Goal: Task Accomplishment & Management: Use online tool/utility

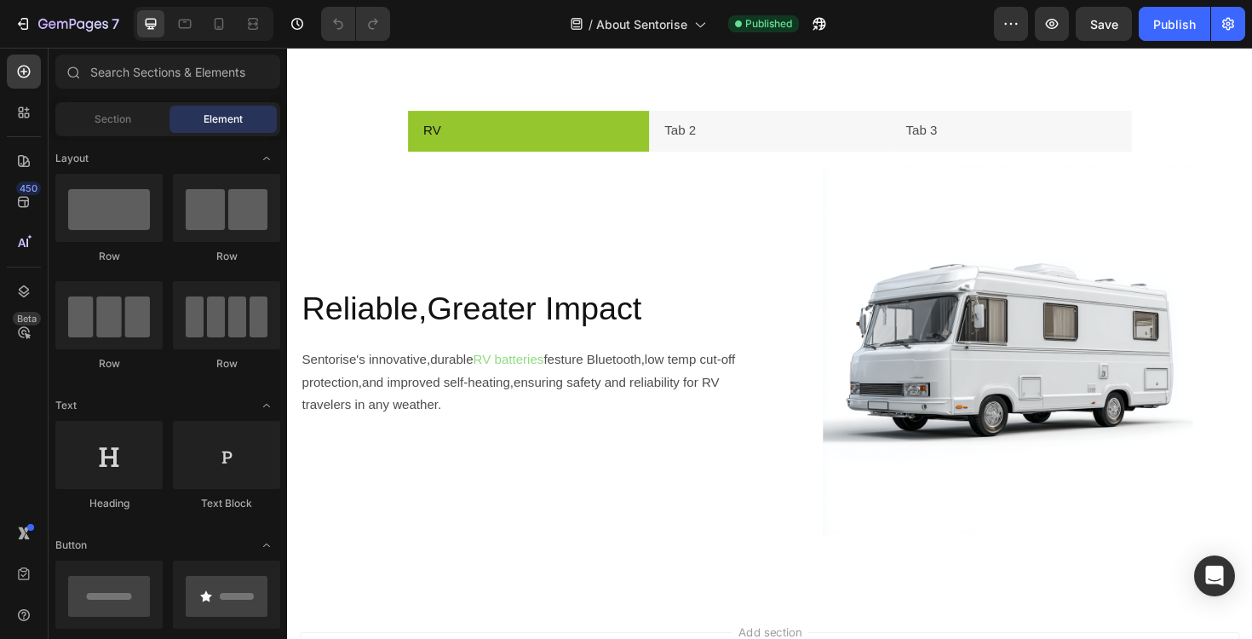
scroll to position [2064, 0]
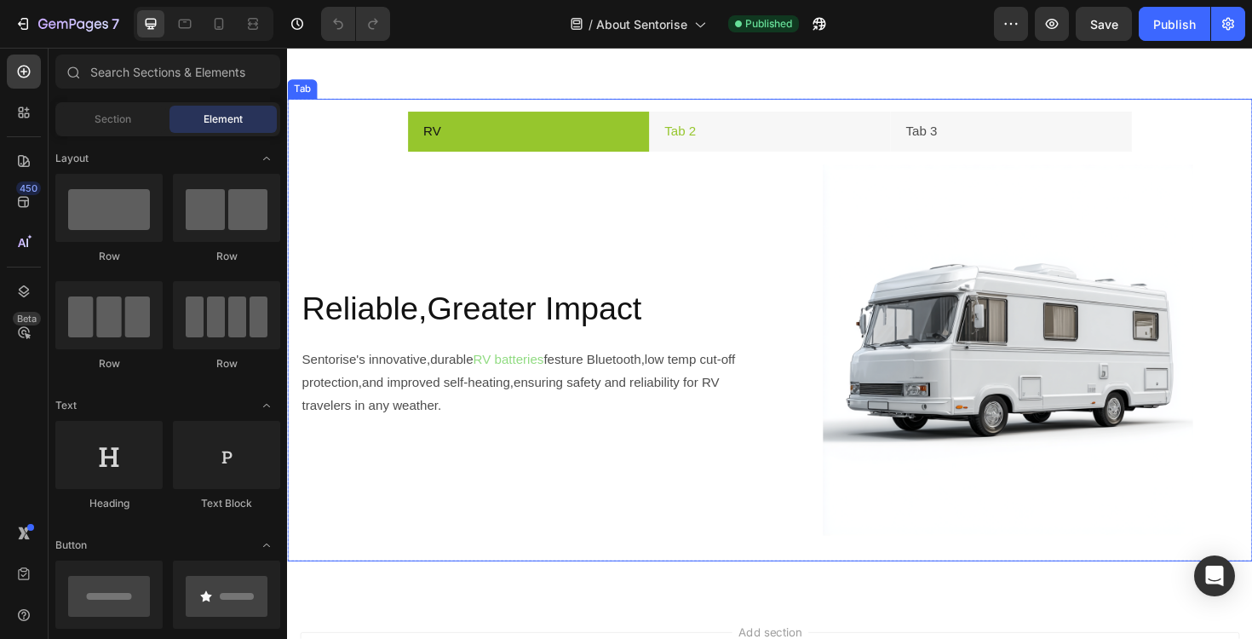
click at [755, 125] on li "Tab 2" at bounding box center [798, 137] width 256 height 43
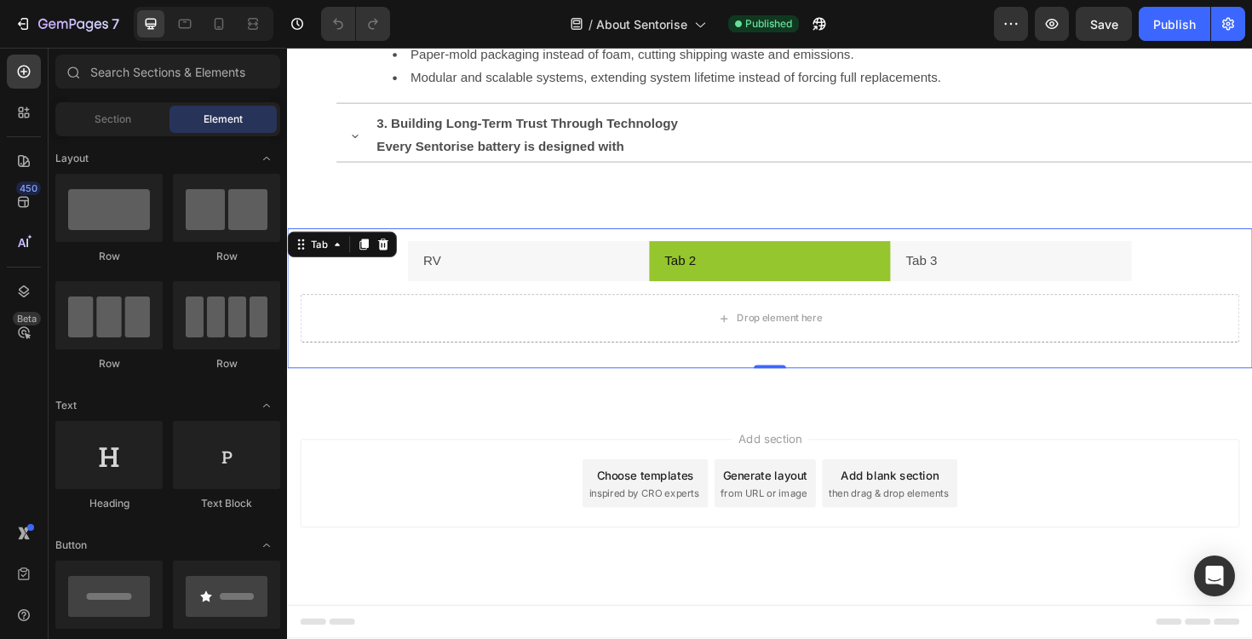
click at [755, 125] on div "3. Building Long-Term Trust Through Technology Every Sentorise battery is desig…" at bounding box center [843, 141] width 929 height 55
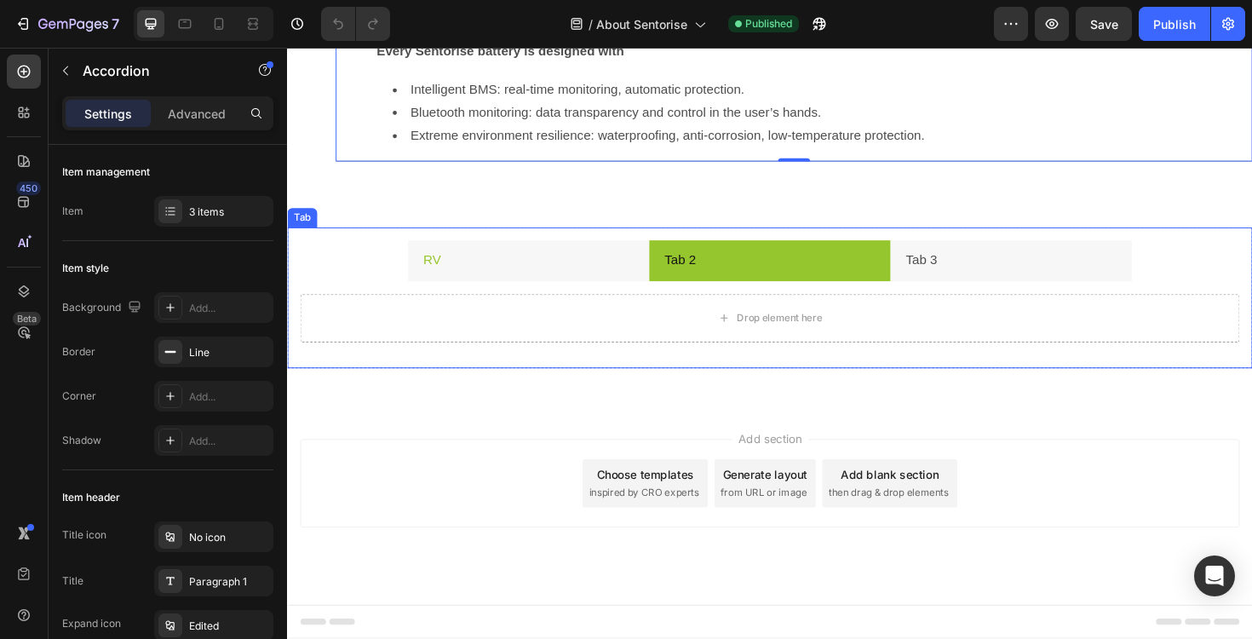
click at [550, 288] on li "RV" at bounding box center [543, 273] width 256 height 43
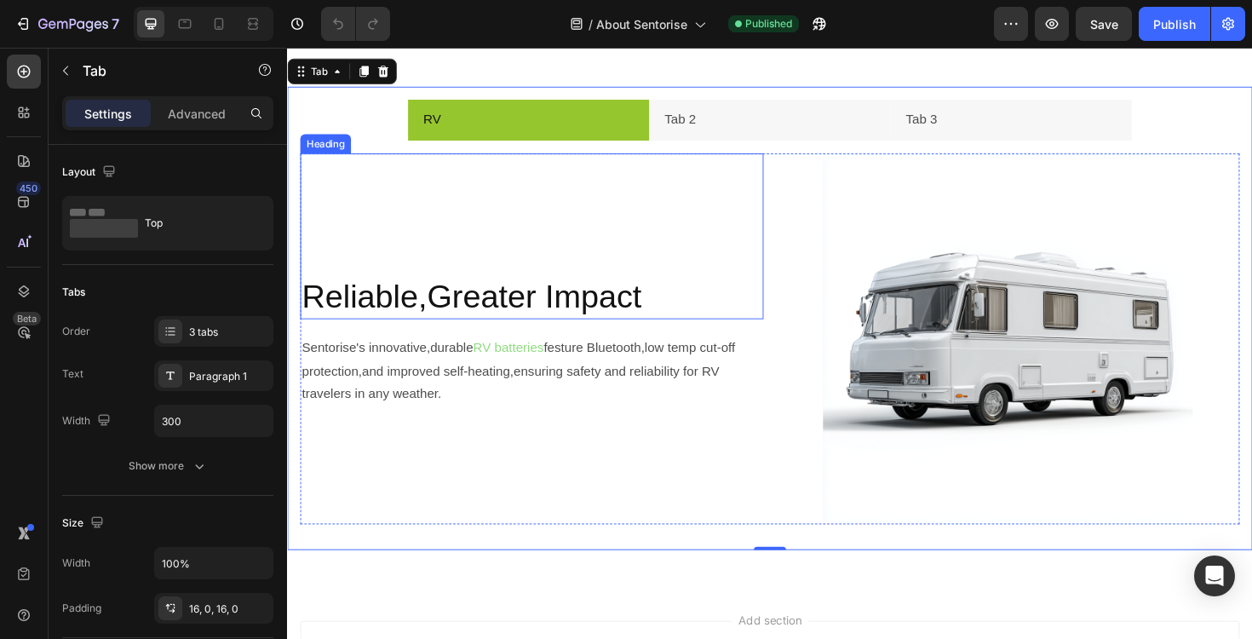
scroll to position [2180, 0]
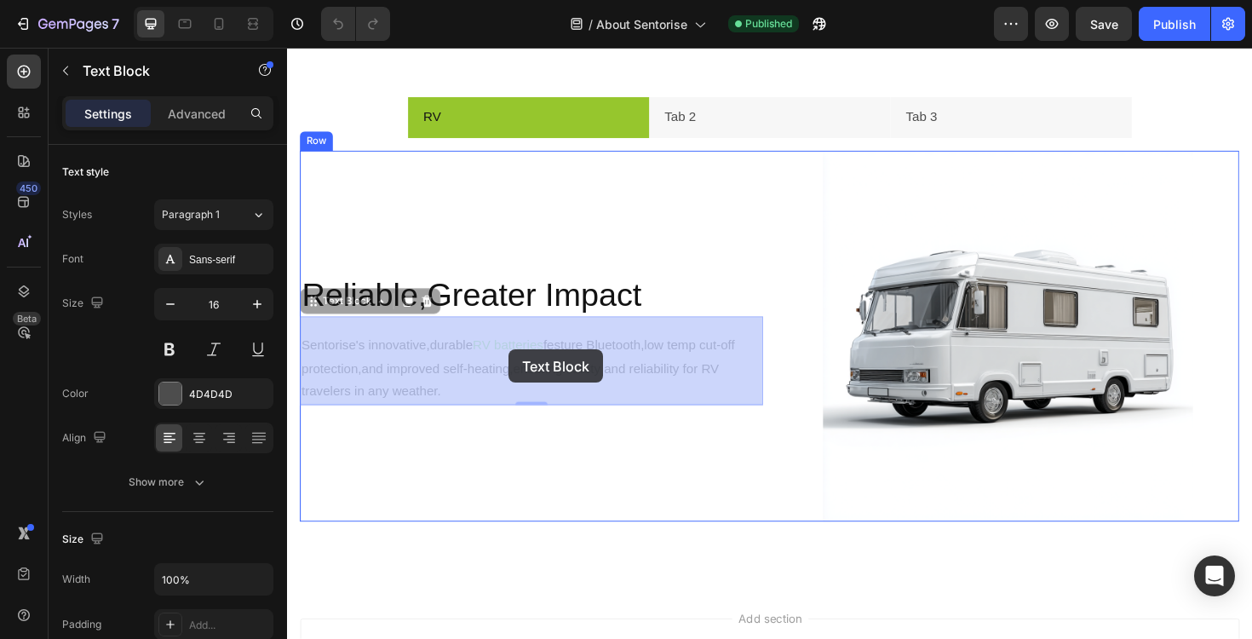
drag, startPoint x: 492, startPoint y: 359, endPoint x: 521, endPoint y: 367, distance: 31.0
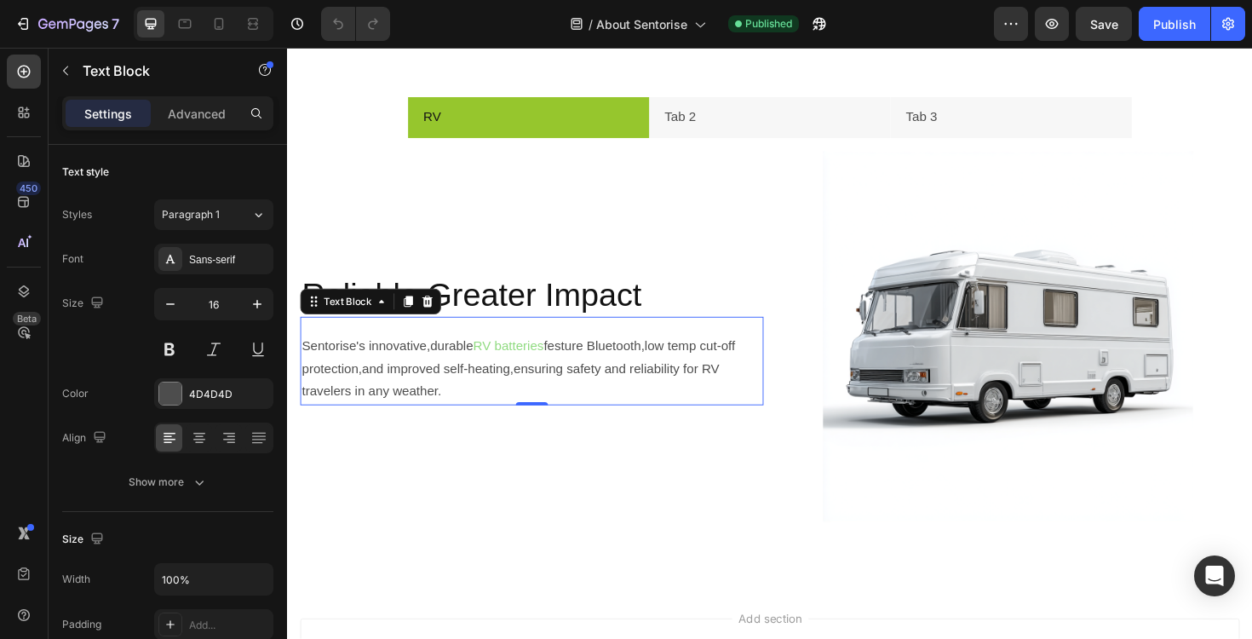
click at [496, 371] on span "RV batteries" at bounding box center [521, 363] width 75 height 14
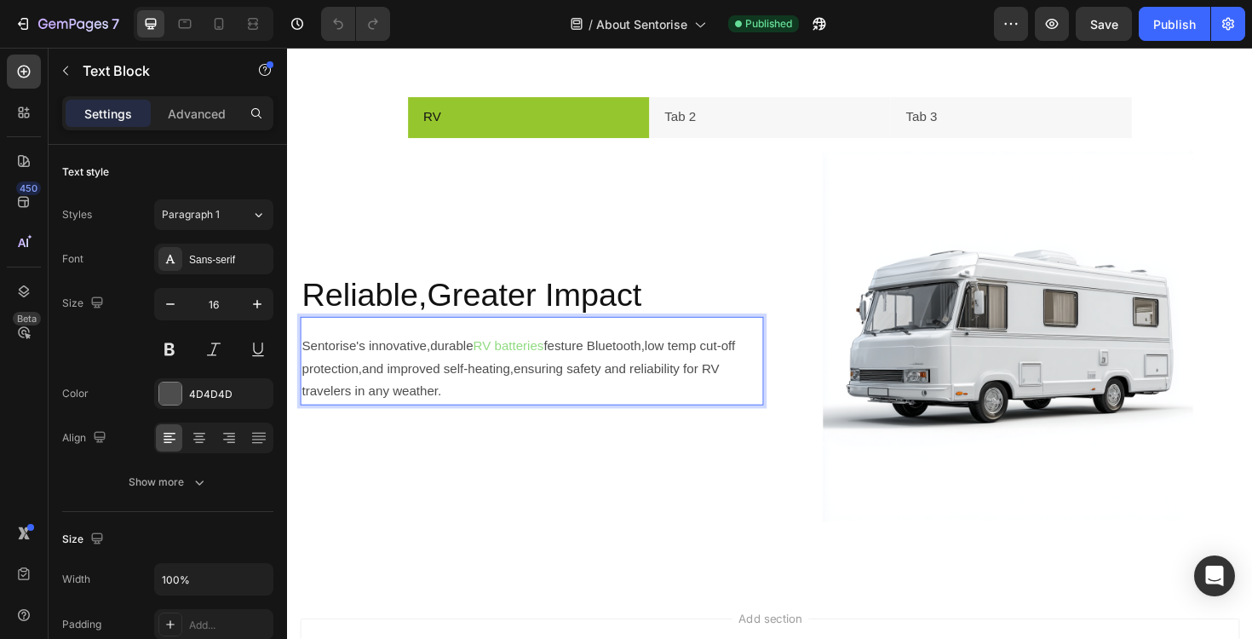
click at [496, 371] on span "RV batteries" at bounding box center [521, 363] width 75 height 14
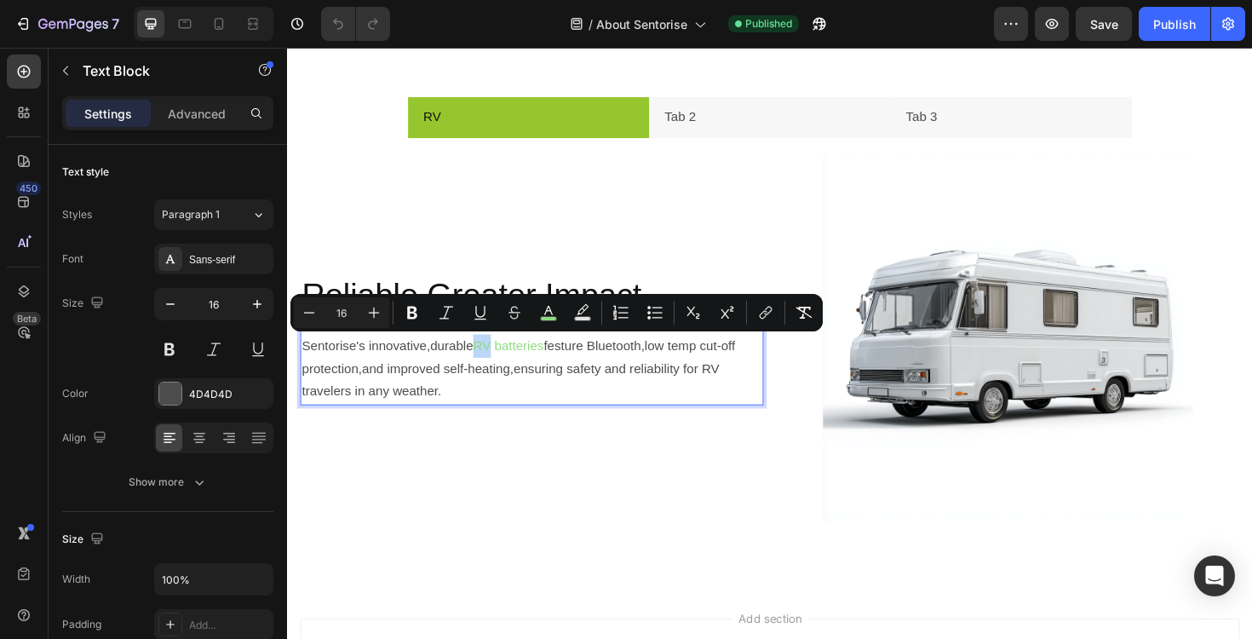
click at [497, 371] on span "RV batteries" at bounding box center [521, 363] width 75 height 14
click at [527, 376] on p "Sentorise's innovative,durable RV batteries festure Bluetooth,low temp cut-off …" at bounding box center [545, 388] width 487 height 73
drag, startPoint x: 497, startPoint y: 356, endPoint x: 574, endPoint y: 359, distance: 77.6
click at [574, 359] on p "Sentorise's innovative,durable RV batteries festure Bluetooth,low temp cut-off …" at bounding box center [545, 388] width 487 height 73
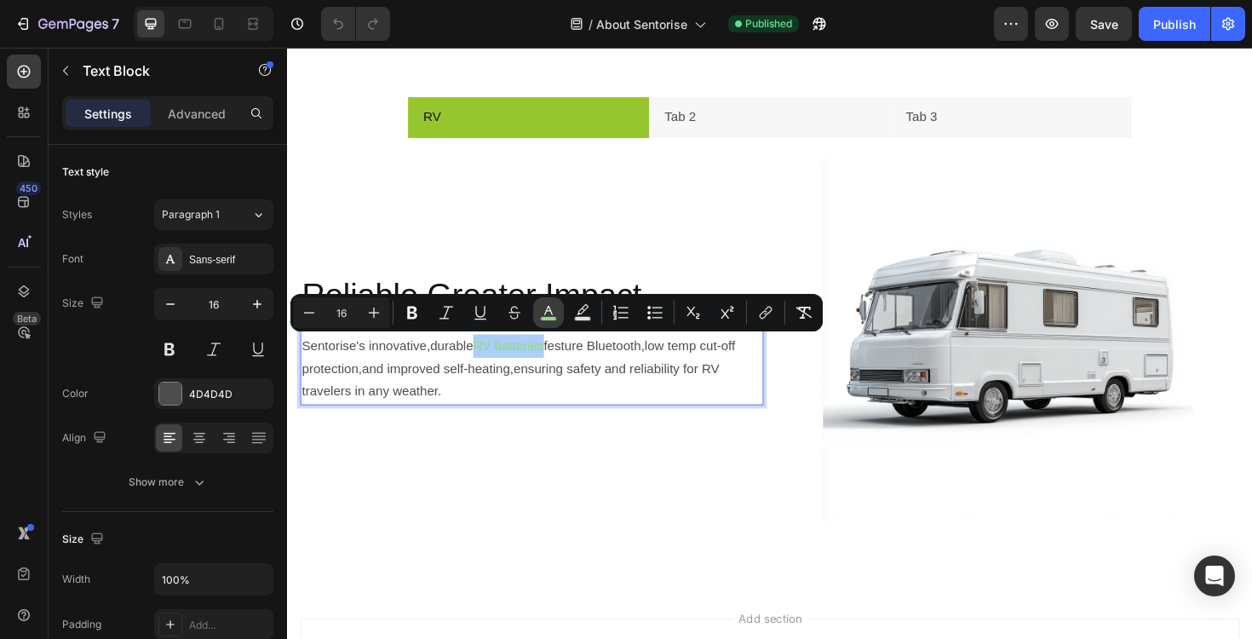
click at [552, 317] on rect "Editor contextual toolbar" at bounding box center [549, 319] width 16 height 4
type input "90DB81"
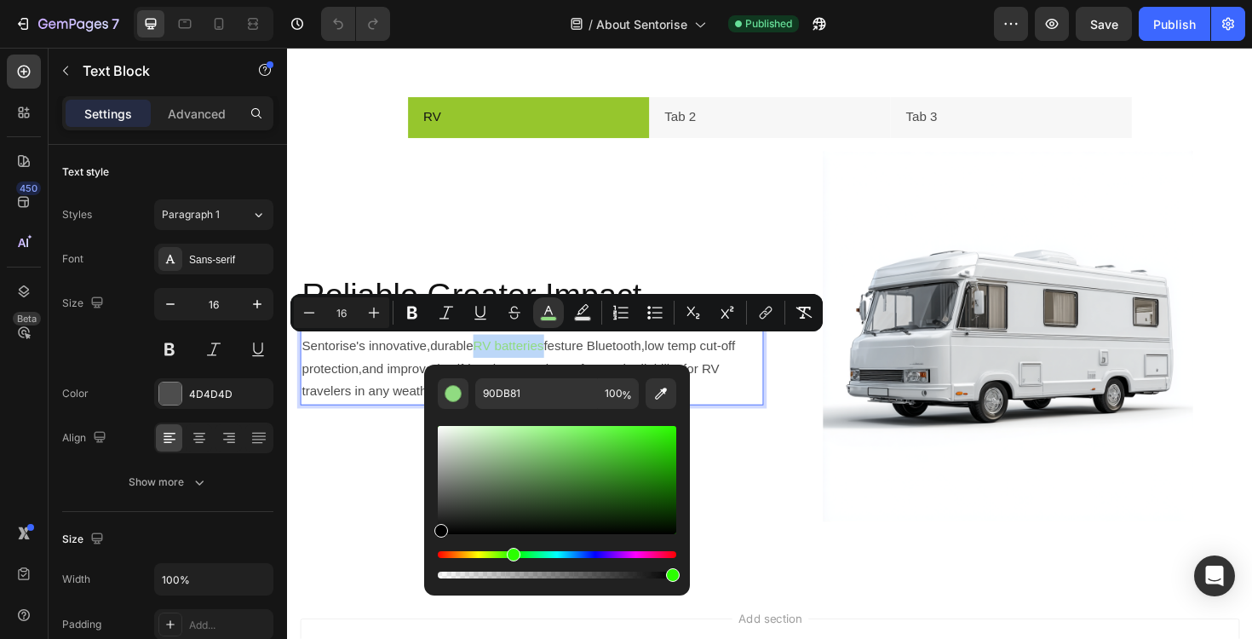
type input "000000"
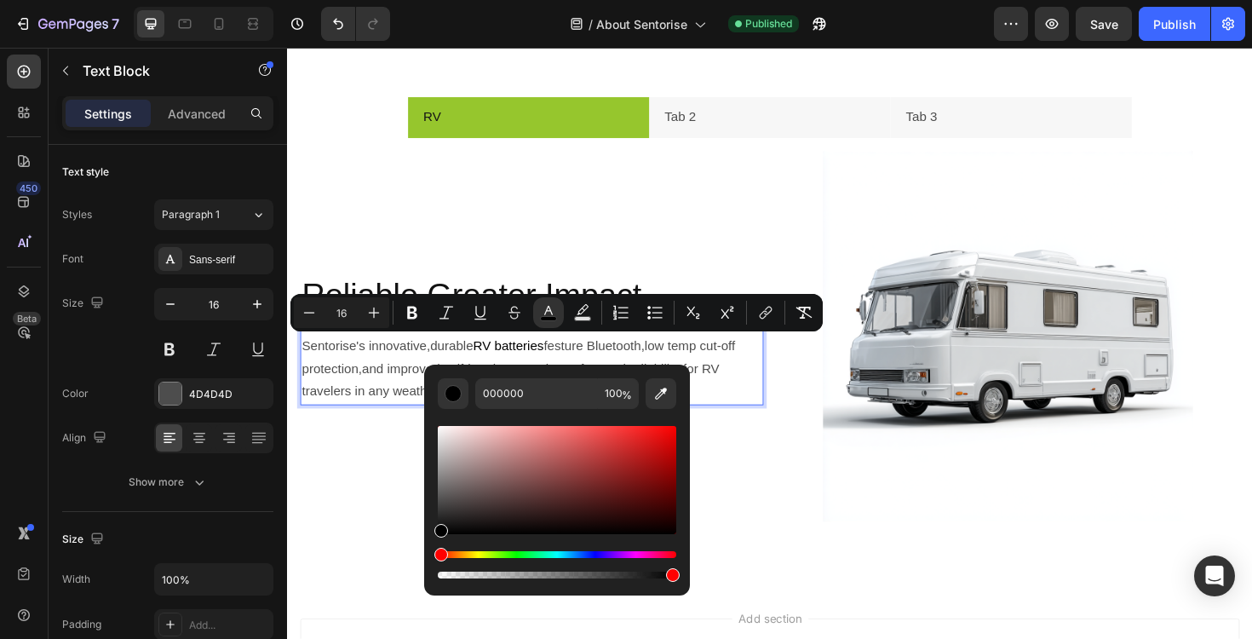
drag, startPoint x: 769, startPoint y: 526, endPoint x: 388, endPoint y: 633, distance: 396.2
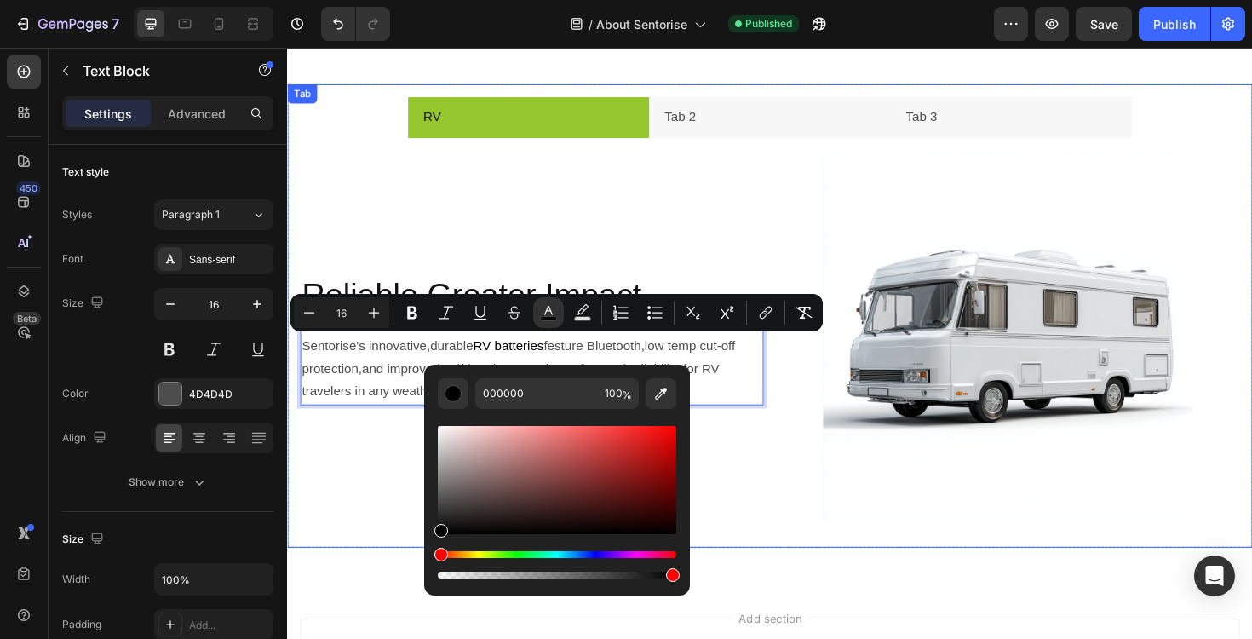
click at [364, 573] on div "RV Tab 2 Tab 3 Reliable,Greater Impact Heading Sentorise's innovative,durable R…" at bounding box center [798, 332] width 1022 height 491
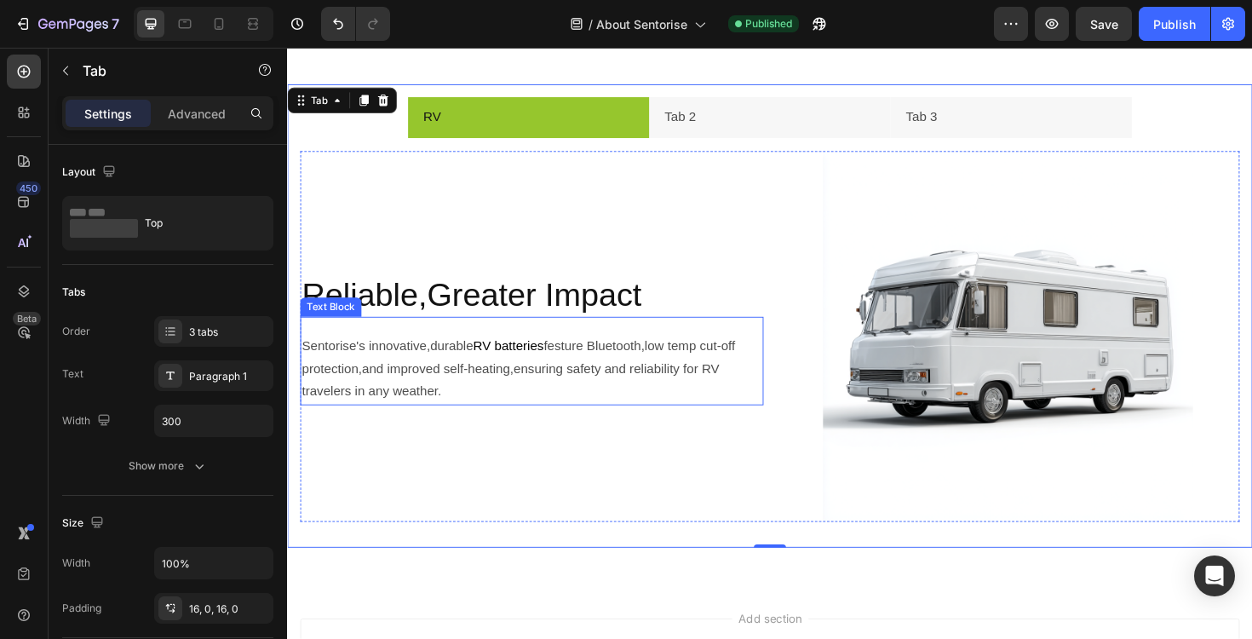
click at [507, 356] on span "RV batteries" at bounding box center [521, 363] width 75 height 14
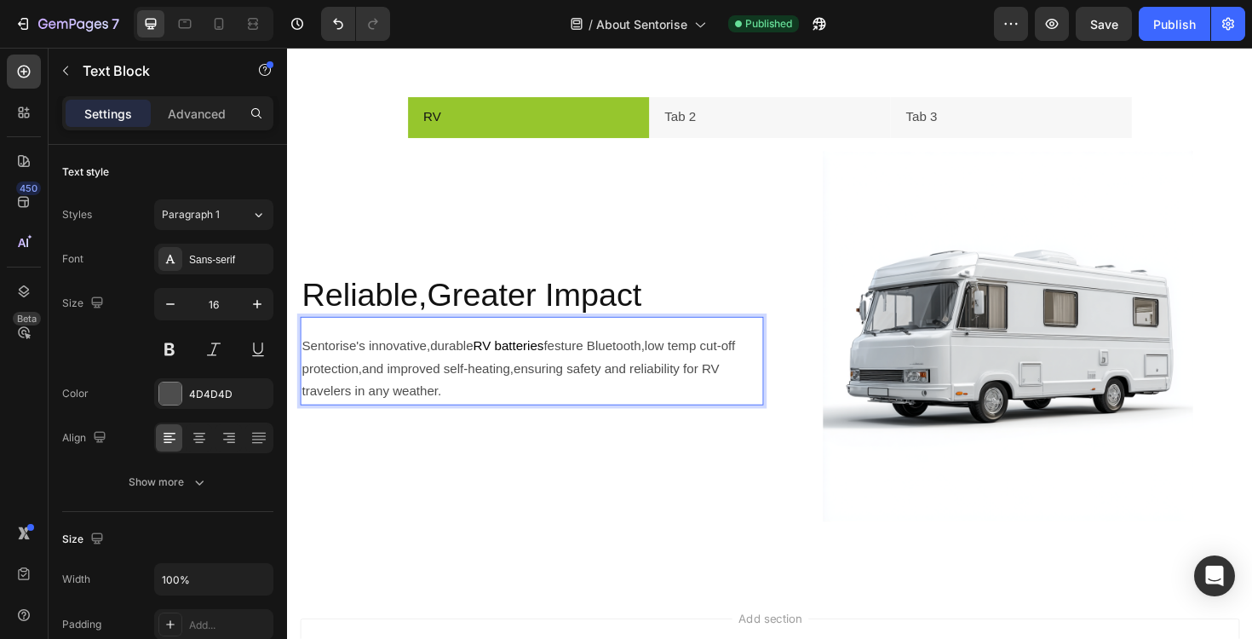
click at [498, 358] on span "RV batteries" at bounding box center [521, 363] width 75 height 14
drag, startPoint x: 492, startPoint y: 359, endPoint x: 496, endPoint y: 369, distance: 10.0
click at [496, 369] on p "Sentorise's innovative,durable RV batteries festure Bluetooth,low temp cut-off …" at bounding box center [545, 388] width 487 height 73
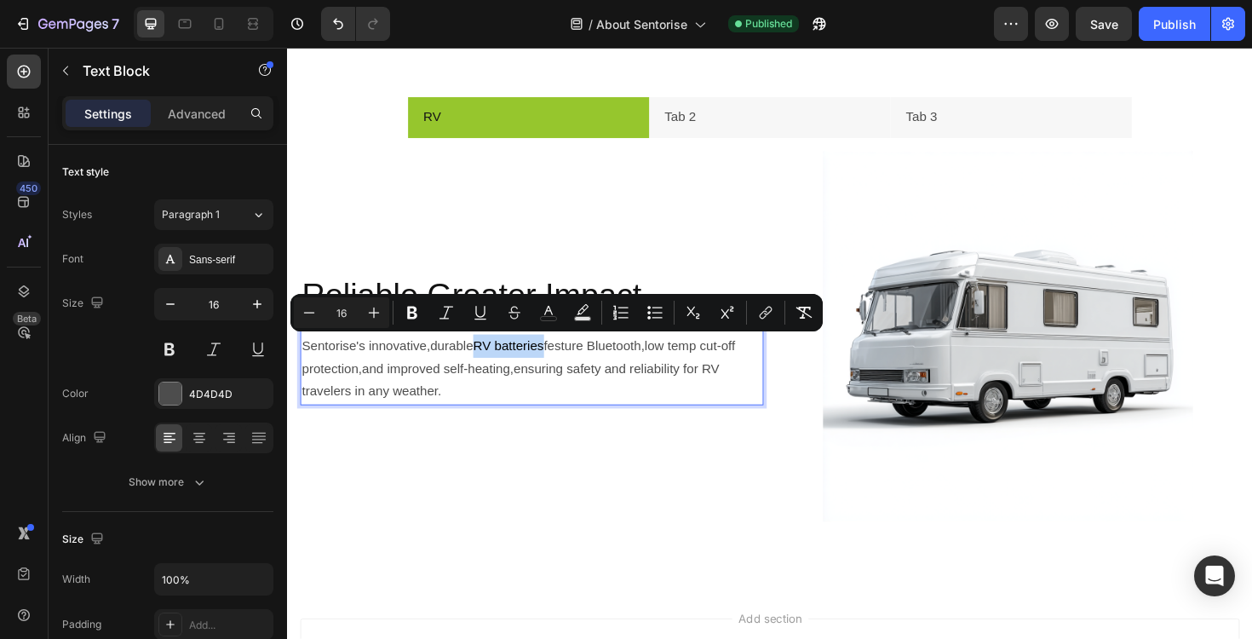
drag, startPoint x: 492, startPoint y: 362, endPoint x: 572, endPoint y: 365, distance: 81.0
click at [572, 365] on p "Sentorise's innovative,durable RV batteries festure Bluetooth,low temp cut-off …" at bounding box center [545, 388] width 487 height 73
click at [482, 317] on icon "Editor contextual toolbar" at bounding box center [480, 312] width 17 height 17
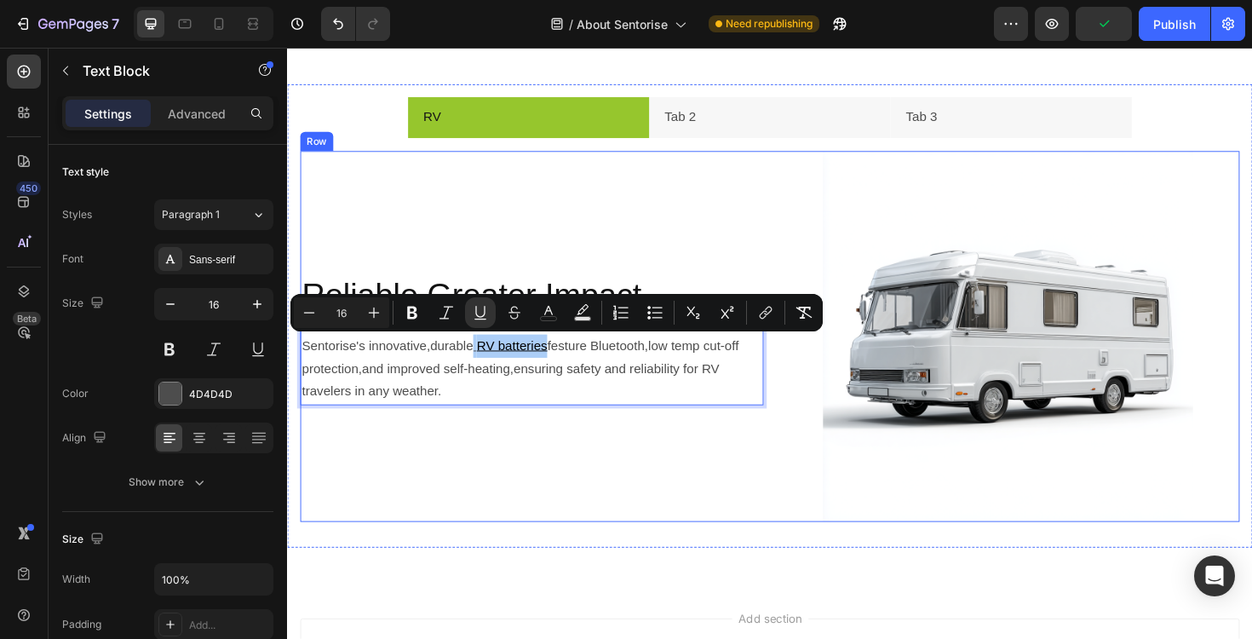
click at [510, 461] on div "Reliable,Greater Impact Heading Sentorise's innovative,durable RV batteries fes…" at bounding box center [546, 354] width 491 height 393
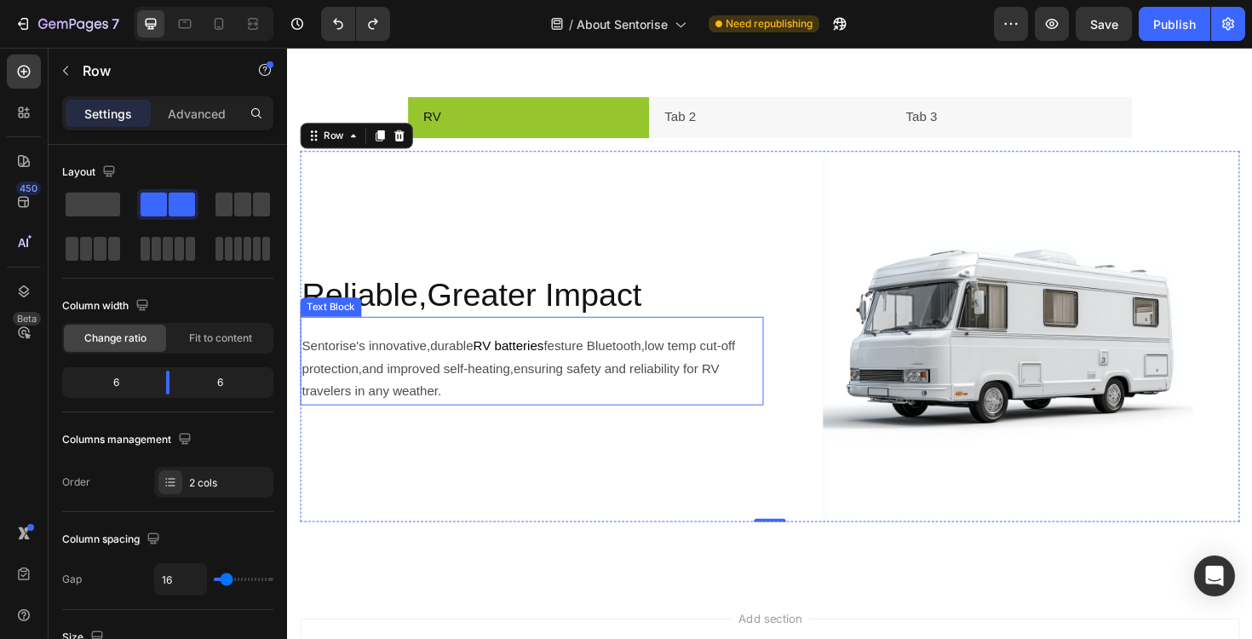
click at [500, 363] on span "RV batteries" at bounding box center [521, 363] width 75 height 14
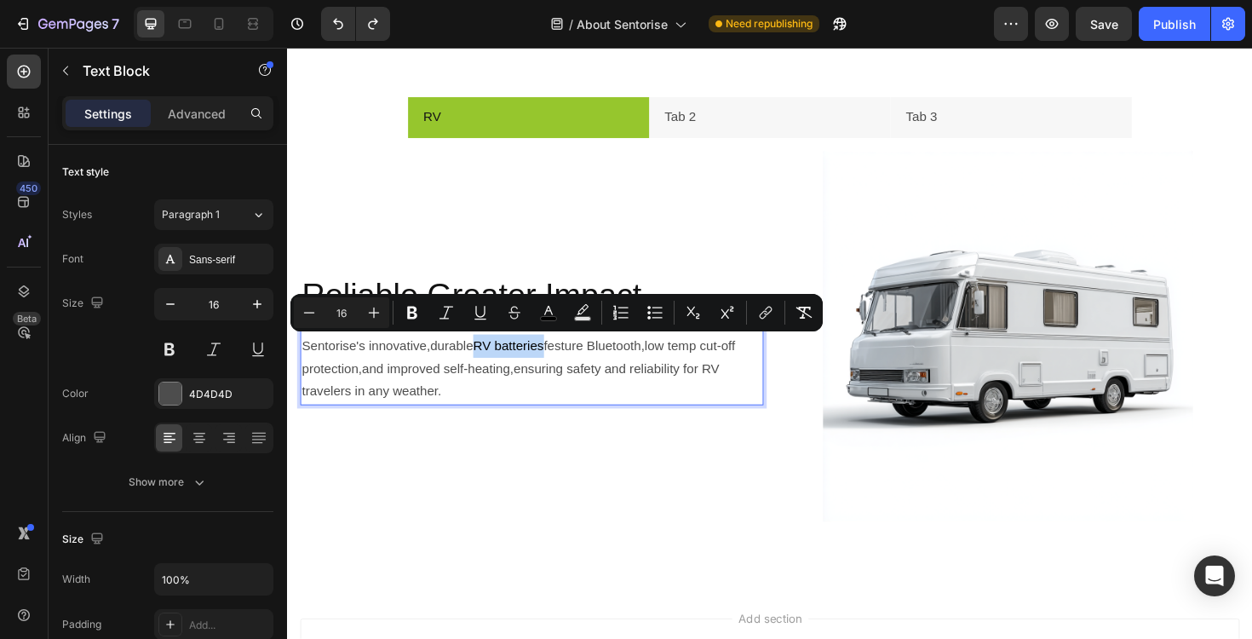
drag, startPoint x: 495, startPoint y: 364, endPoint x: 554, endPoint y: 366, distance: 58.8
click at [554, 366] on span "RV batteries" at bounding box center [521, 363] width 75 height 14
click at [497, 383] on p "Sentorise's innovative,durable RV batteries festure Bluetooth,low temp cut-off …" at bounding box center [545, 388] width 487 height 73
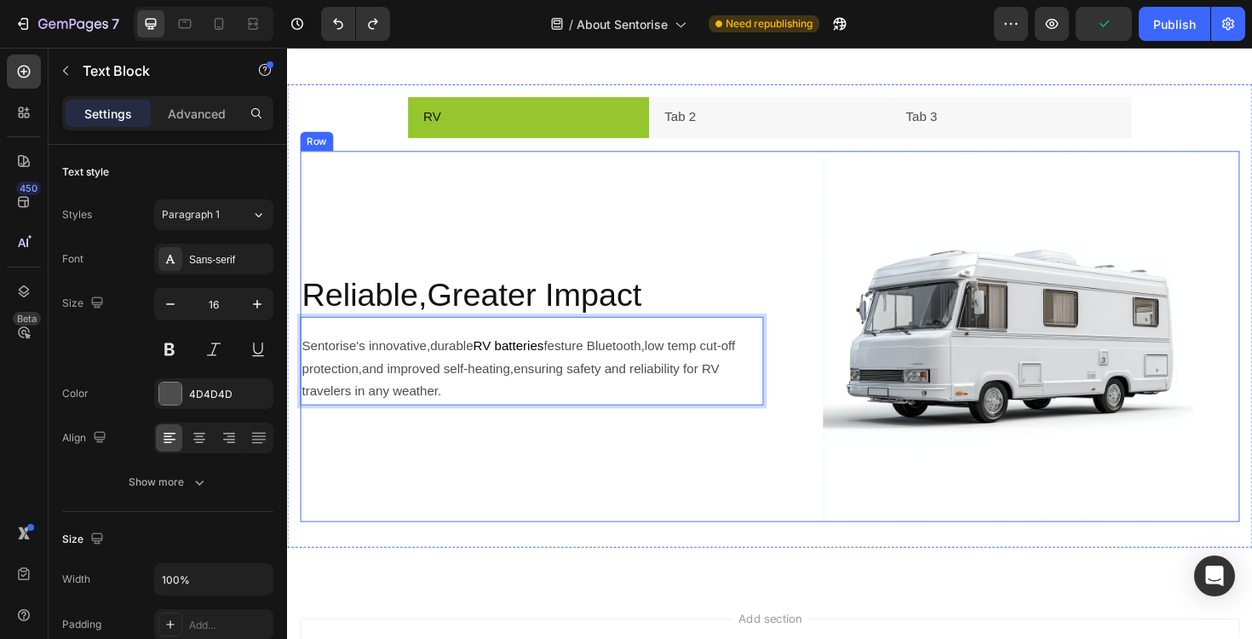
click at [517, 456] on div "Reliable,Greater Impact Heading Sentorise's innovative,durable RV batteries fes…" at bounding box center [546, 354] width 491 height 393
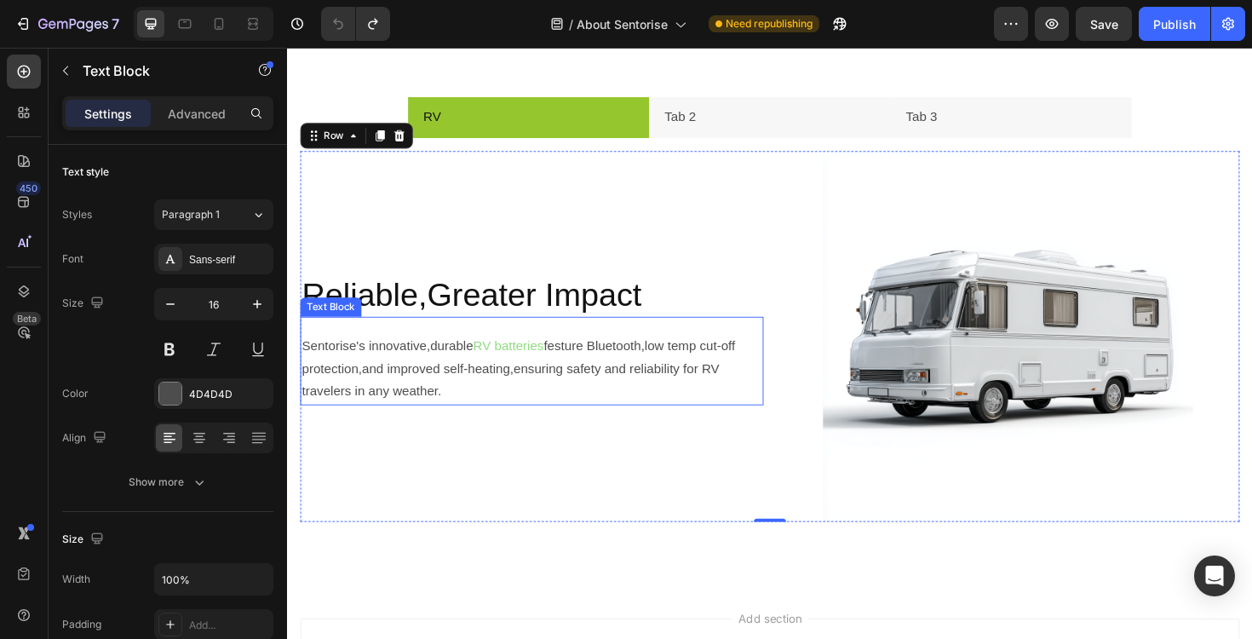
click at [467, 363] on p "Sentorise's innovative,durable RV batteries festure Bluetooth,low temp cut-off …" at bounding box center [545, 388] width 487 height 73
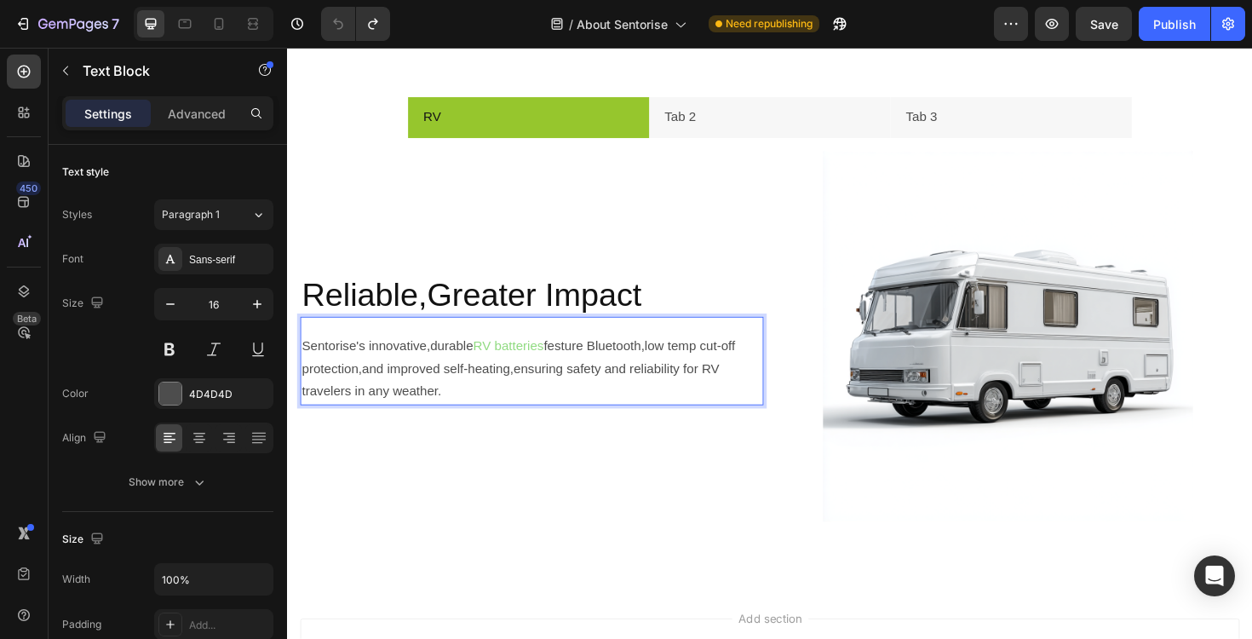
drag, startPoint x: 443, startPoint y: 369, endPoint x: 454, endPoint y: 369, distance: 11.1
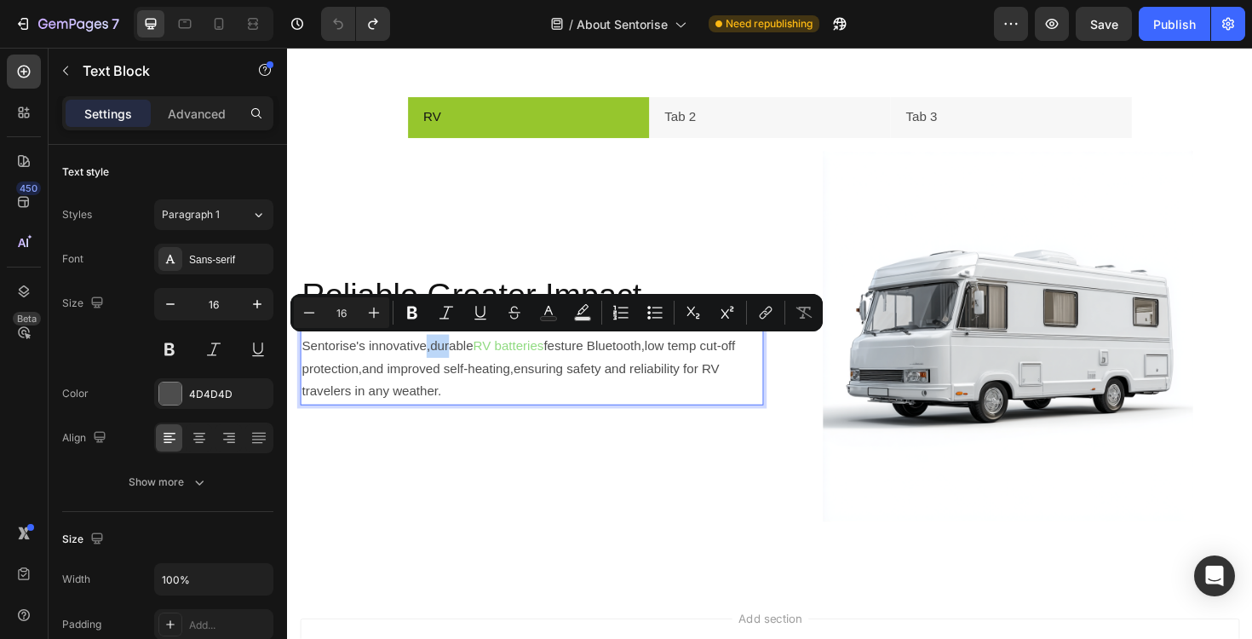
drag, startPoint x: 441, startPoint y: 365, endPoint x: 468, endPoint y: 365, distance: 26.4
click at [468, 365] on p "Sentorise's innovative,durable RV batteries festure Bluetooth,low temp cut-off …" at bounding box center [545, 388] width 487 height 73
click at [554, 313] on icon "Editor contextual toolbar" at bounding box center [548, 312] width 17 height 17
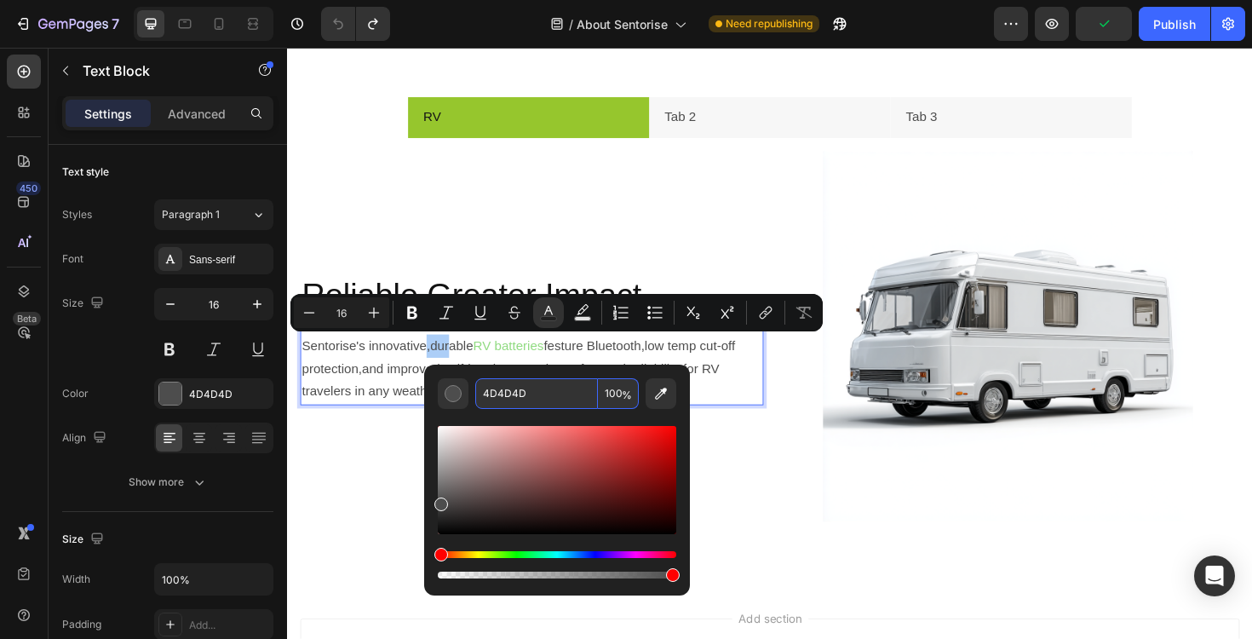
click at [511, 387] on input "4D4D4D" at bounding box center [536, 393] width 123 height 31
copy p ",dur"
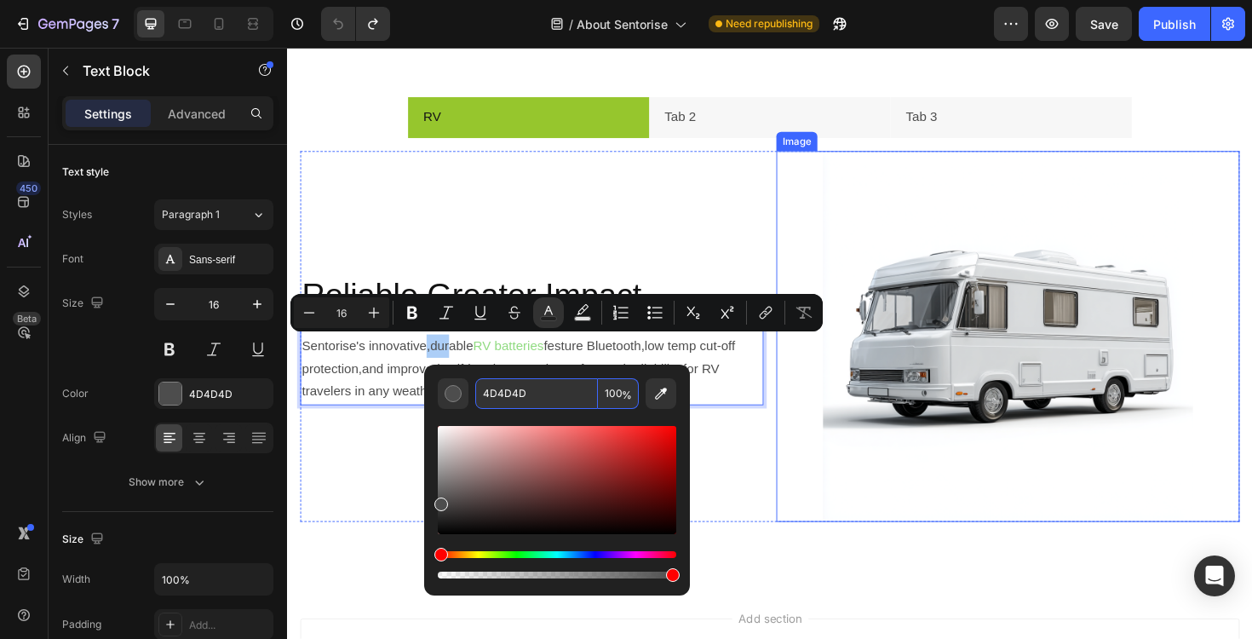
click at [839, 479] on div at bounding box center [1050, 354] width 491 height 393
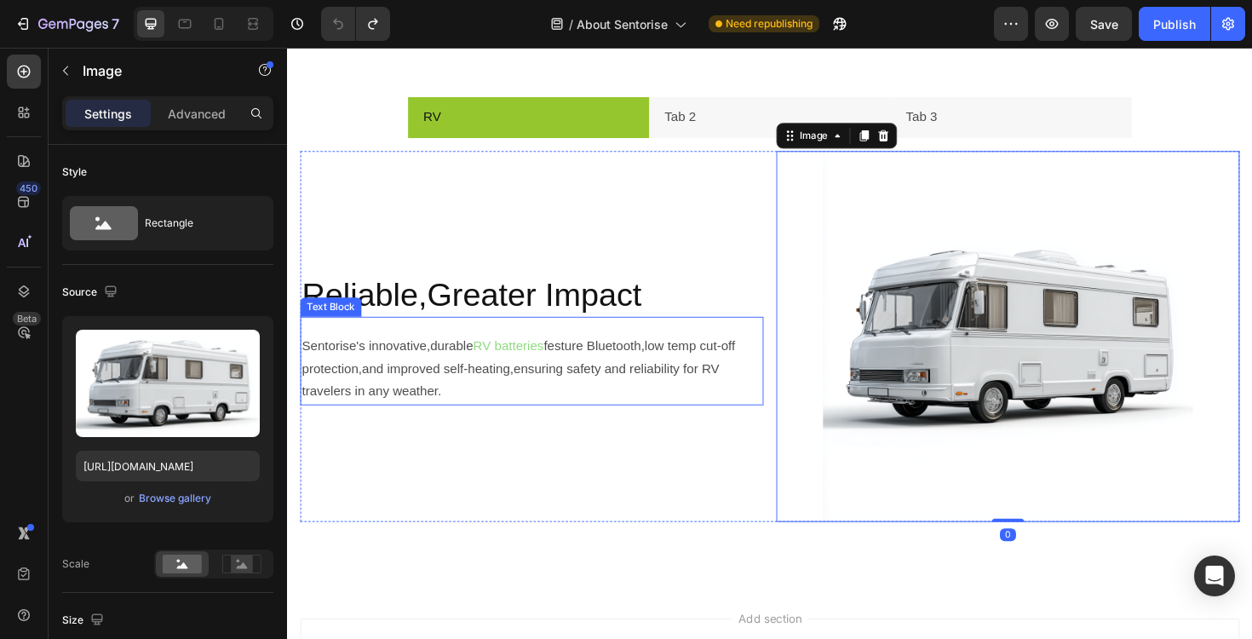
click at [503, 371] on span "RV batteries" at bounding box center [521, 363] width 75 height 14
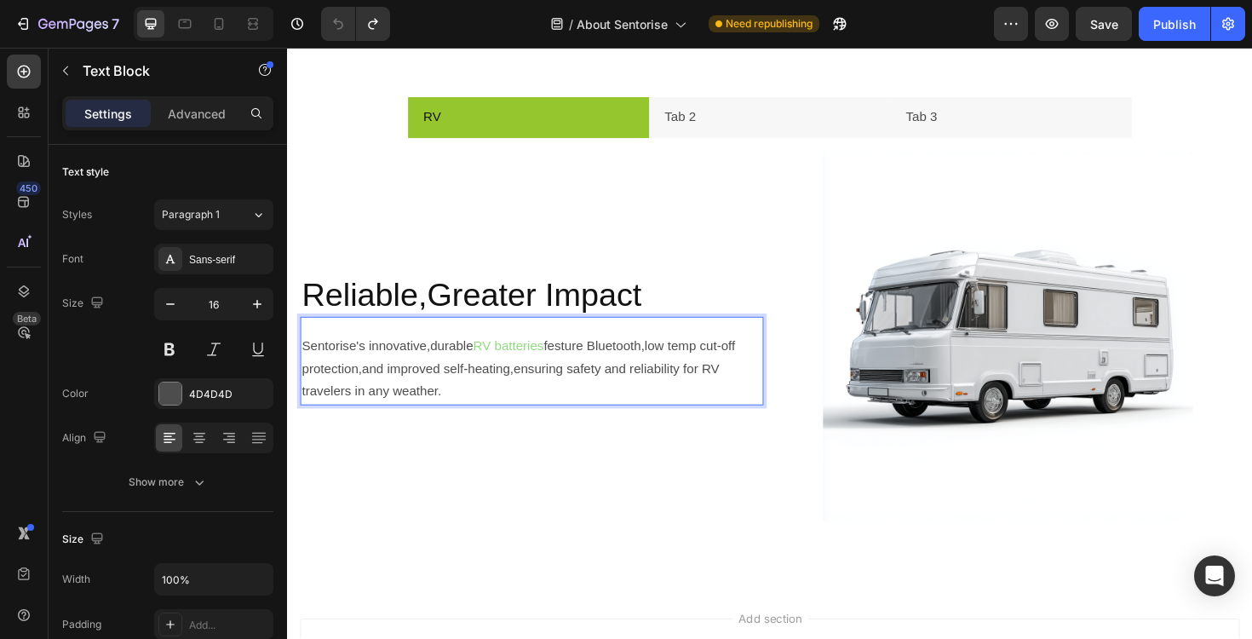
click at [503, 375] on p "Sentorise's innovative,durable RV batteries festure Bluetooth,low temp cut-off …" at bounding box center [545, 388] width 487 height 73
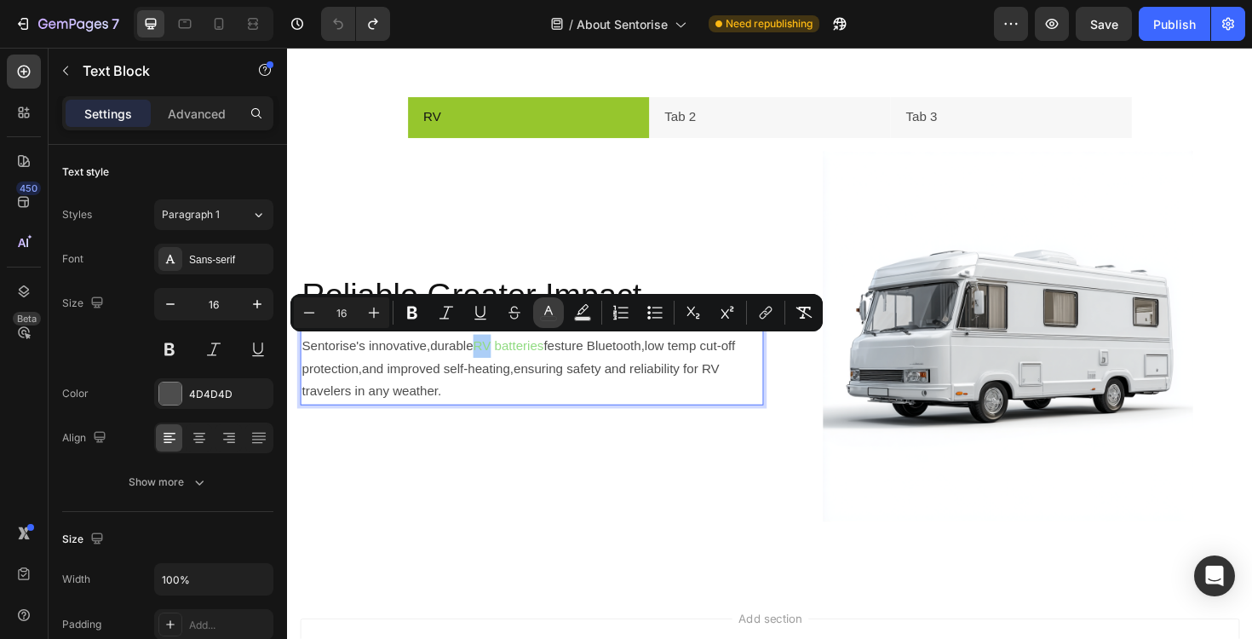
click at [544, 311] on icon "Editor contextual toolbar" at bounding box center [548, 312] width 17 height 17
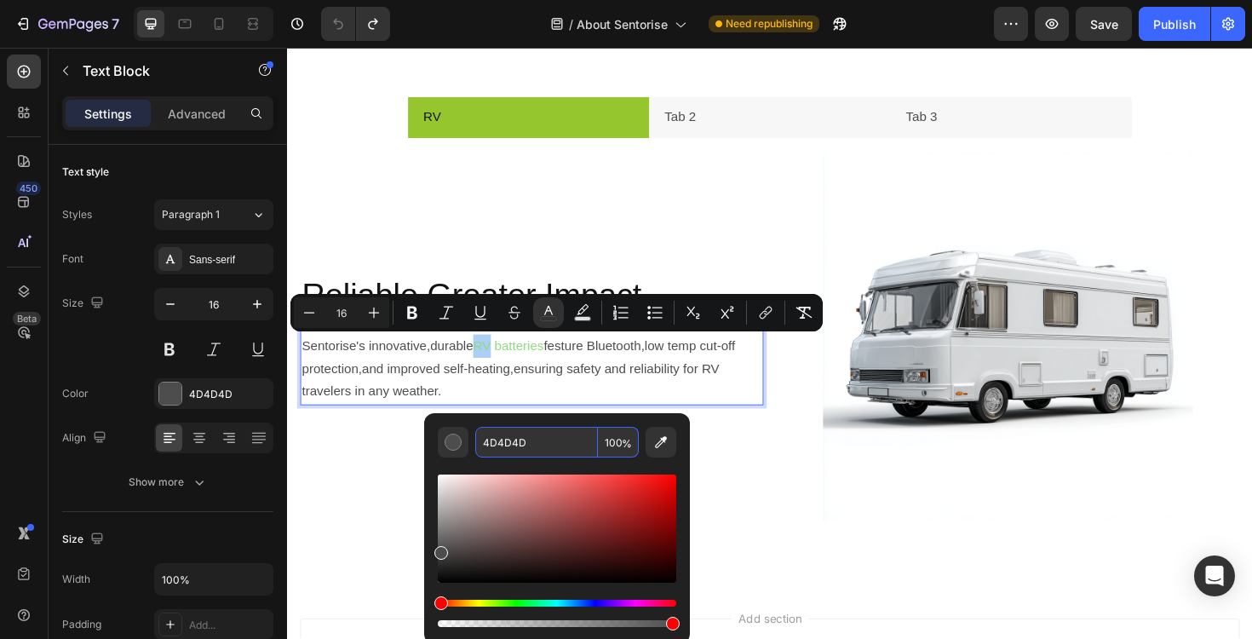
click at [526, 440] on input "4D4D4D" at bounding box center [536, 442] width 123 height 31
paste input "4D4D4D"
type input "4D4D4D"
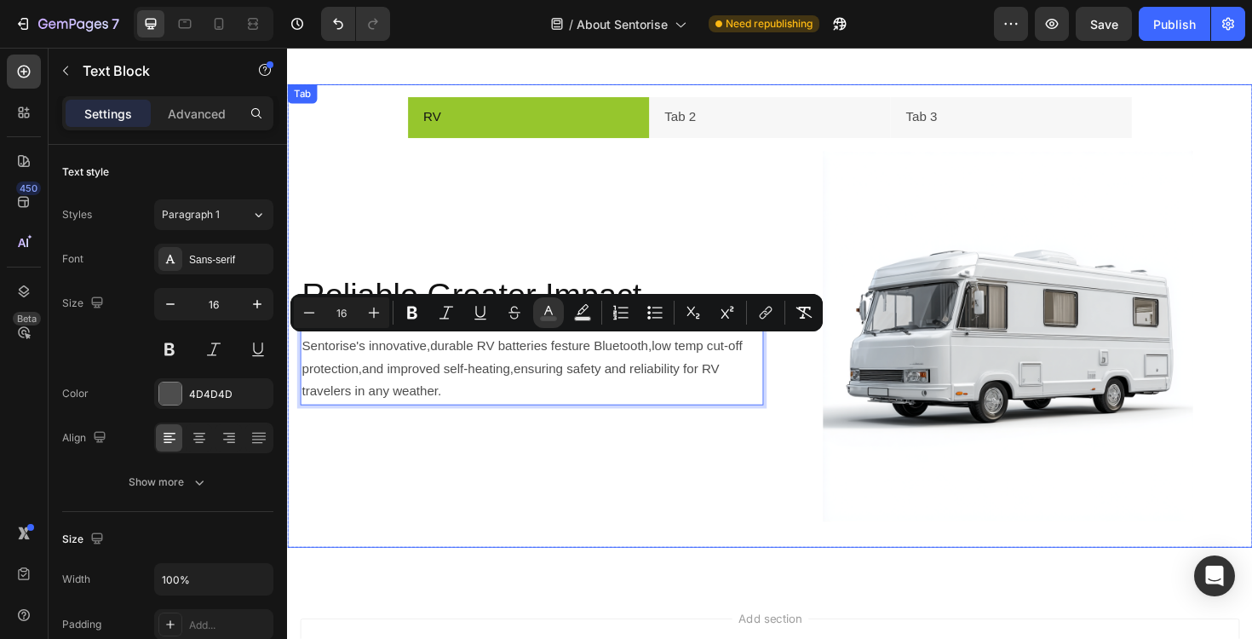
click at [594, 567] on div "RV Tab 2 Tab 3 Reliable,Greater Impact Heading Sentorise's innovative,durable R…" at bounding box center [798, 332] width 1022 height 491
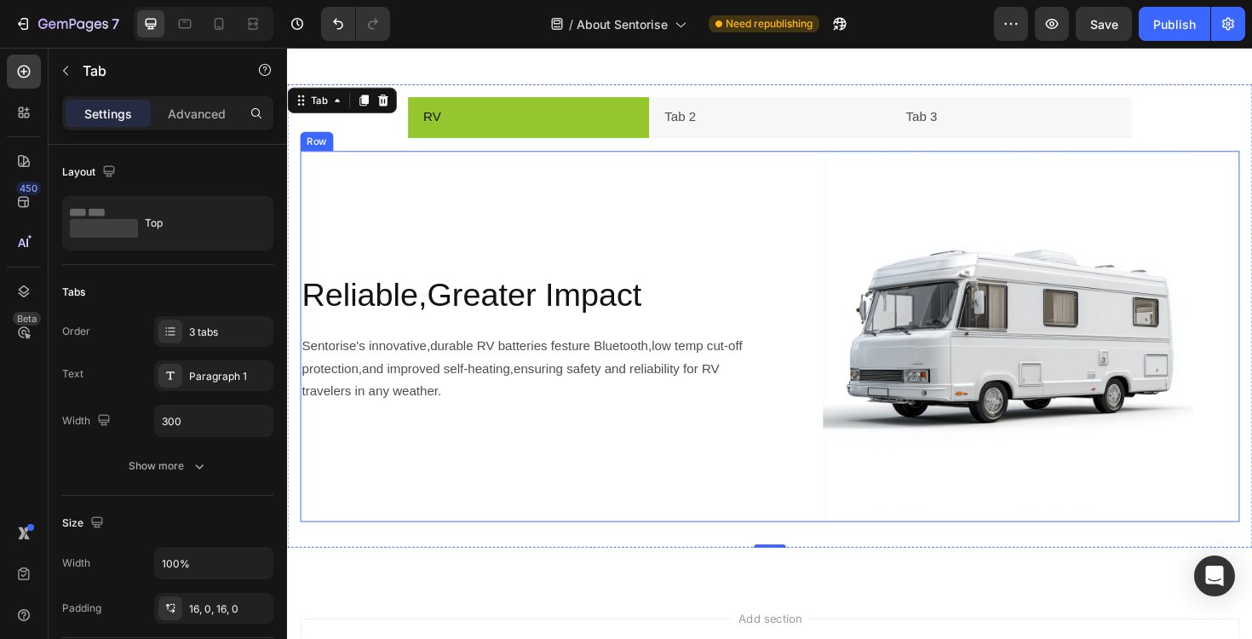
click at [607, 500] on div "Reliable,Greater Impact Heading Sentorise's innovative,durable RV batteries fes…" at bounding box center [546, 354] width 491 height 393
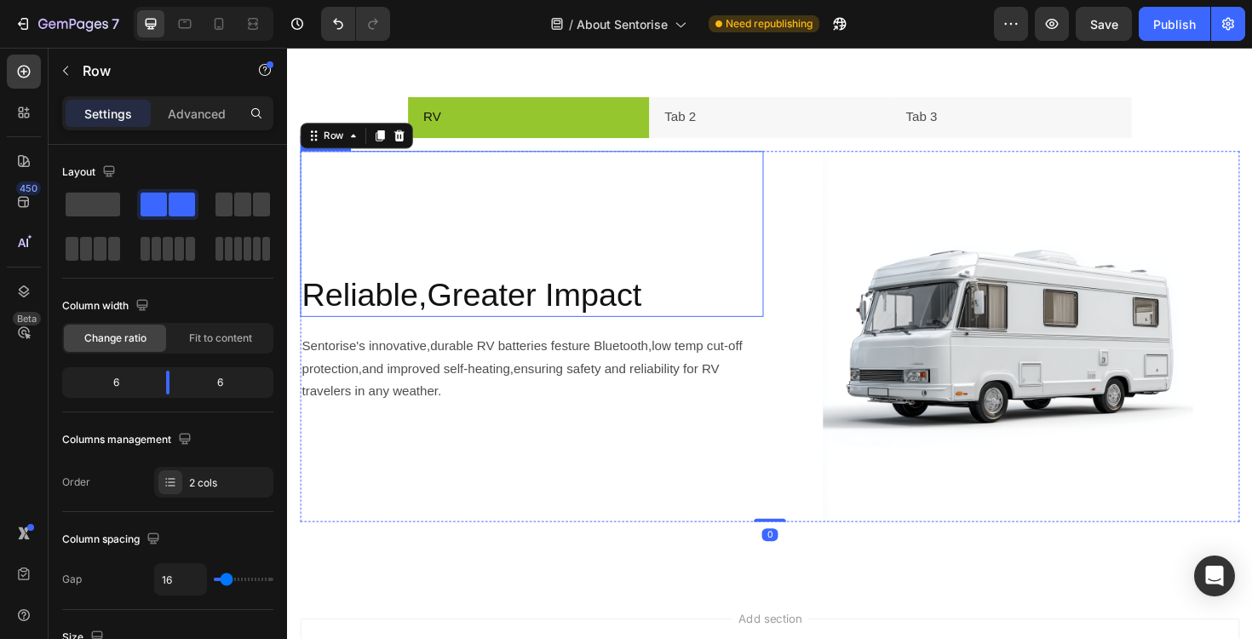
click at [679, 241] on div "Reliable,Greater Impact Heading" at bounding box center [546, 245] width 491 height 175
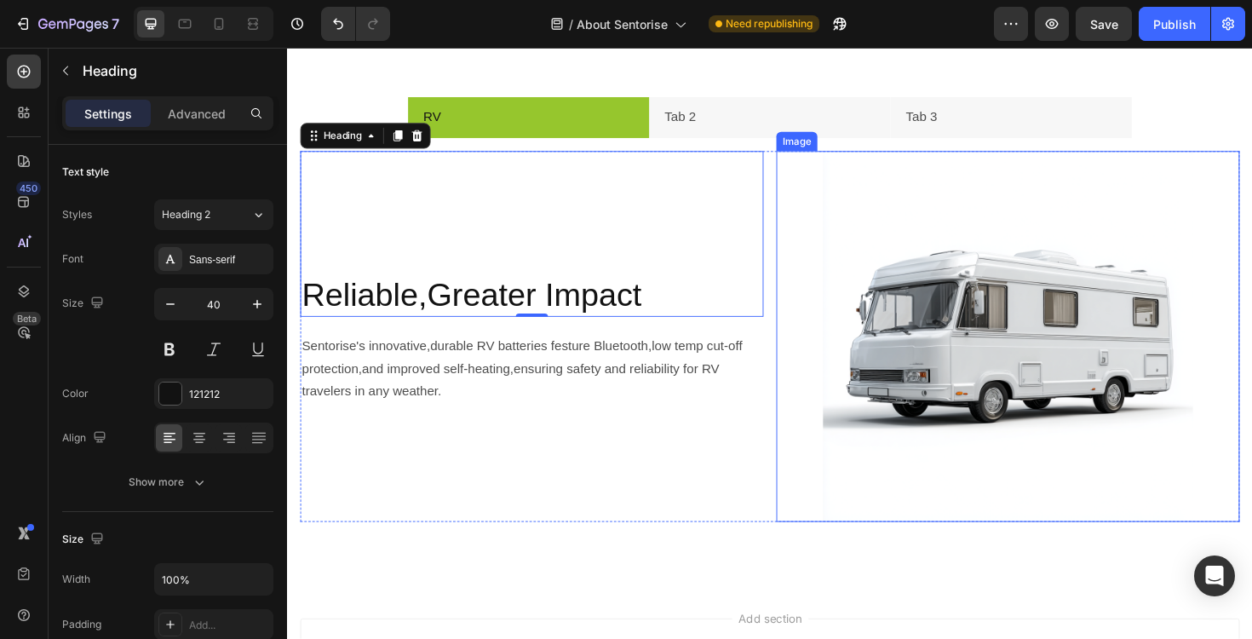
click at [836, 235] on div at bounding box center [1050, 354] width 491 height 393
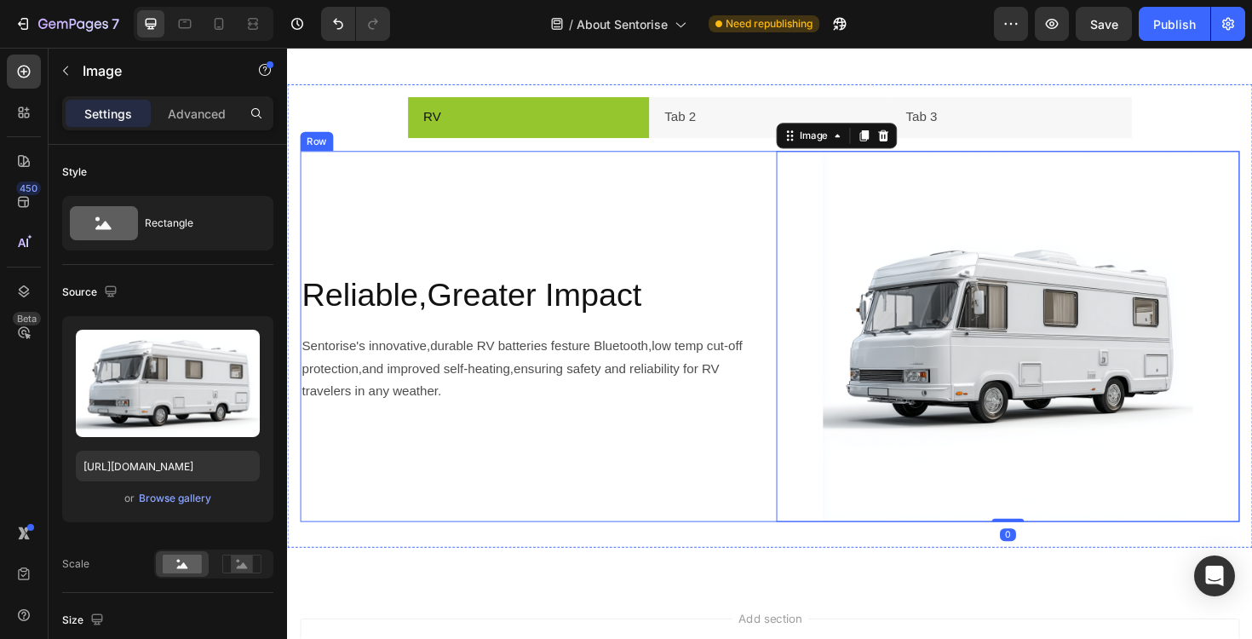
click at [715, 451] on div "Reliable,Greater Impact Heading Sentorise's innovative,durable RV batteries fes…" at bounding box center [546, 354] width 491 height 393
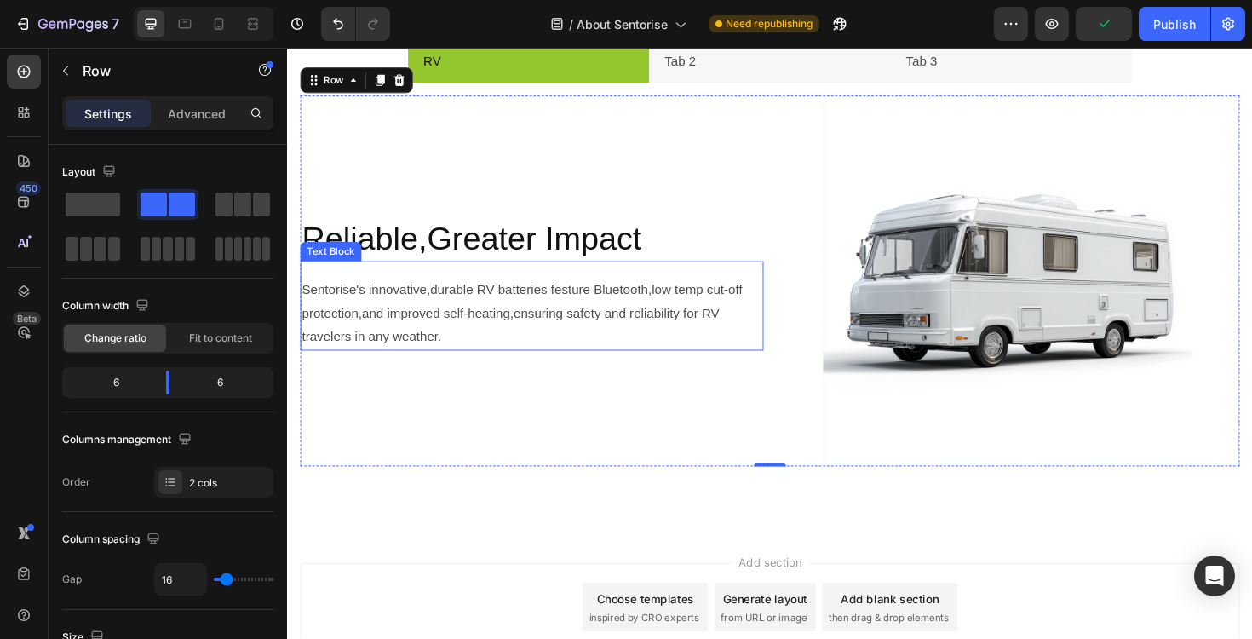
scroll to position [2237, 0]
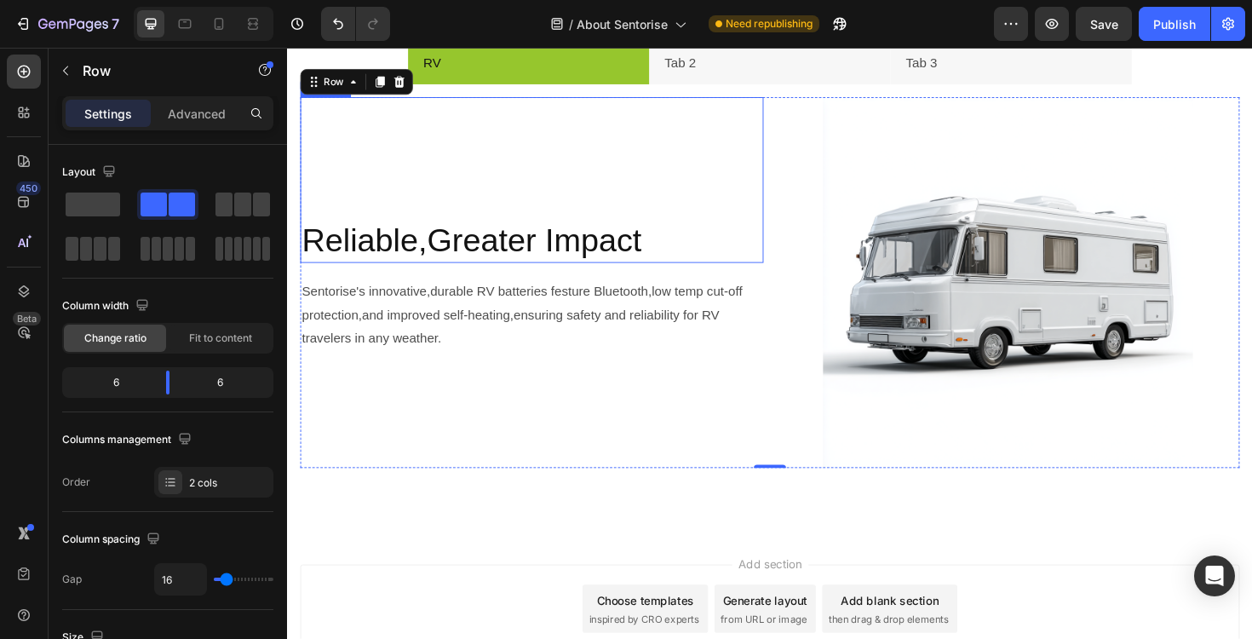
click at [503, 248] on h2 "Reliable,Greater Impact" at bounding box center [546, 252] width 491 height 48
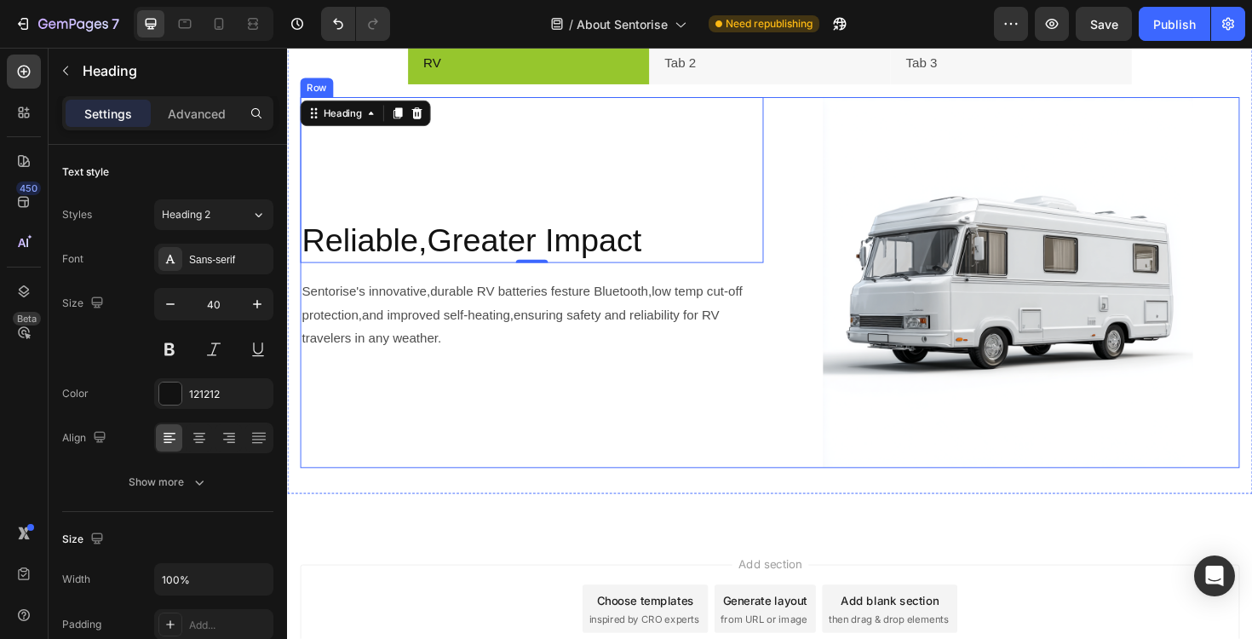
click at [549, 464] on div "Reliable,Greater Impact Heading 0 Sentorise's innovative,durable RV batteries f…" at bounding box center [546, 297] width 491 height 393
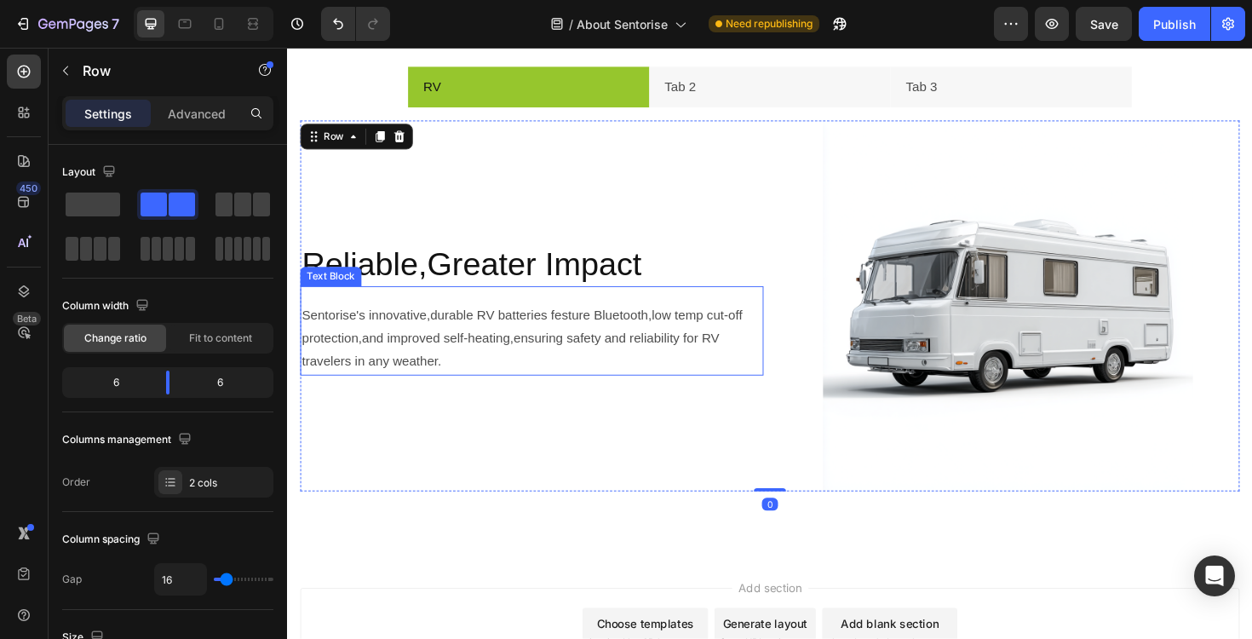
scroll to position [2210, 0]
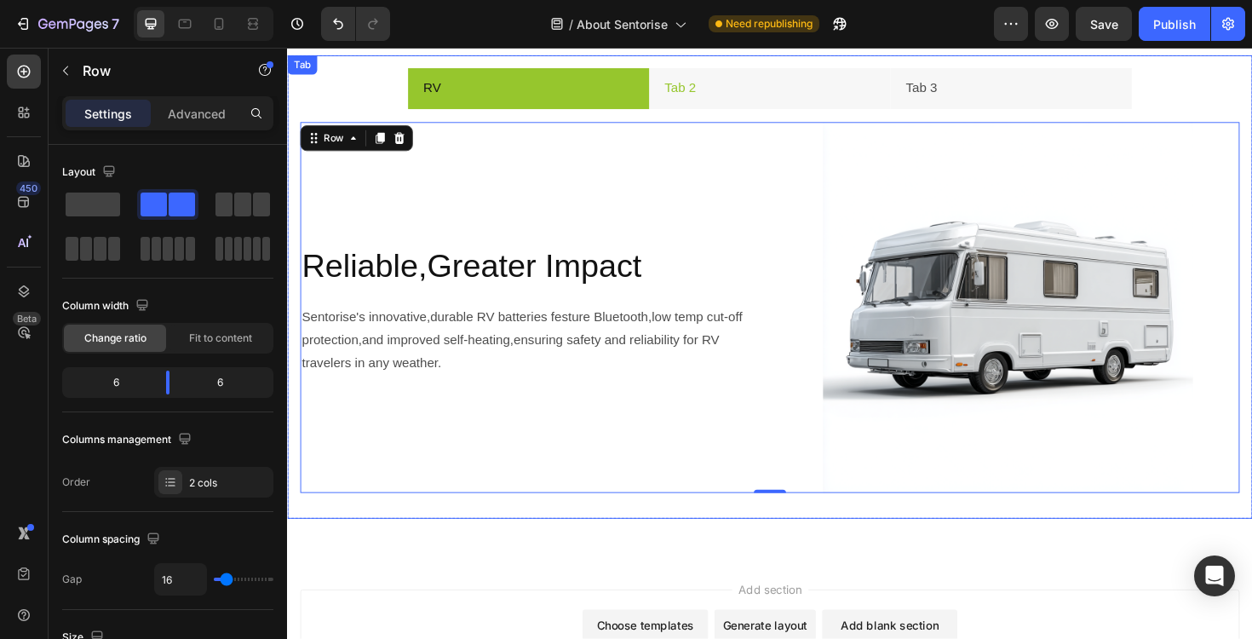
click at [733, 89] on li "Tab 2" at bounding box center [798, 91] width 256 height 43
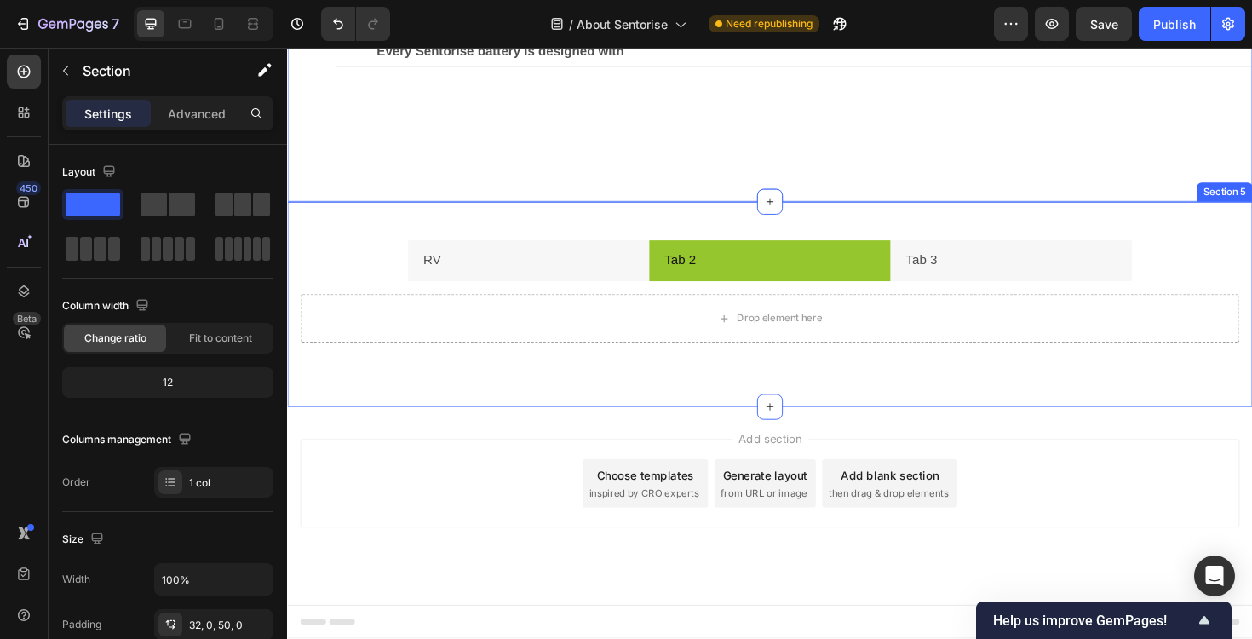
scroll to position [1928, 0]
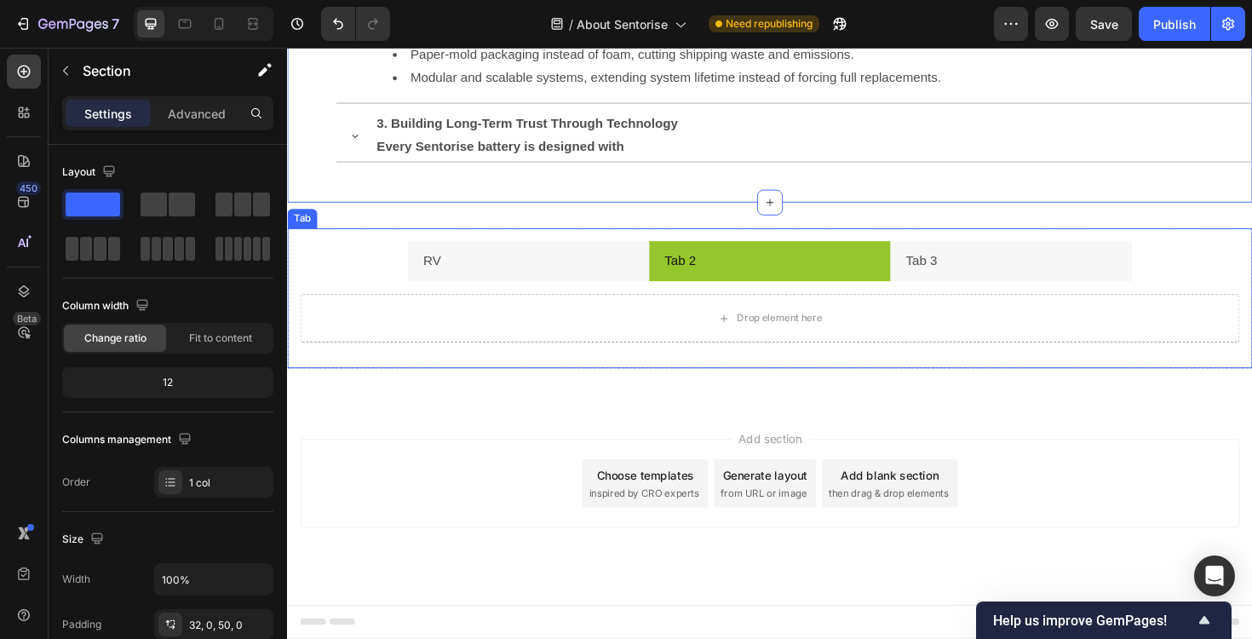
click at [706, 275] on p "Tab 2" at bounding box center [703, 274] width 33 height 25
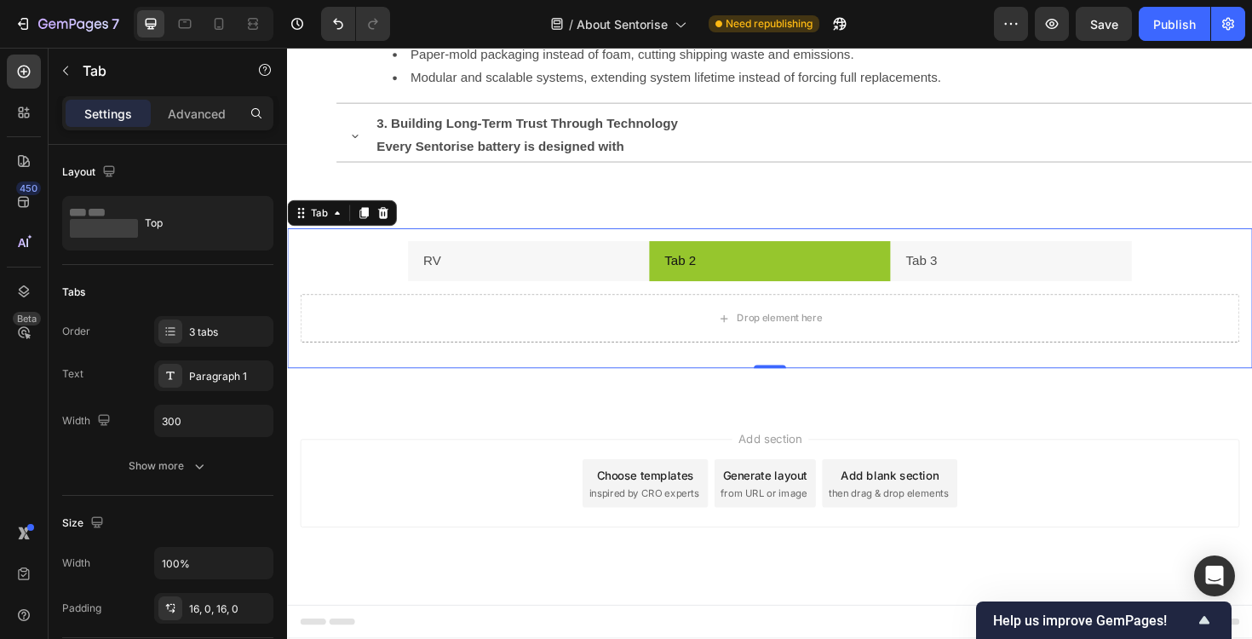
click at [706, 275] on p "Tab 2" at bounding box center [703, 274] width 33 height 25
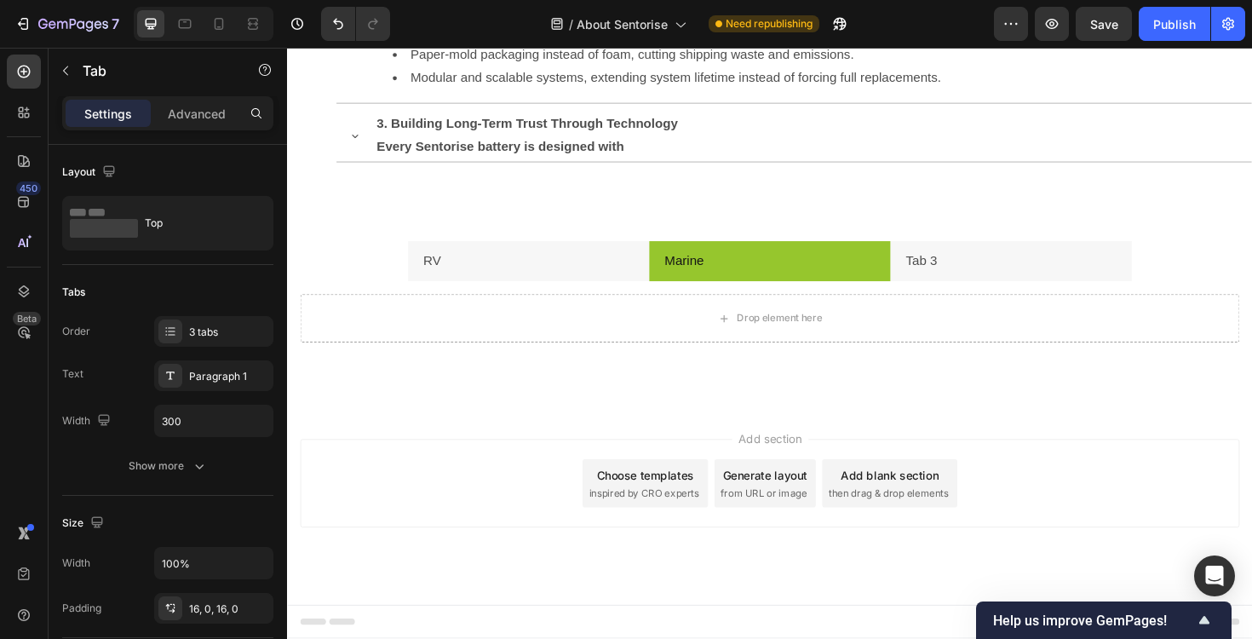
click at [520, 524] on div "Add section Choose templates inspired by CRO experts Generate layout from URL o…" at bounding box center [798, 510] width 995 height 94
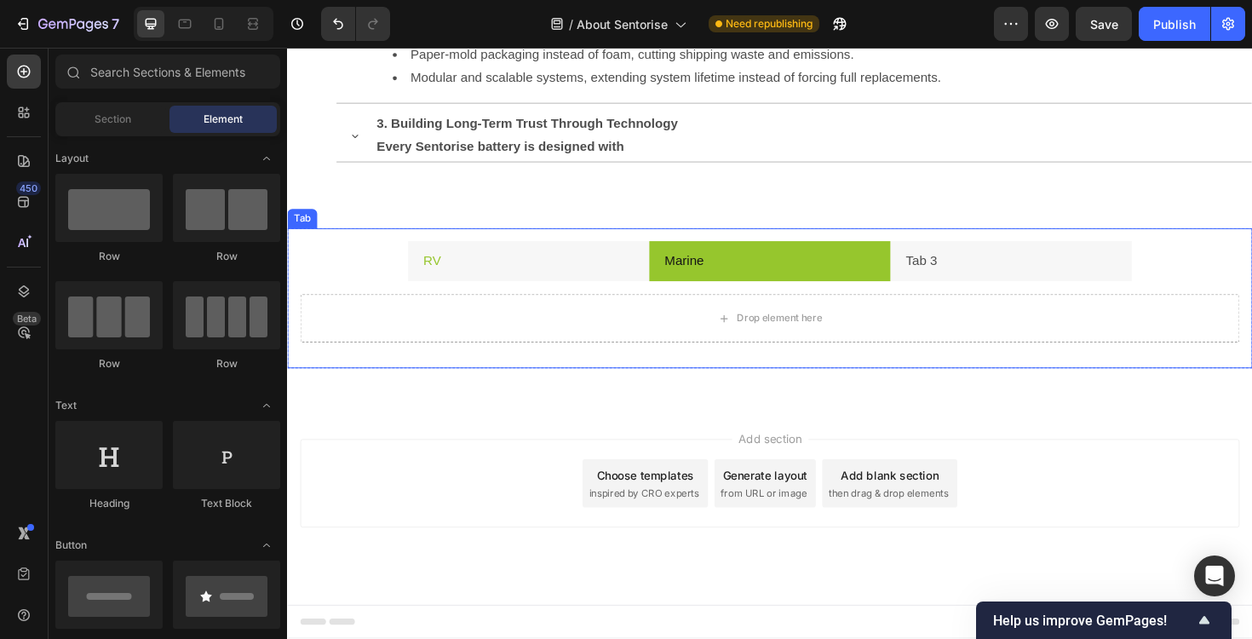
click at [610, 272] on li "RV" at bounding box center [543, 274] width 256 height 43
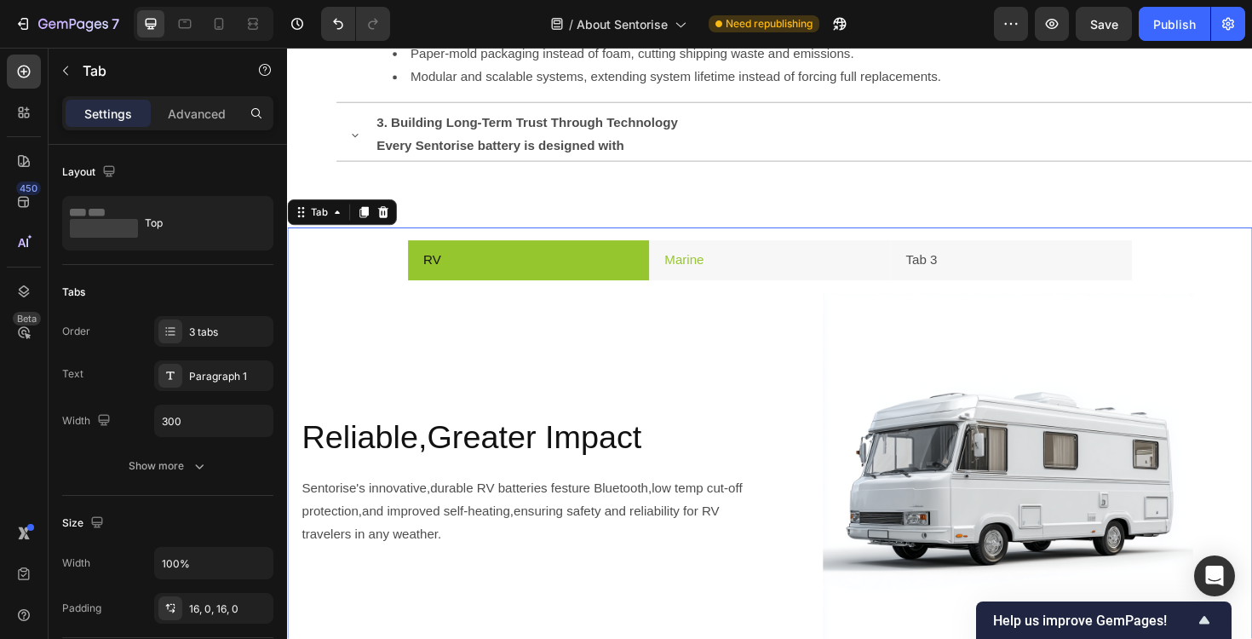
click at [750, 269] on li "Marine" at bounding box center [798, 273] width 256 height 43
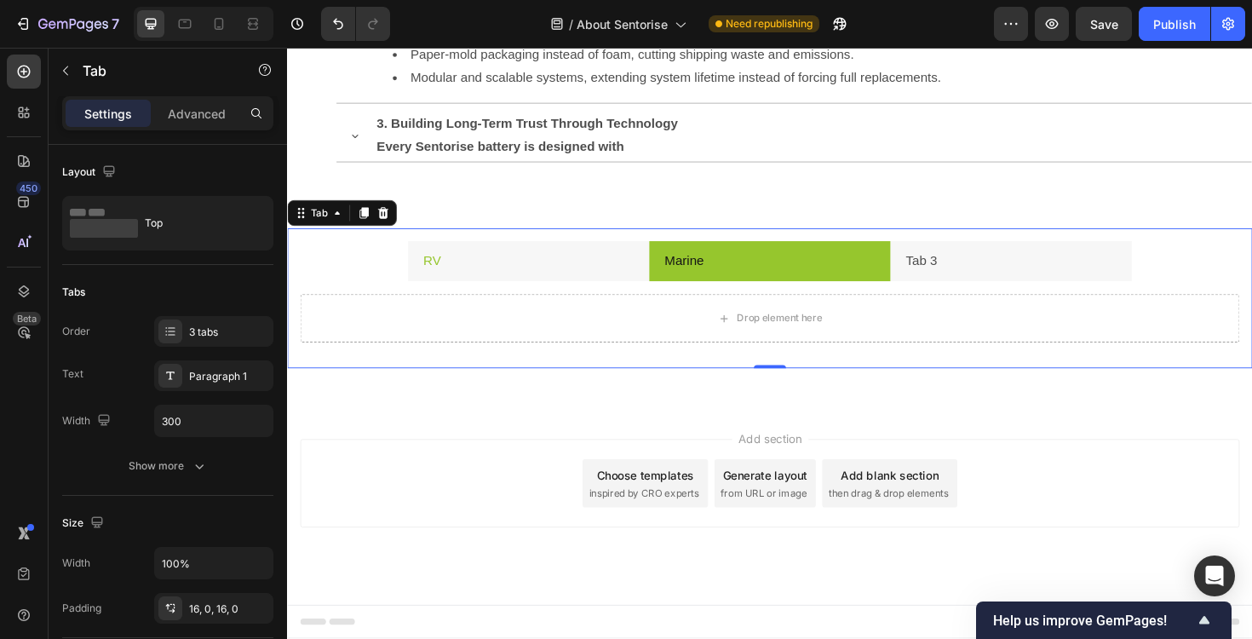
click at [550, 259] on li "RV" at bounding box center [543, 274] width 256 height 43
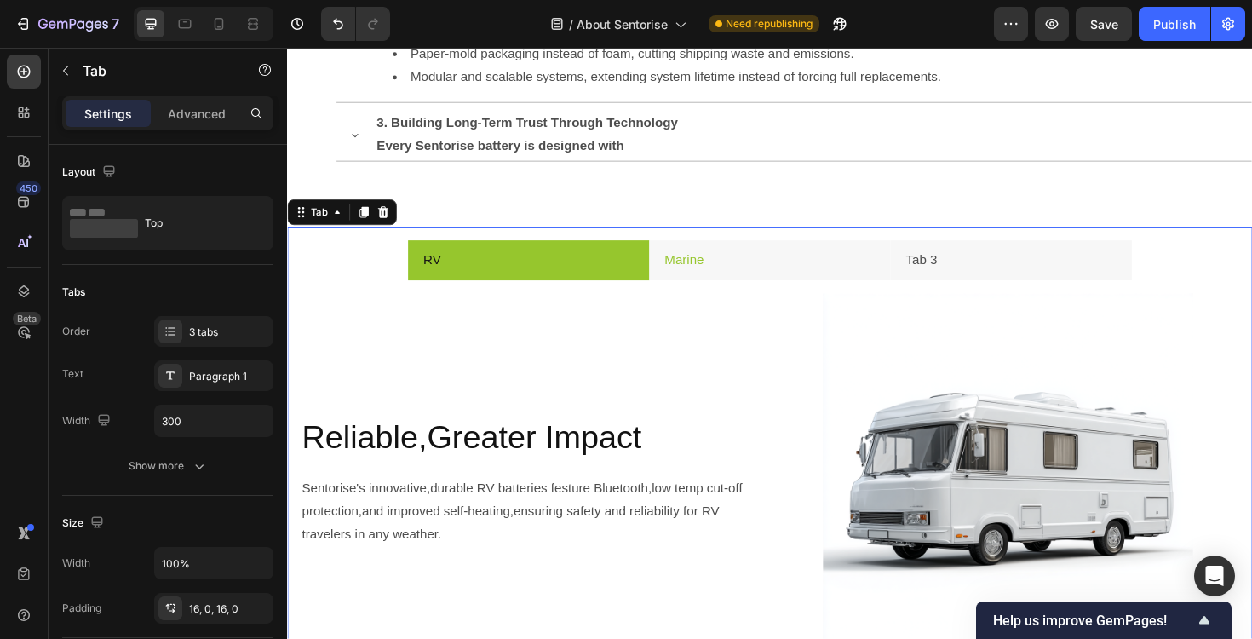
click at [775, 277] on li "Marine" at bounding box center [798, 273] width 256 height 43
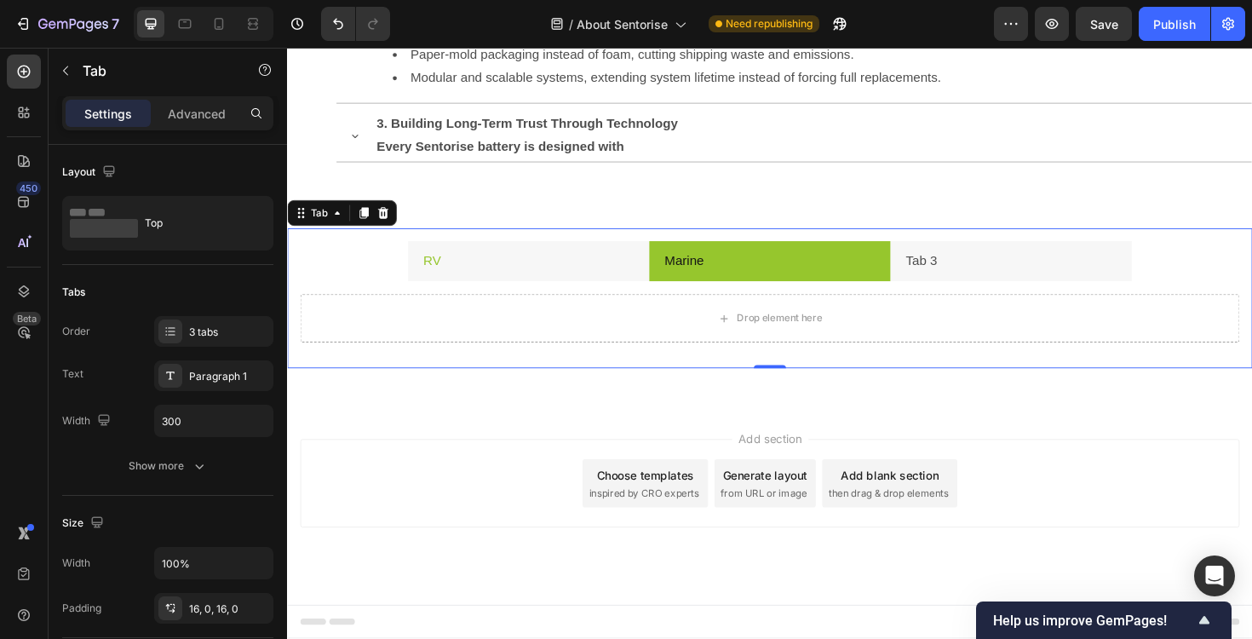
click at [537, 271] on li "RV" at bounding box center [543, 274] width 256 height 43
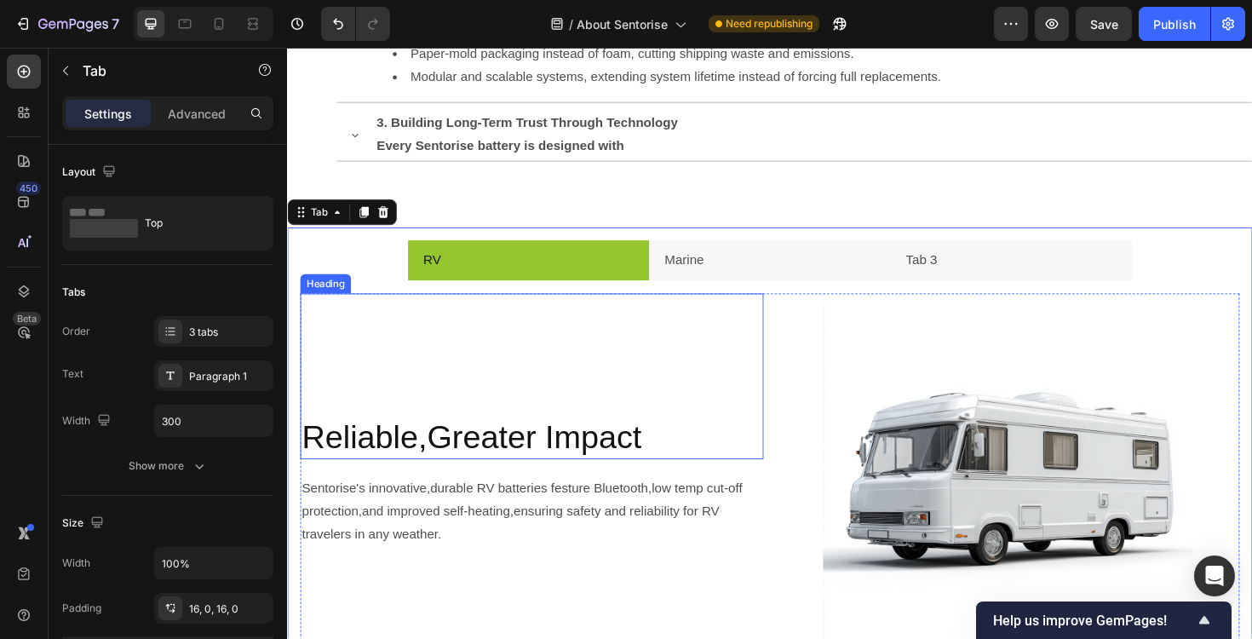
click at [425, 469] on h2 "Reliable,Greater Impact" at bounding box center [546, 460] width 491 height 48
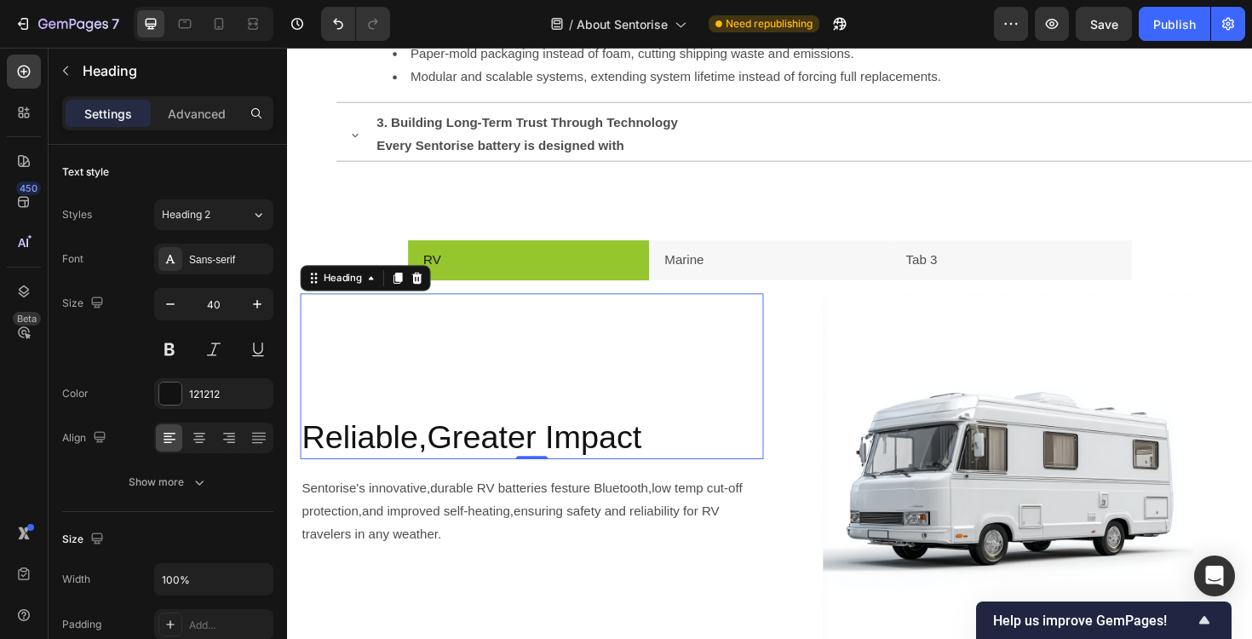
click at [421, 468] on h2 "Reliable,Greater Impact" at bounding box center [546, 460] width 491 height 48
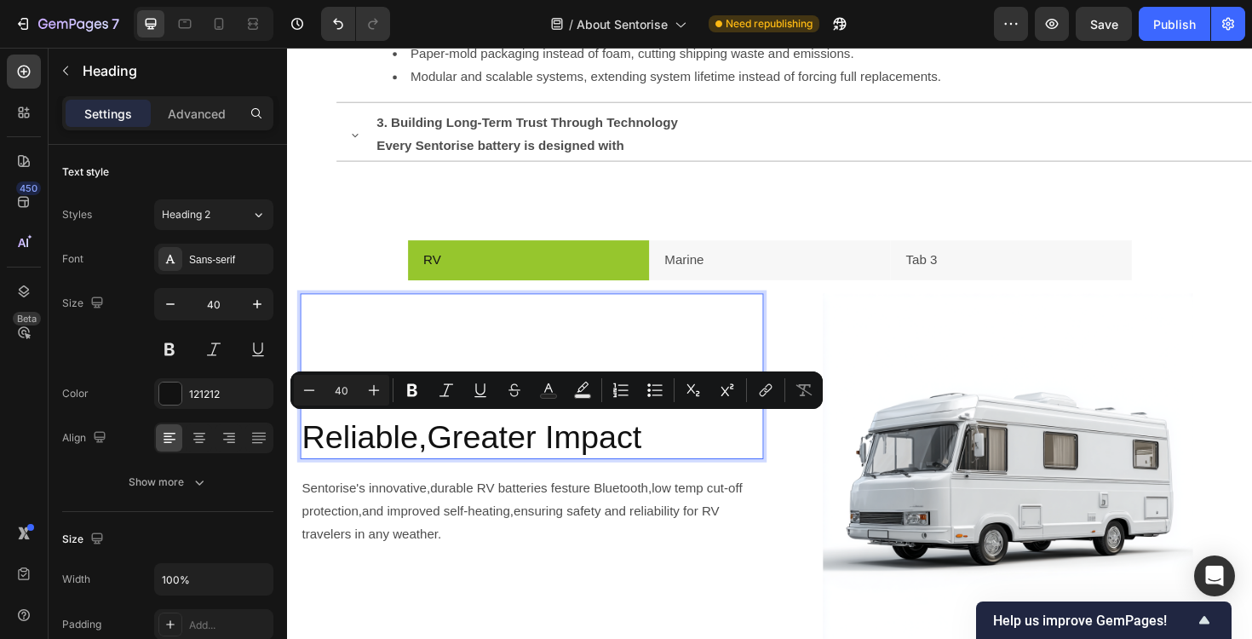
click at [421, 468] on p "Reliable,Greater Impact" at bounding box center [545, 460] width 487 height 44
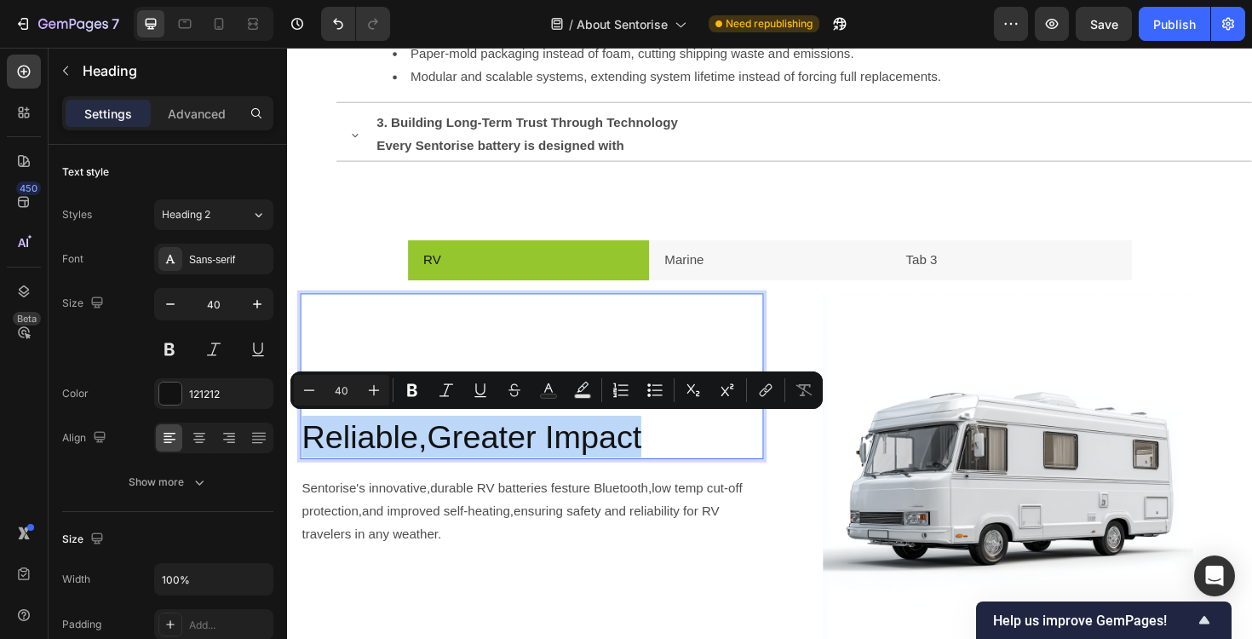
click at [465, 474] on p "Reliable,Greater Impact" at bounding box center [545, 460] width 487 height 44
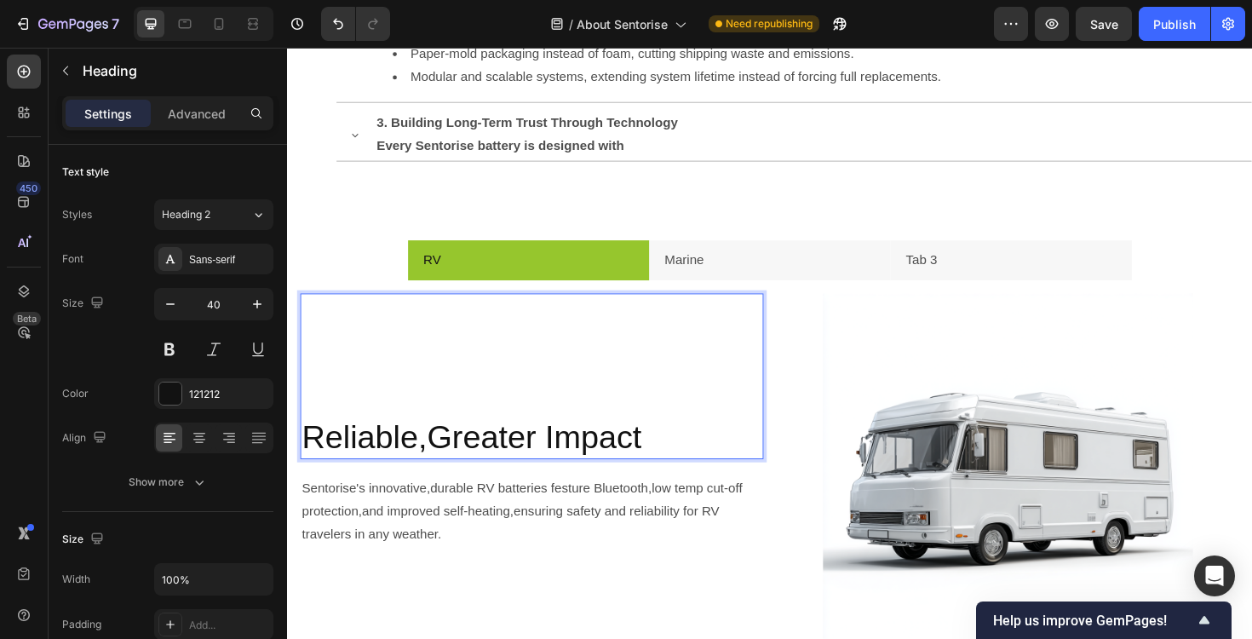
click at [421, 463] on p "Reliable,Greater Impact" at bounding box center [545, 460] width 487 height 44
click at [320, 451] on p "durable,Greater Impact" at bounding box center [545, 460] width 487 height 44
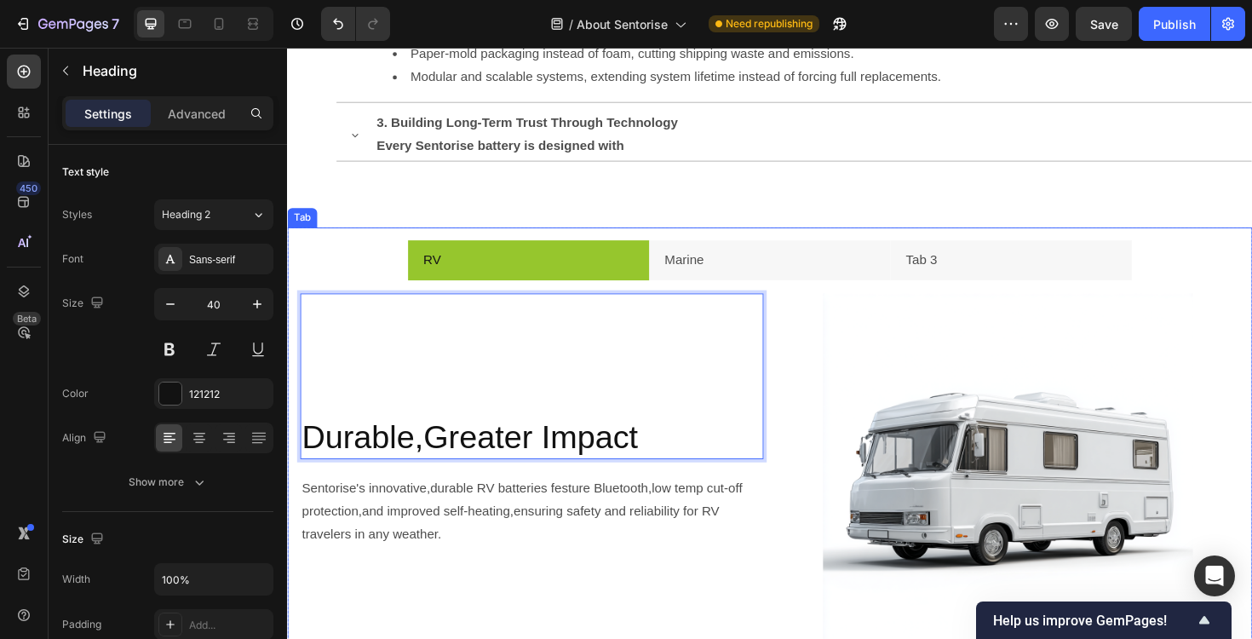
click at [707, 286] on div "Marine" at bounding box center [707, 274] width 47 height 30
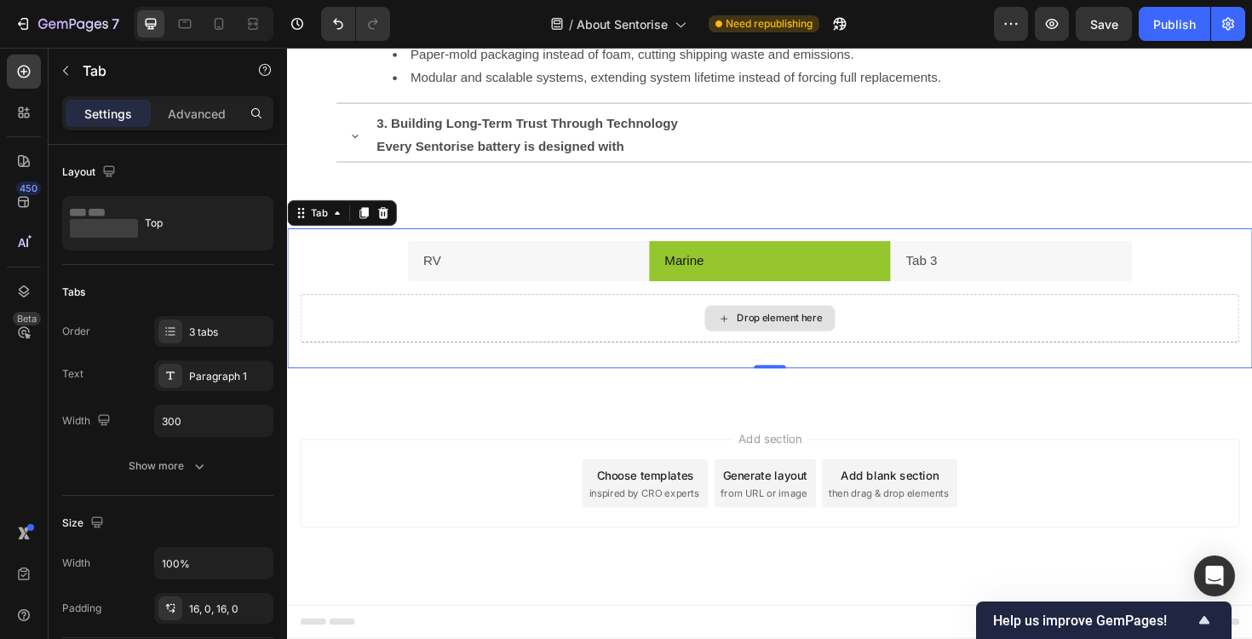
click at [595, 338] on div "Drop element here" at bounding box center [798, 334] width 995 height 51
click at [534, 273] on li "RV" at bounding box center [543, 274] width 256 height 43
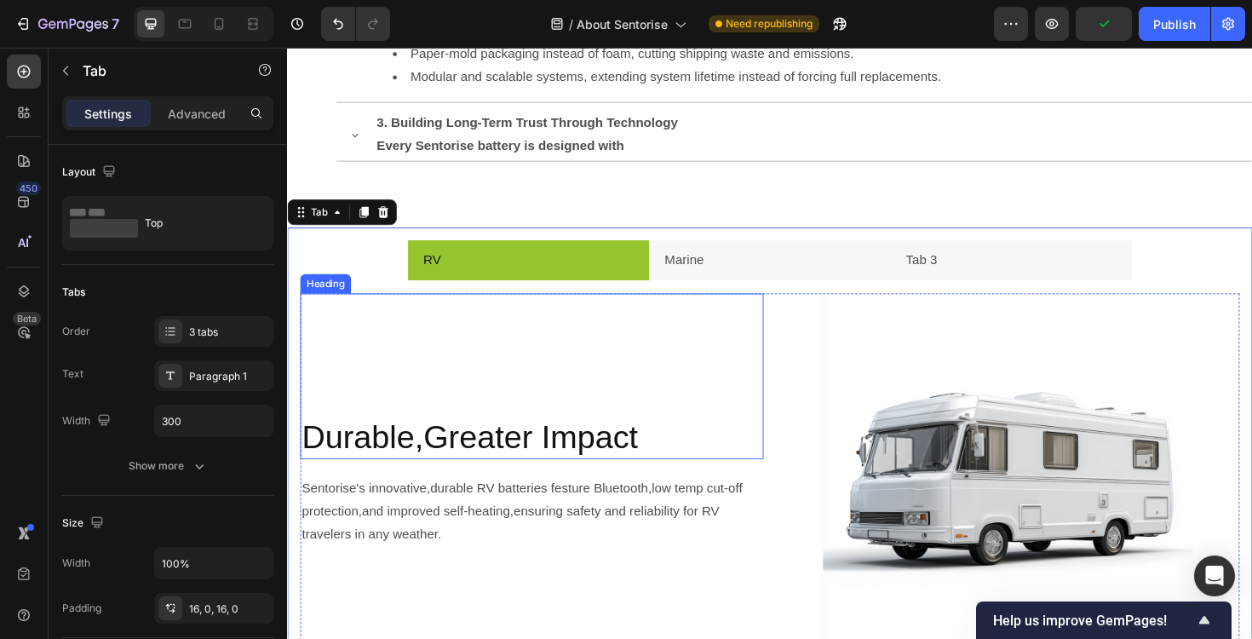
click at [474, 408] on div "Durable,Greater Impact Heading" at bounding box center [546, 395] width 491 height 175
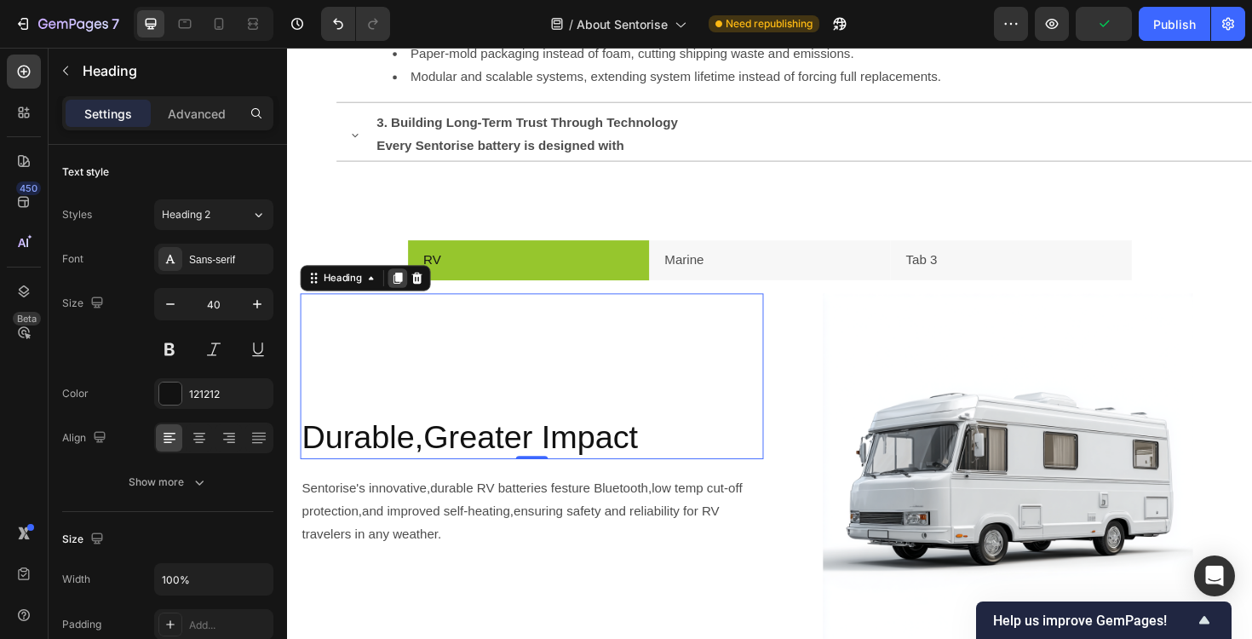
click at [398, 297] on icon at bounding box center [404, 292] width 14 height 14
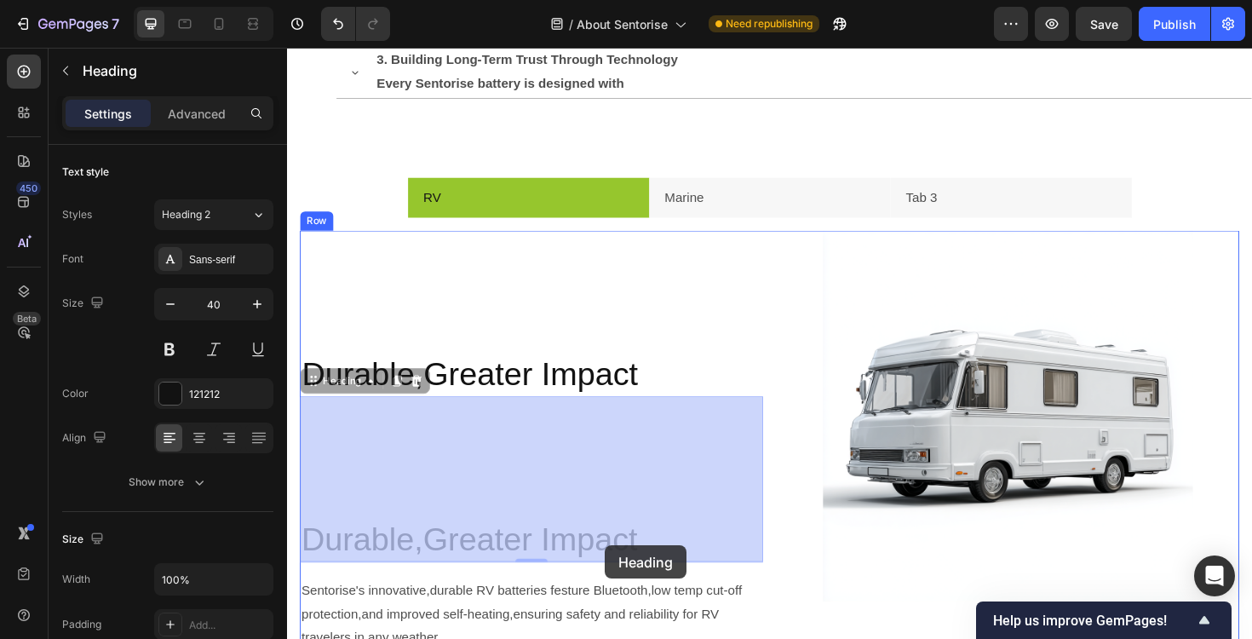
scroll to position [2003, 0]
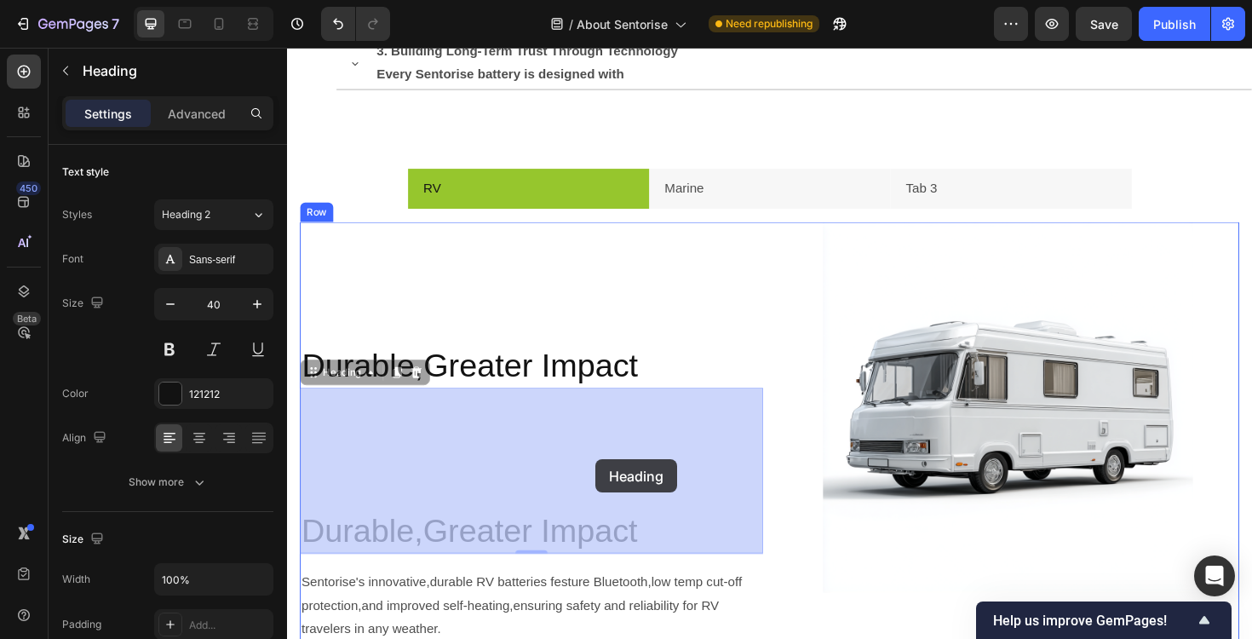
drag, startPoint x: 408, startPoint y: 508, endPoint x: 613, endPoint y: 484, distance: 206.7
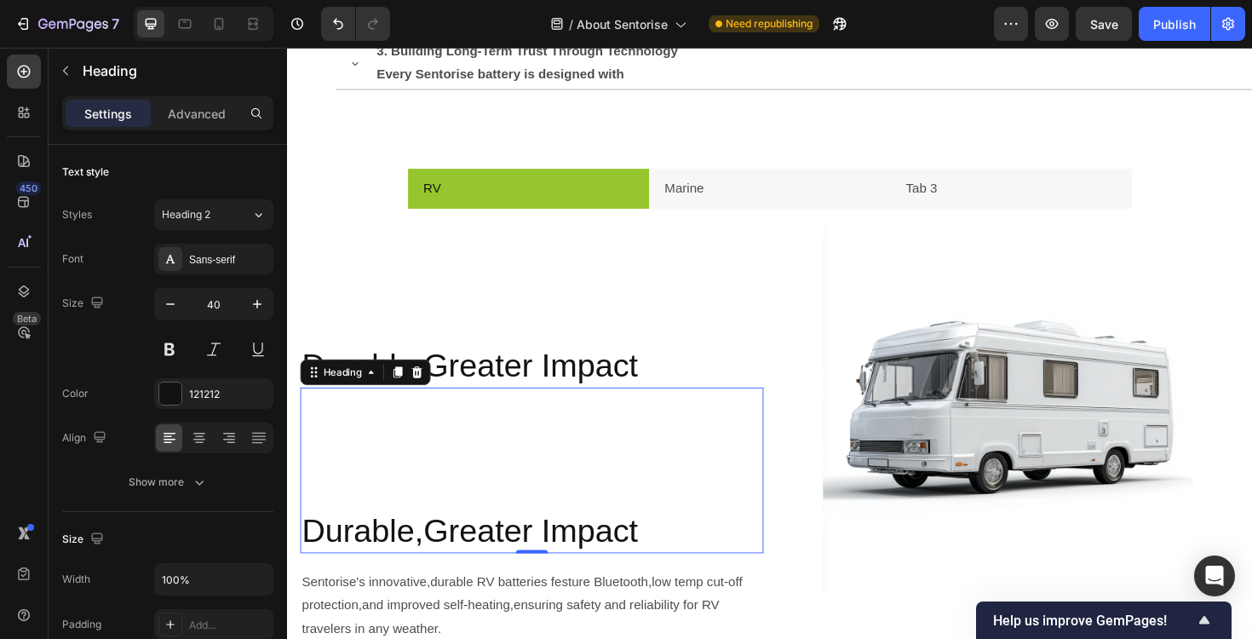
click at [517, 483] on div "Durable,Greater Impact Heading 0" at bounding box center [546, 495] width 491 height 175
click at [744, 196] on li "Marine" at bounding box center [798, 197] width 256 height 43
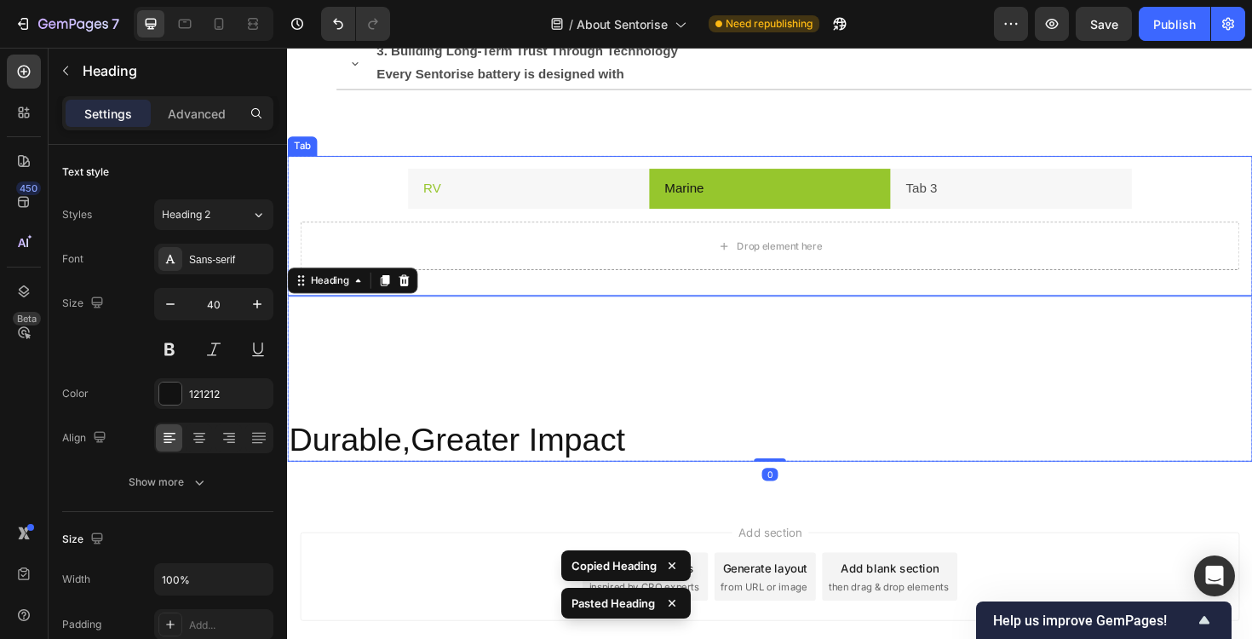
click at [616, 194] on li "RV" at bounding box center [543, 197] width 256 height 43
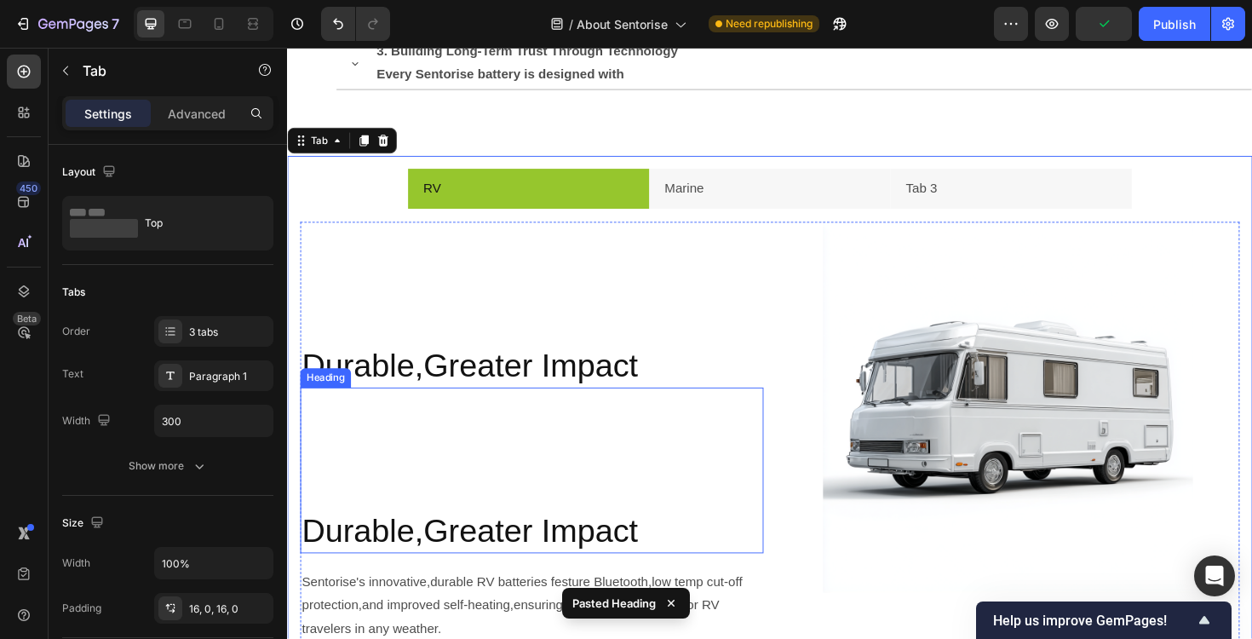
click at [519, 452] on div "Durable,Greater Impact Heading" at bounding box center [546, 495] width 491 height 175
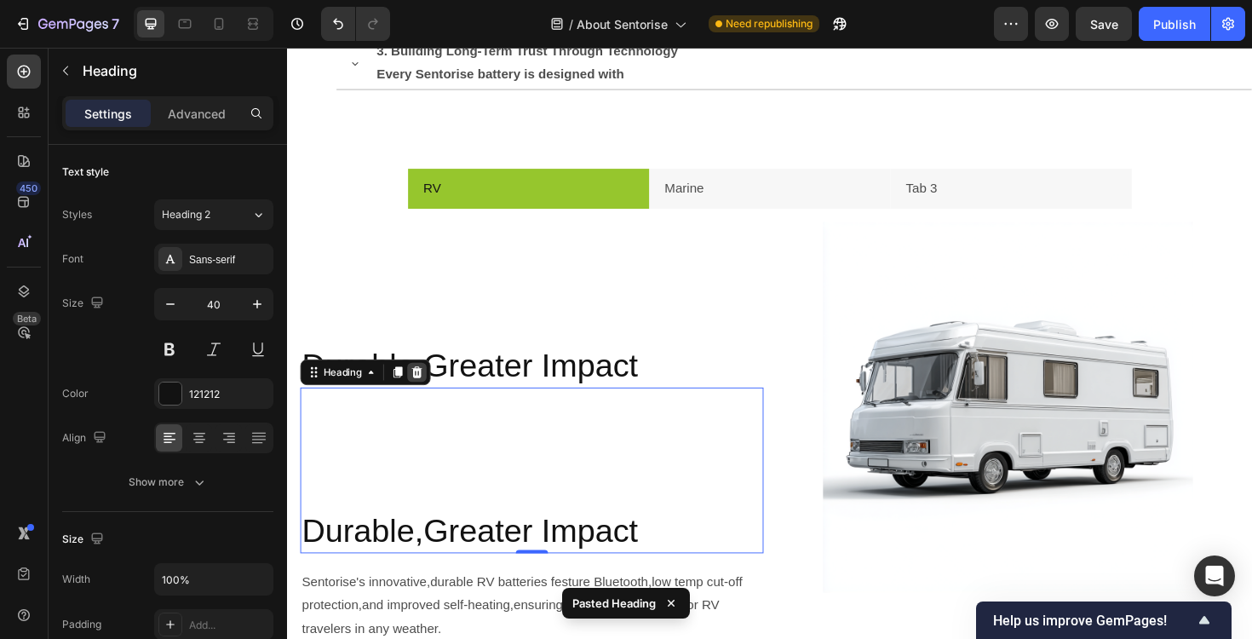
click at [429, 386] on icon at bounding box center [424, 392] width 14 height 14
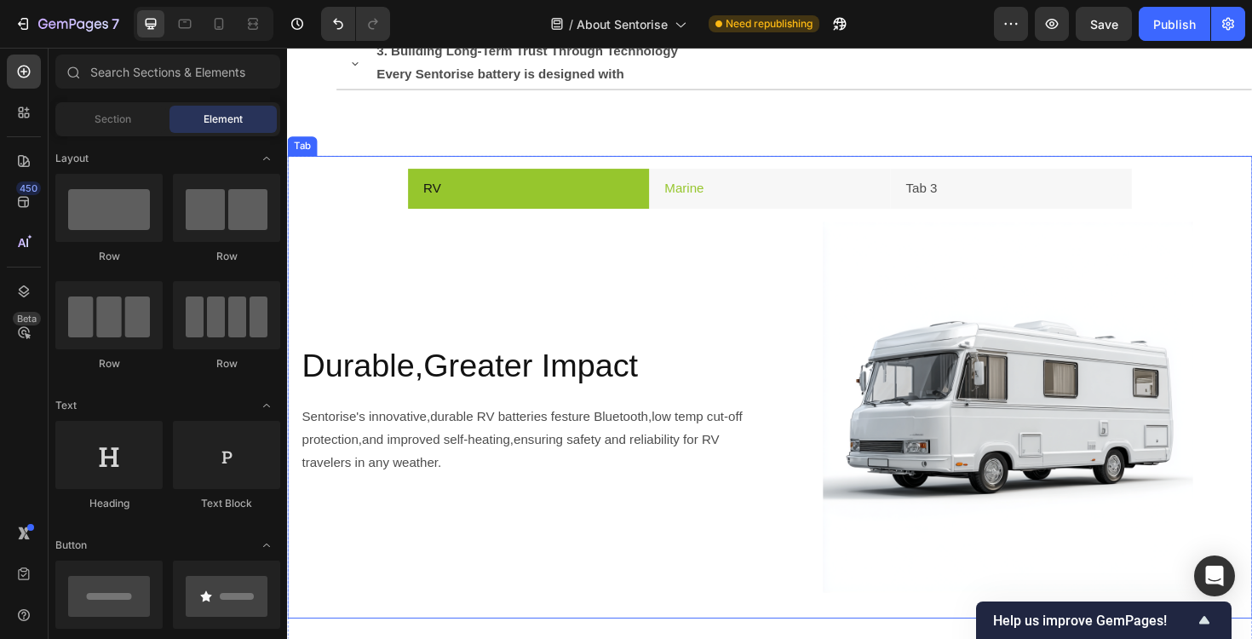
click at [707, 203] on p "Marine" at bounding box center [708, 198] width 42 height 25
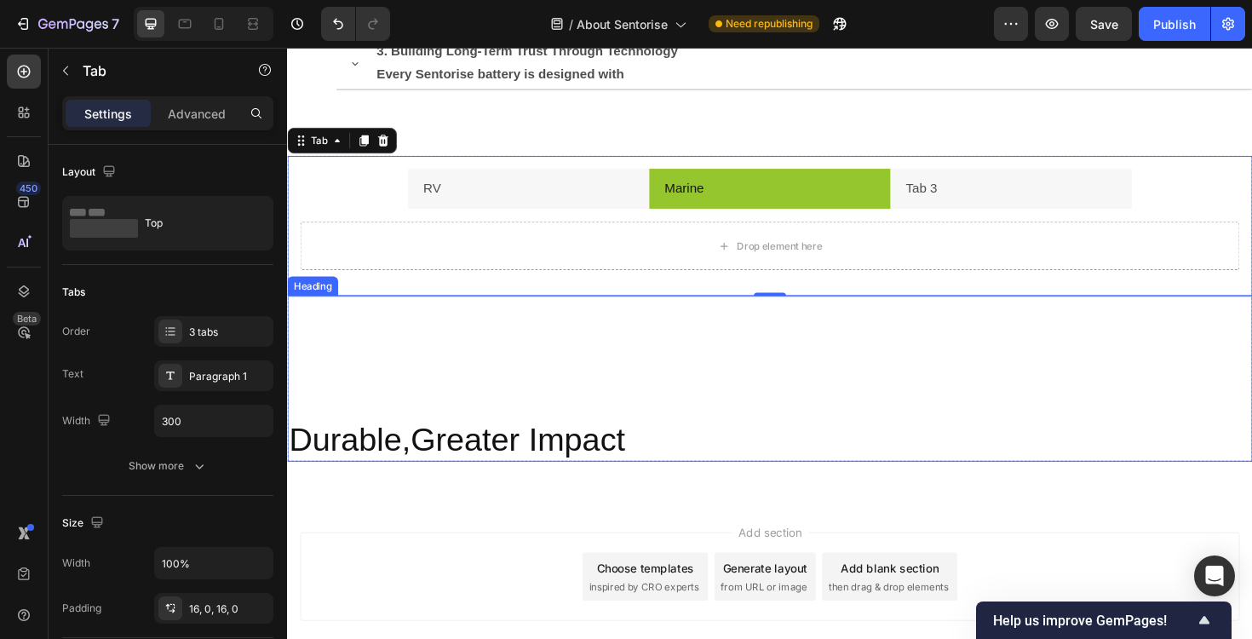
click at [531, 450] on h2 "Durable,Greater Impact" at bounding box center [798, 463] width 1022 height 48
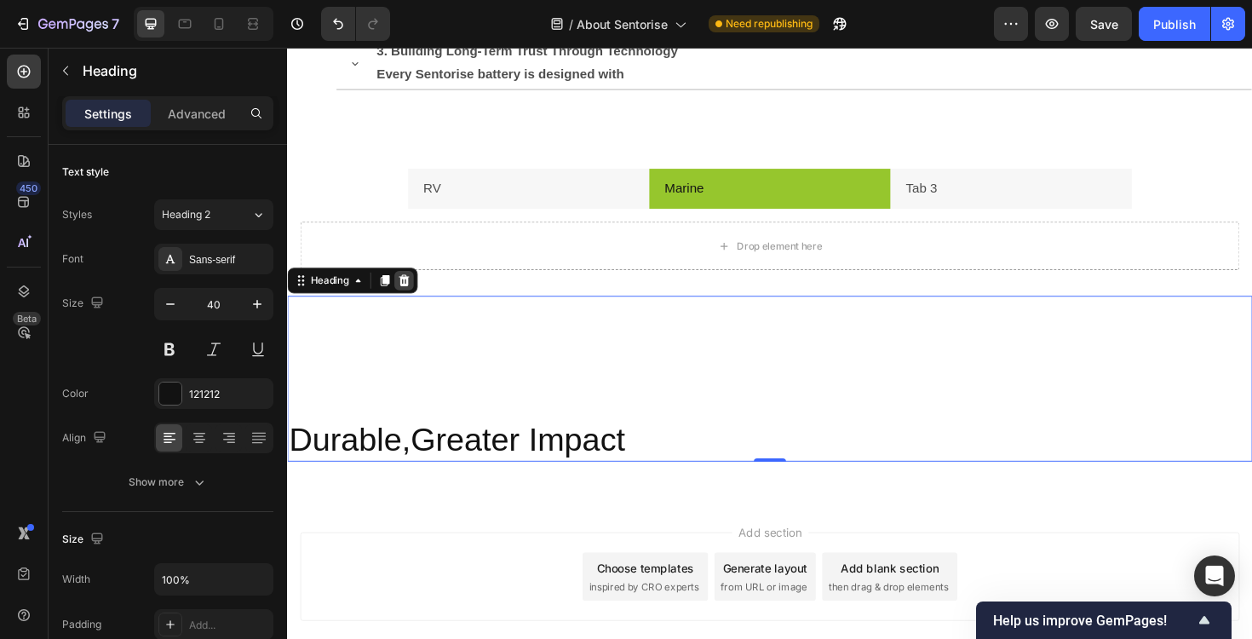
click at [413, 292] on icon at bounding box center [410, 295] width 11 height 12
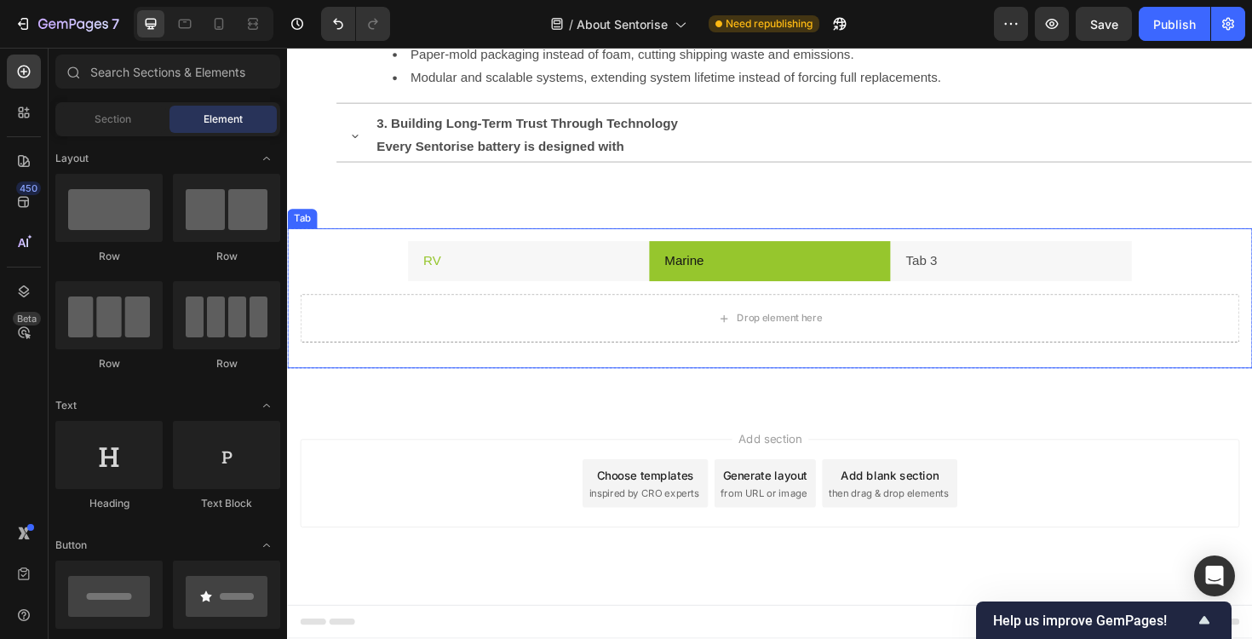
click at [519, 266] on li "RV" at bounding box center [543, 274] width 256 height 43
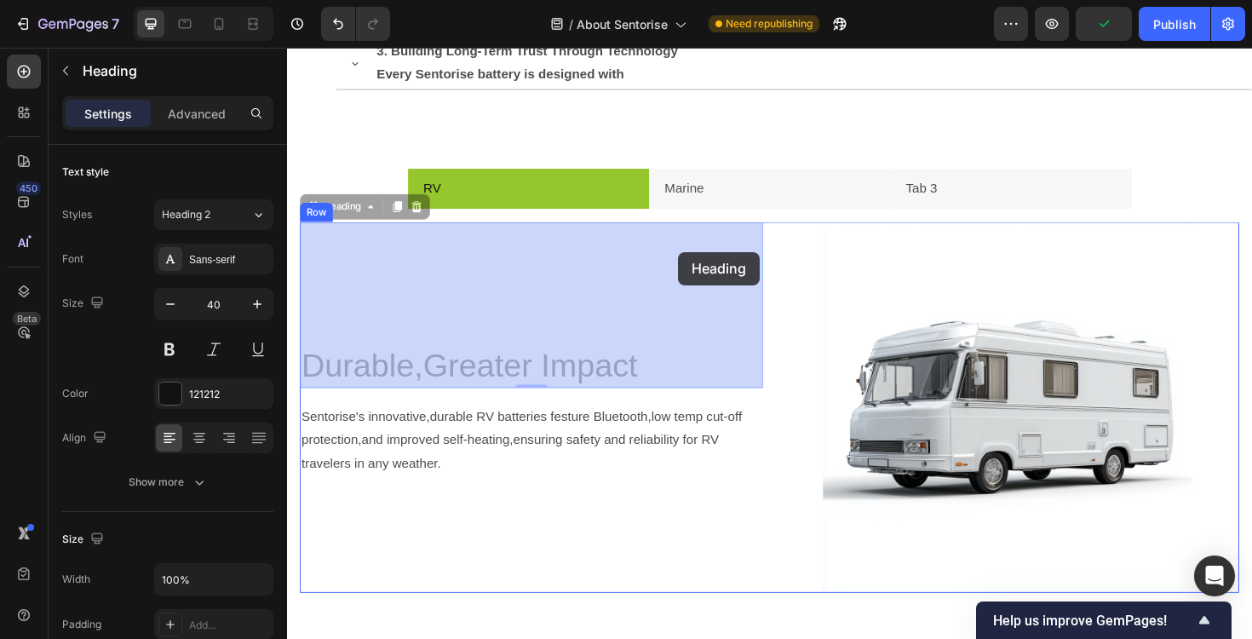
drag, startPoint x: 482, startPoint y: 328, endPoint x: 701, endPoint y: 264, distance: 228.0
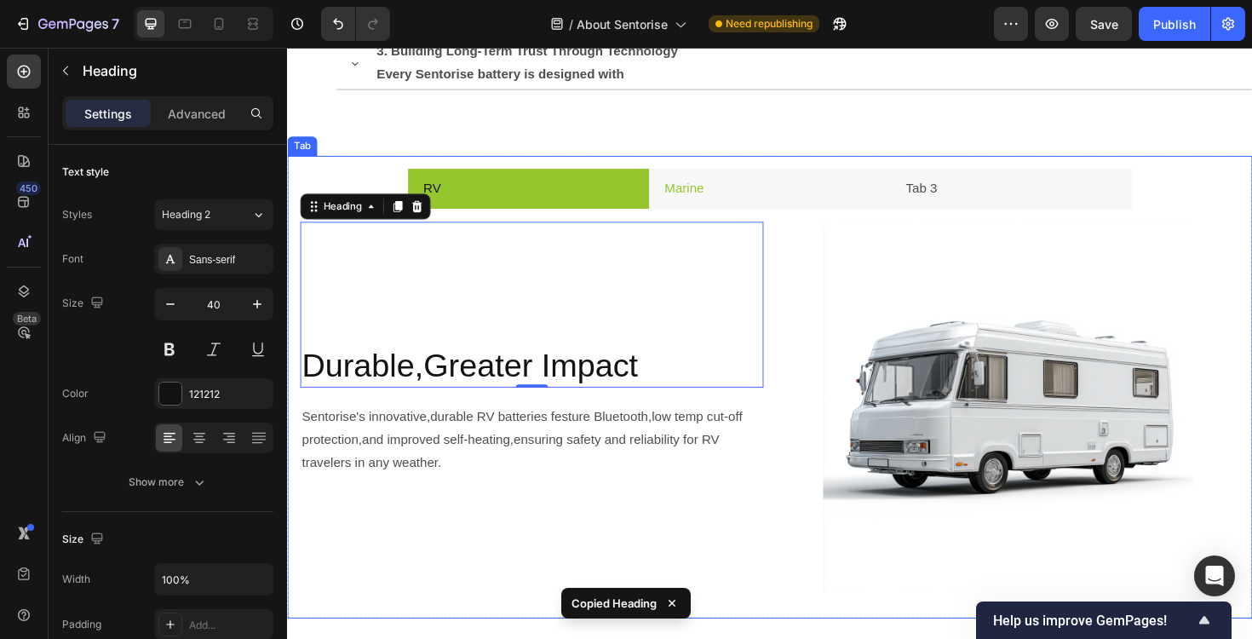
click at [723, 204] on p "Marine" at bounding box center [708, 198] width 42 height 25
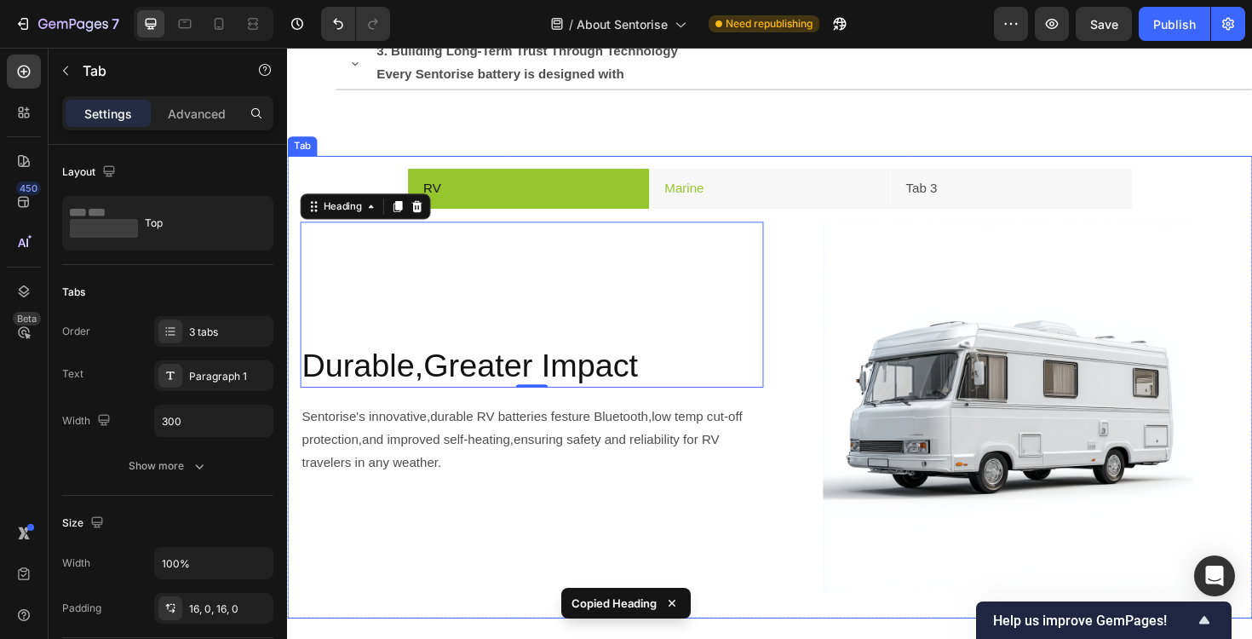
scroll to position [1928, 0]
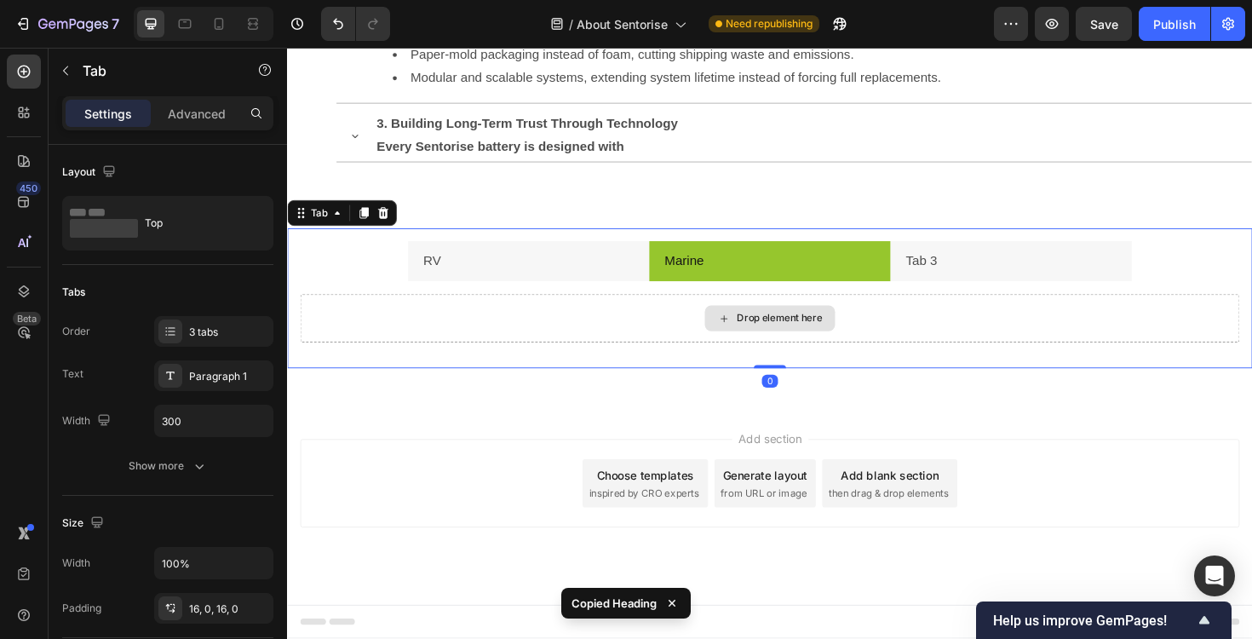
click at [594, 340] on div "Drop element here" at bounding box center [798, 334] width 995 height 51
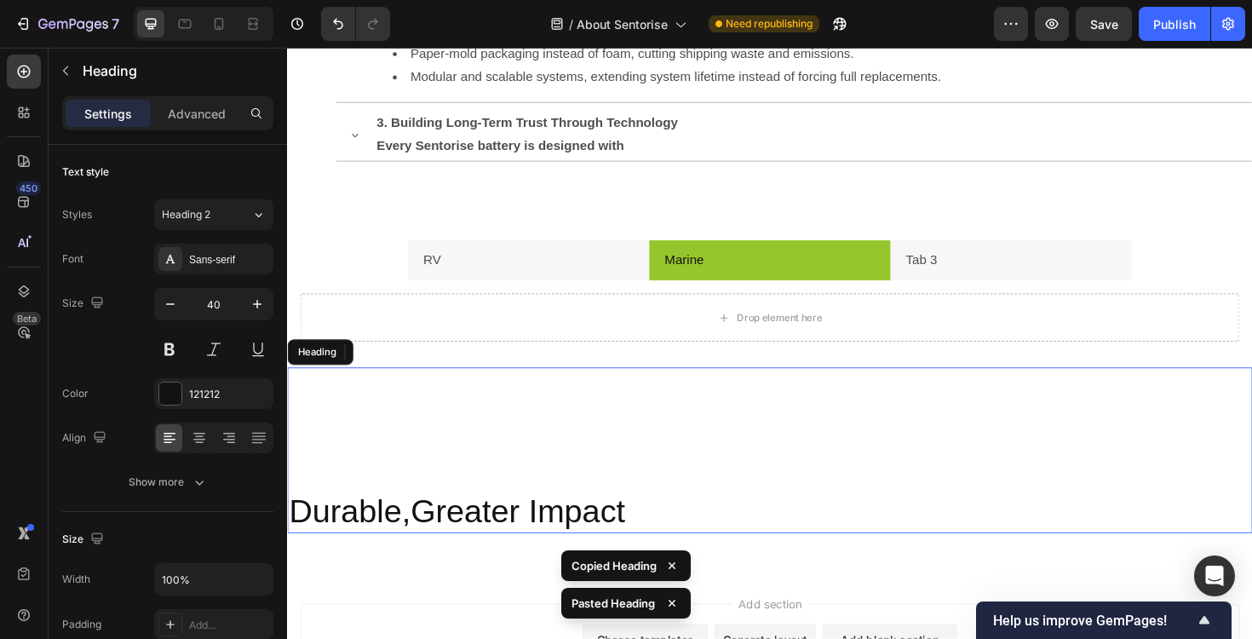
scroll to position [2003, 0]
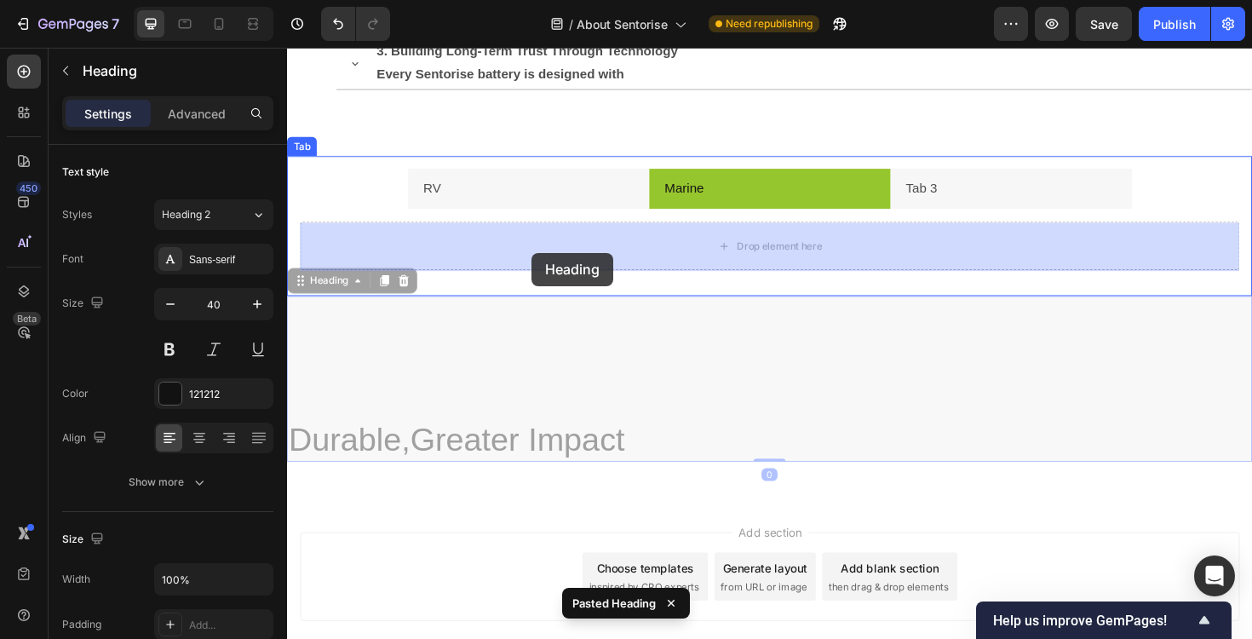
drag, startPoint x: 493, startPoint y: 405, endPoint x: 546, endPoint y: 265, distance: 149.3
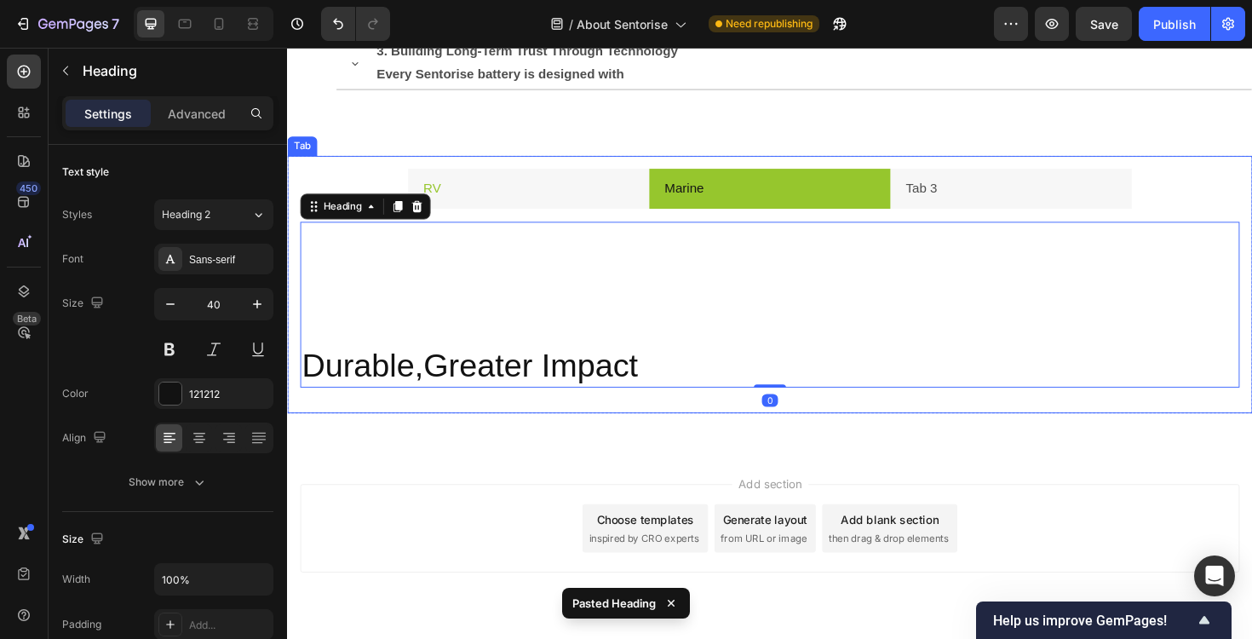
click at [597, 205] on li "RV" at bounding box center [543, 197] width 256 height 43
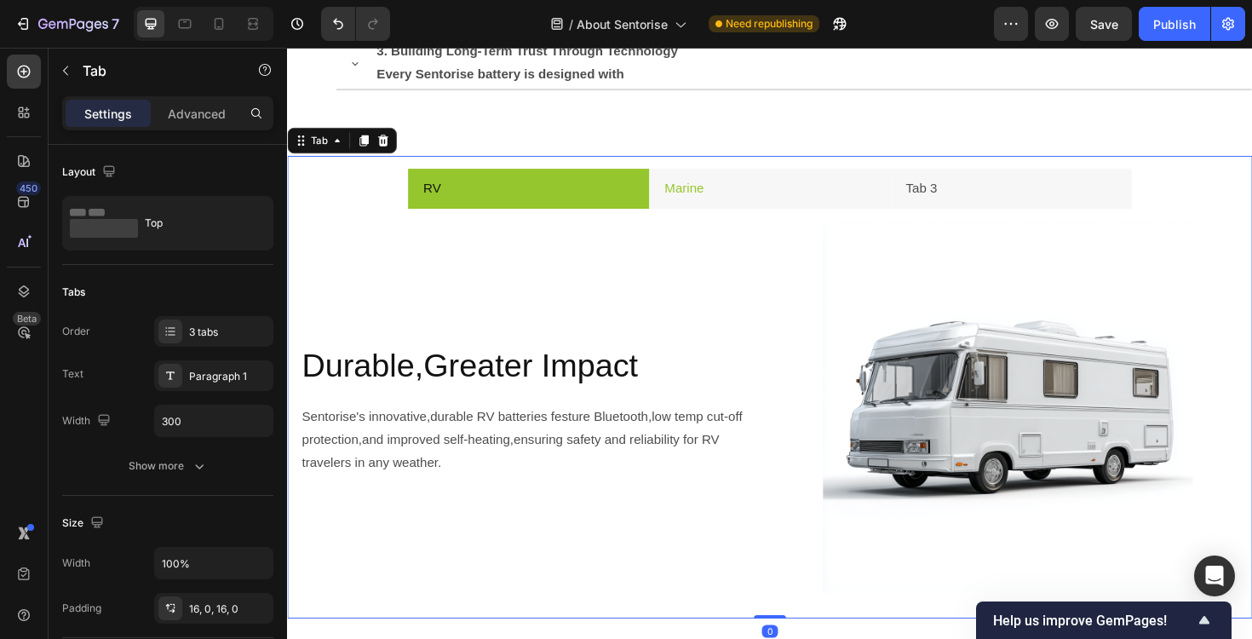
click at [739, 202] on li "Marine" at bounding box center [798, 197] width 256 height 43
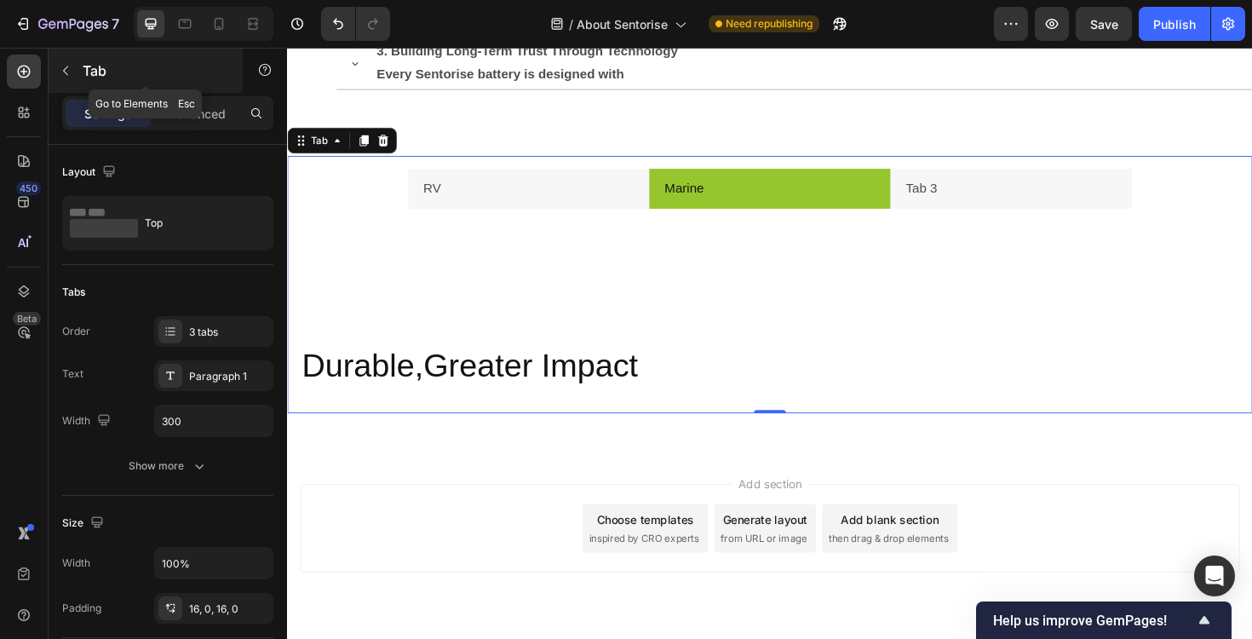
click at [69, 75] on icon "button" at bounding box center [66, 71] width 14 height 14
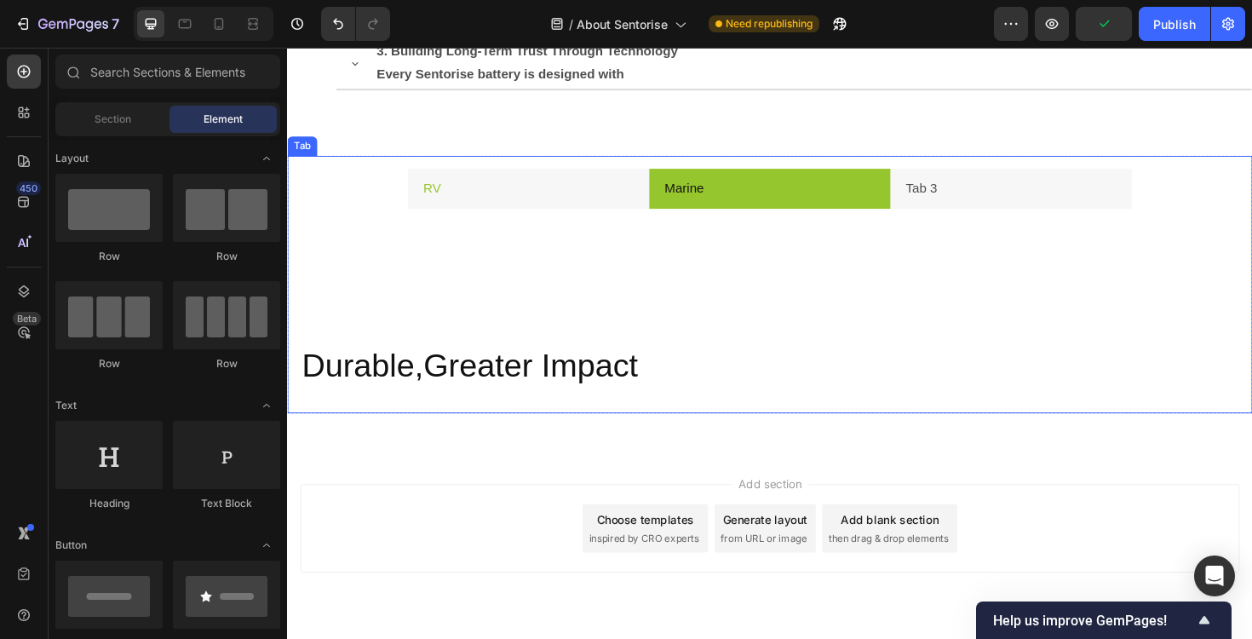
click at [494, 214] on li "RV" at bounding box center [543, 197] width 256 height 43
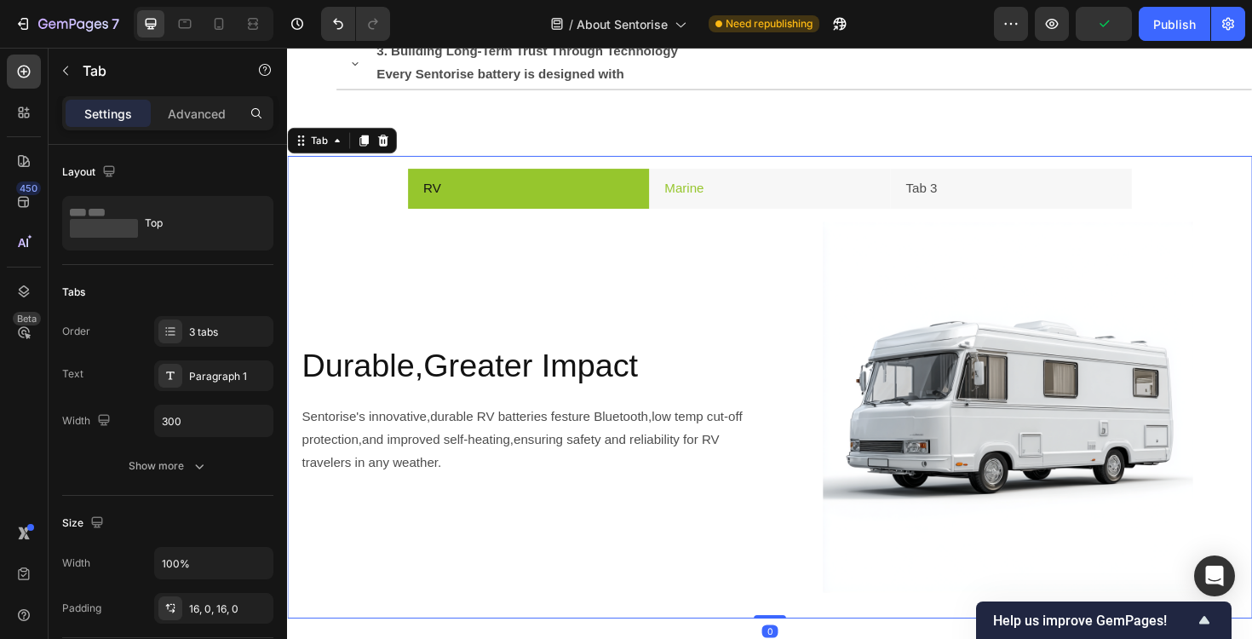
click at [733, 205] on li "Marine" at bounding box center [798, 197] width 256 height 43
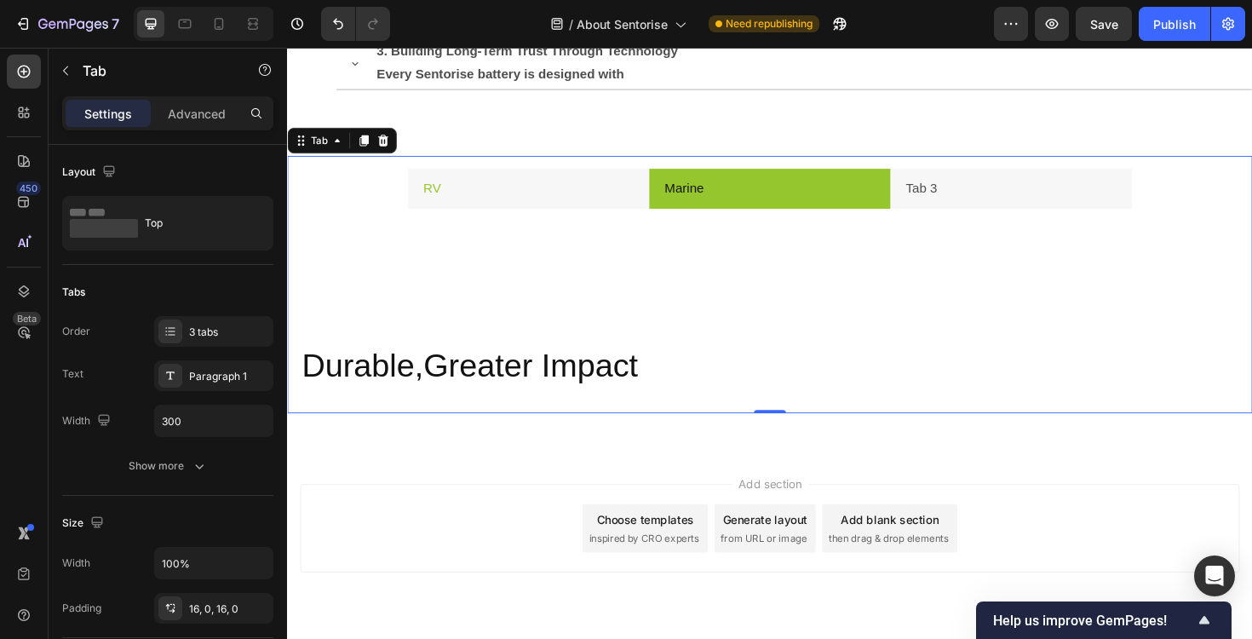
click at [525, 211] on li "RV" at bounding box center [543, 197] width 256 height 43
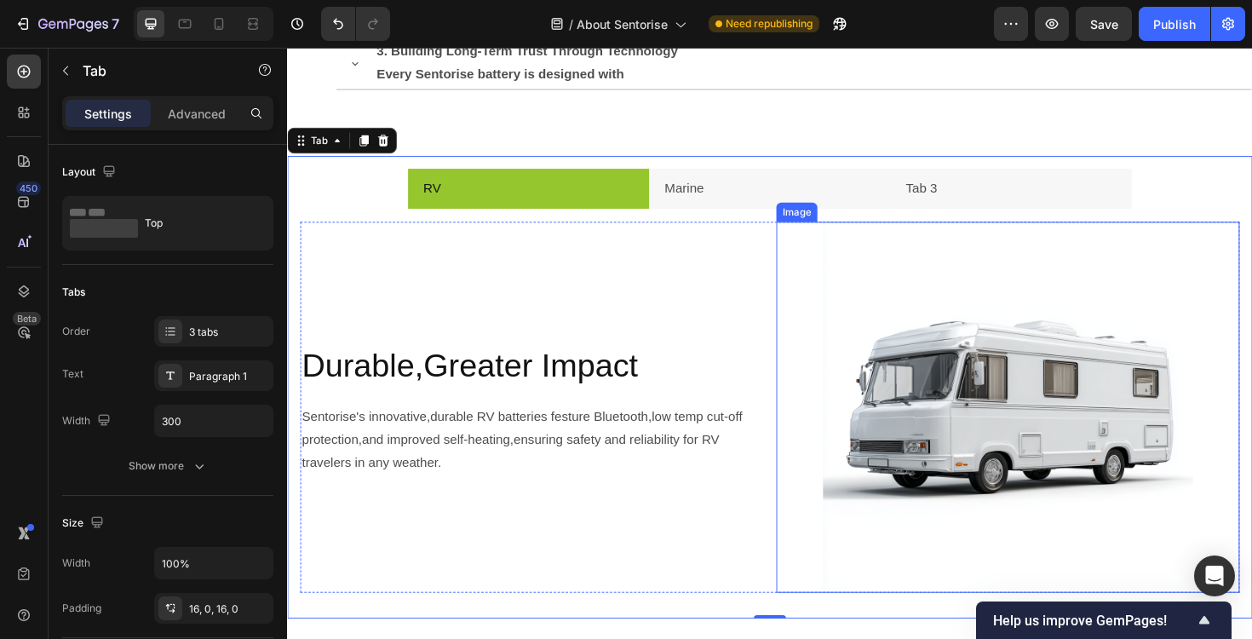
click at [888, 306] on img at bounding box center [1050, 429] width 393 height 393
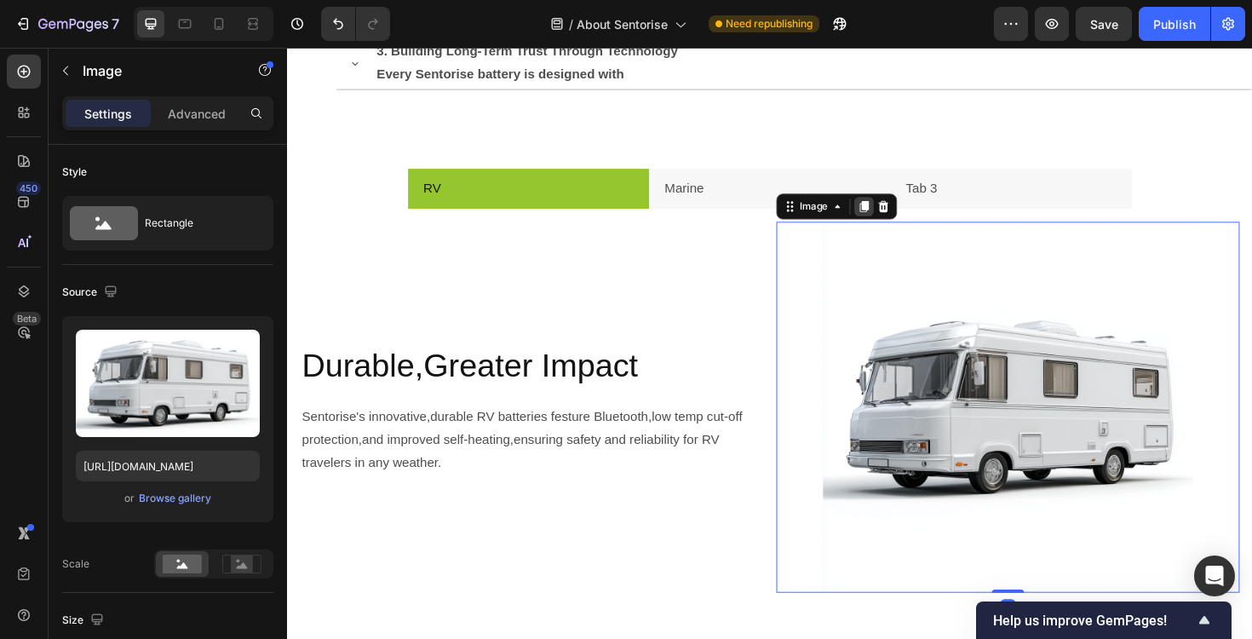
click at [897, 223] on icon at bounding box center [898, 217] width 14 height 14
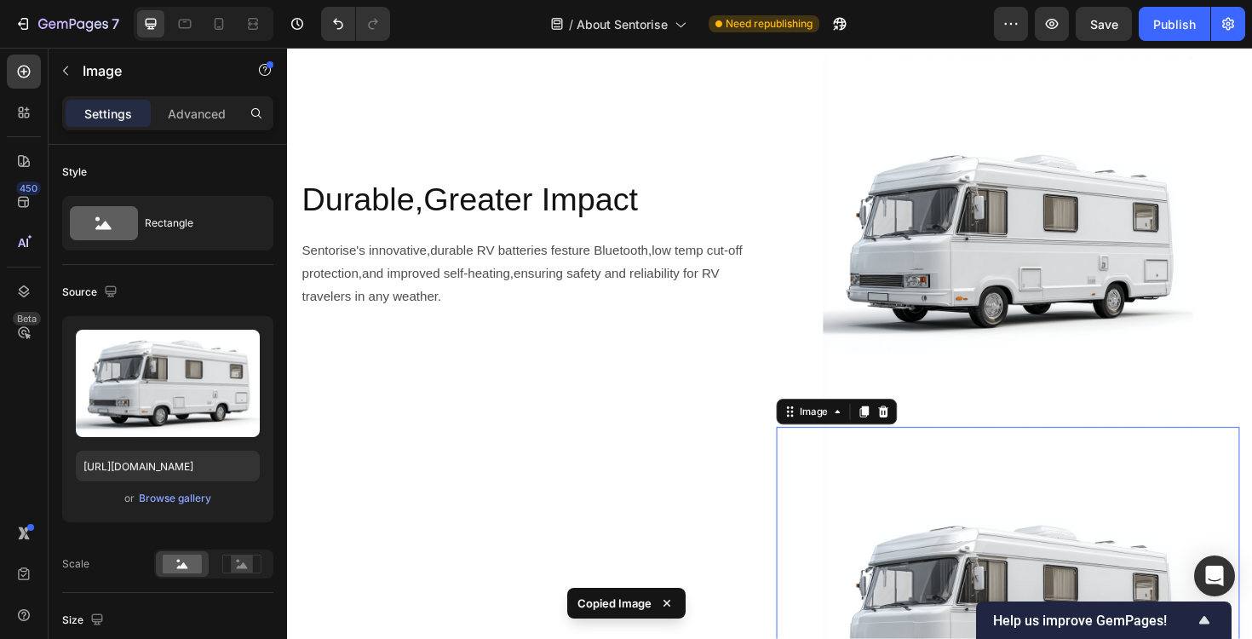
scroll to position [1925, 0]
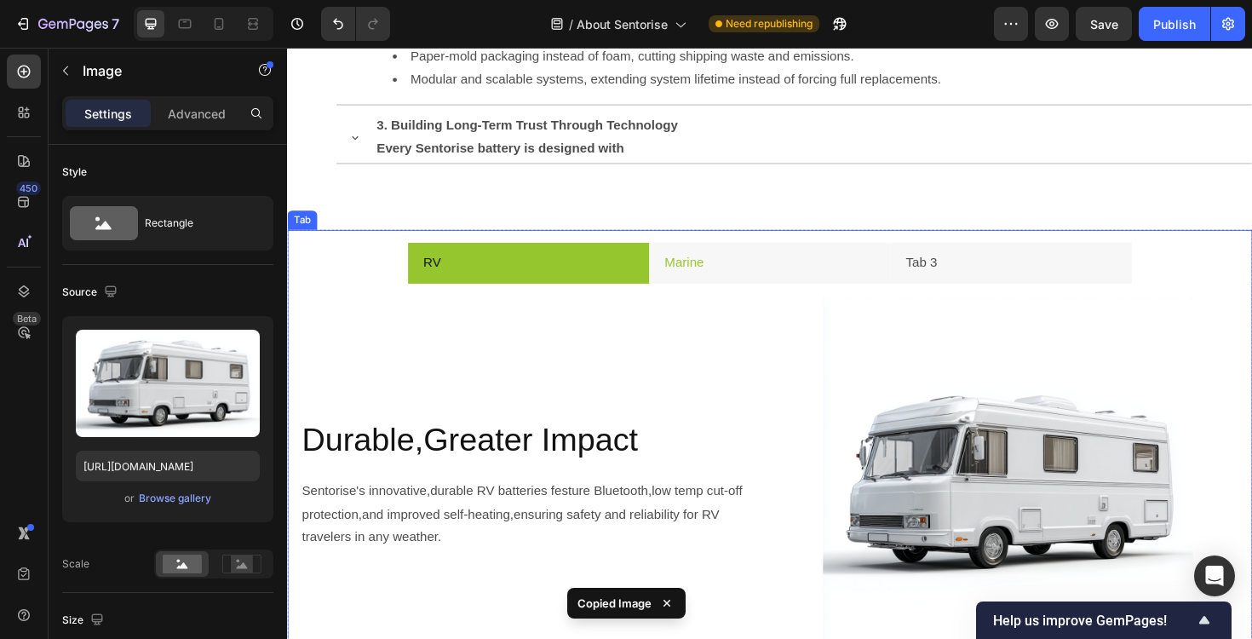
click at [759, 289] on li "Marine" at bounding box center [798, 276] width 256 height 43
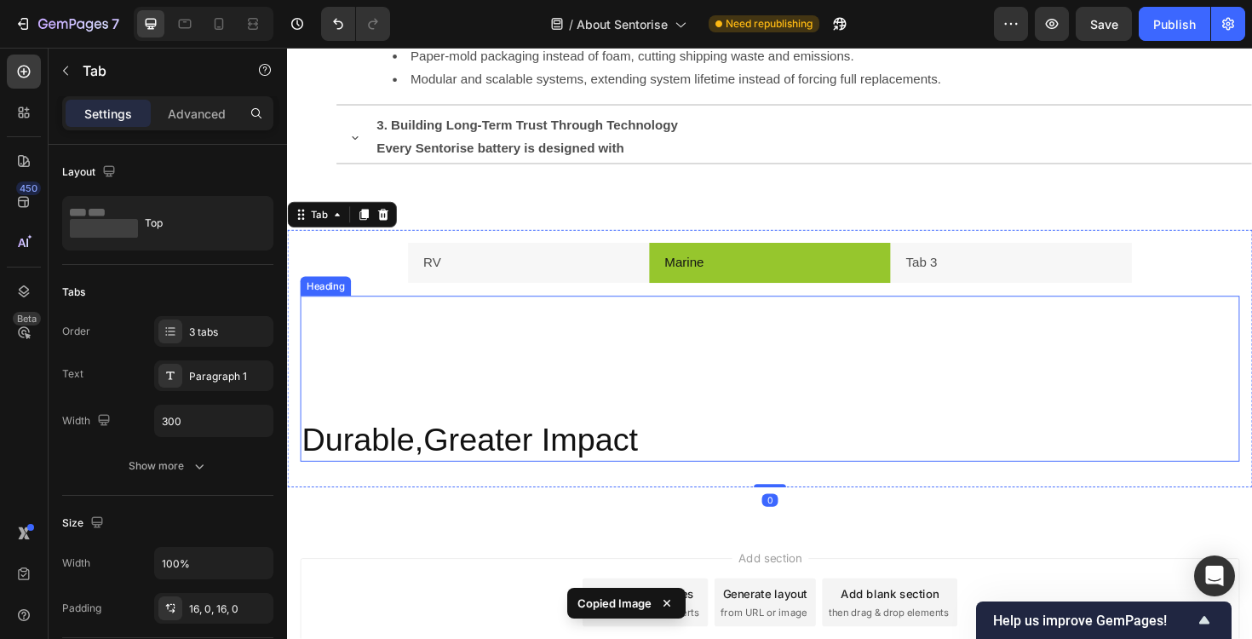
click at [957, 390] on div "Durable,Greater Impact Heading" at bounding box center [798, 398] width 995 height 175
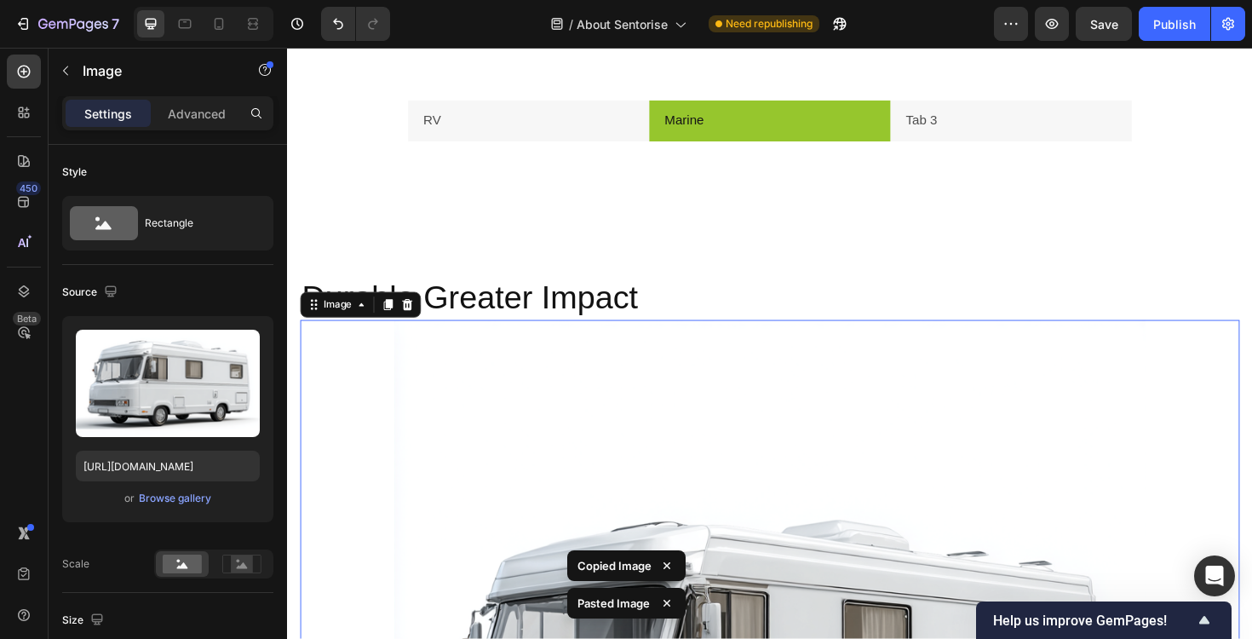
scroll to position [2075, 0]
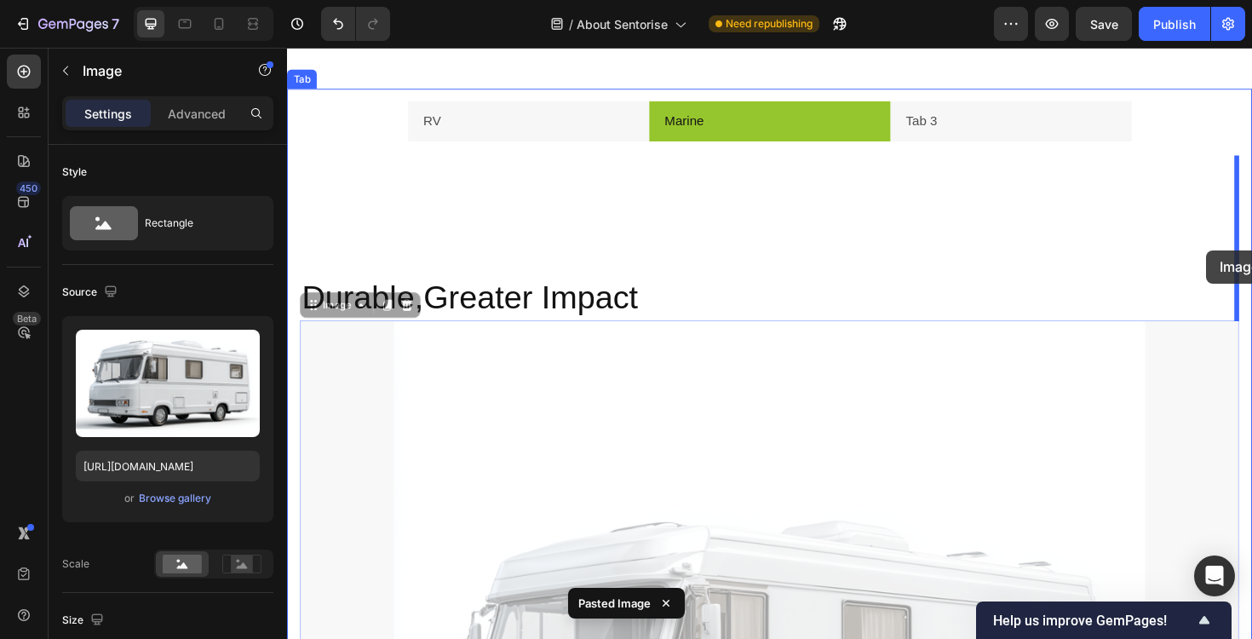
drag, startPoint x: 581, startPoint y: 412, endPoint x: 1261, endPoint y: 262, distance: 696.1
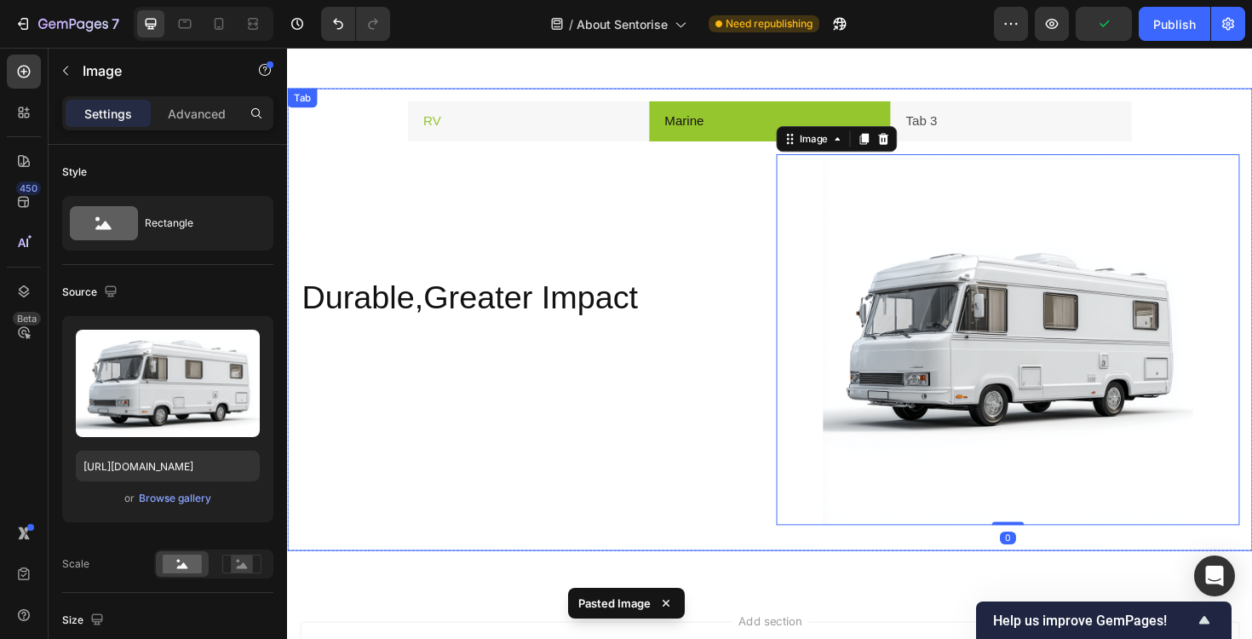
click at [589, 141] on li "RV" at bounding box center [543, 126] width 256 height 43
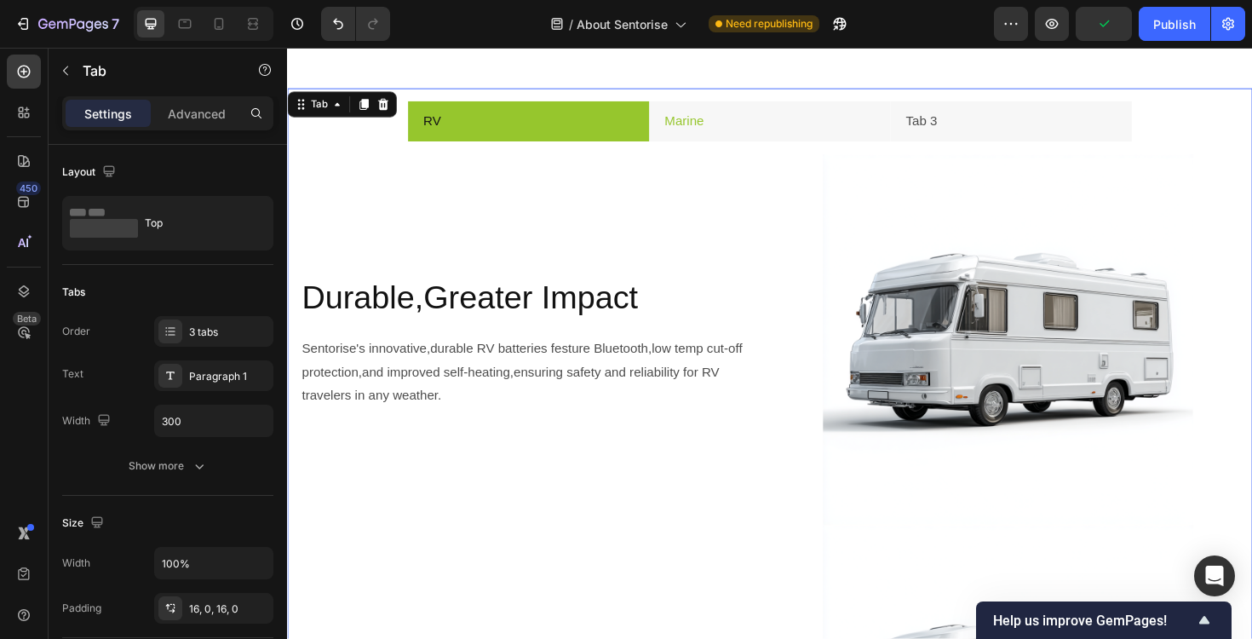
click at [728, 141] on li "Marine" at bounding box center [798, 126] width 256 height 43
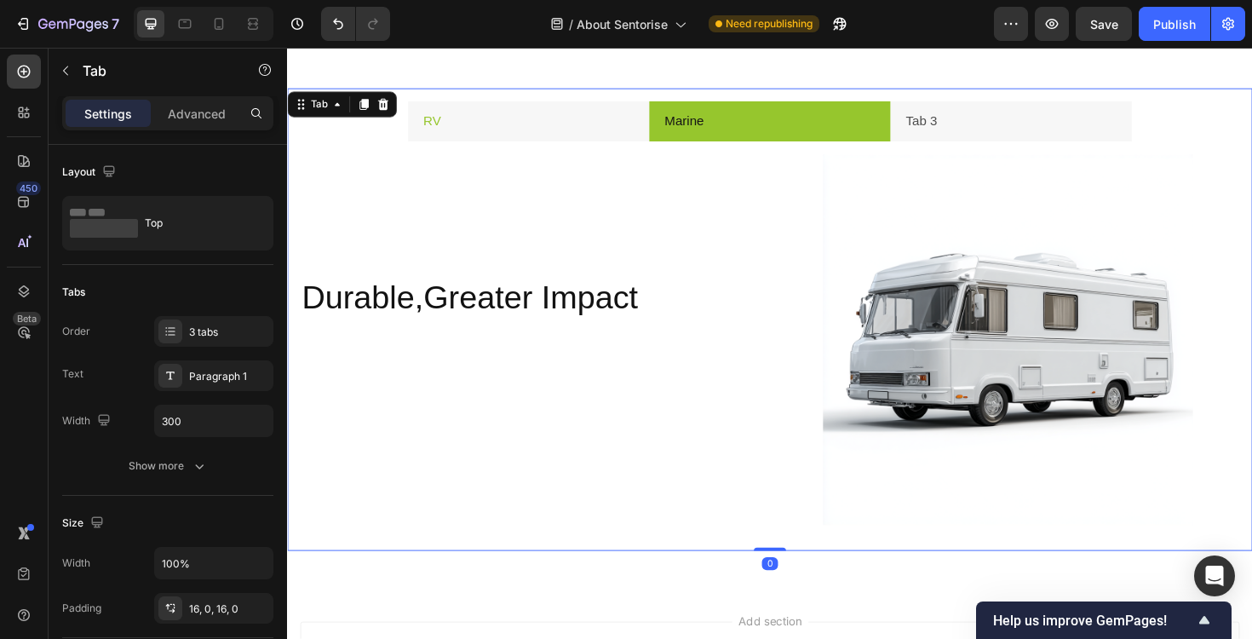
click at [571, 141] on li "RV" at bounding box center [543, 126] width 256 height 43
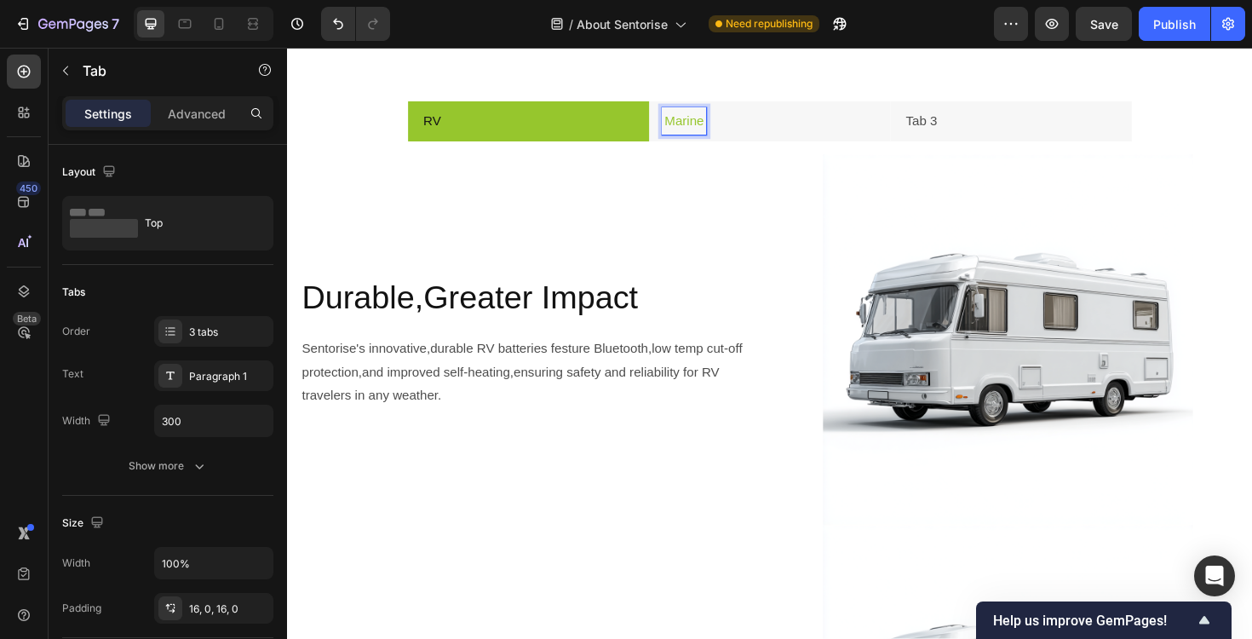
click at [728, 129] on p "Marine" at bounding box center [708, 126] width 42 height 25
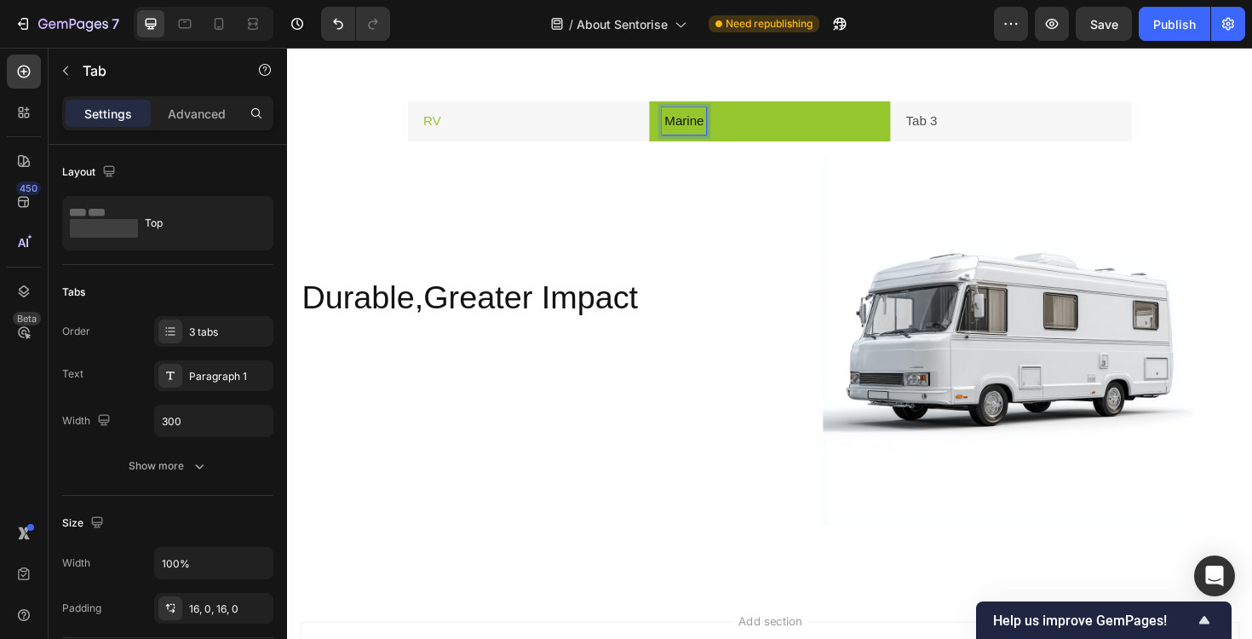
click at [643, 135] on li "RV" at bounding box center [543, 126] width 256 height 43
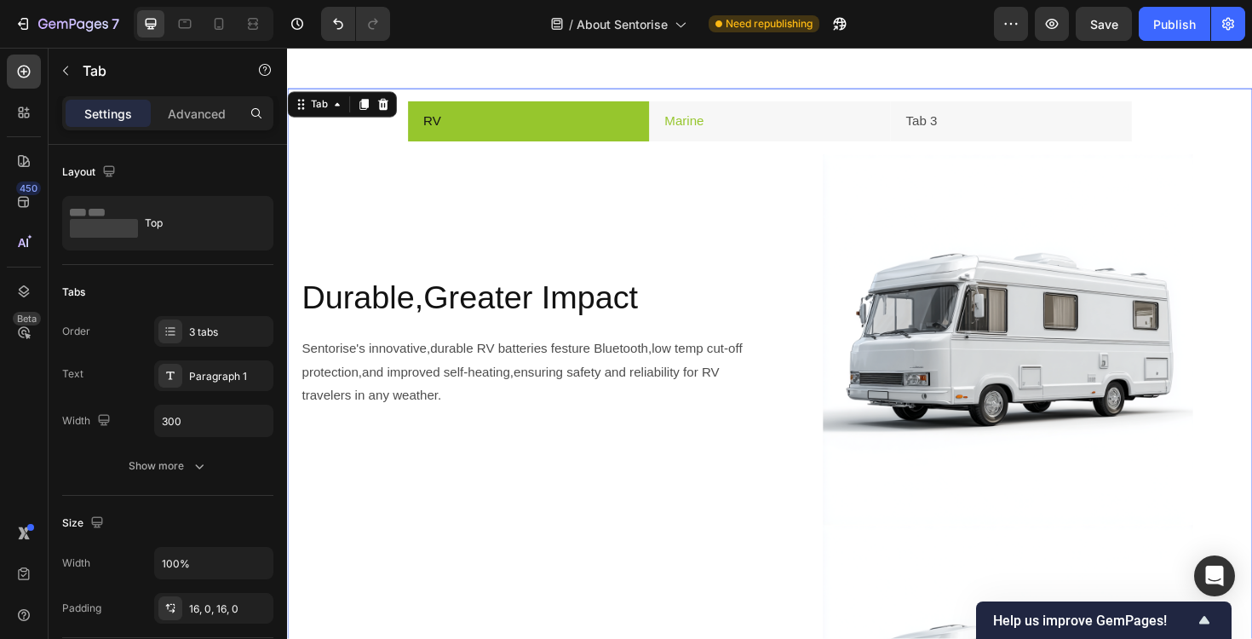
click at [768, 147] on li "Marine" at bounding box center [798, 126] width 256 height 43
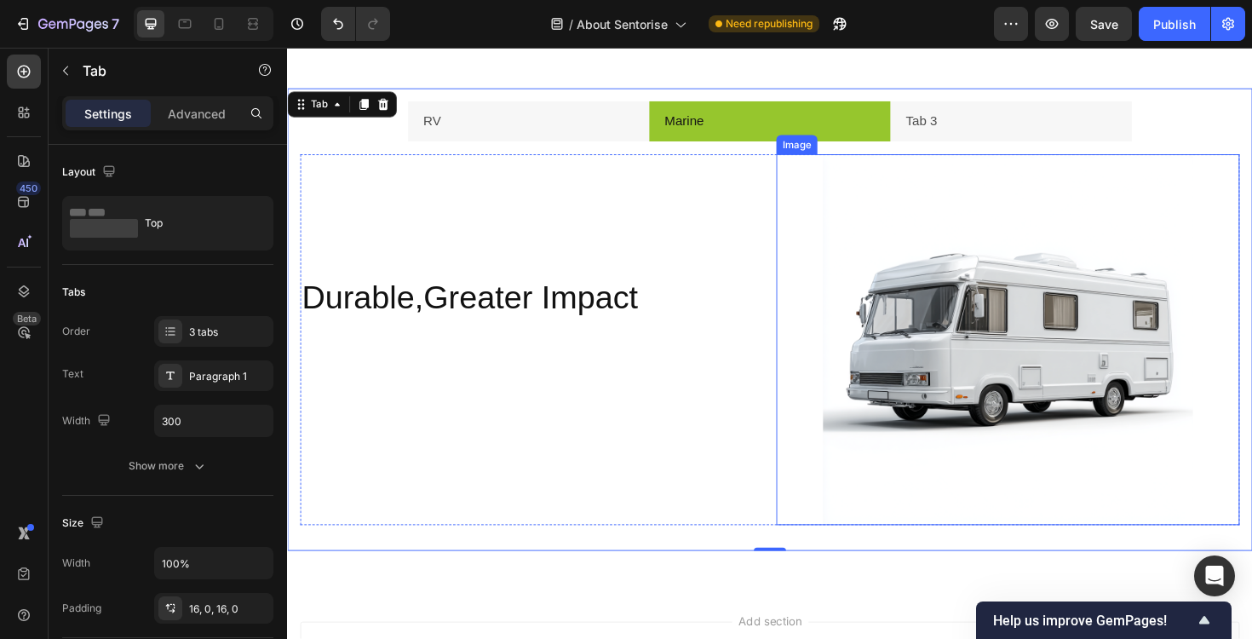
click at [1014, 423] on img at bounding box center [1050, 357] width 393 height 393
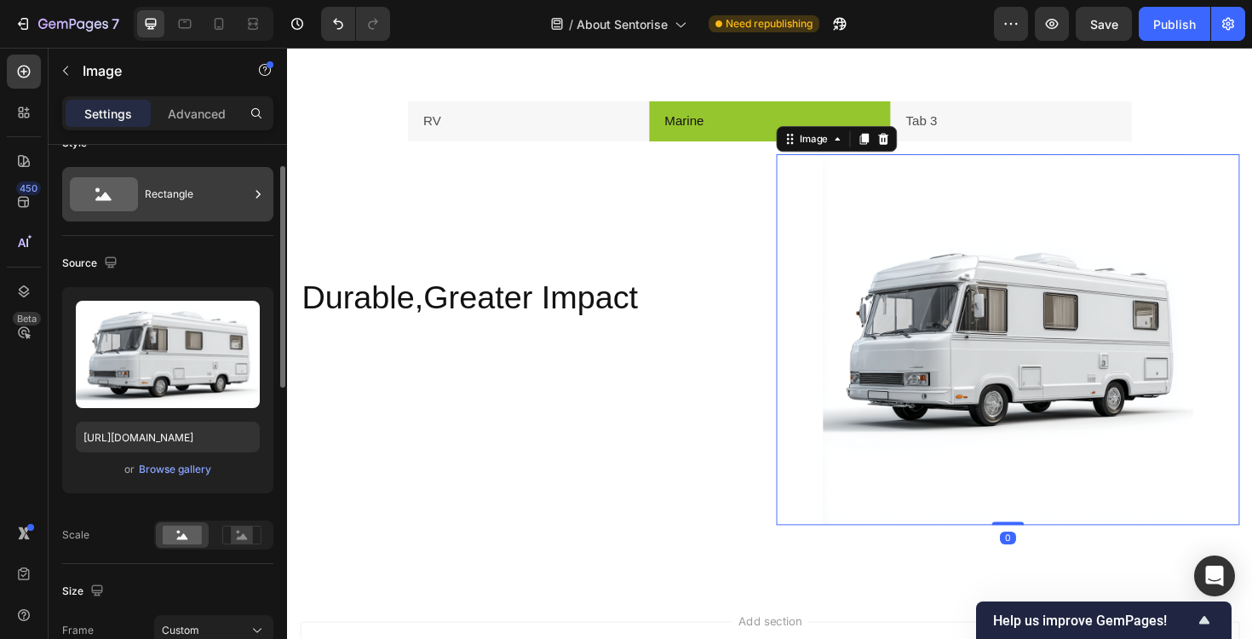
scroll to position [36, 0]
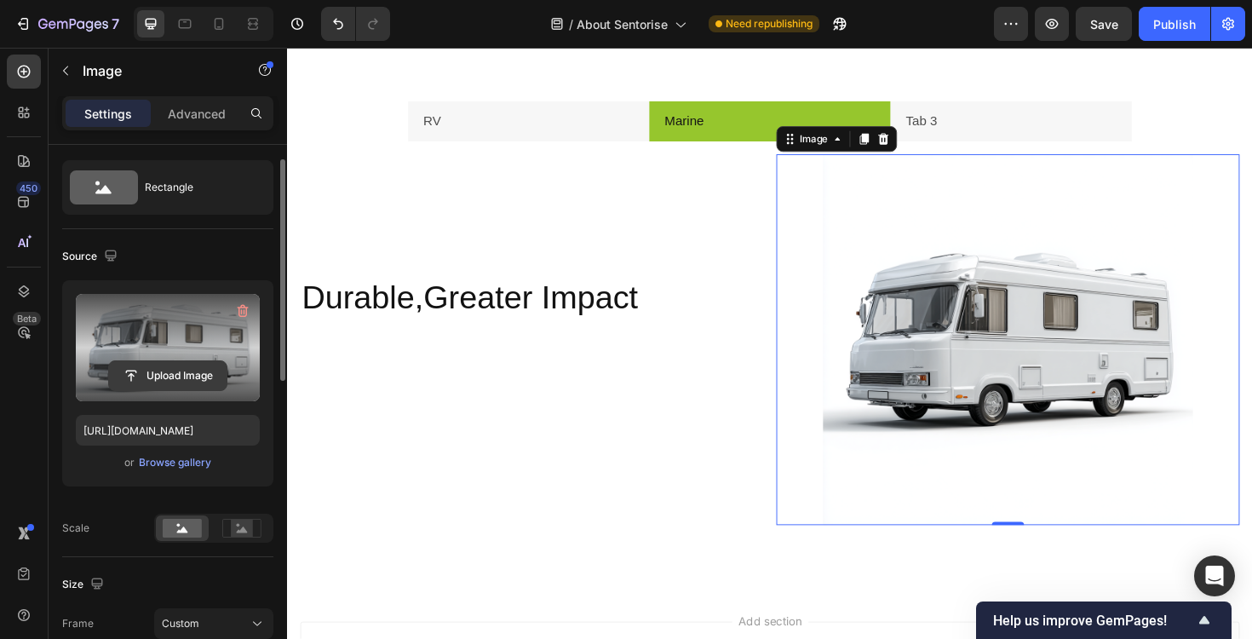
click at [177, 389] on input "file" at bounding box center [168, 375] width 118 height 29
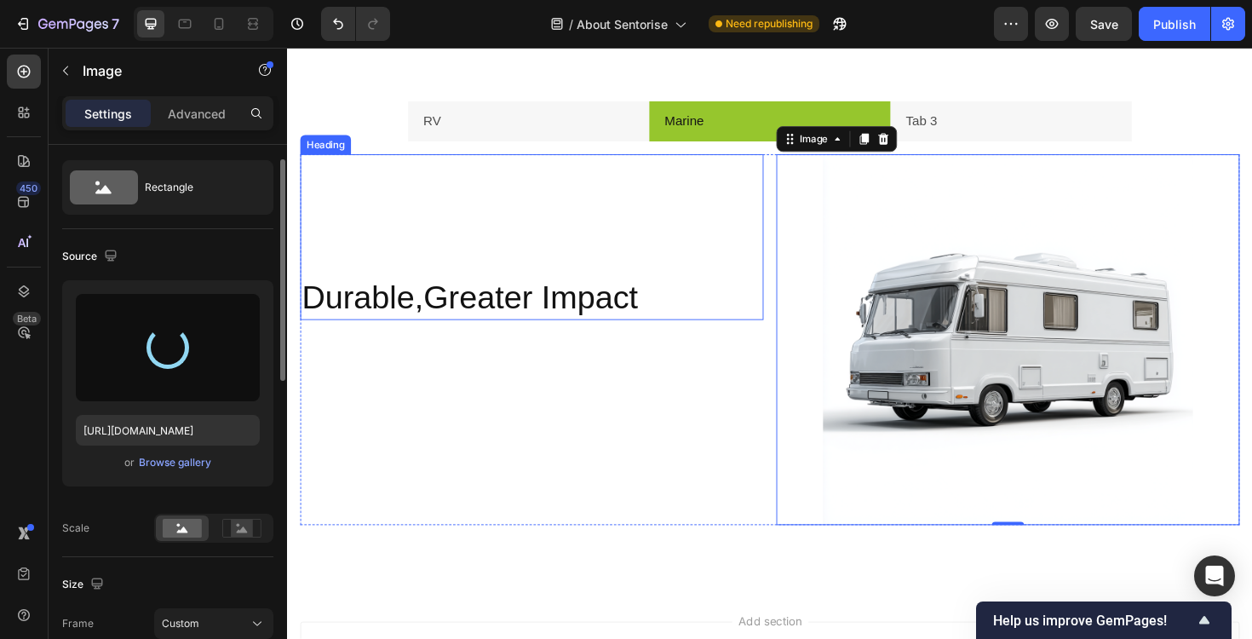
type input "[URL][DOMAIN_NAME]"
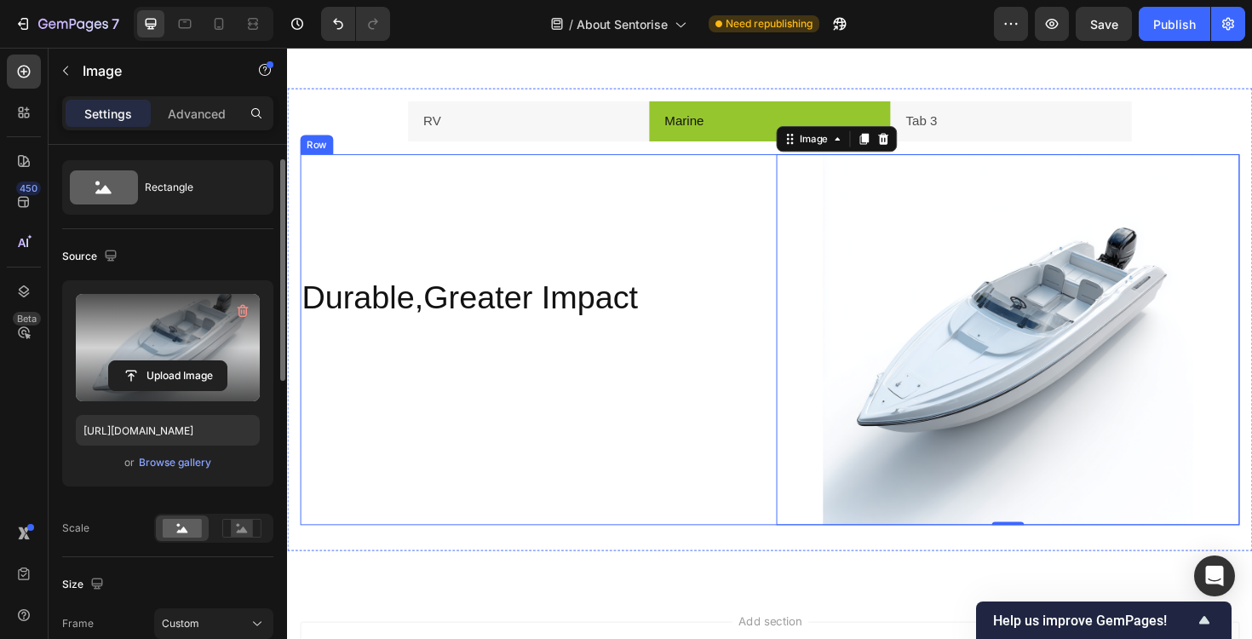
click at [635, 442] on div "Durable,Greater Impact Heading" at bounding box center [546, 357] width 491 height 393
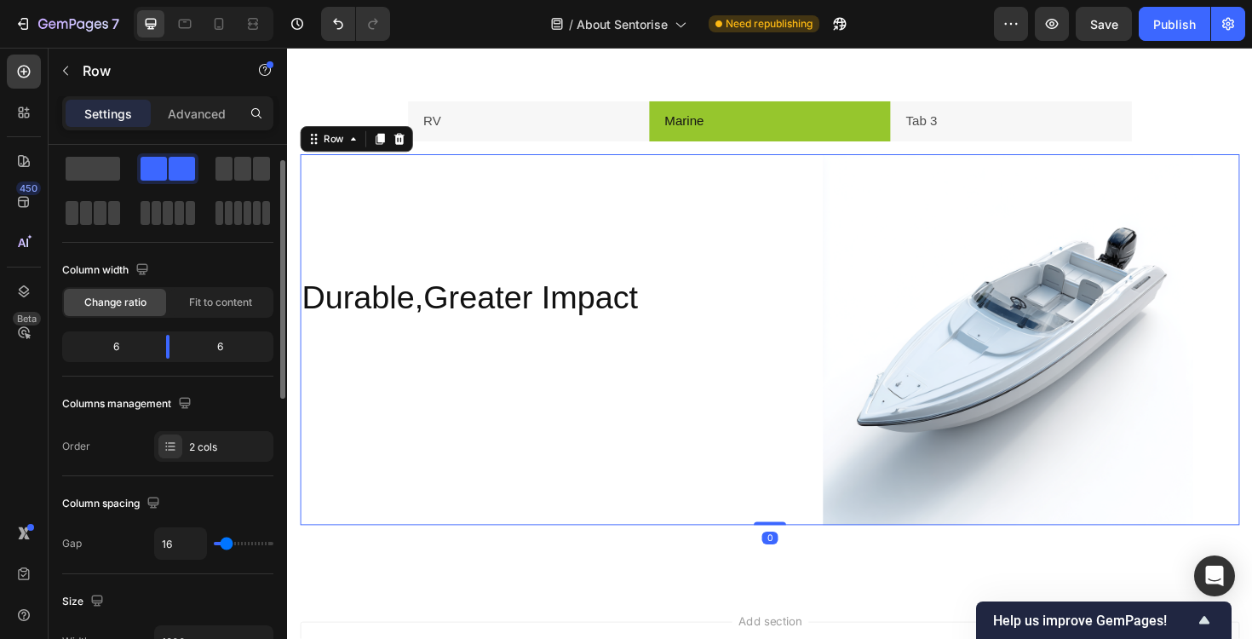
scroll to position [0, 0]
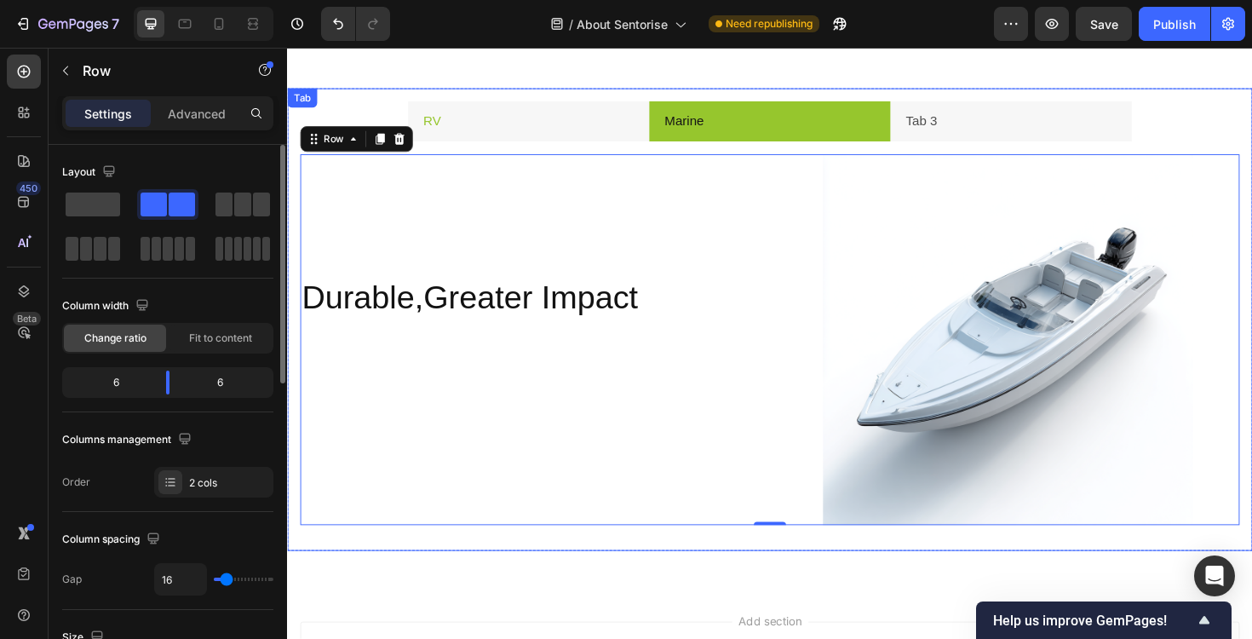
click at [526, 128] on li "RV" at bounding box center [543, 126] width 256 height 43
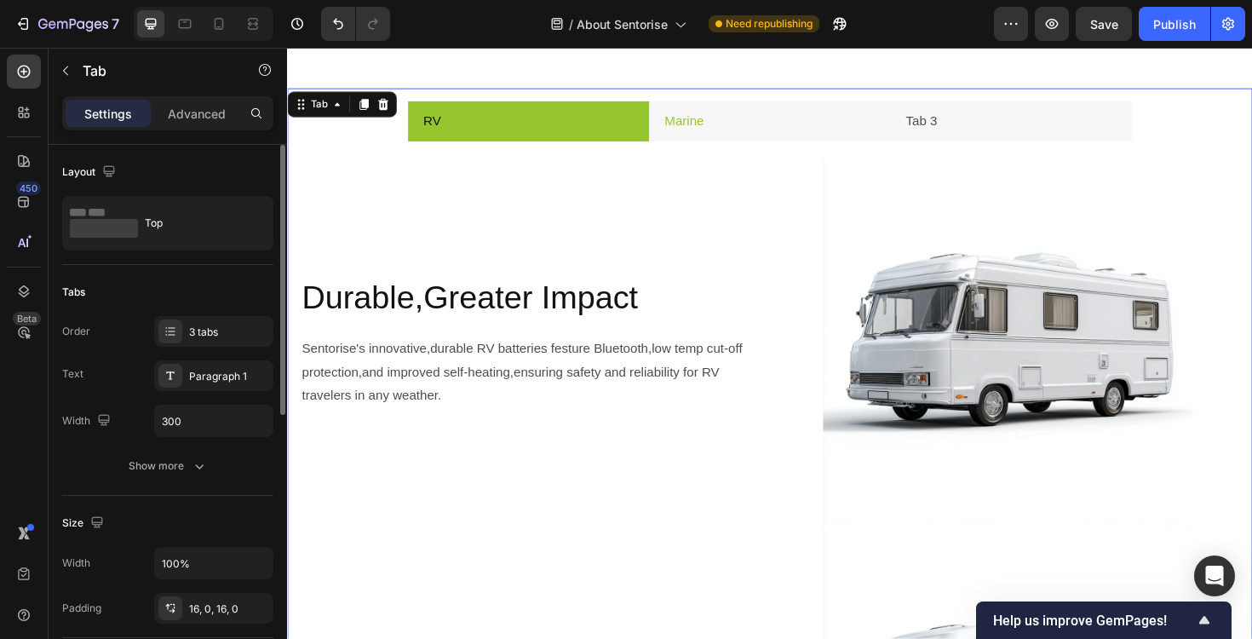
click at [768, 123] on li "Marine" at bounding box center [798, 126] width 256 height 43
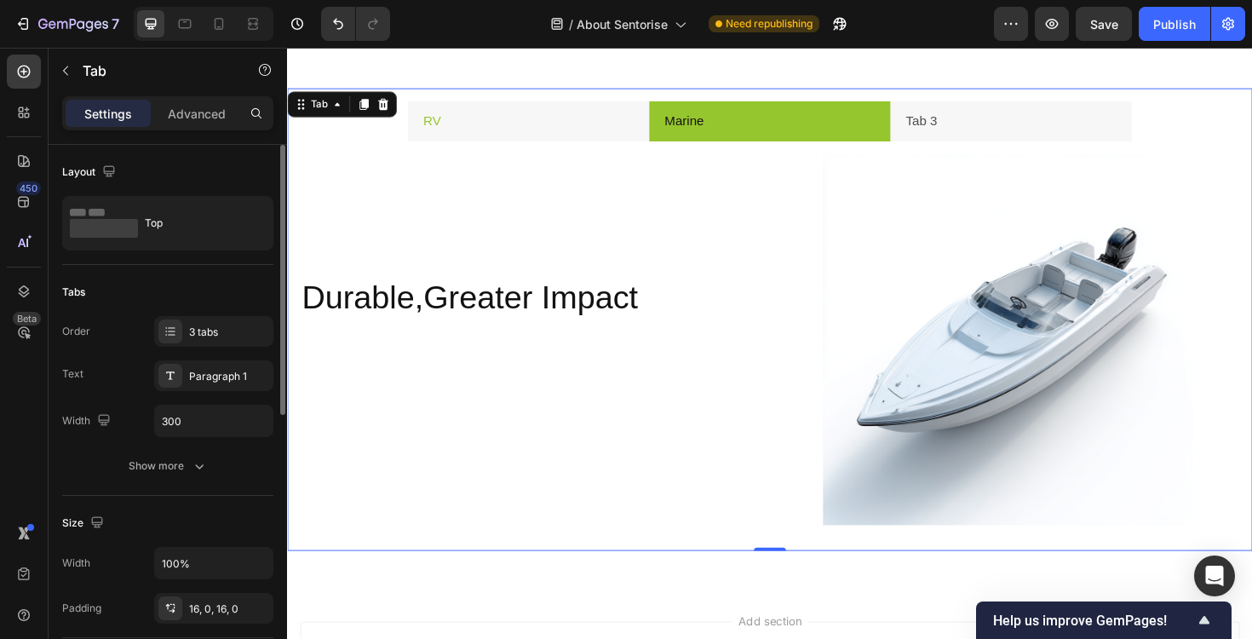
click at [577, 134] on li "RV" at bounding box center [543, 126] width 256 height 43
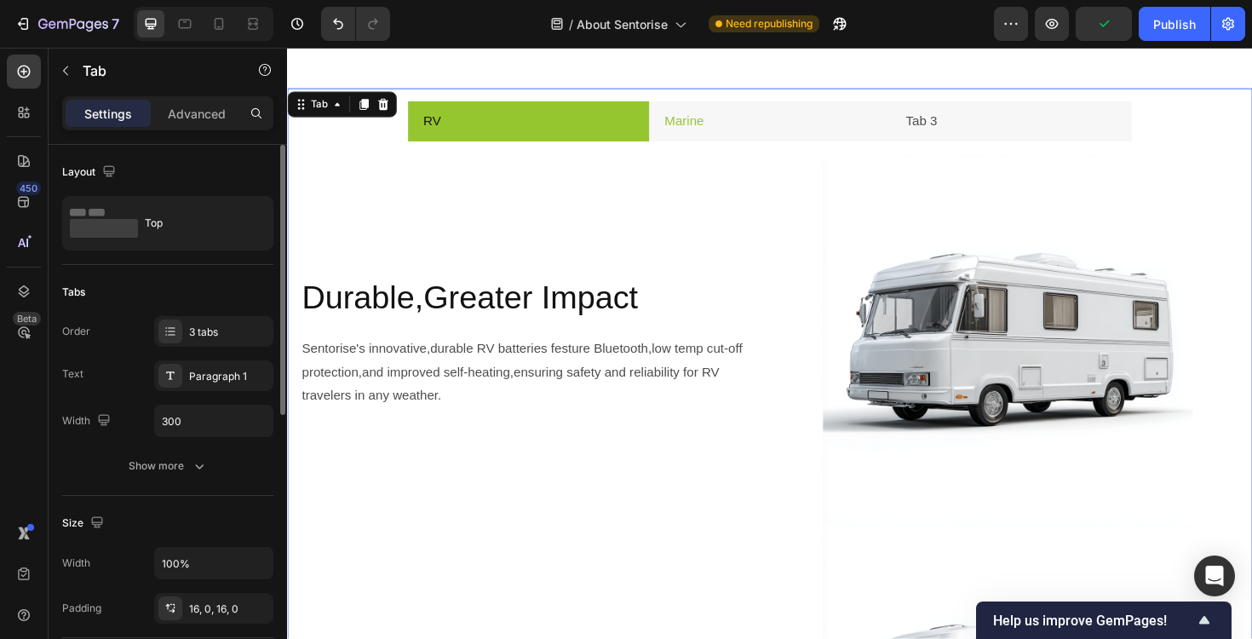
click at [781, 121] on li "Marine" at bounding box center [798, 126] width 256 height 43
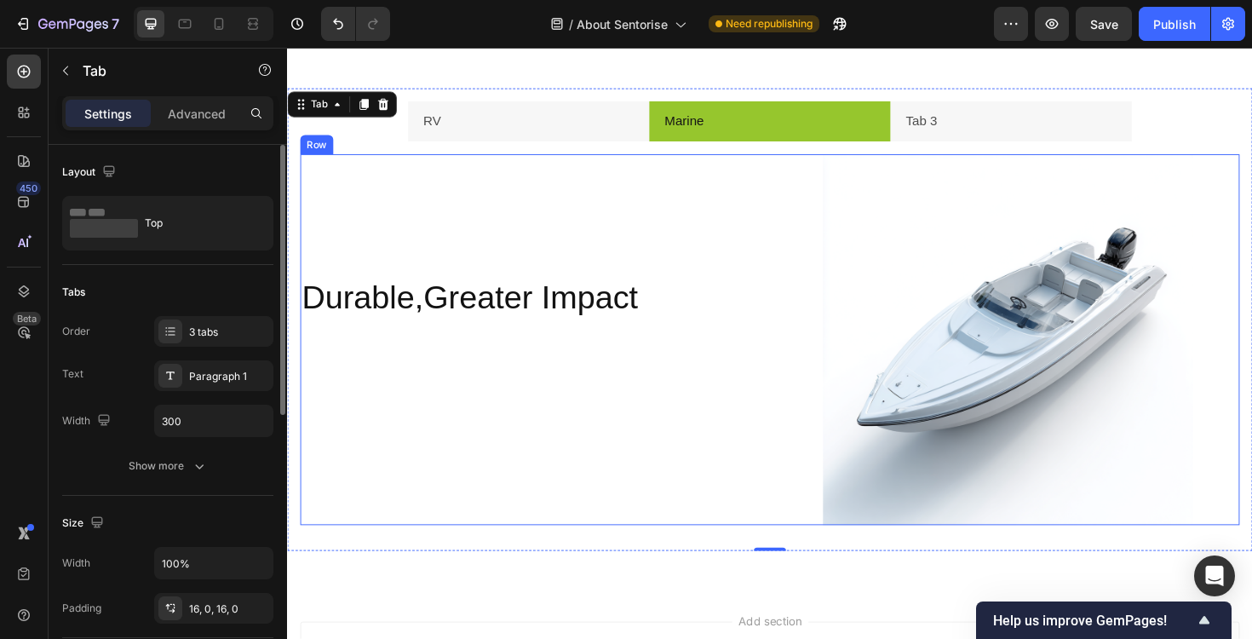
click at [624, 457] on div "Durable,Greater Impact Heading" at bounding box center [546, 357] width 491 height 393
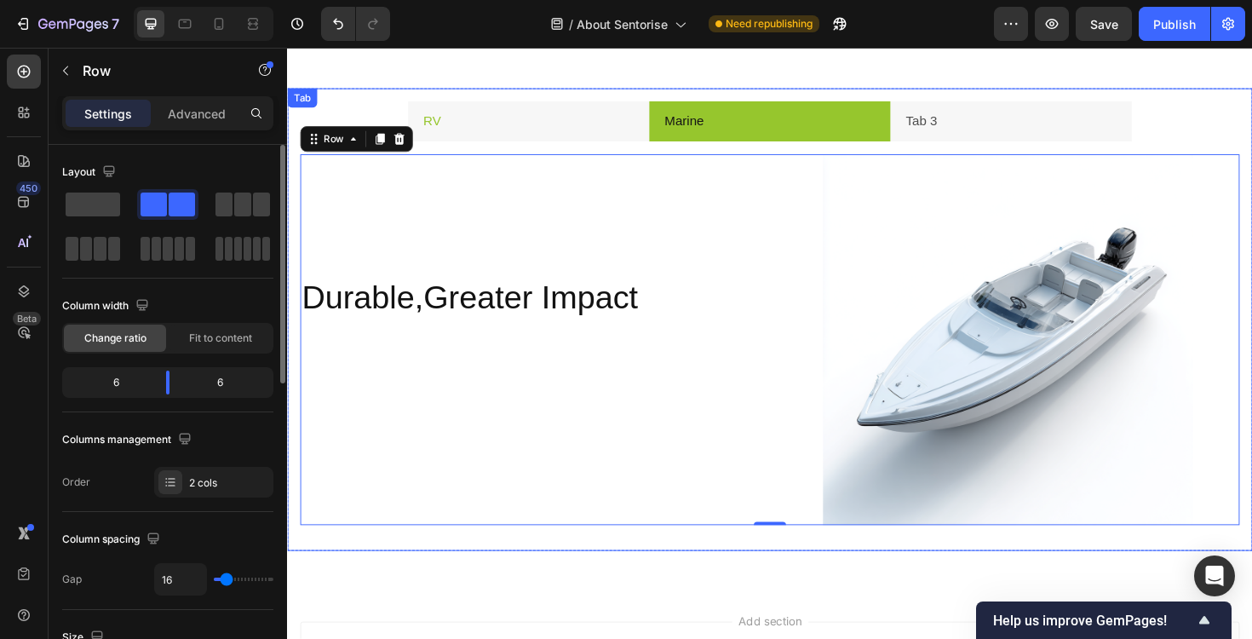
click at [523, 136] on li "RV" at bounding box center [543, 126] width 256 height 43
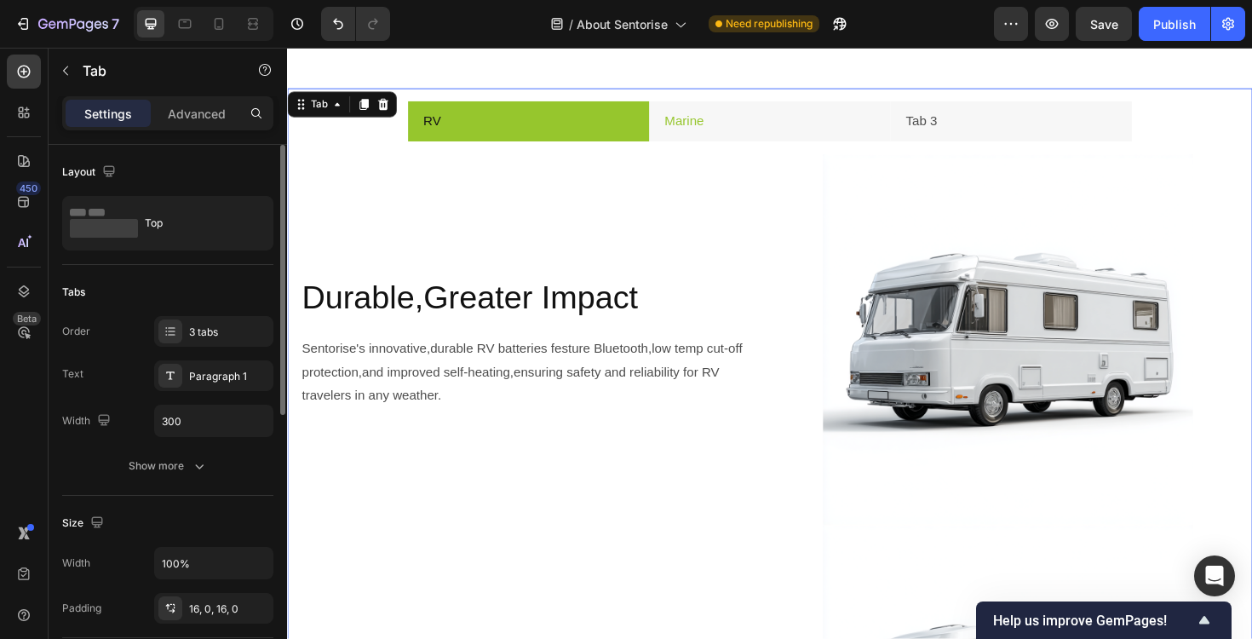
click at [771, 119] on li "Marine" at bounding box center [798, 126] width 256 height 43
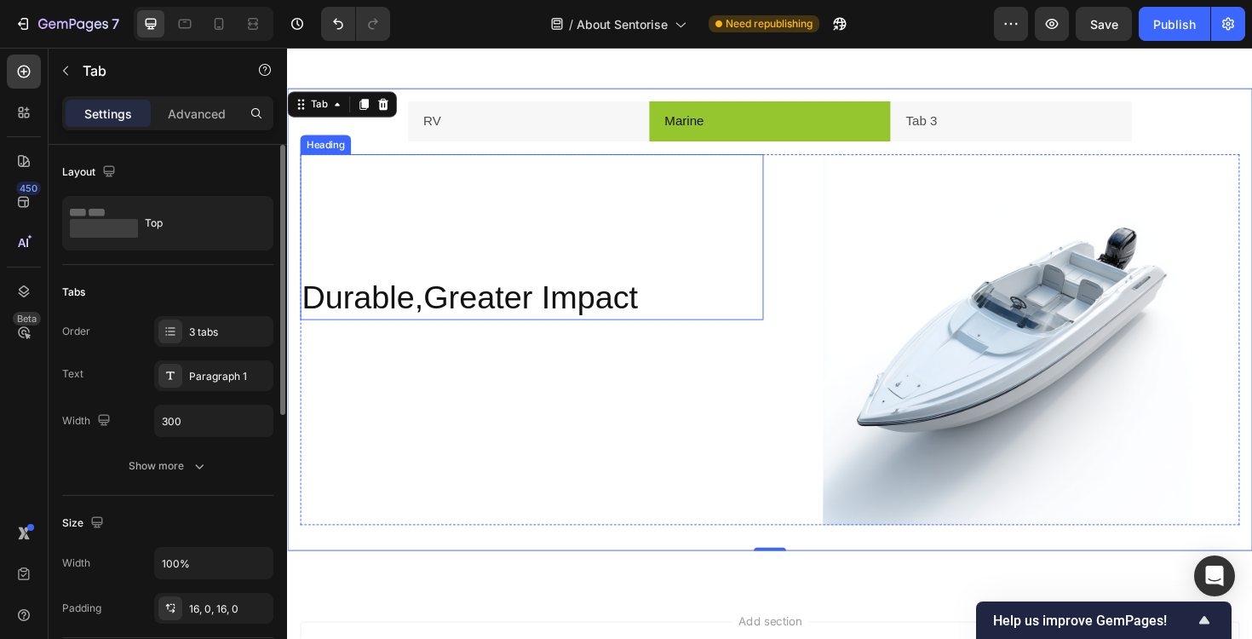
click at [413, 313] on h2 "Durable,Greater Impact" at bounding box center [546, 313] width 491 height 48
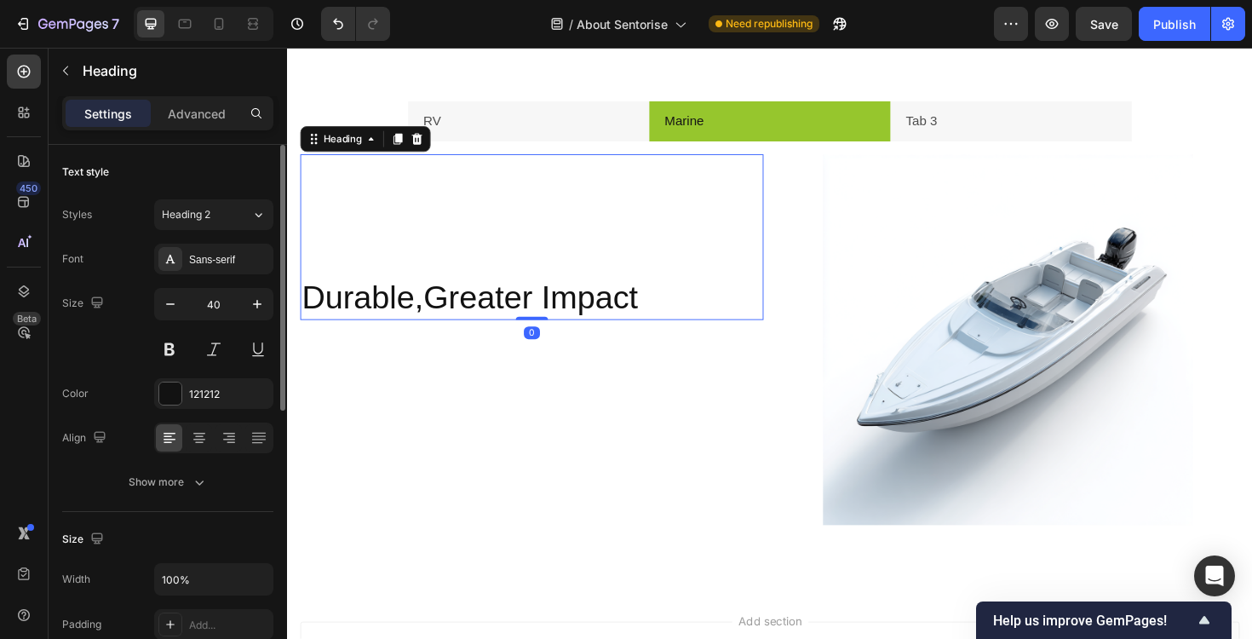
click at [413, 313] on h2 "Durable,Greater Impact" at bounding box center [546, 313] width 491 height 48
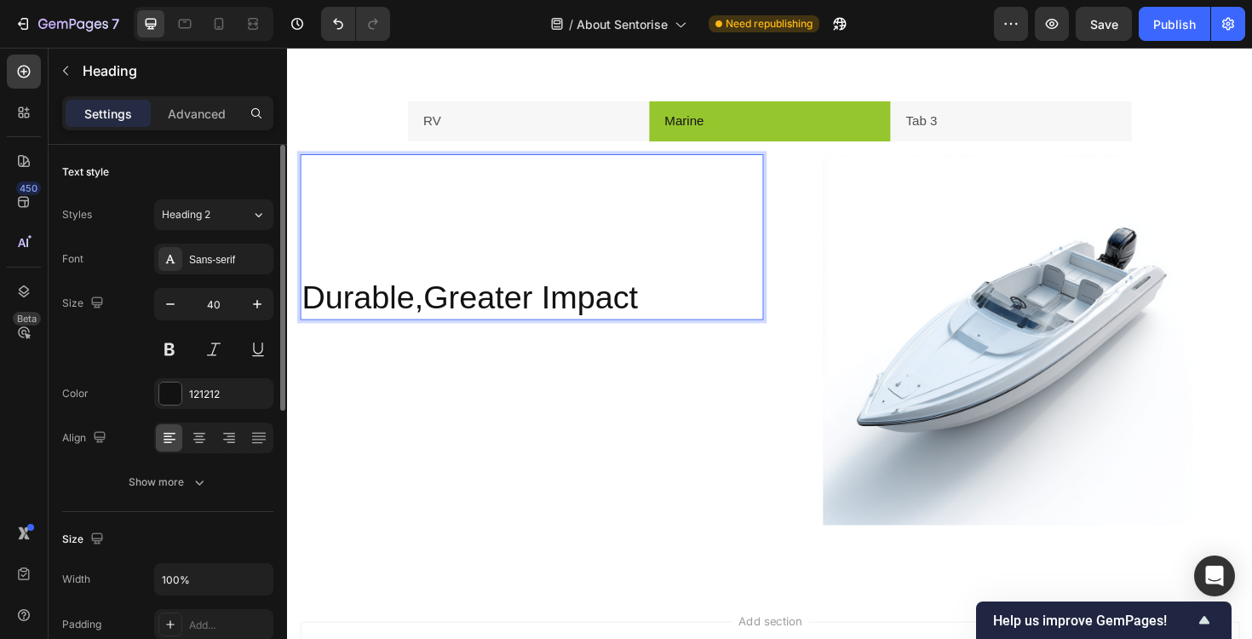
click at [413, 313] on p "Durable,Greater Impact" at bounding box center [545, 312] width 487 height 44
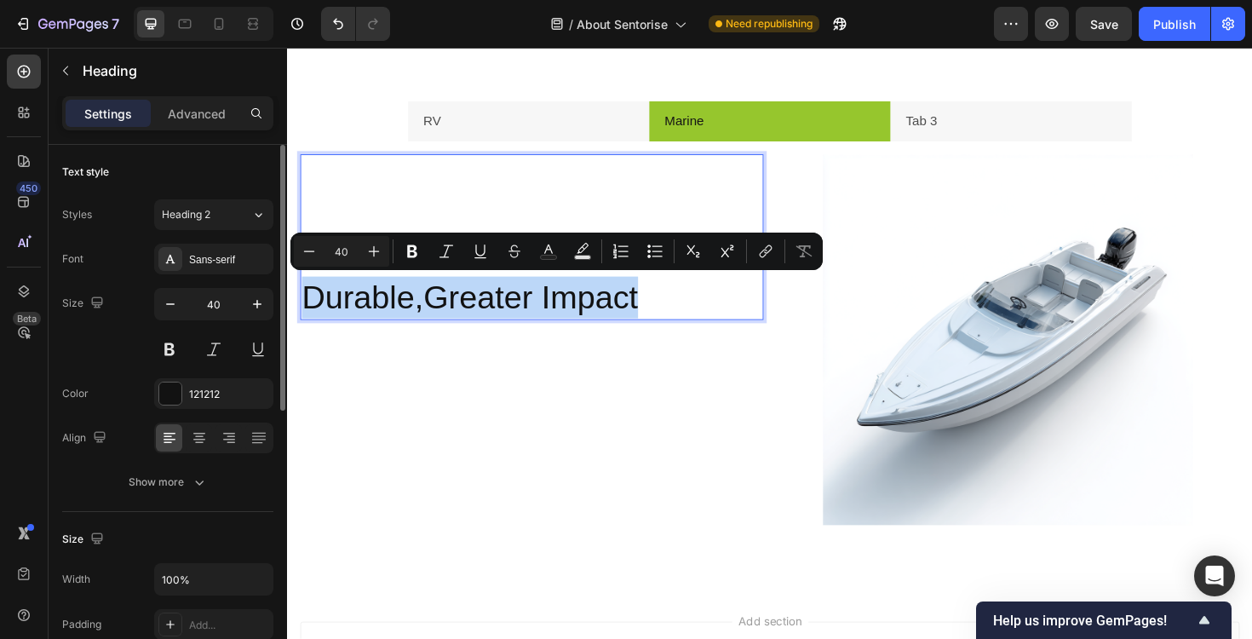
click at [413, 313] on p "Durable,Greater Impact" at bounding box center [545, 312] width 487 height 44
click at [430, 311] on p "Durable,Greater Impact" at bounding box center [545, 312] width 487 height 44
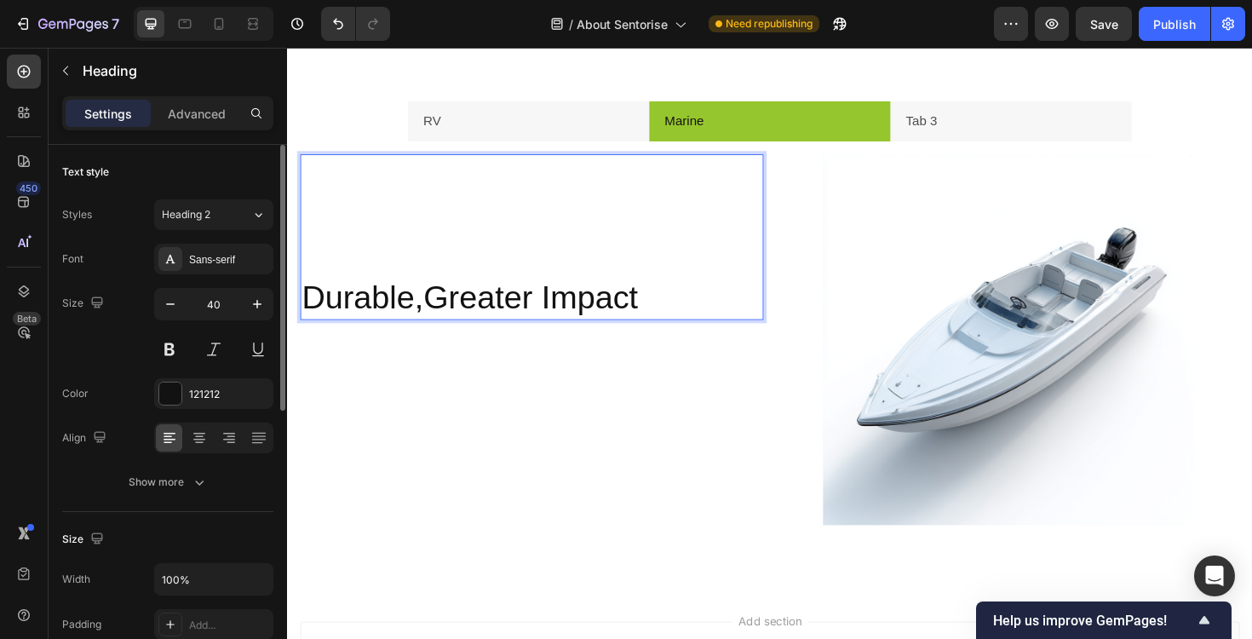
click at [416, 321] on p "Durable,Greater Impact" at bounding box center [545, 312] width 487 height 44
click at [550, 325] on p "Reliable,Greater Impact" at bounding box center [545, 312] width 487 height 44
click at [604, 306] on p "Reliable,Greater Impact" at bounding box center [545, 312] width 487 height 44
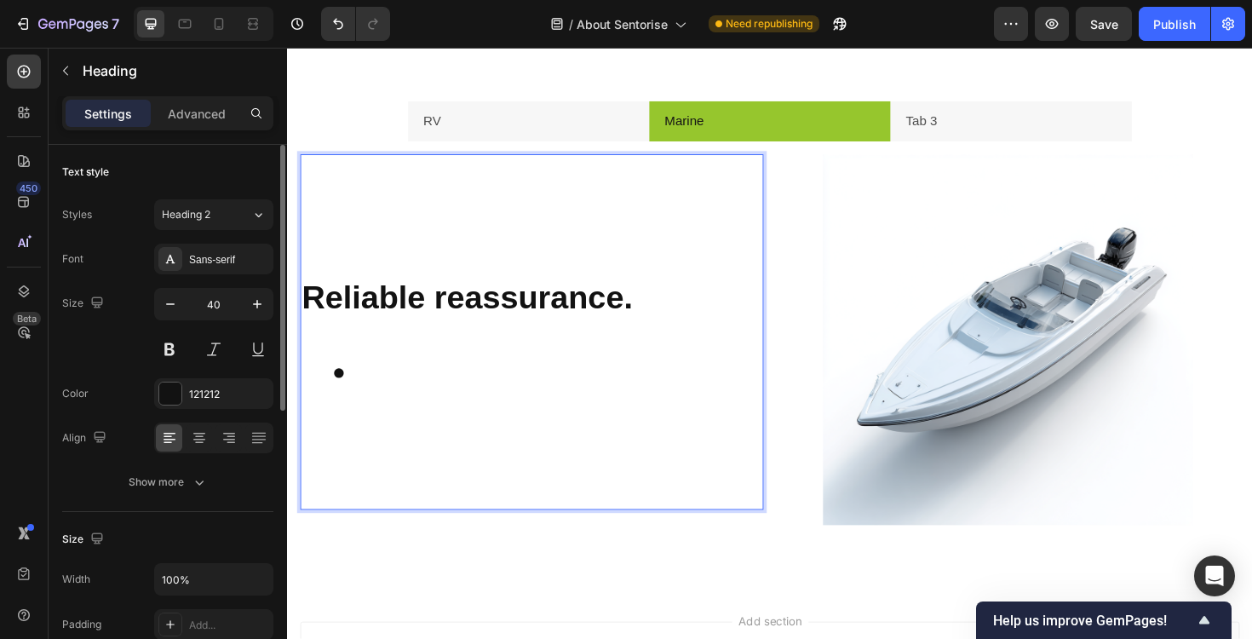
click at [499, 363] on h2 "Reliable reassurance." at bounding box center [546, 413] width 491 height 249
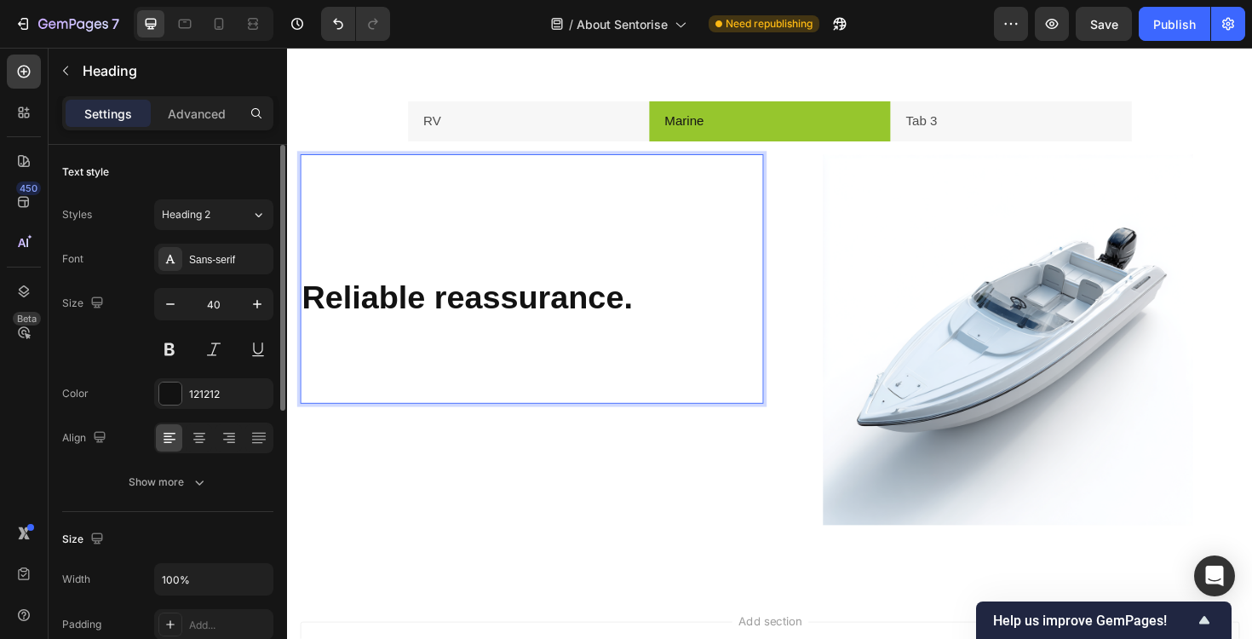
click at [458, 302] on strong "Reliable reassurance." at bounding box center [477, 312] width 350 height 37
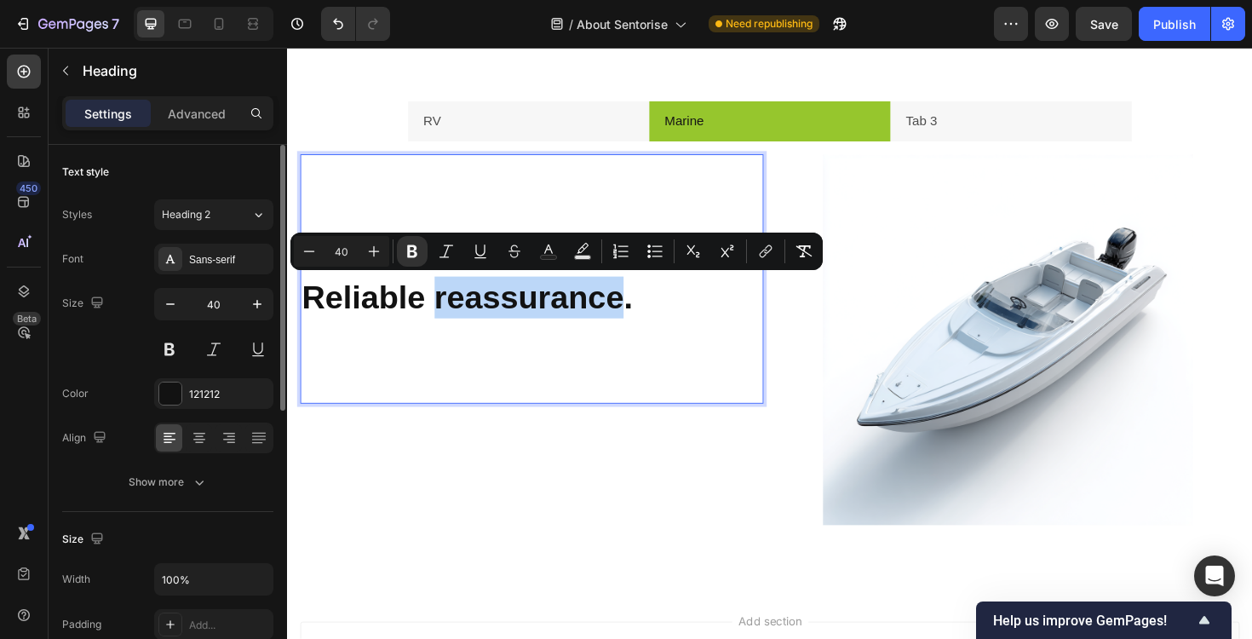
click at [458, 302] on strong "Reliable reassurance." at bounding box center [477, 312] width 350 height 37
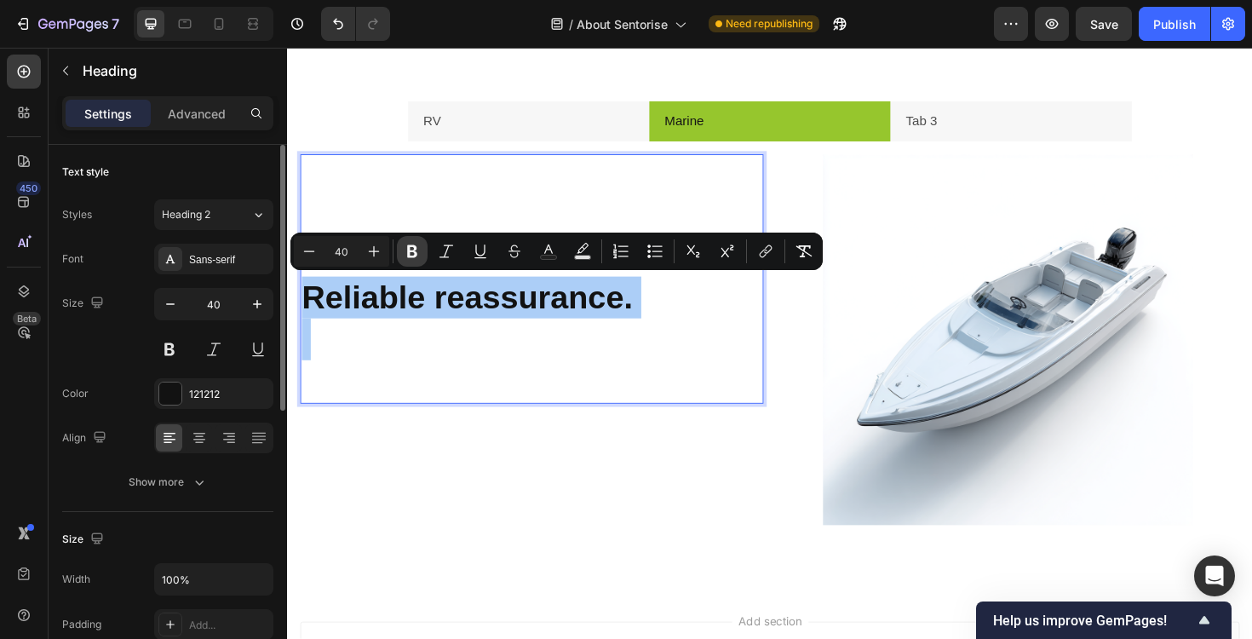
click at [420, 261] on button "Bold" at bounding box center [412, 251] width 31 height 31
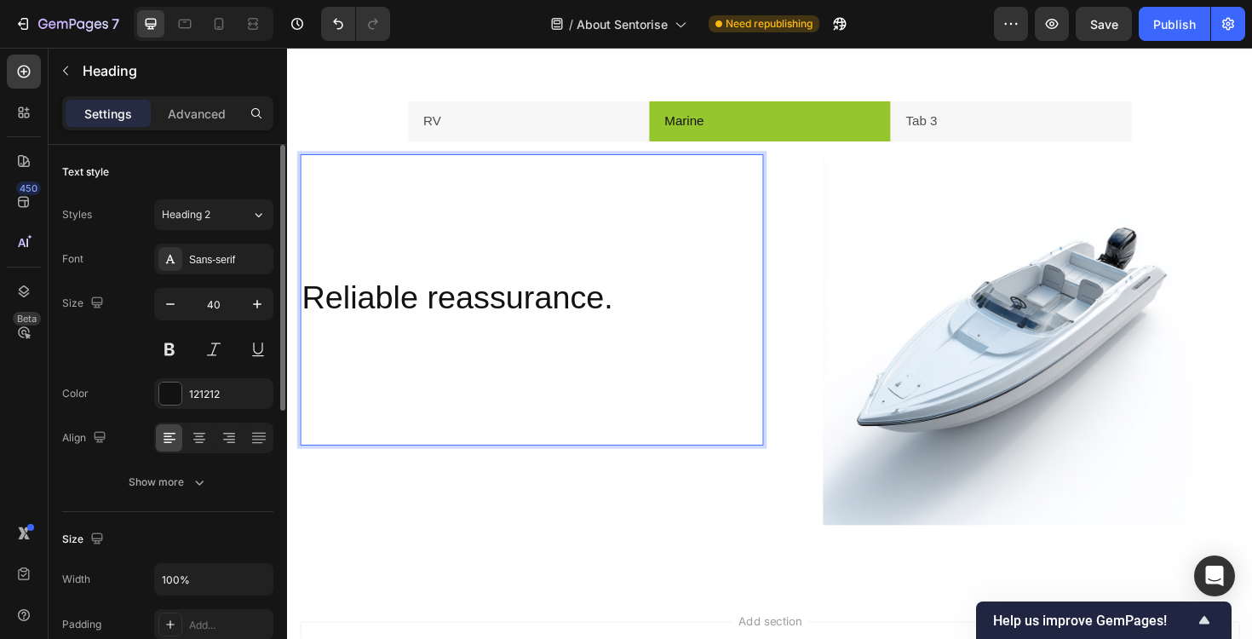
click at [474, 198] on div "Reliable reassurance. Heading 0" at bounding box center [546, 315] width 491 height 308
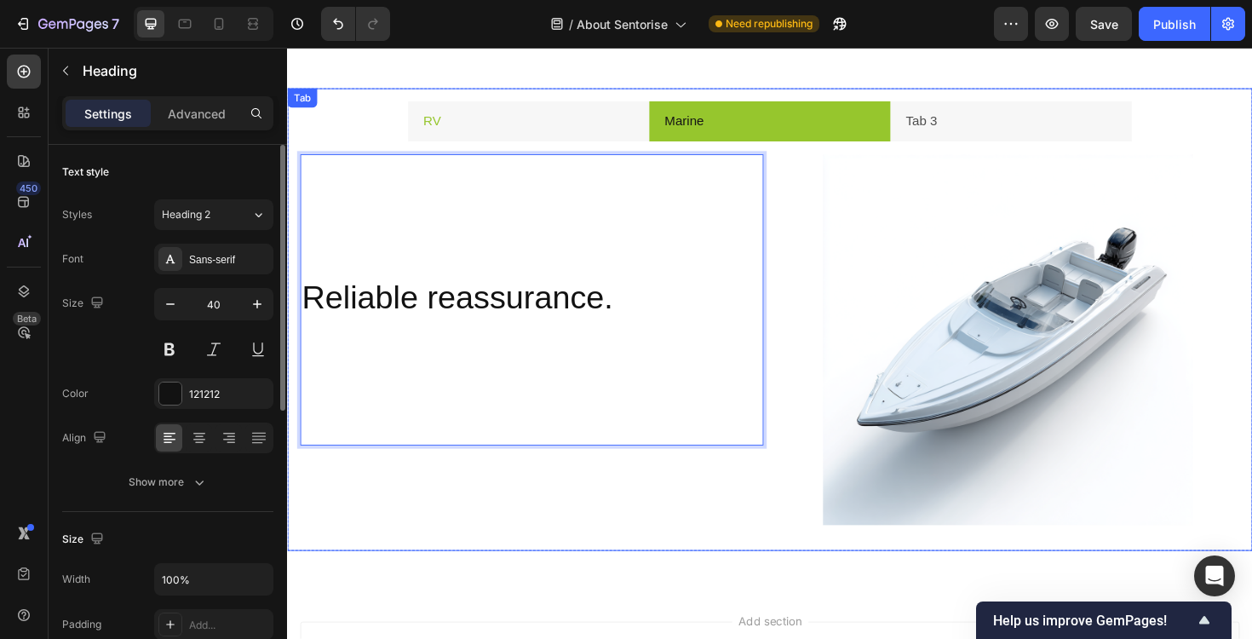
click at [495, 131] on li "RV" at bounding box center [543, 126] width 256 height 43
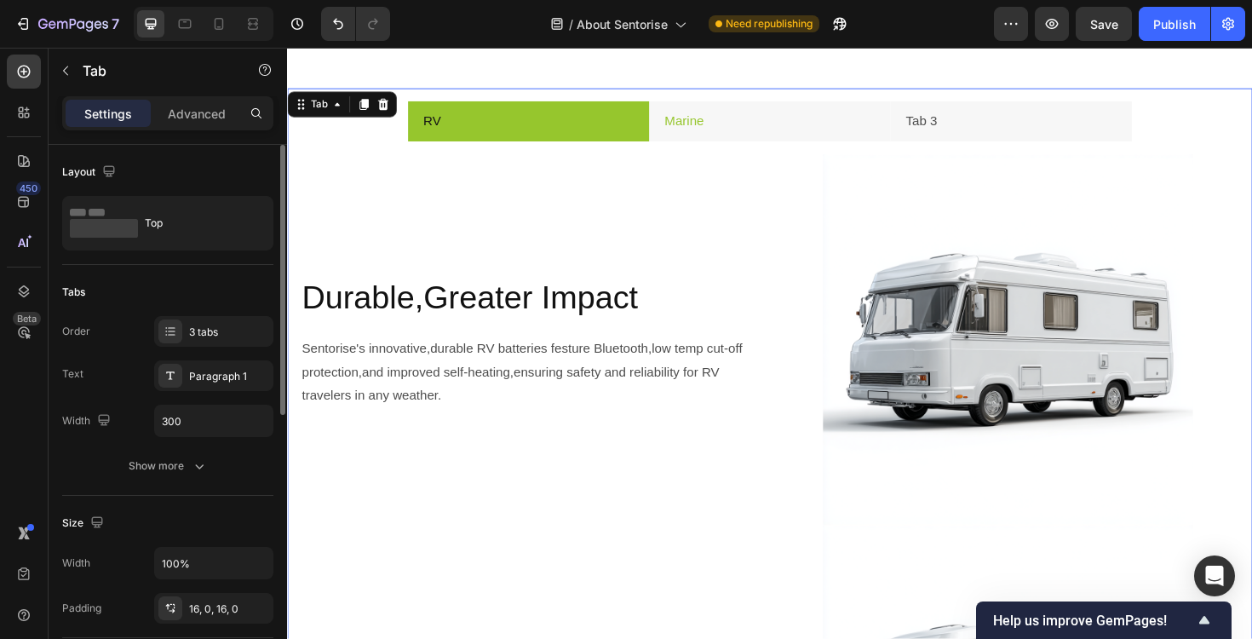
click at [773, 124] on li "Marine" at bounding box center [798, 126] width 256 height 43
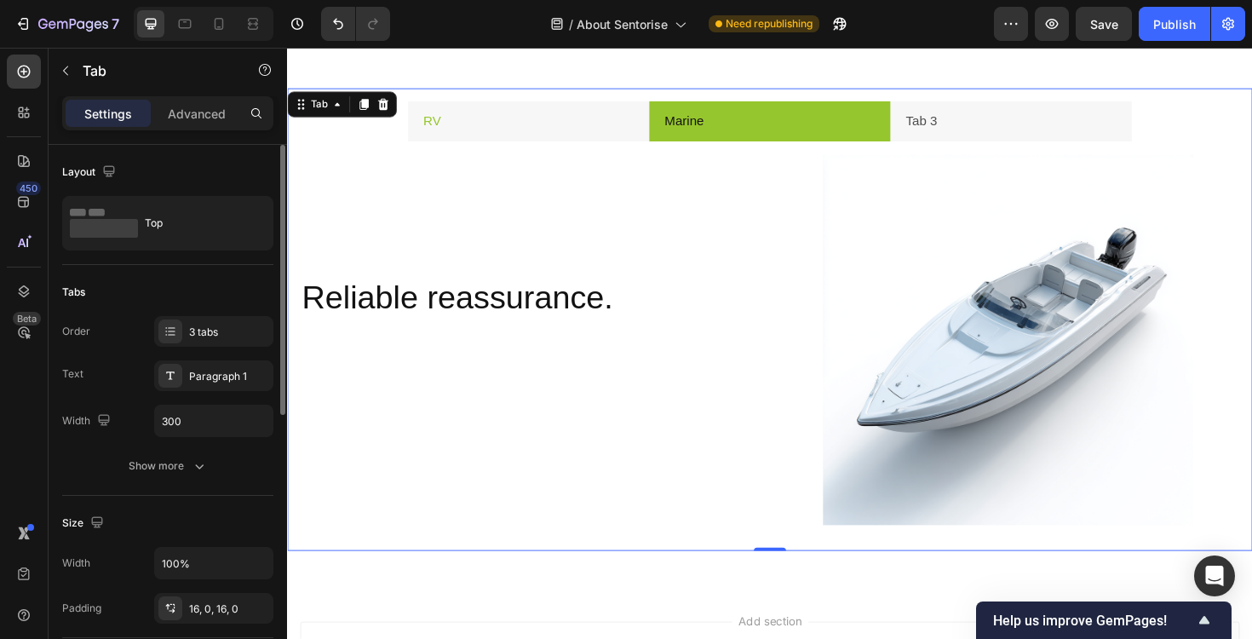
click at [578, 131] on li "RV" at bounding box center [543, 126] width 256 height 43
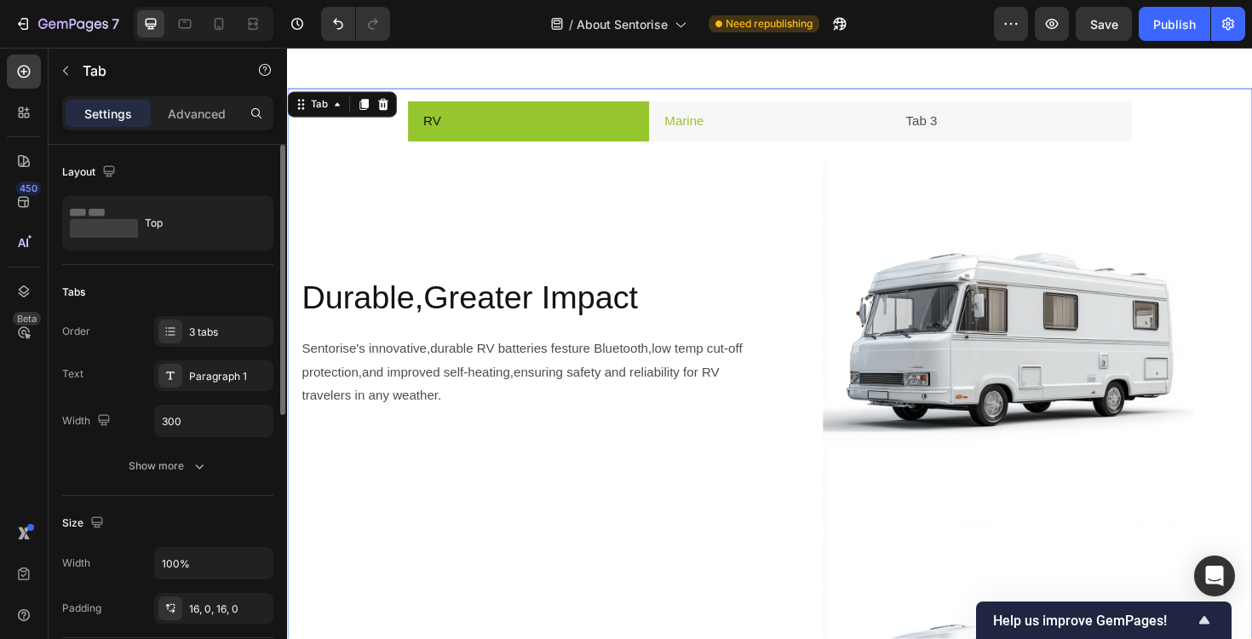
click at [794, 134] on li "Marine" at bounding box center [798, 126] width 256 height 43
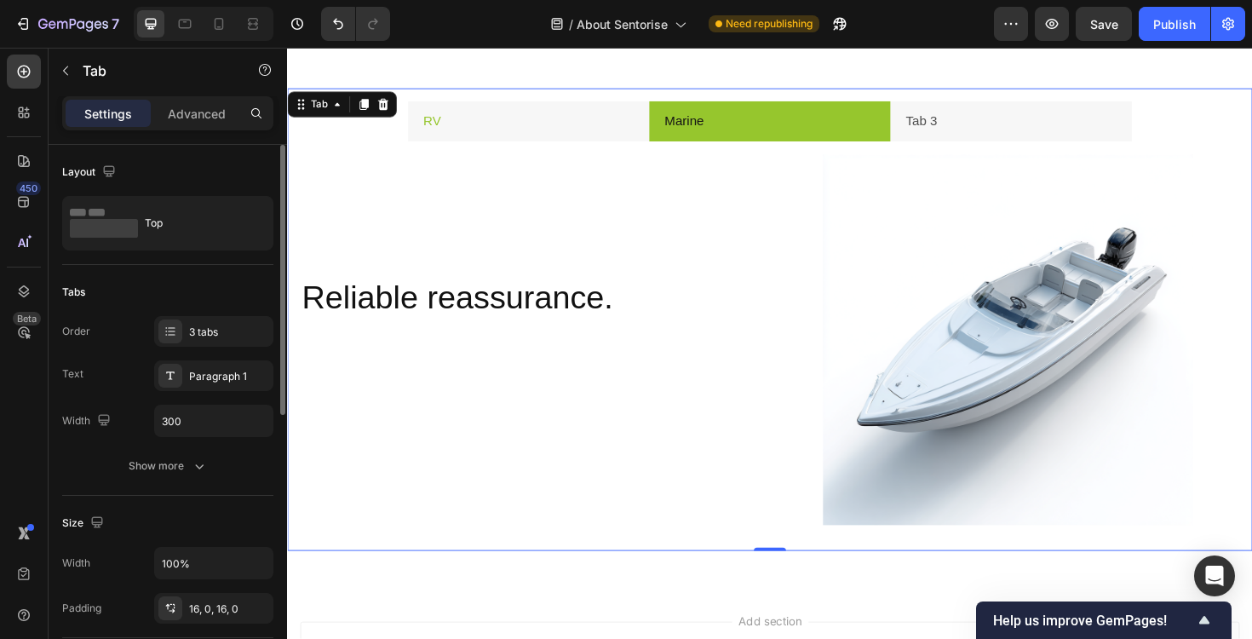
click at [610, 127] on li "RV" at bounding box center [543, 126] width 256 height 43
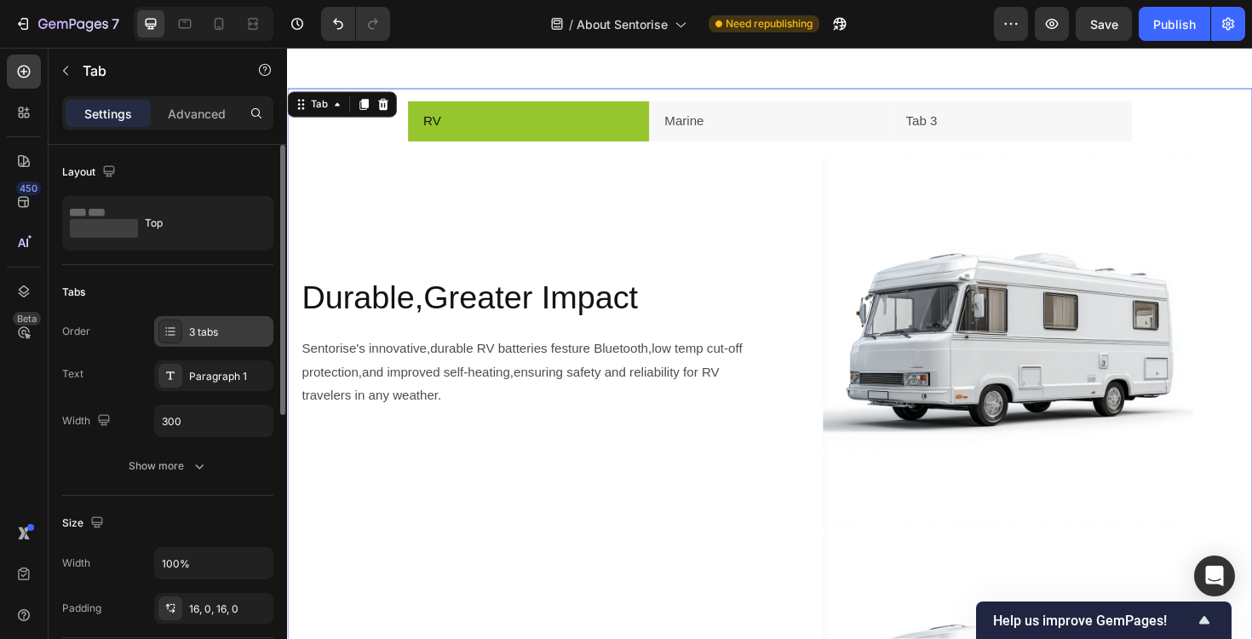
click at [227, 330] on div "3 tabs" at bounding box center [229, 332] width 80 height 15
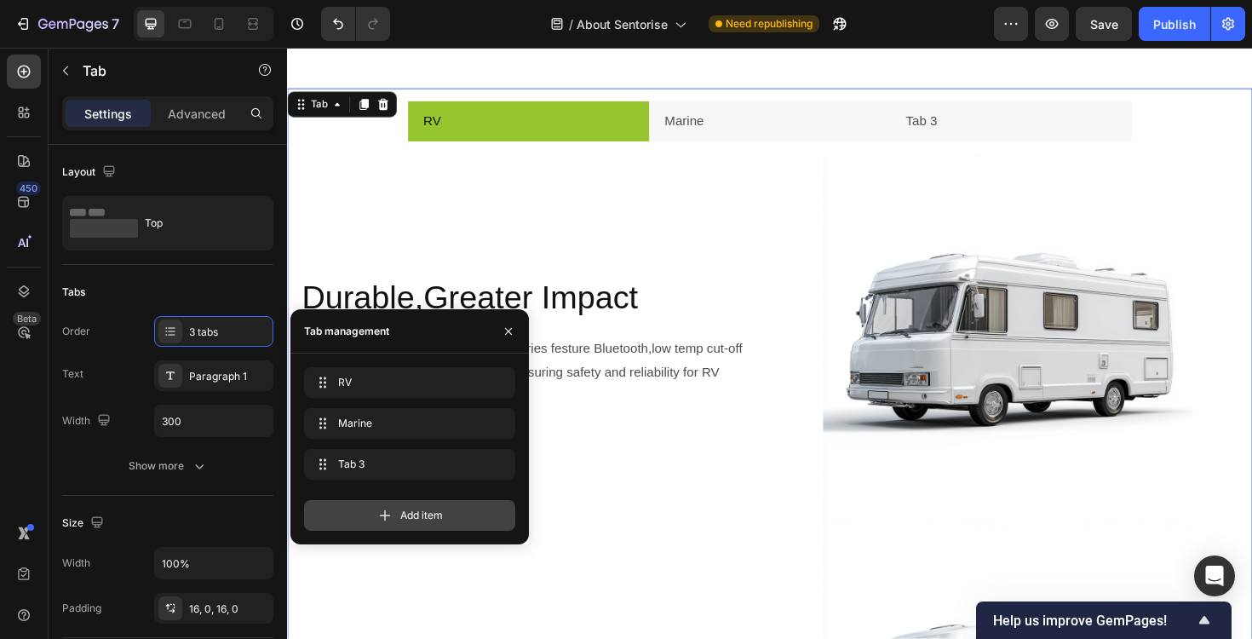
click at [369, 518] on div "Add item" at bounding box center [409, 515] width 211 height 31
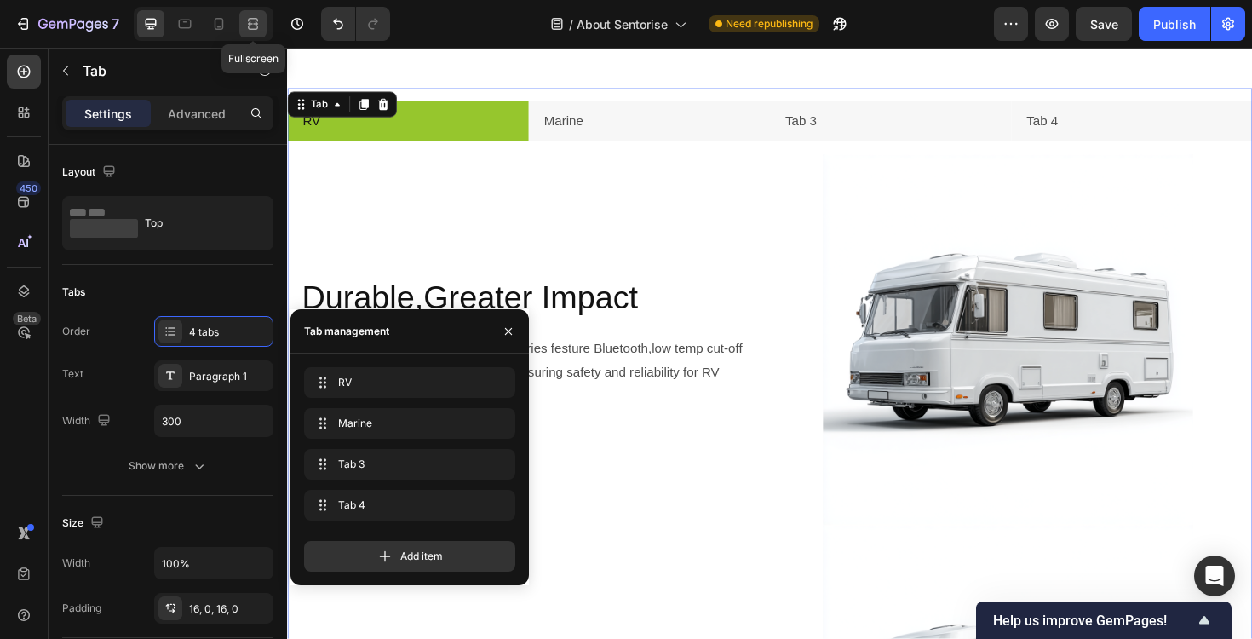
click at [254, 31] on icon at bounding box center [252, 23] width 17 height 17
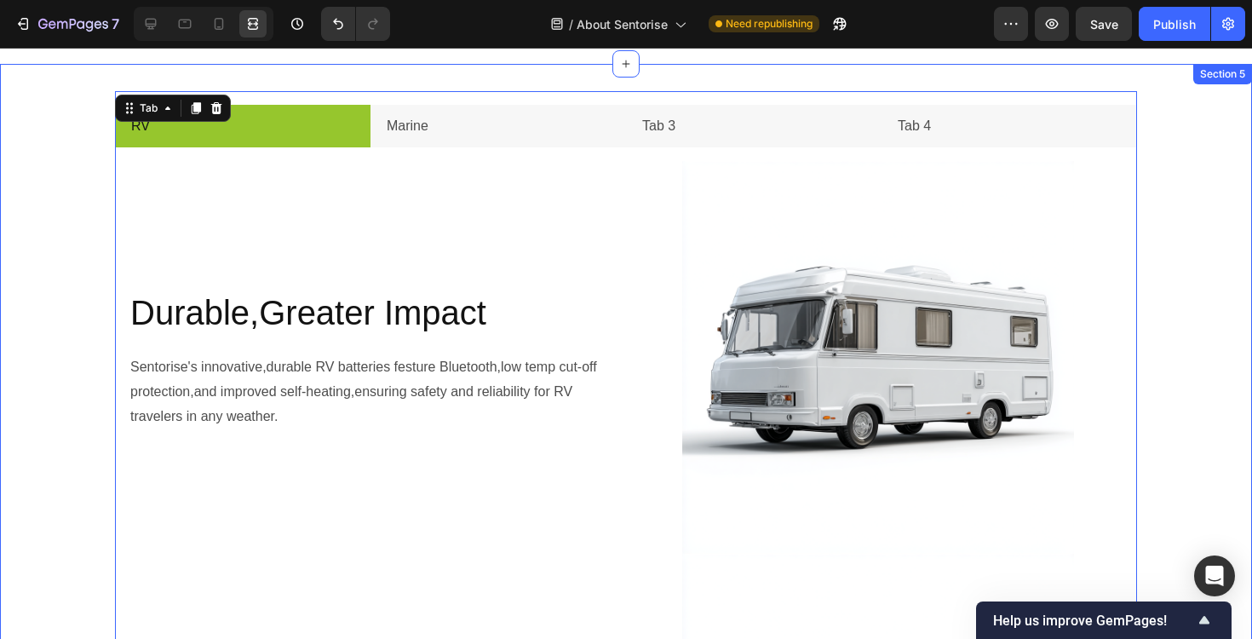
click at [19, 193] on div "RV Marine Tab 3 Tab 4 Durable,Greater Impact Heading Sentorise's innovative,dur…" at bounding box center [626, 539] width 1252 height 896
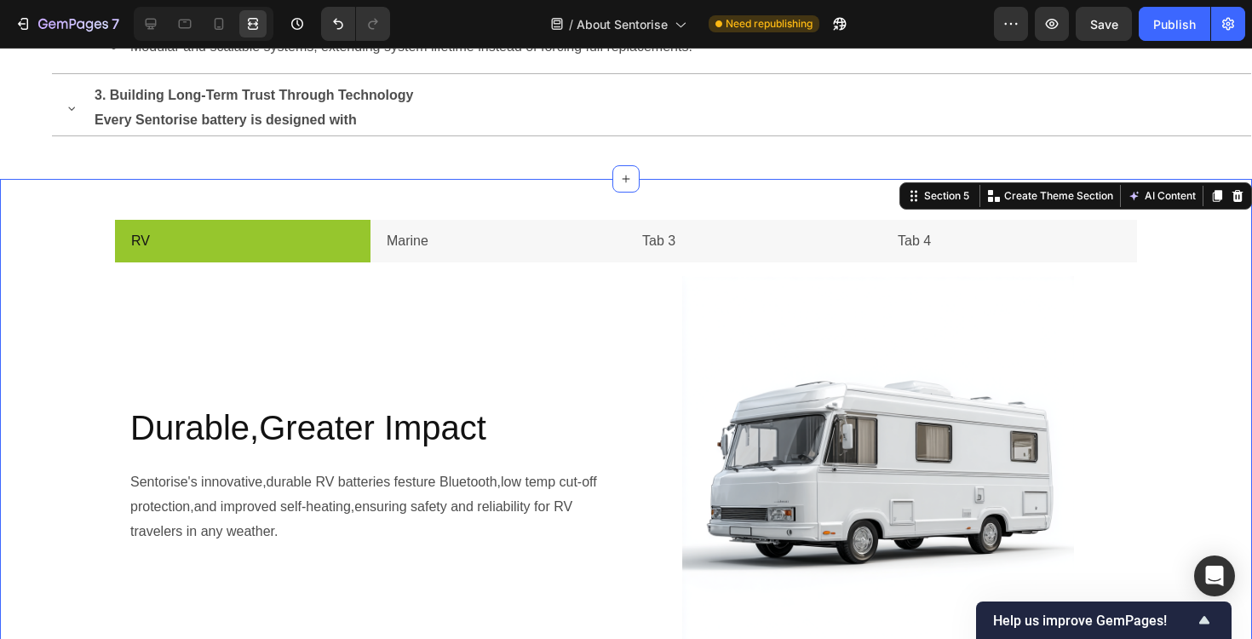
scroll to position [1961, 0]
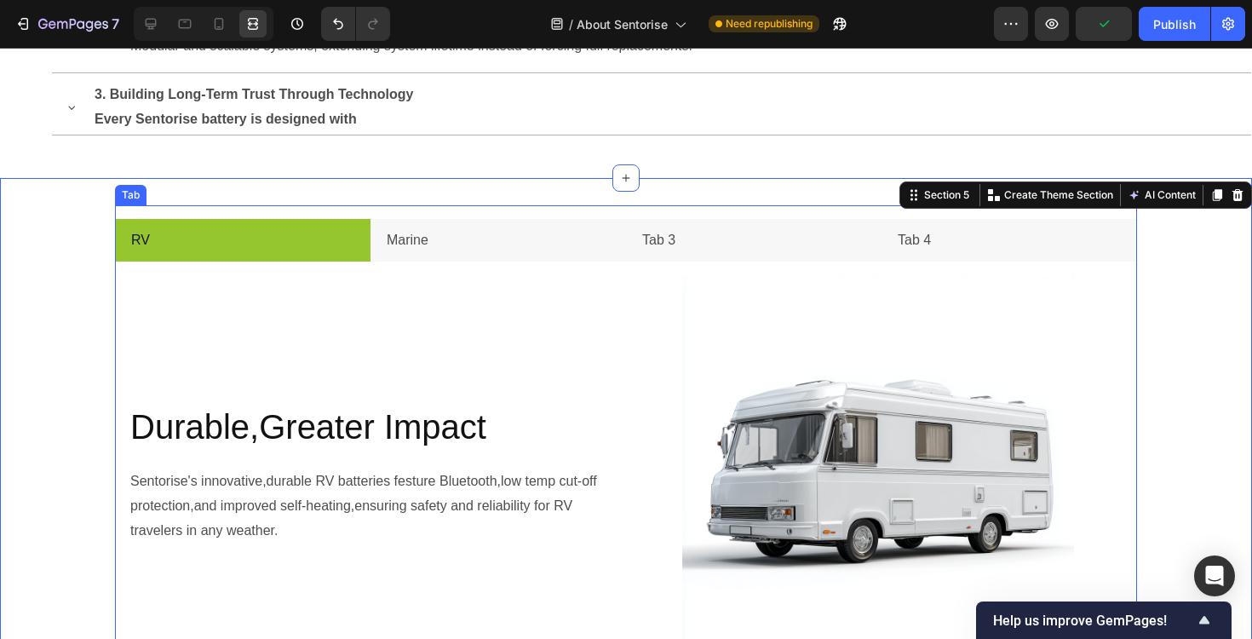
click at [256, 241] on li "RV" at bounding box center [243, 240] width 256 height 43
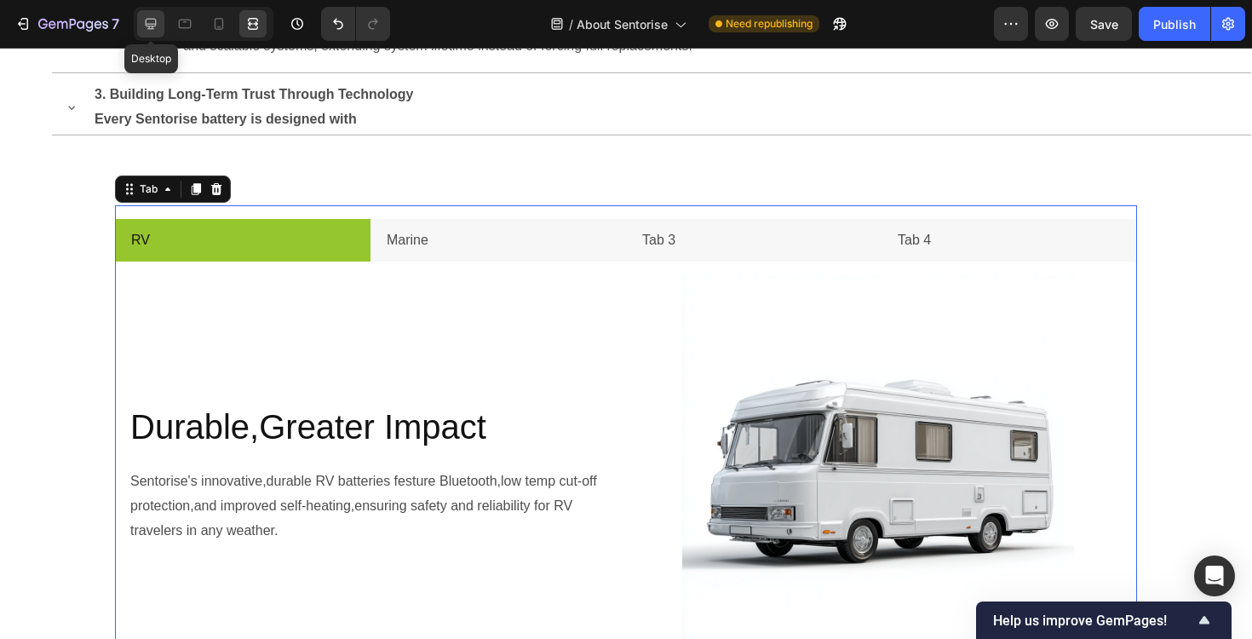
click at [146, 21] on icon at bounding box center [151, 24] width 11 height 11
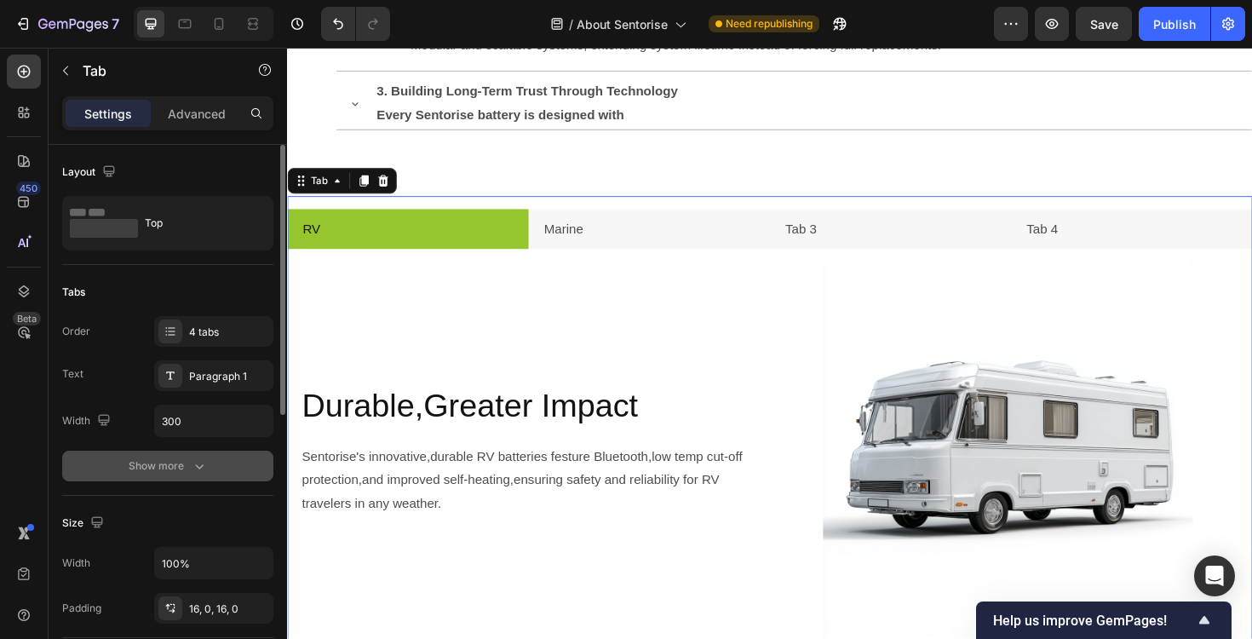
click at [180, 463] on div "Show more" at bounding box center [168, 465] width 79 height 17
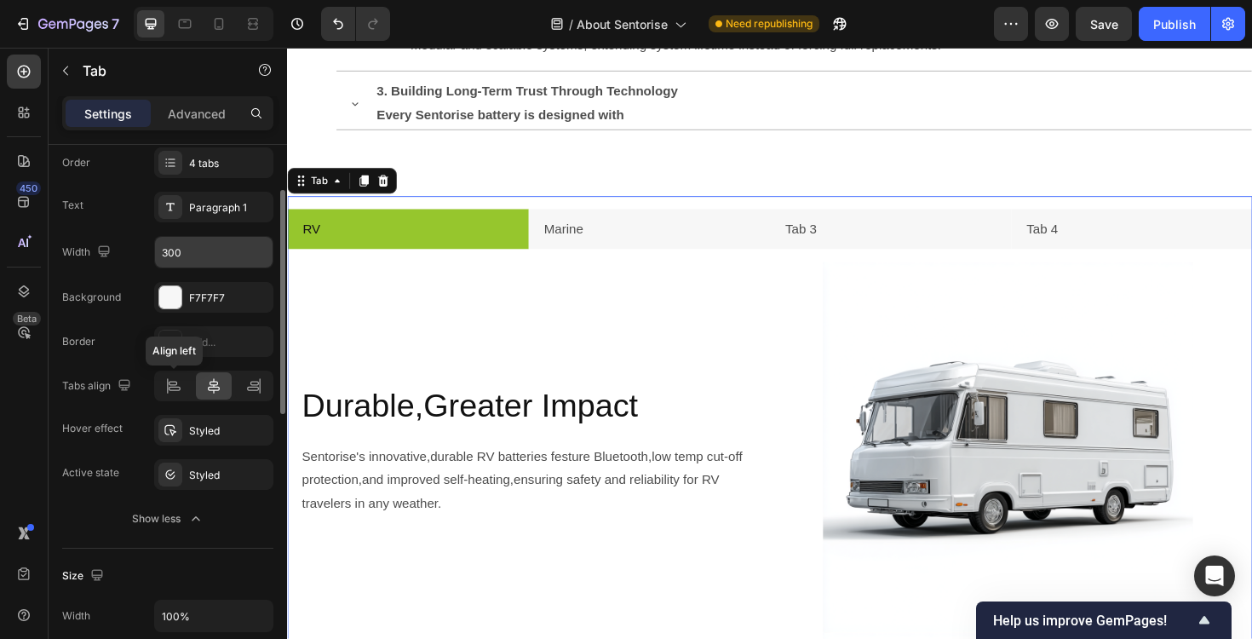
scroll to position [172, 0]
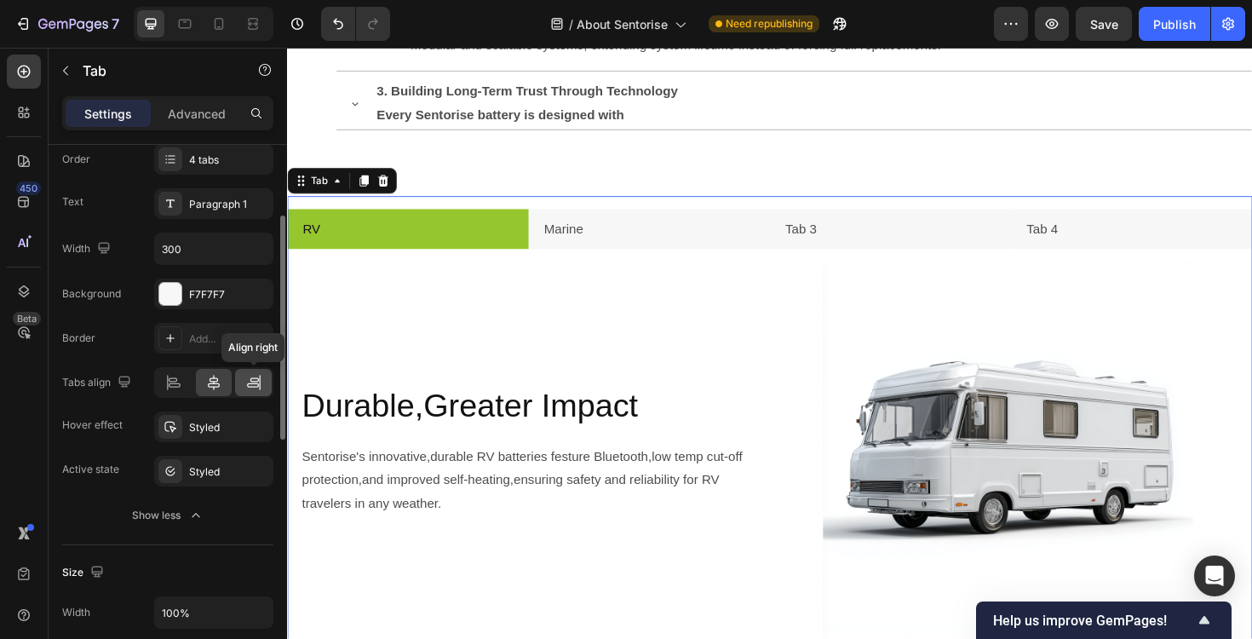
click at [247, 383] on icon at bounding box center [253, 385] width 12 height 4
click at [221, 388] on icon at bounding box center [213, 382] width 17 height 17
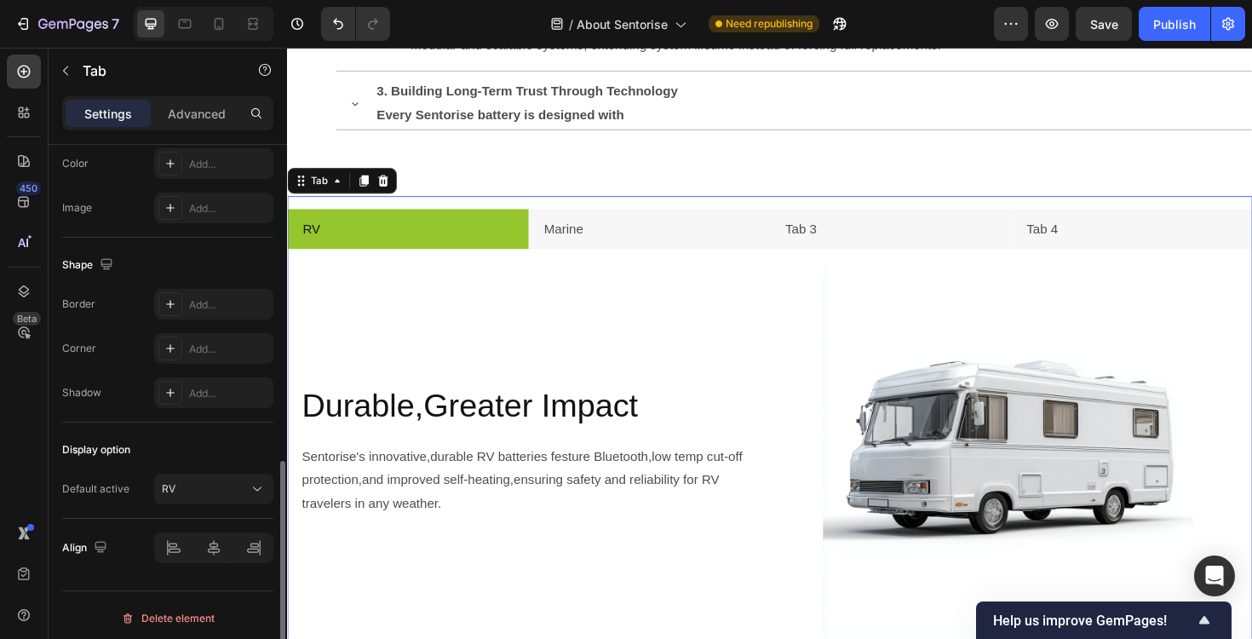
scroll to position [768, 0]
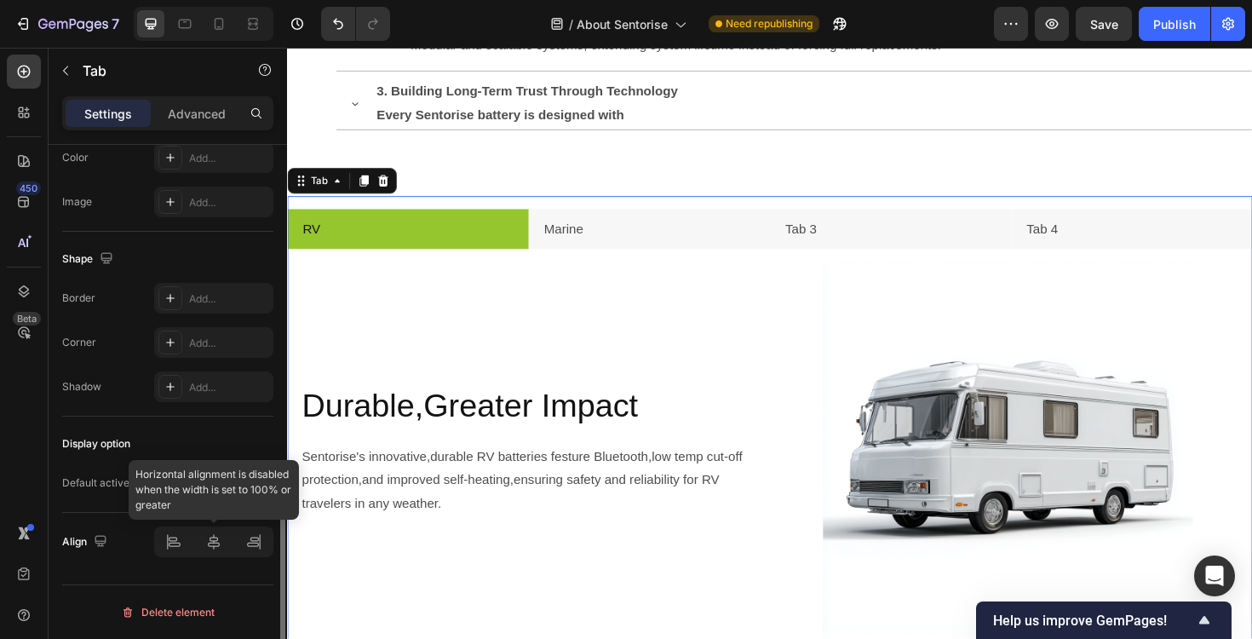
click at [208, 543] on div at bounding box center [213, 541] width 119 height 31
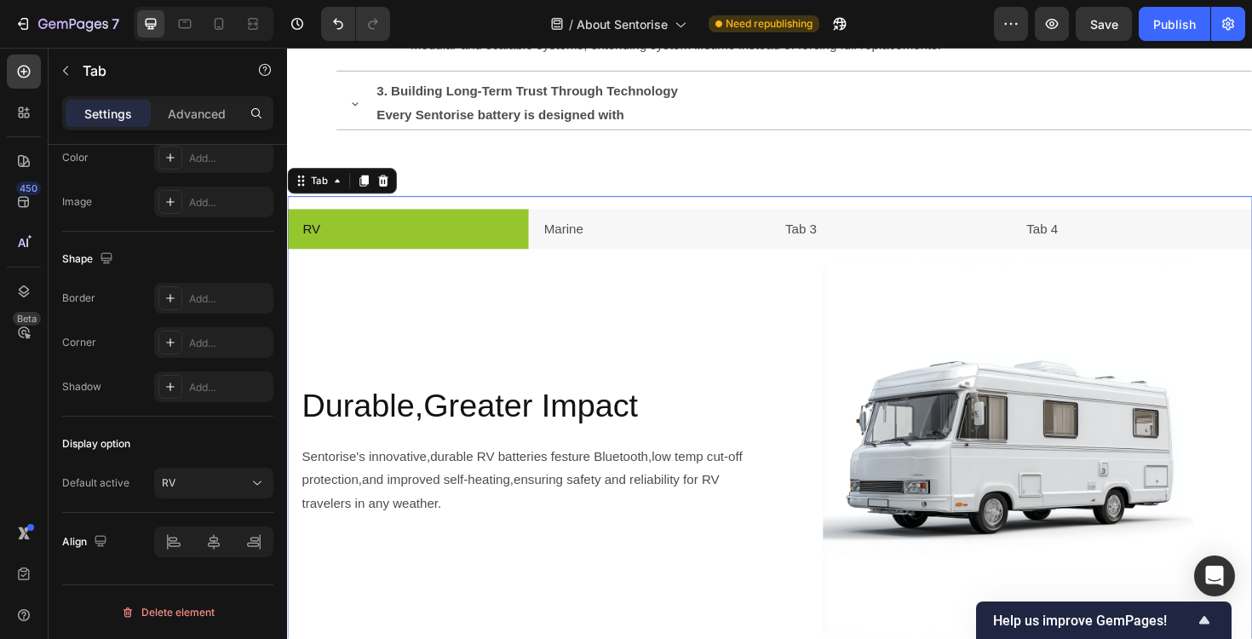
click at [352, 246] on li "RV" at bounding box center [415, 240] width 256 height 43
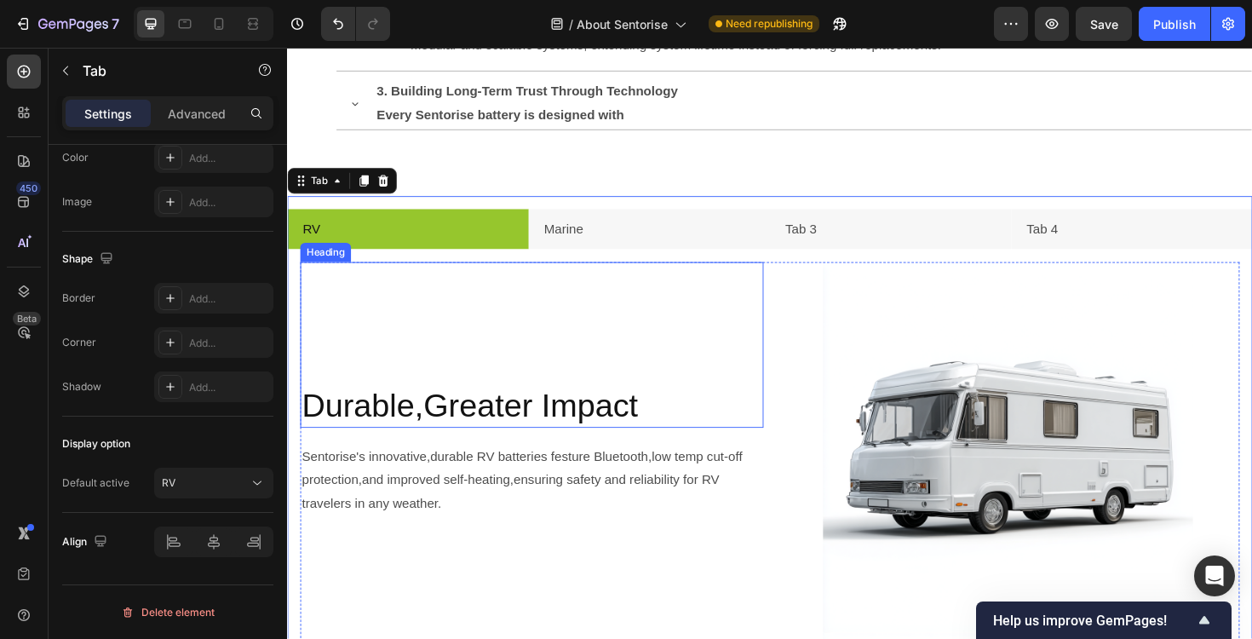
click at [354, 299] on div "Durable,Greater Impact Heading" at bounding box center [546, 362] width 491 height 175
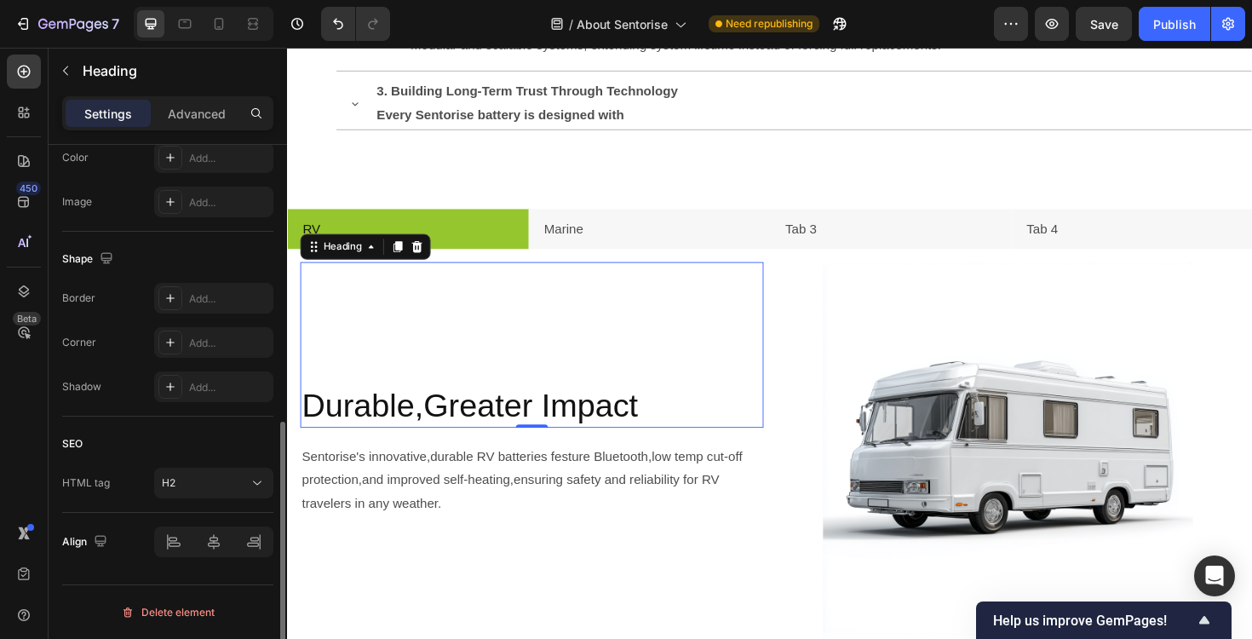
scroll to position [0, 0]
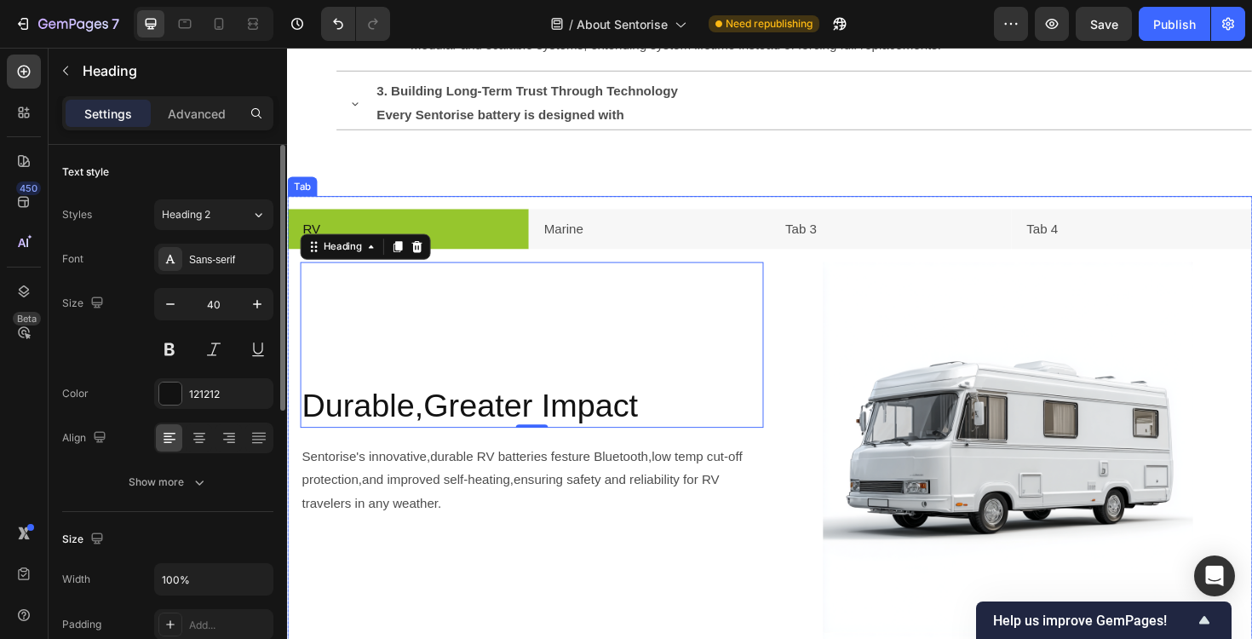
click at [323, 244] on div "RV" at bounding box center [313, 241] width 24 height 30
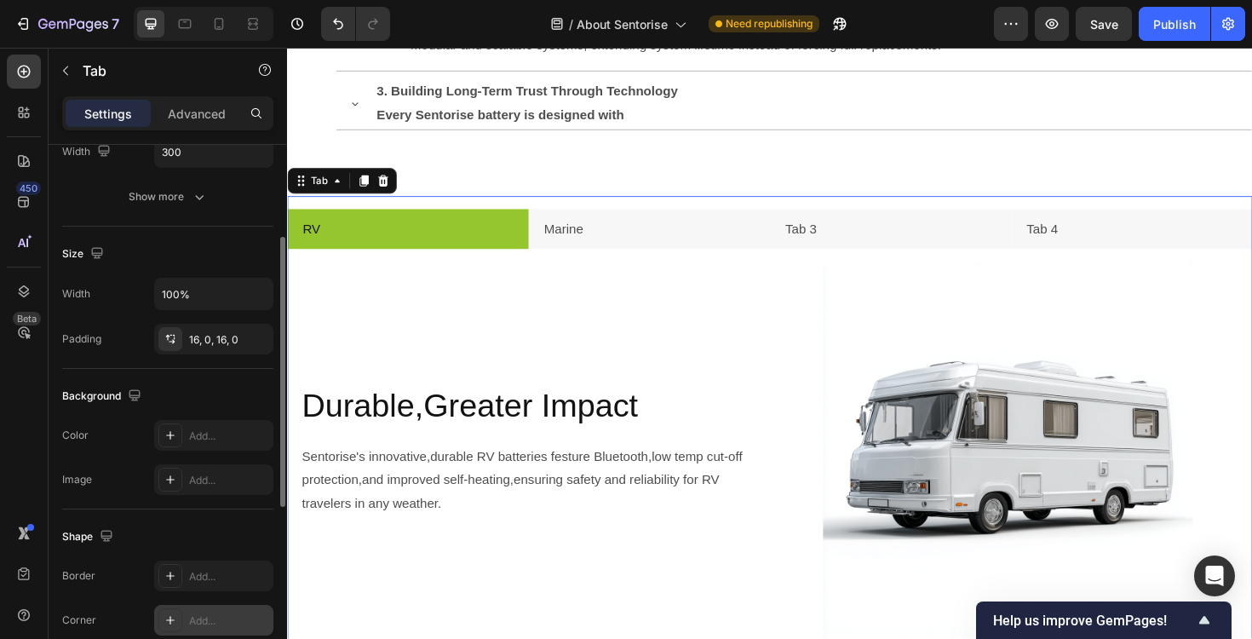
scroll to position [205, 0]
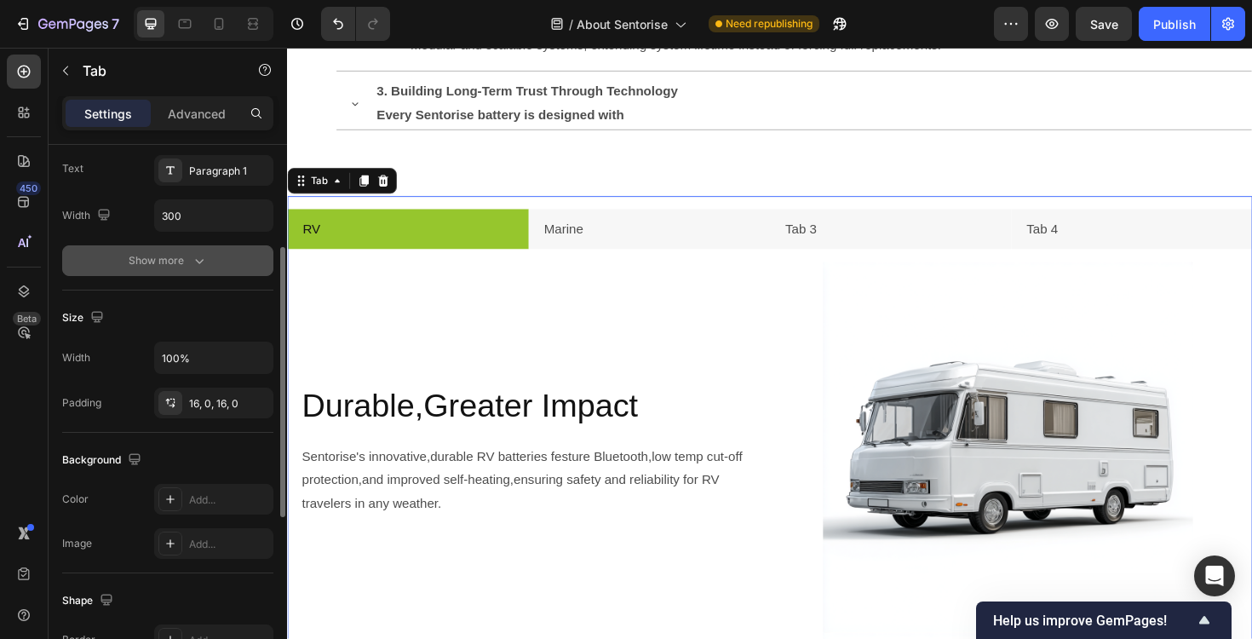
click at [188, 262] on div "Show more" at bounding box center [168, 260] width 79 height 17
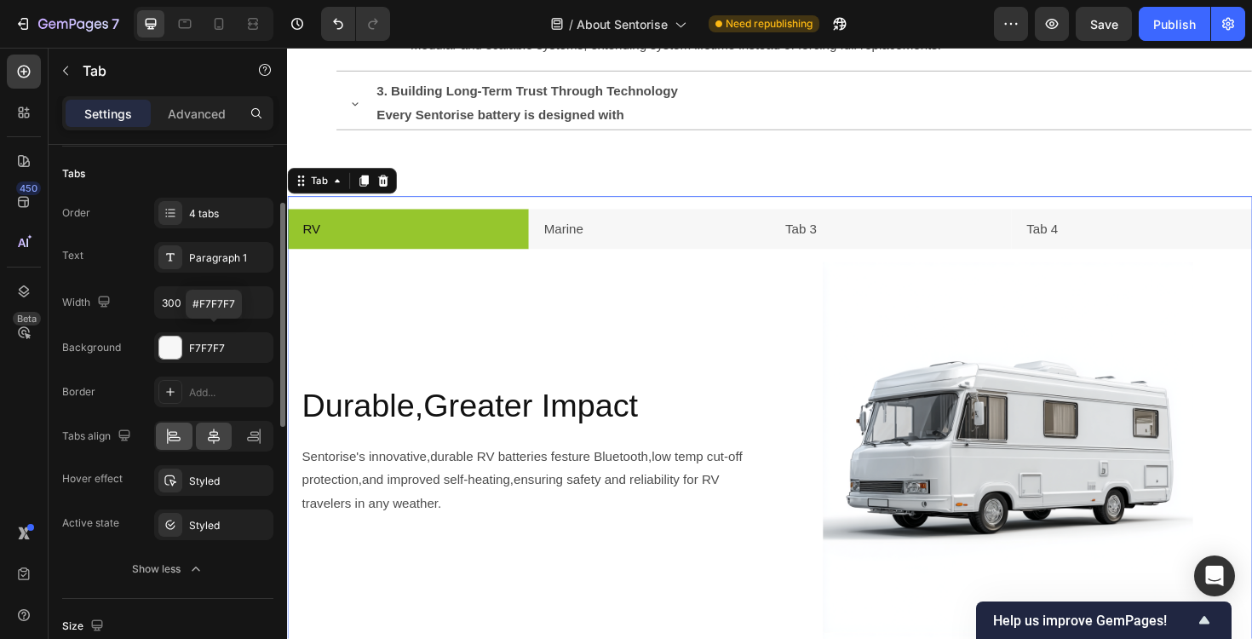
scroll to position [125, 0]
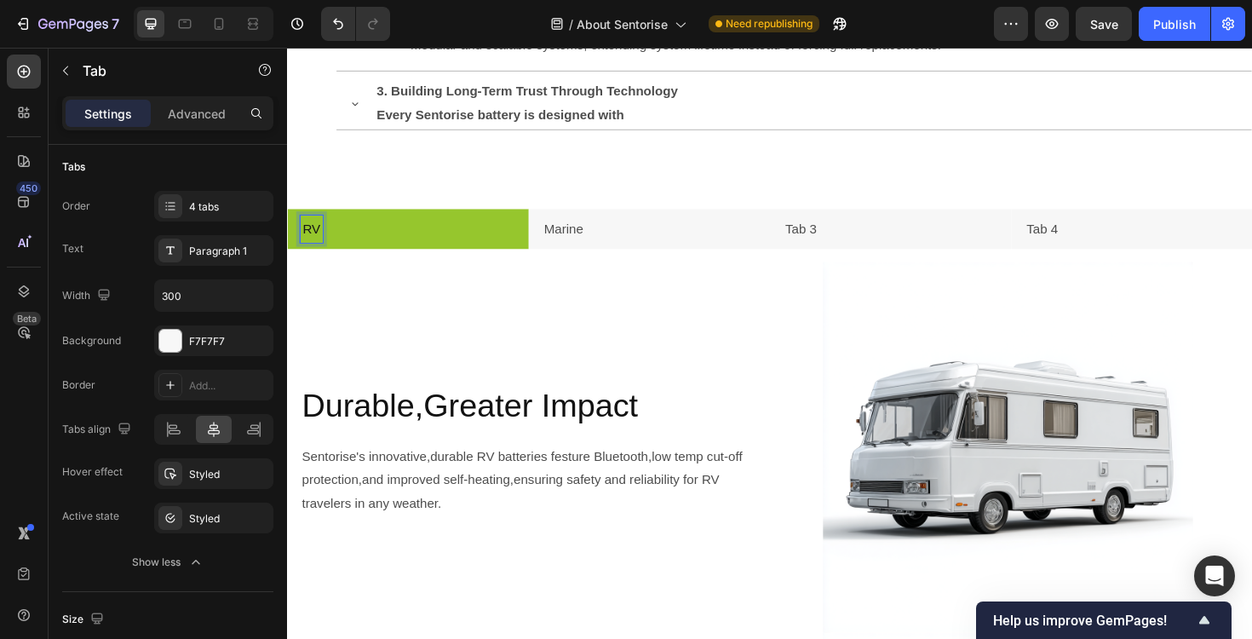
click at [310, 239] on p "RV" at bounding box center [312, 240] width 19 height 25
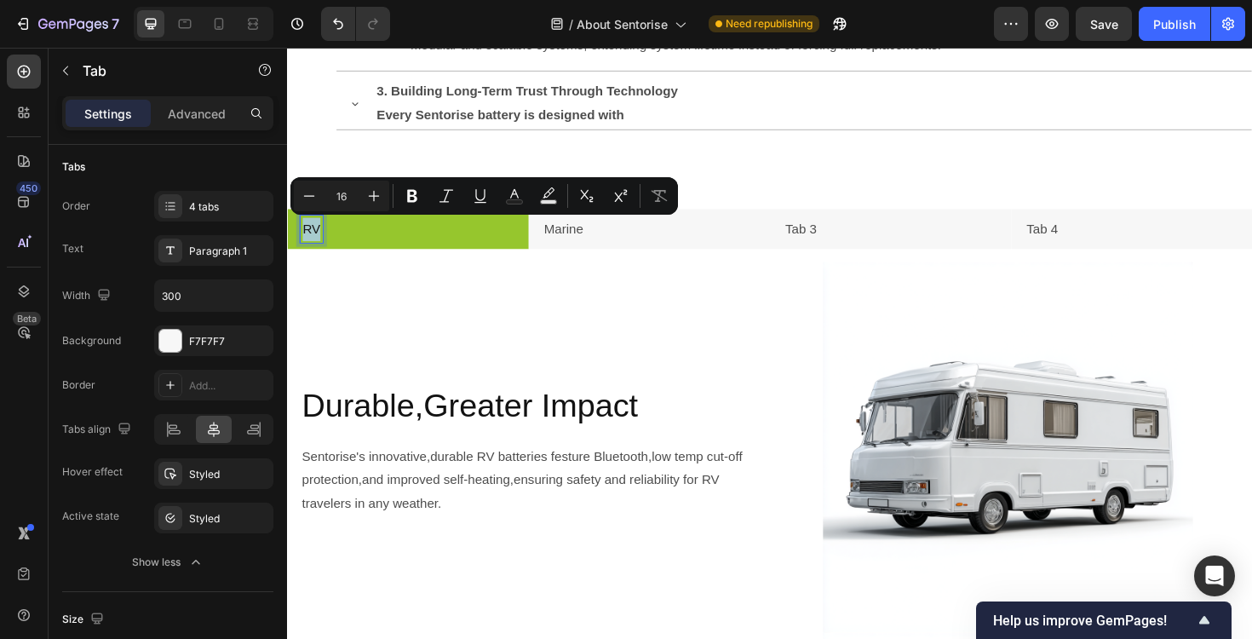
click at [362, 250] on li "RV" at bounding box center [415, 240] width 256 height 43
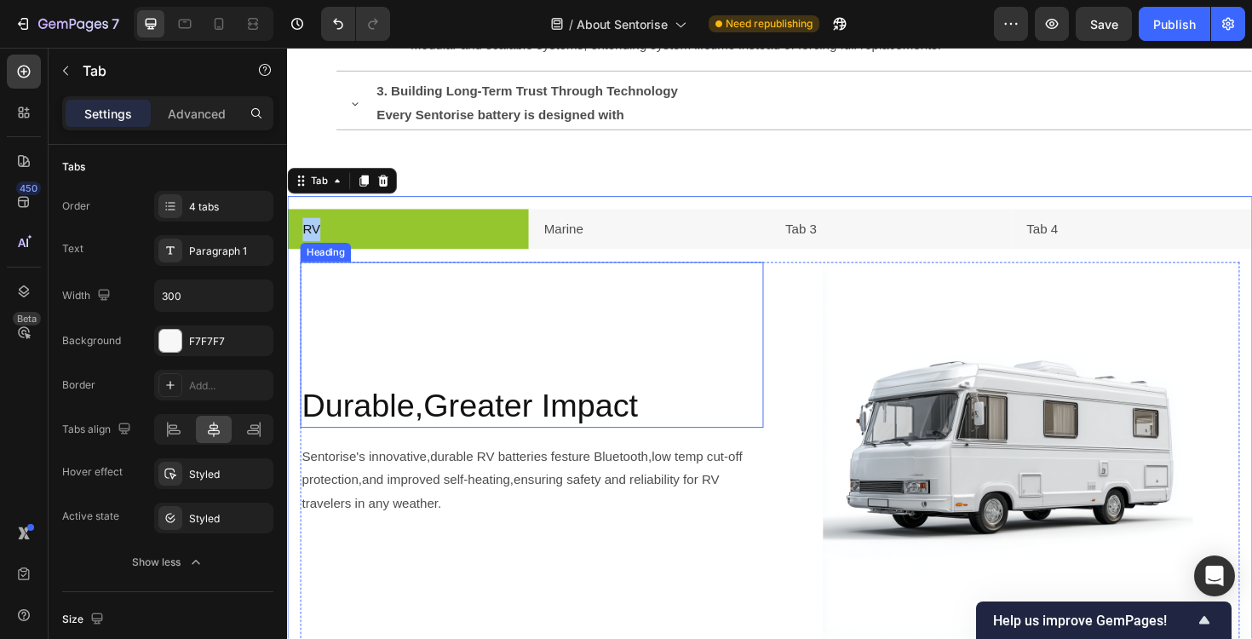
click at [325, 294] on div "Durable,Greater Impact Heading" at bounding box center [546, 362] width 491 height 175
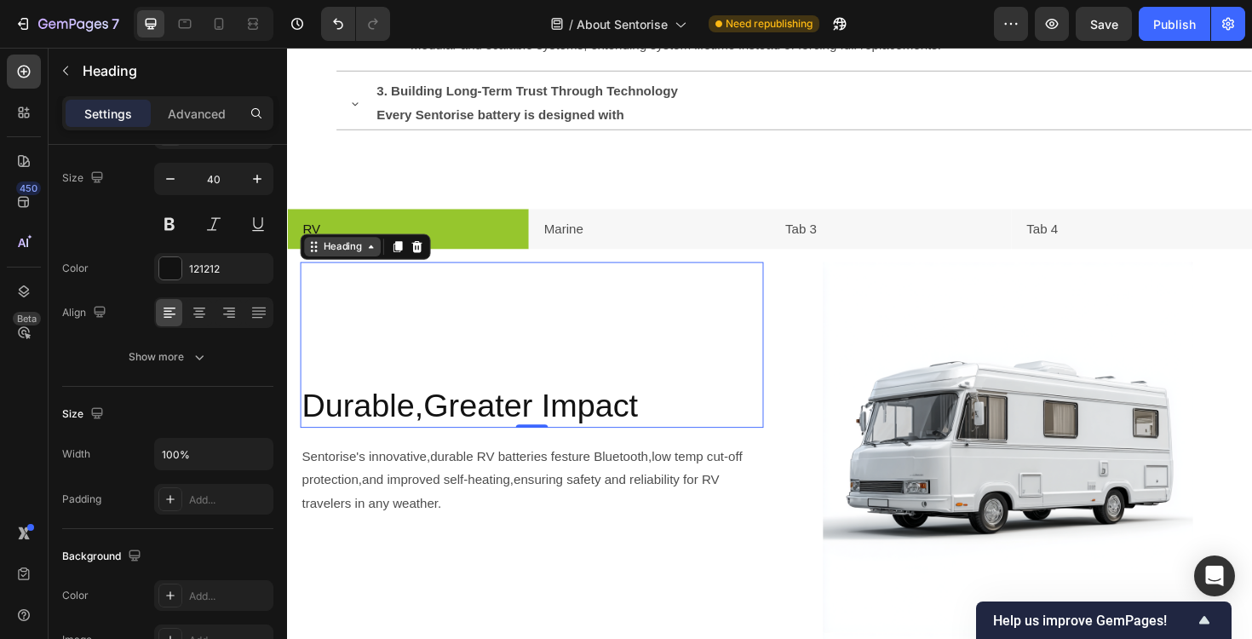
scroll to position [0, 0]
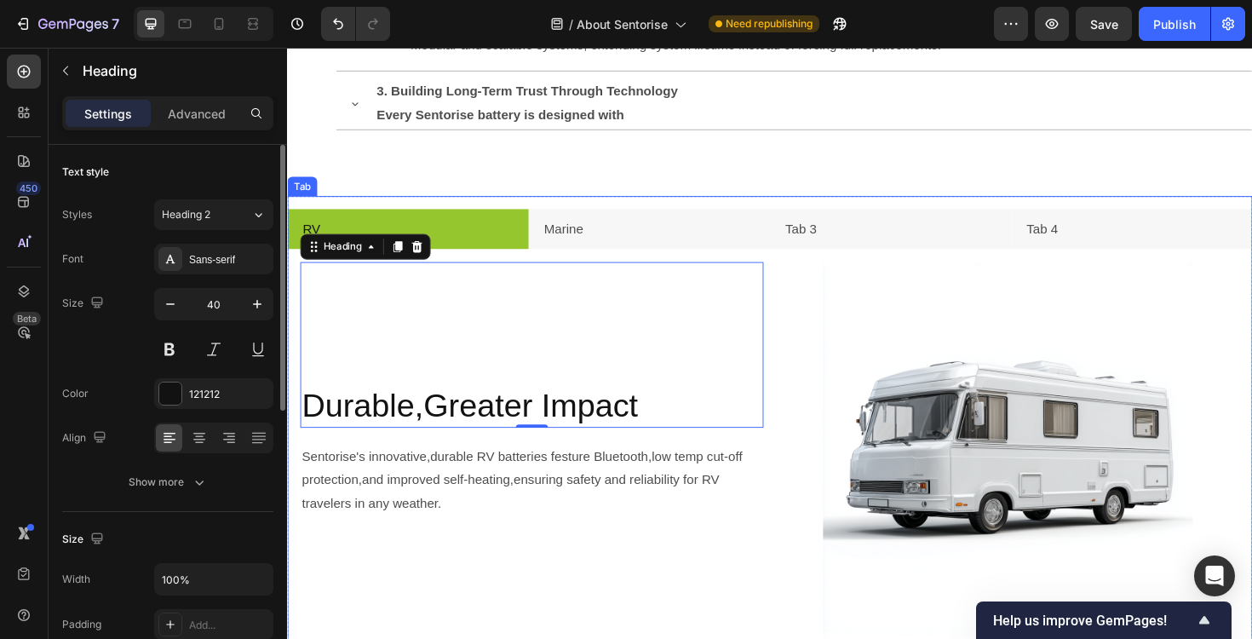
click at [313, 243] on p "RV" at bounding box center [312, 240] width 19 height 25
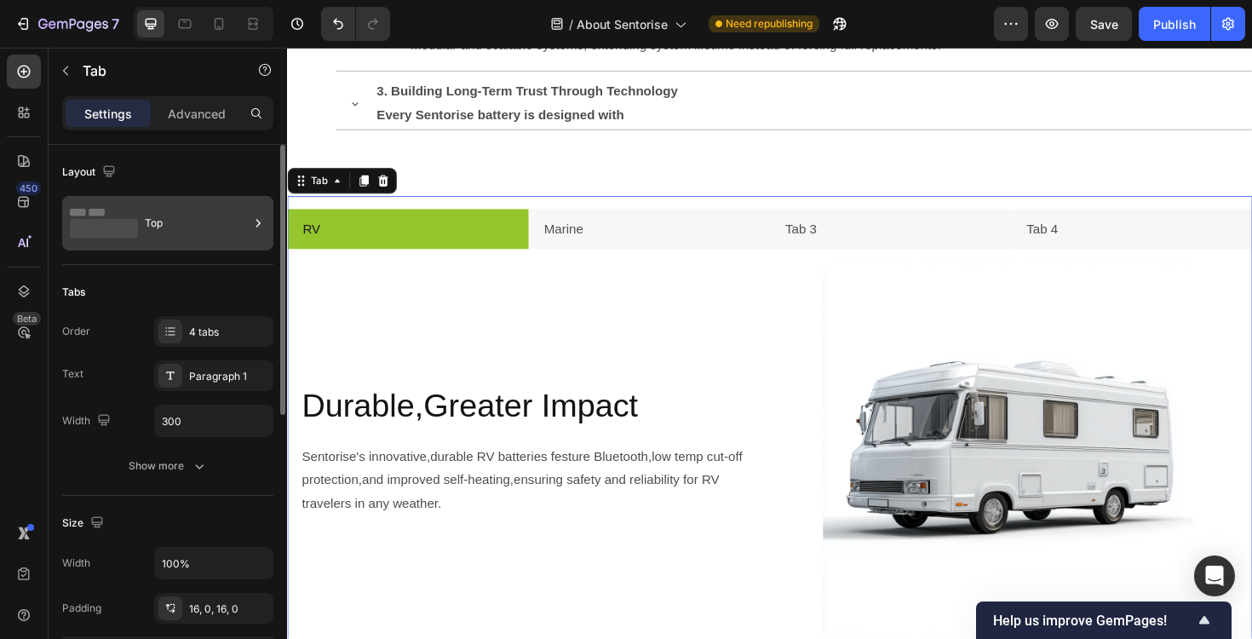
click at [208, 237] on div "Top" at bounding box center [197, 223] width 104 height 39
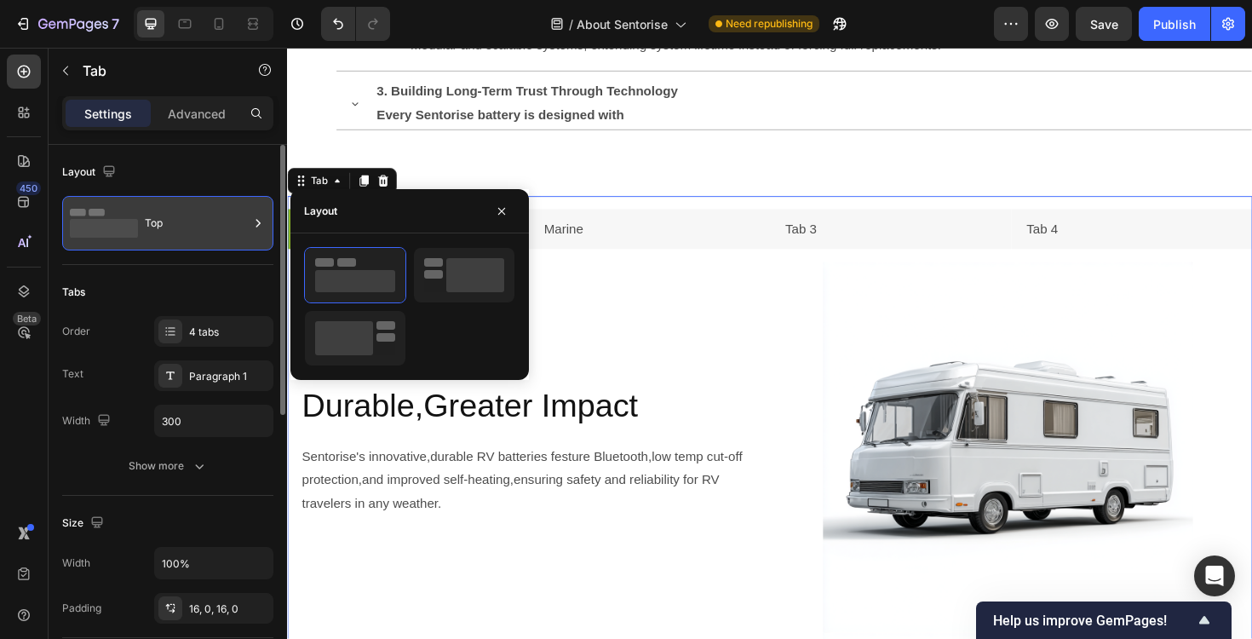
click at [208, 237] on div "Top" at bounding box center [197, 223] width 104 height 39
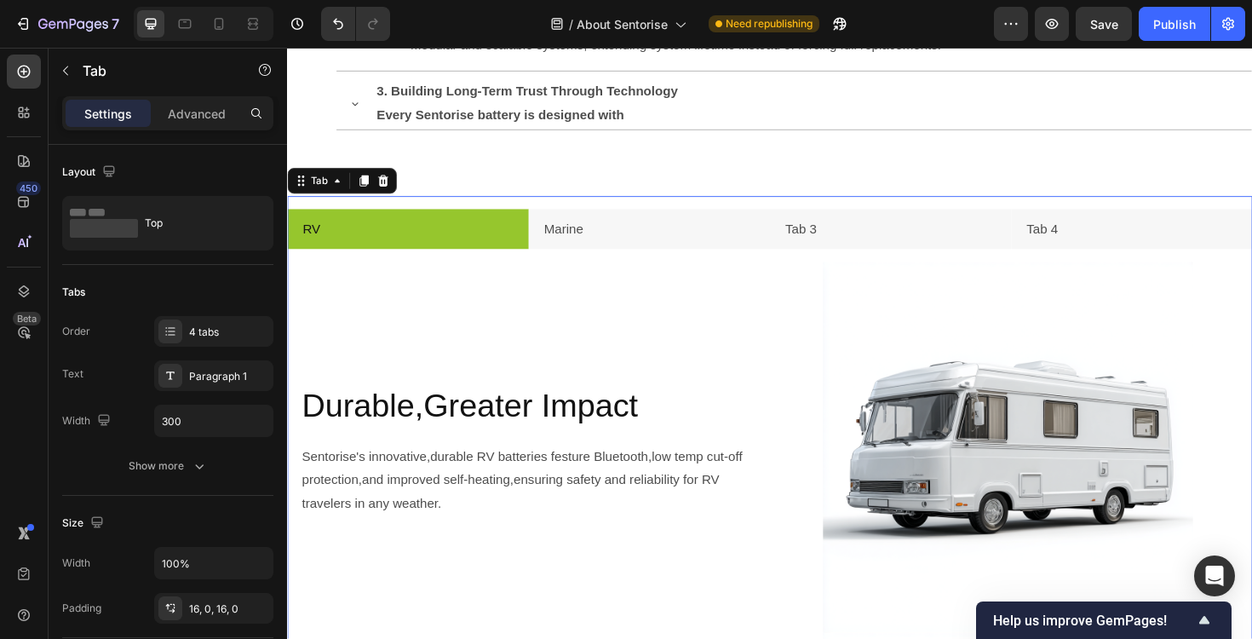
click at [198, 127] on div "Settings Advanced" at bounding box center [167, 113] width 211 height 34
click at [197, 122] on p "Advanced" at bounding box center [197, 114] width 58 height 18
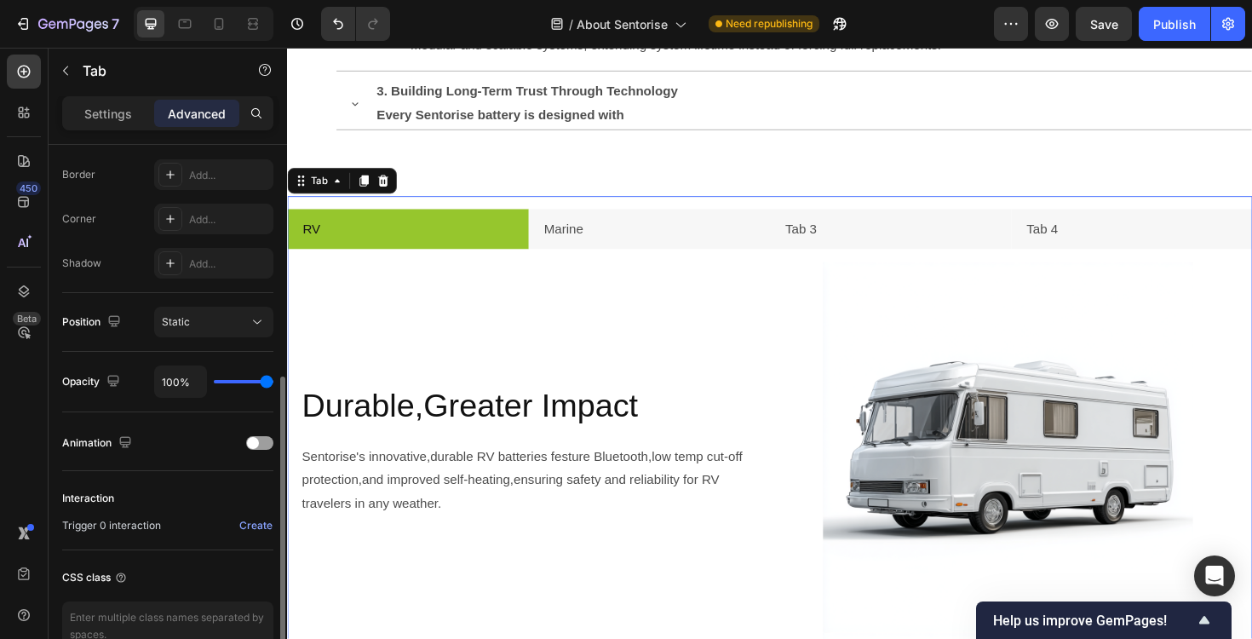
scroll to position [568, 0]
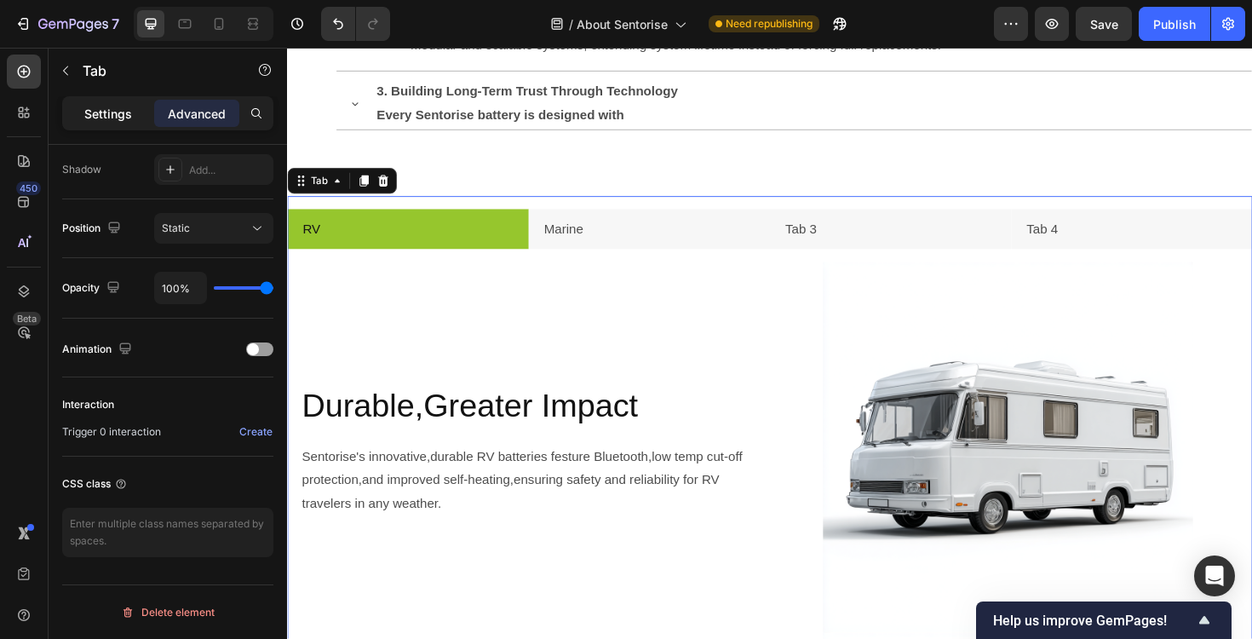
click at [115, 119] on p "Settings" at bounding box center [108, 114] width 48 height 18
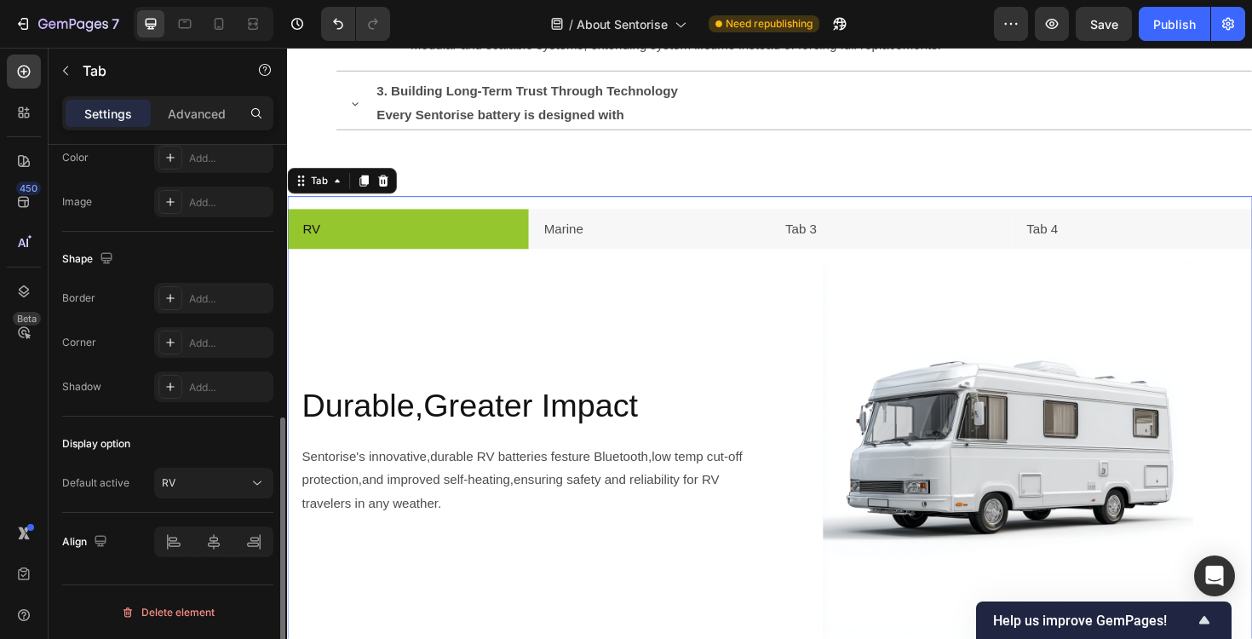
scroll to position [547, 0]
click at [220, 550] on div at bounding box center [213, 541] width 119 height 31
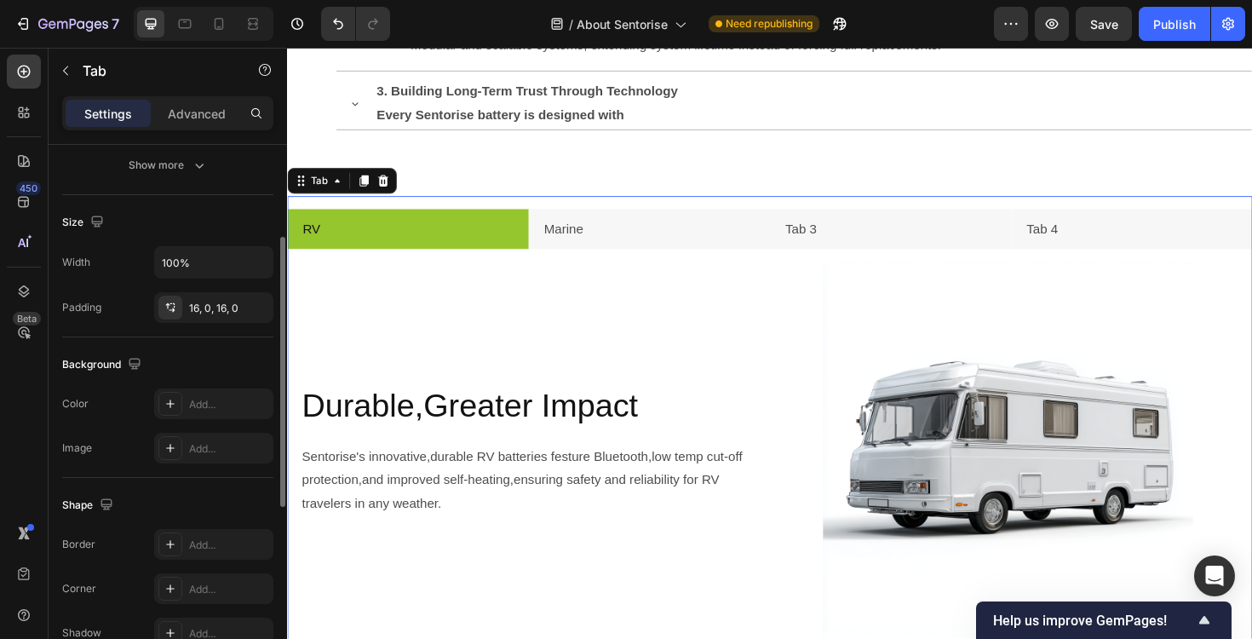
scroll to position [195, 0]
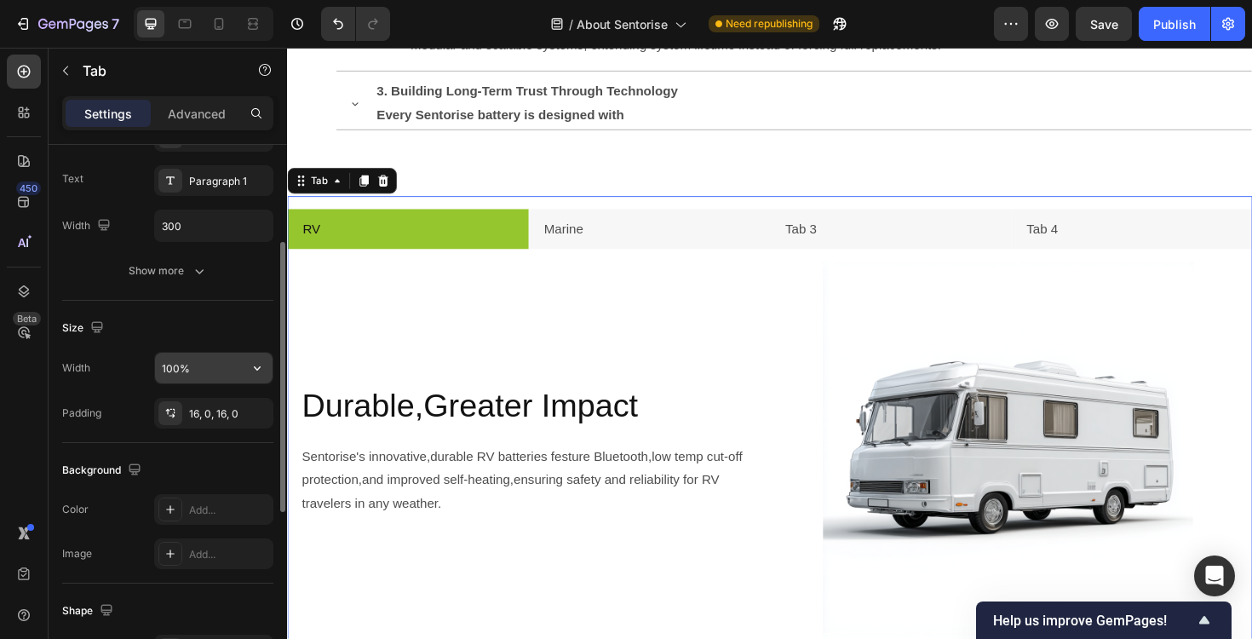
click at [204, 366] on input "100%" at bounding box center [214, 368] width 118 height 31
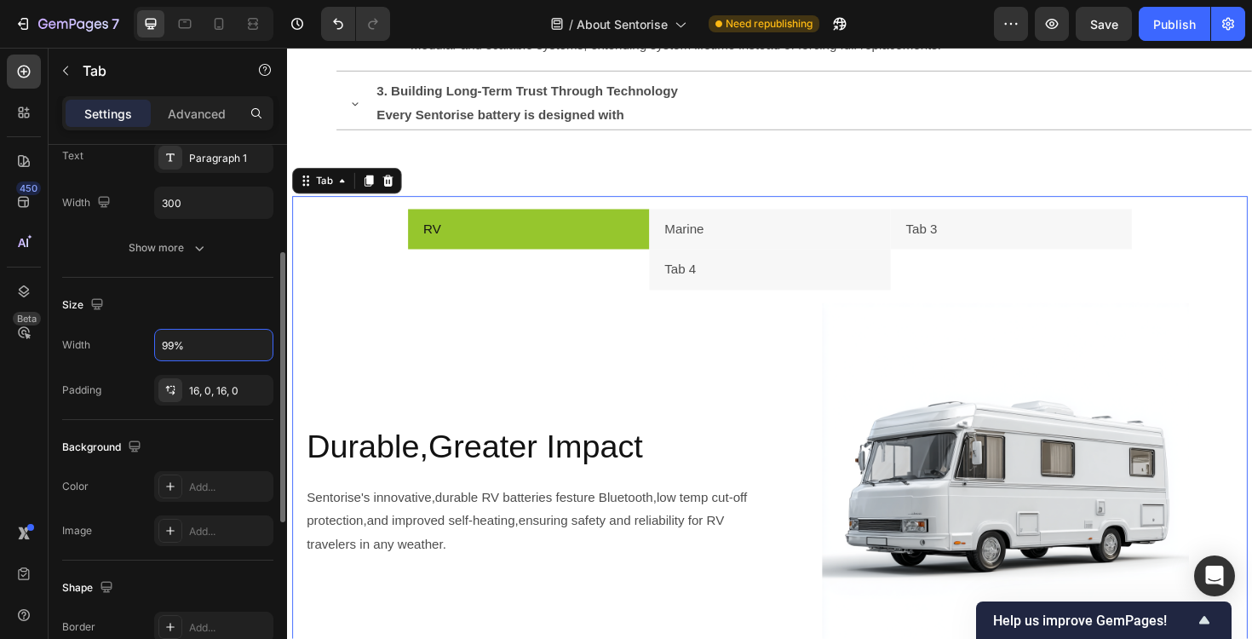
scroll to position [216, 0]
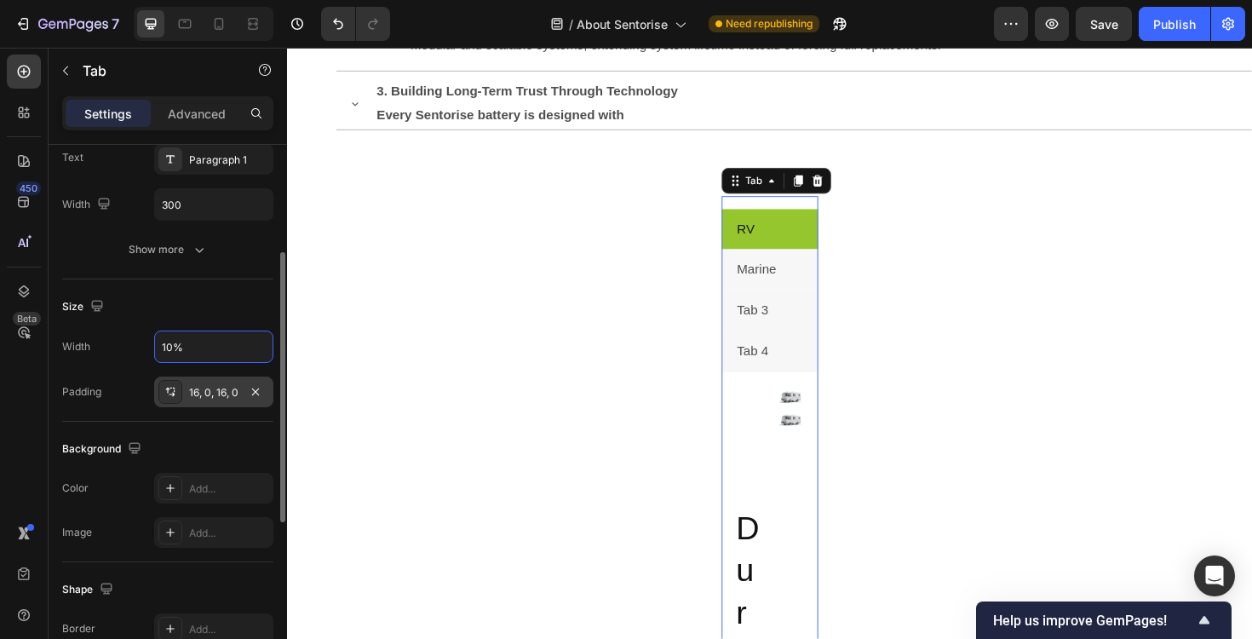
type input "100%"
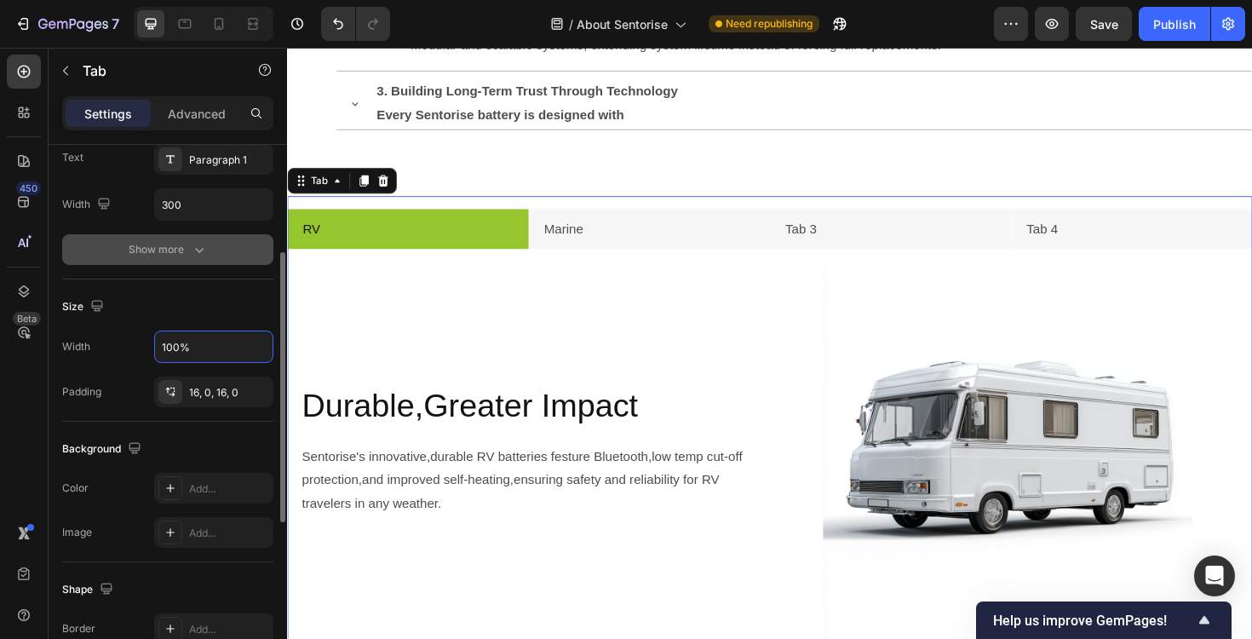
click at [183, 249] on div "Show more" at bounding box center [168, 249] width 79 height 17
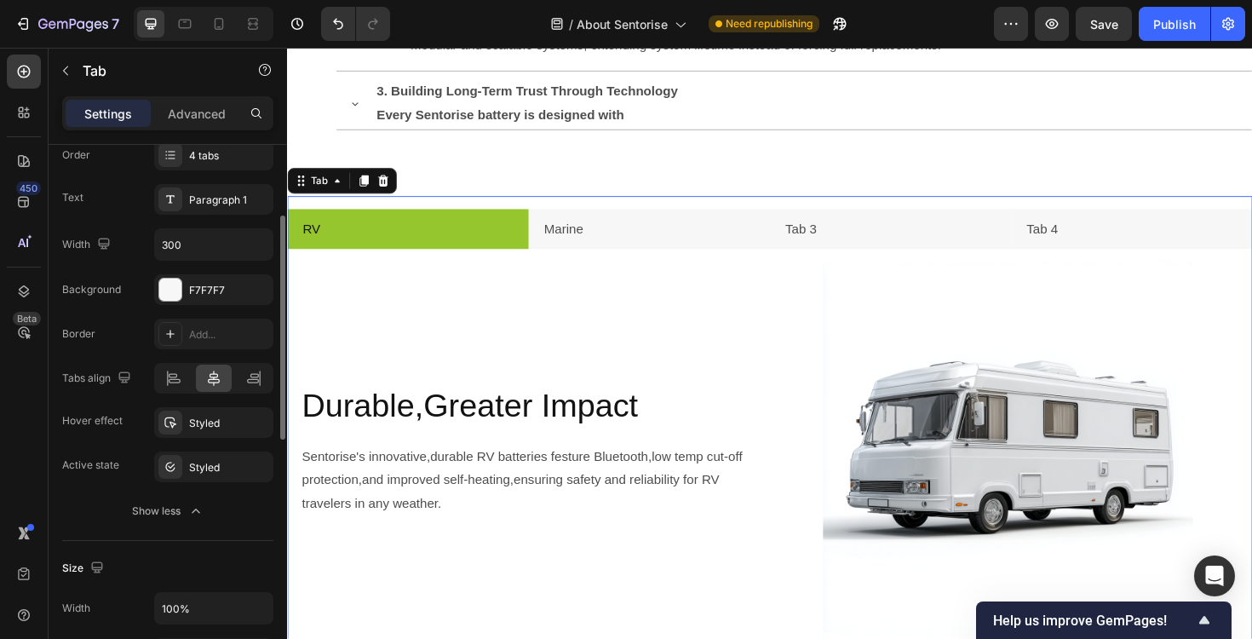
scroll to position [175, 0]
click at [175, 382] on icon at bounding box center [173, 379] width 17 height 17
click at [213, 380] on icon at bounding box center [214, 379] width 12 height 15
click at [207, 436] on div "Styled" at bounding box center [213, 424] width 119 height 31
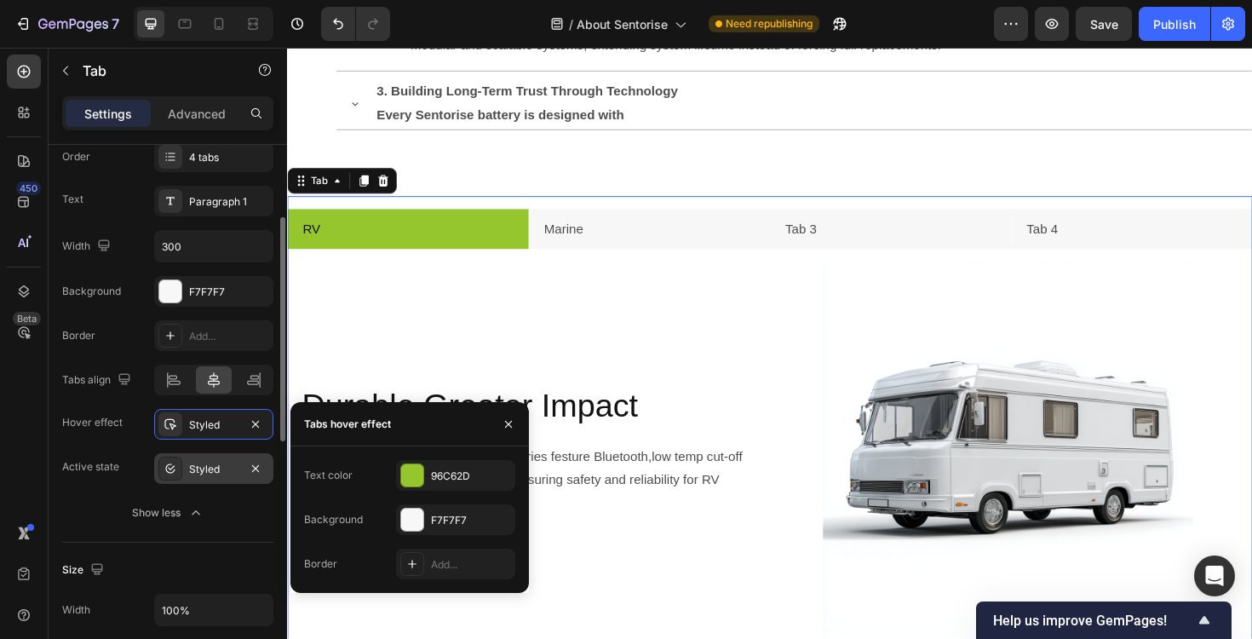
click at [202, 464] on div "Styled" at bounding box center [213, 469] width 49 height 15
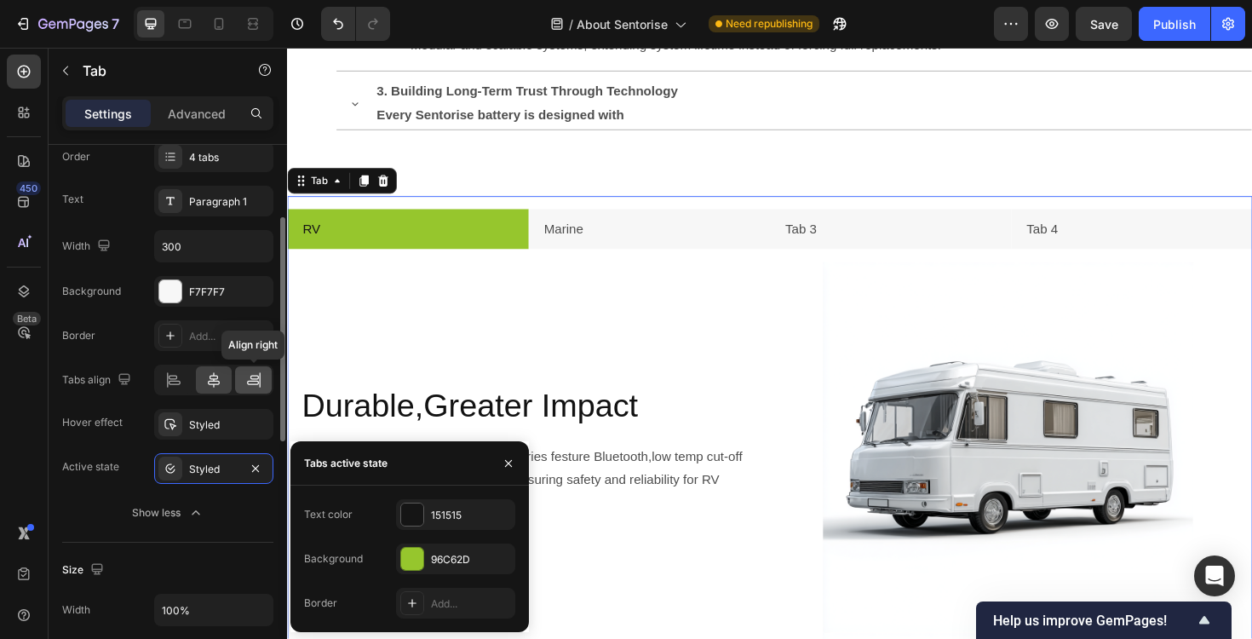
click at [248, 381] on icon at bounding box center [253, 383] width 12 height 4
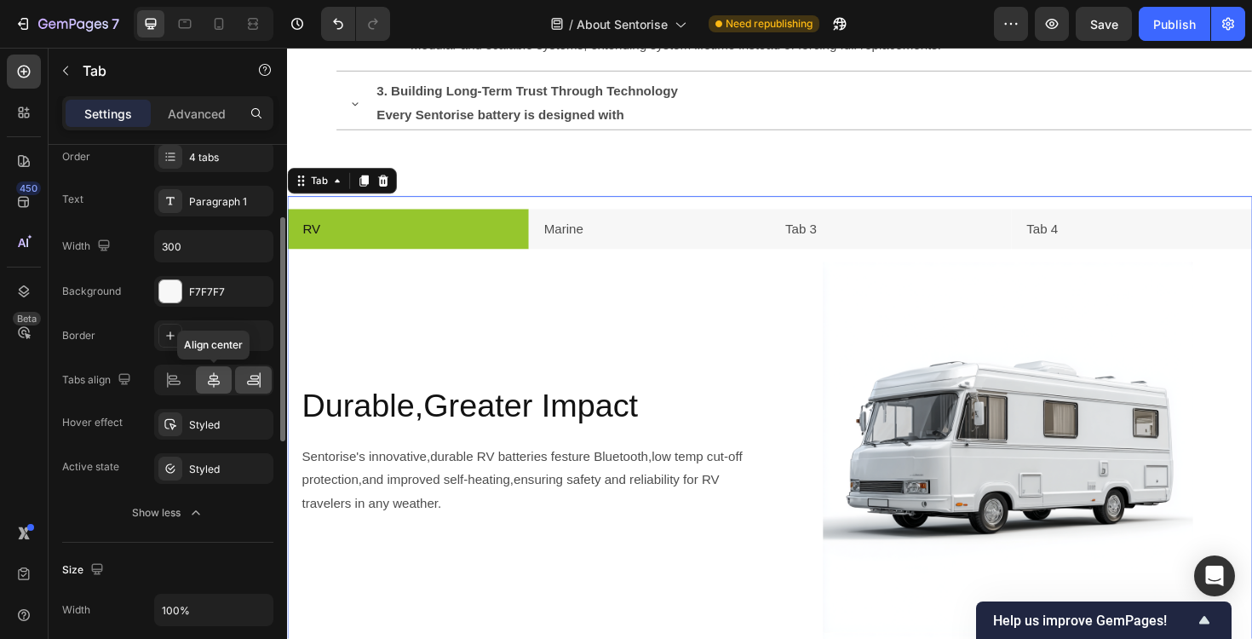
click at [220, 381] on icon at bounding box center [213, 379] width 17 height 17
click at [618, 223] on li "Marine" at bounding box center [671, 240] width 256 height 43
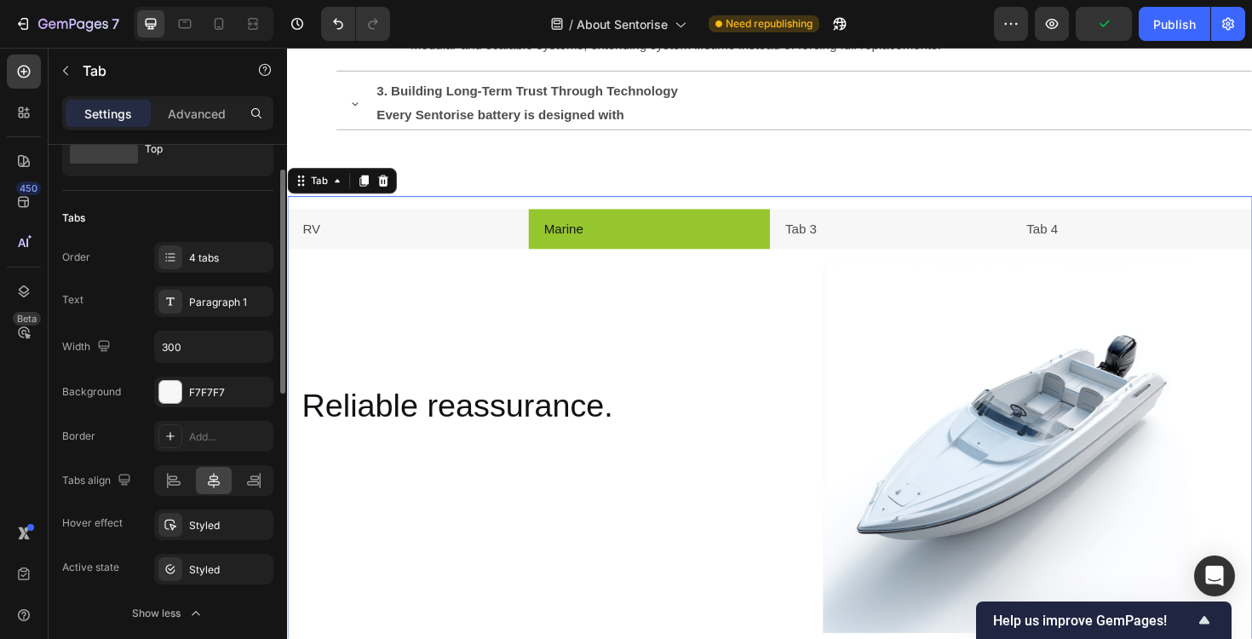
scroll to position [70, 0]
click at [217, 262] on div "4 tabs" at bounding box center [229, 262] width 80 height 15
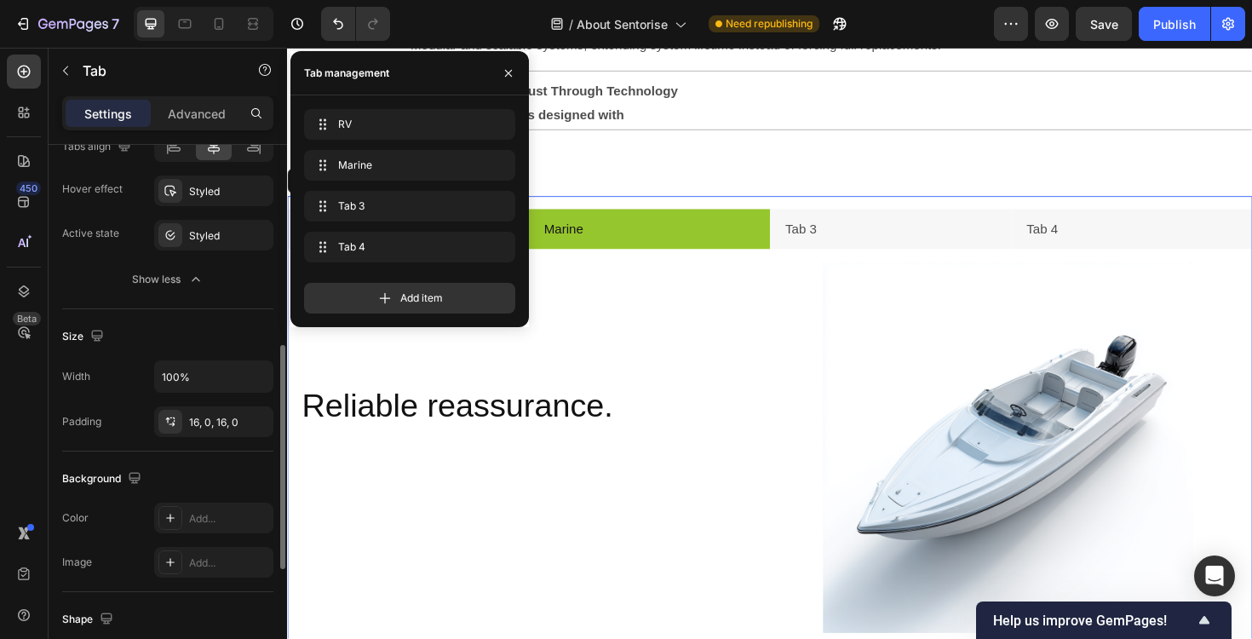
scroll to position [434, 0]
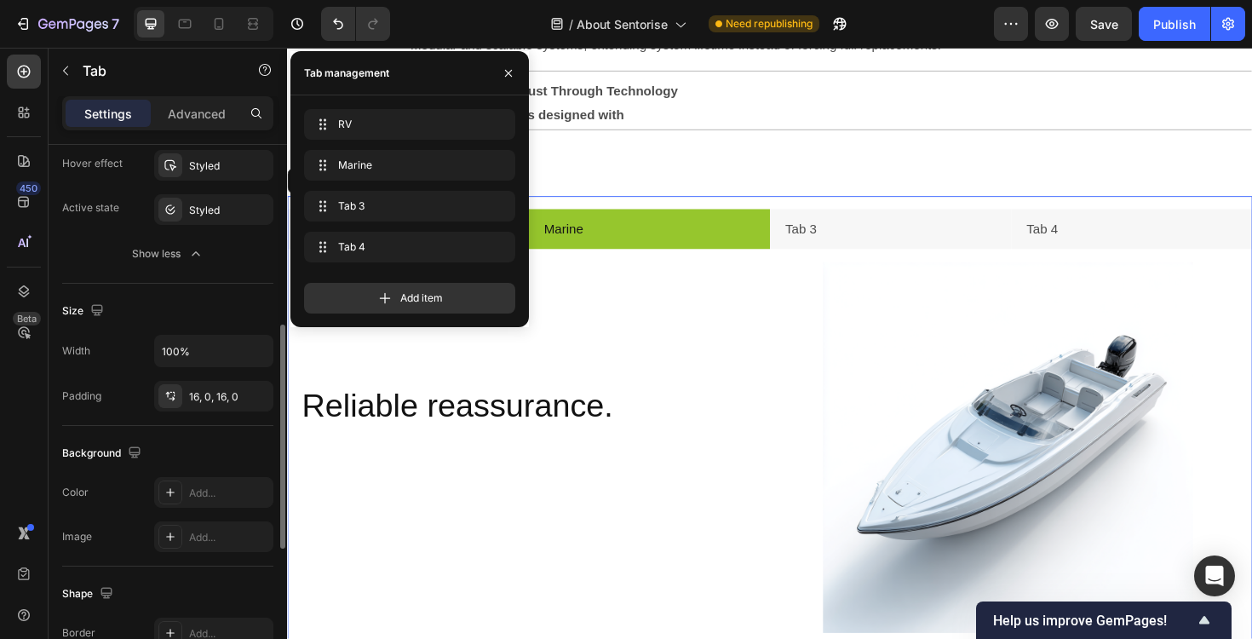
click at [193, 304] on div "Size" at bounding box center [167, 310] width 211 height 27
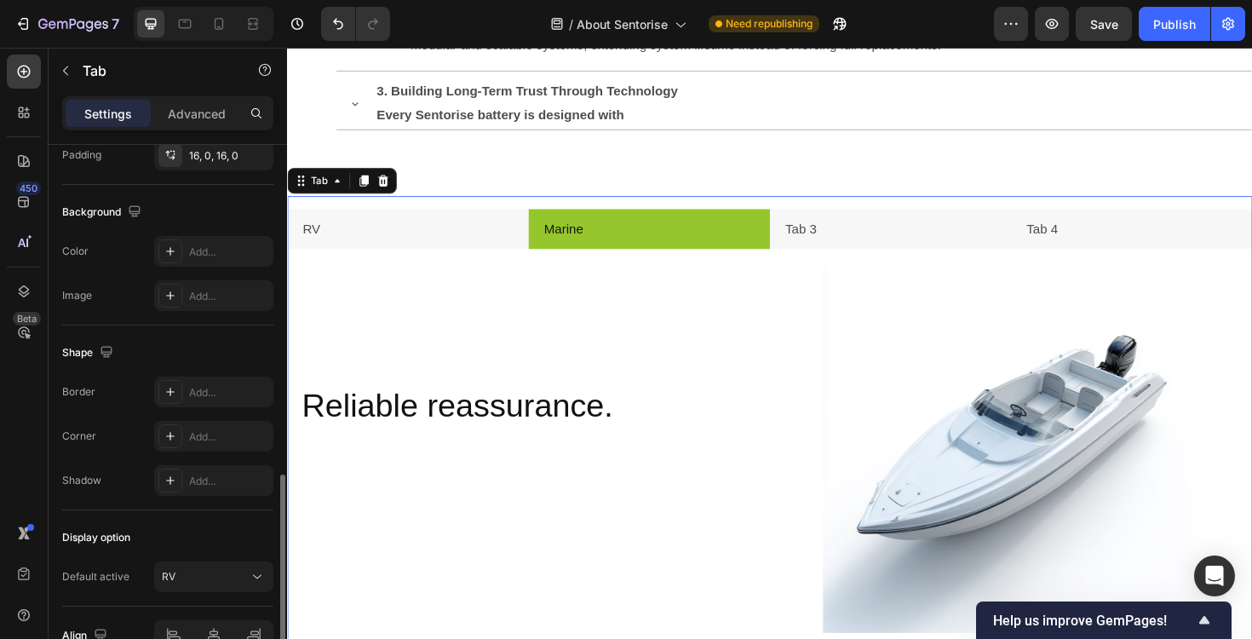
scroll to position [768, 0]
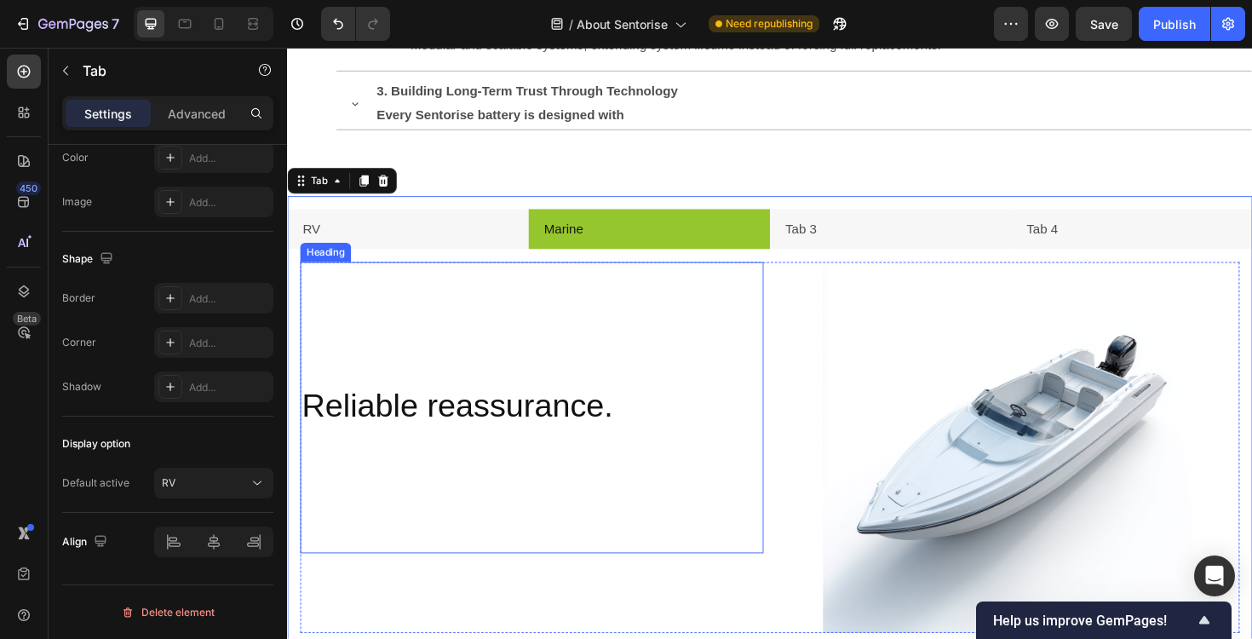
click at [412, 301] on div "Reliable reassurance. Heading" at bounding box center [546, 429] width 491 height 308
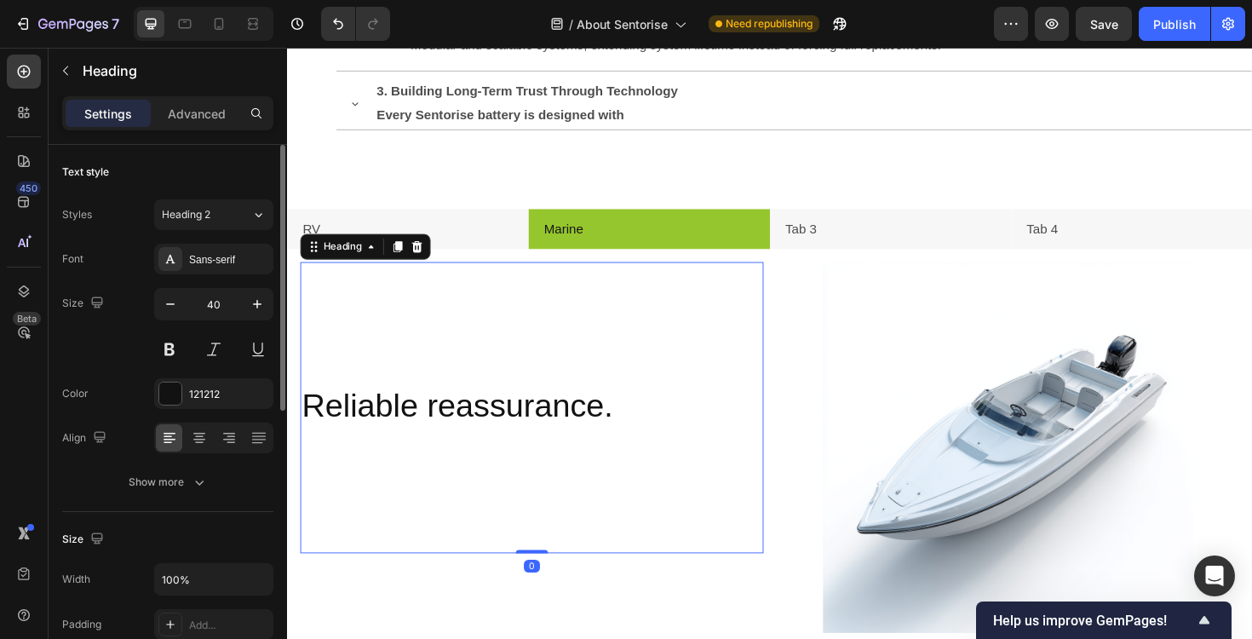
scroll to position [0, 0]
click at [460, 245] on li "RV" at bounding box center [415, 240] width 256 height 43
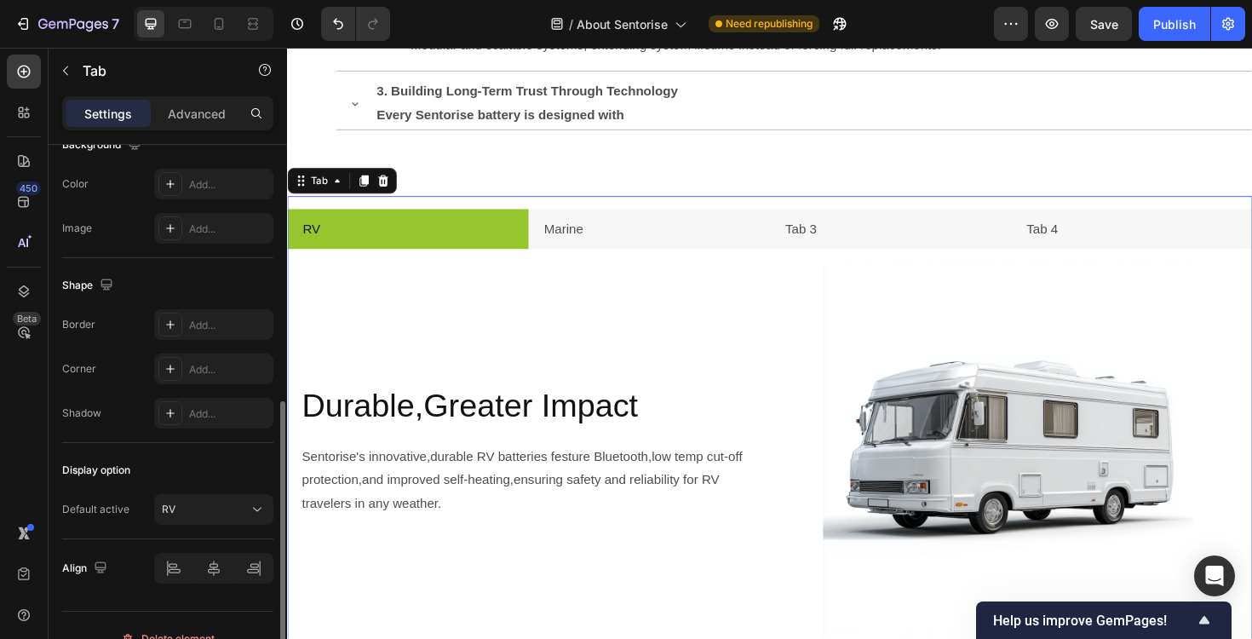
scroll to position [547, 0]
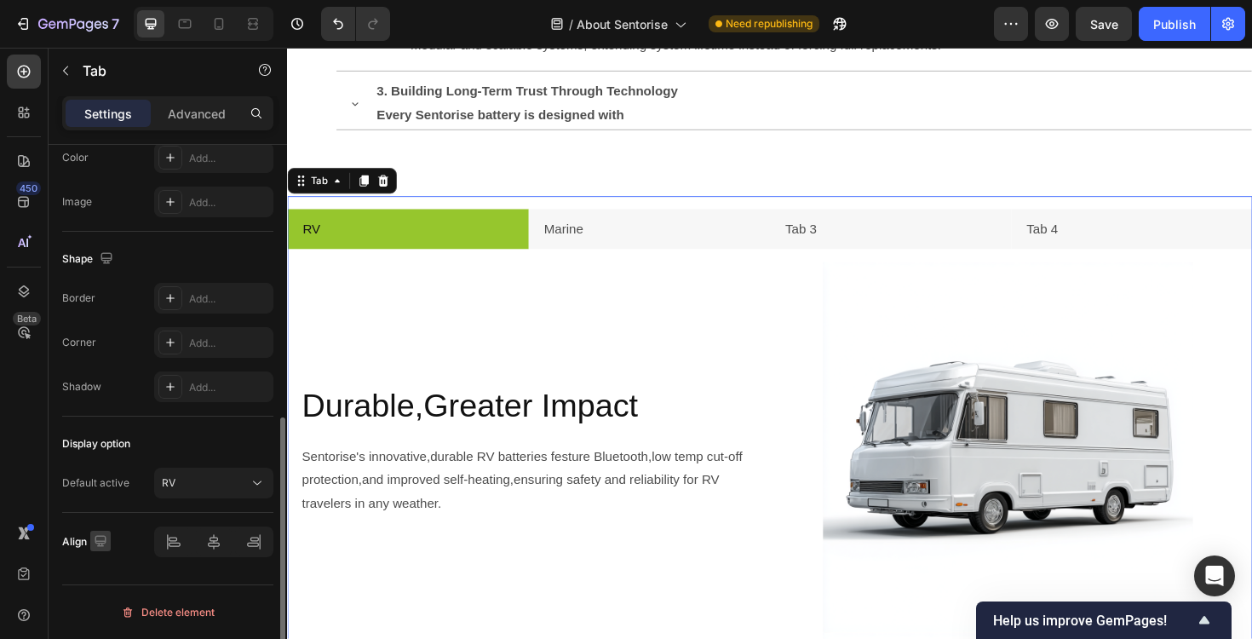
click at [102, 539] on icon "button" at bounding box center [100, 540] width 17 height 17
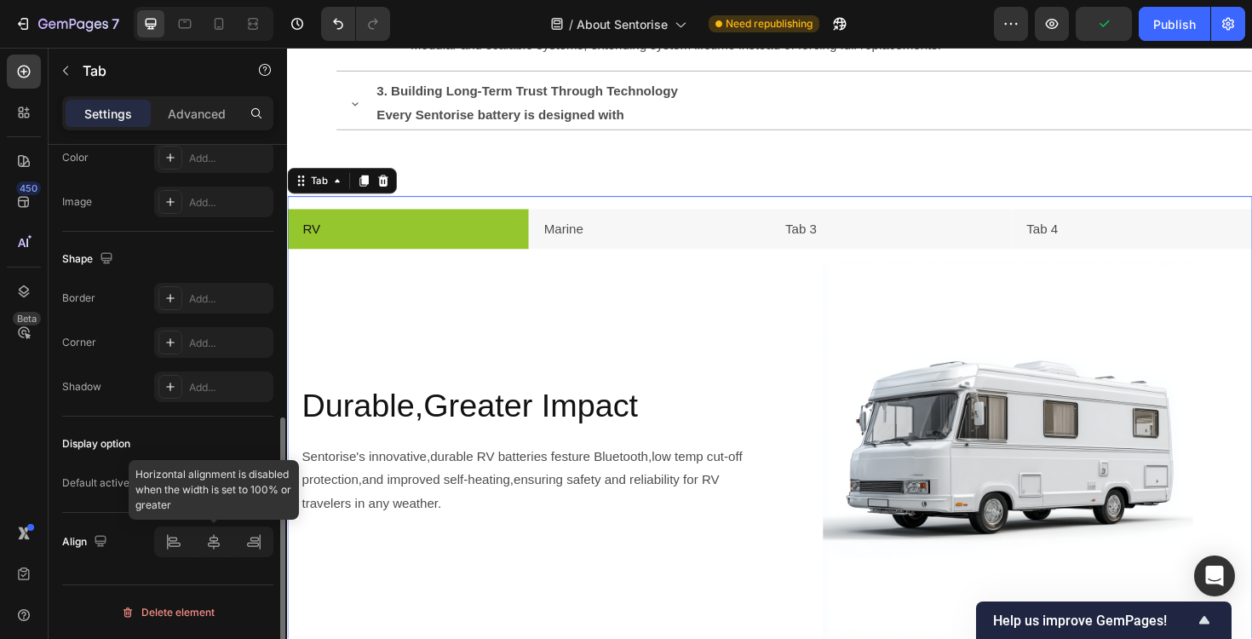
click at [175, 543] on div at bounding box center [213, 541] width 119 height 31
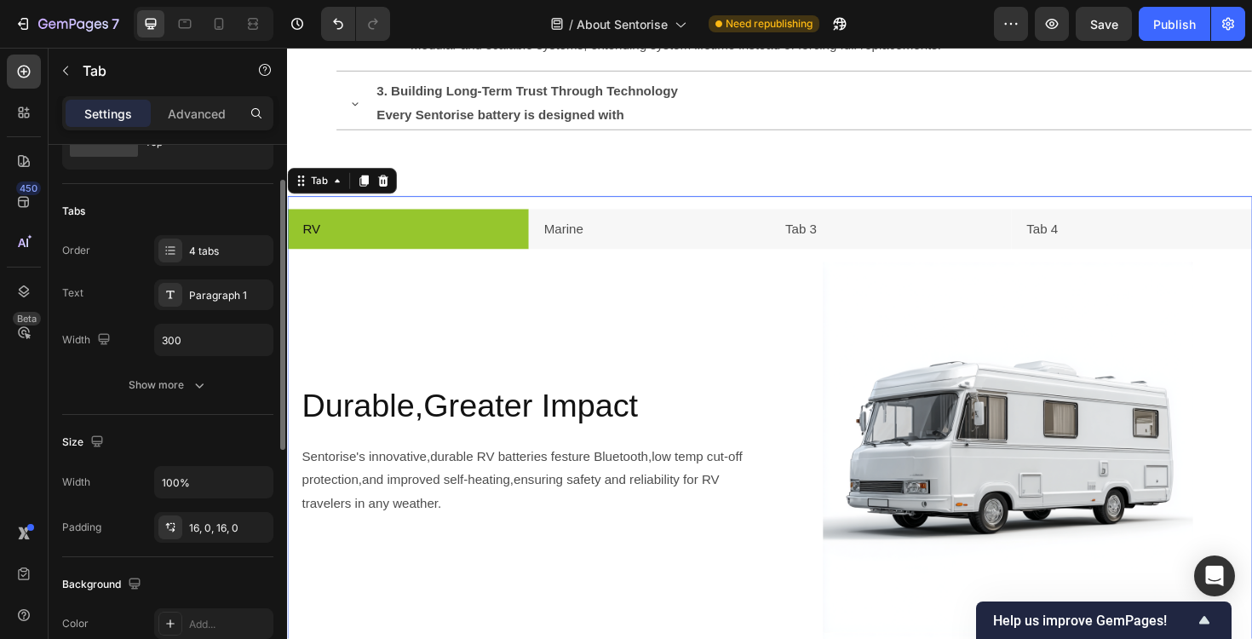
scroll to position [78, 0]
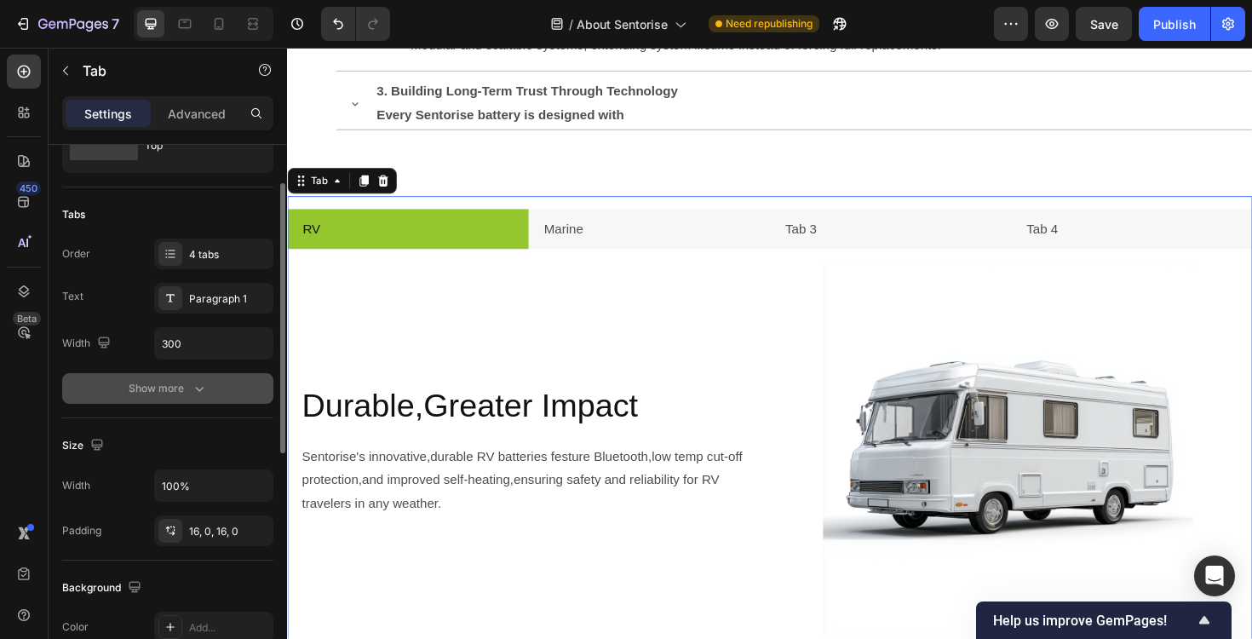
click at [153, 377] on button "Show more" at bounding box center [167, 388] width 211 height 31
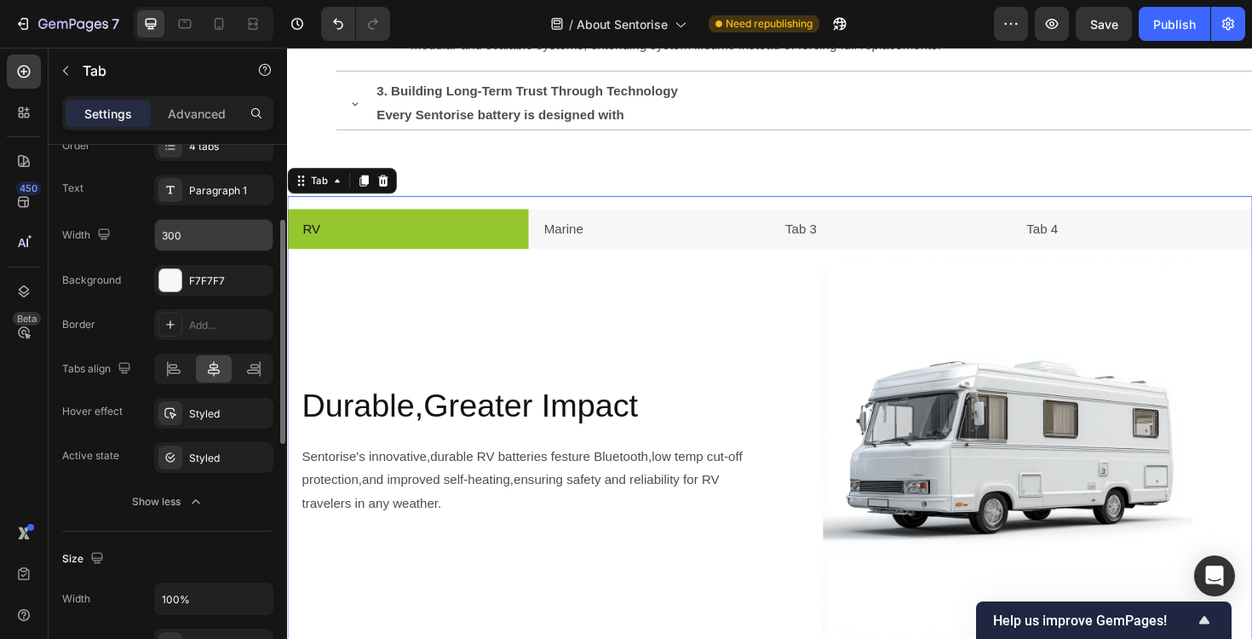
scroll to position [185, 0]
click at [216, 233] on input "300" at bounding box center [214, 236] width 118 height 31
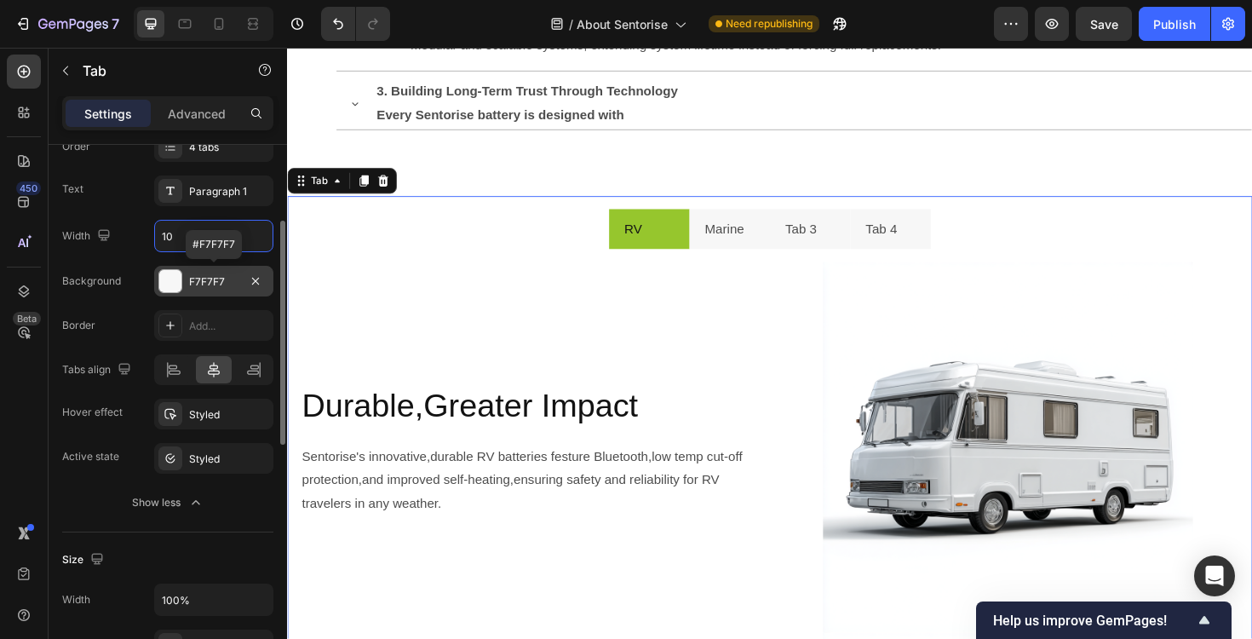
type input "1"
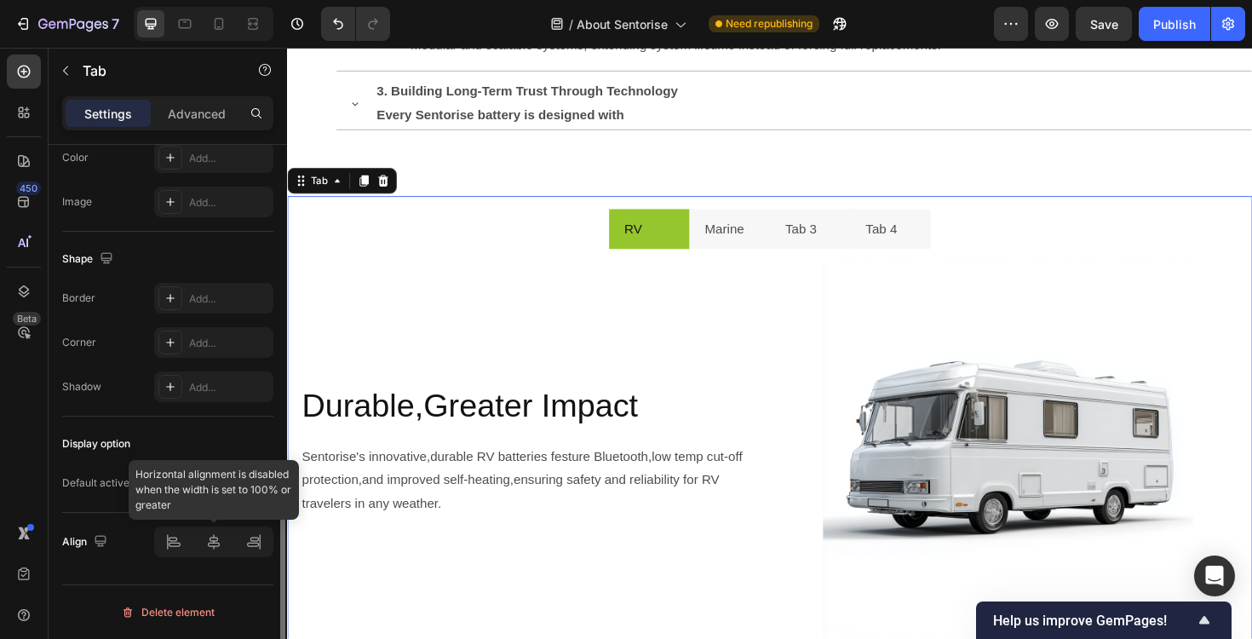
click at [215, 542] on div at bounding box center [213, 541] width 119 height 31
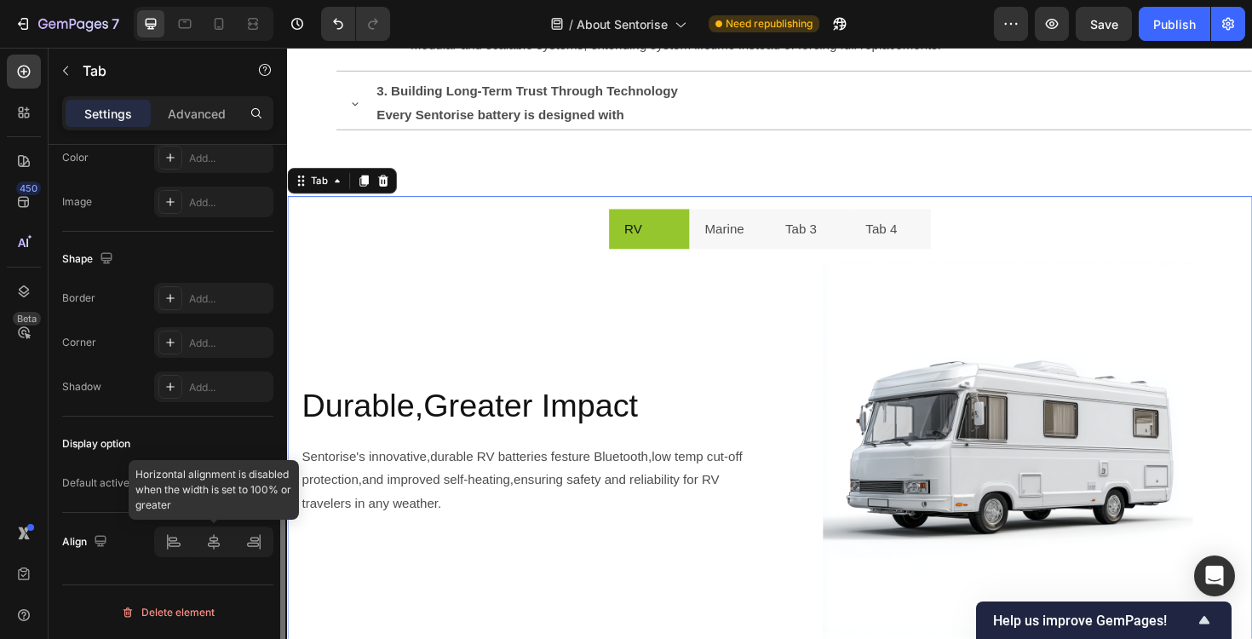
click at [215, 542] on div at bounding box center [213, 541] width 119 height 31
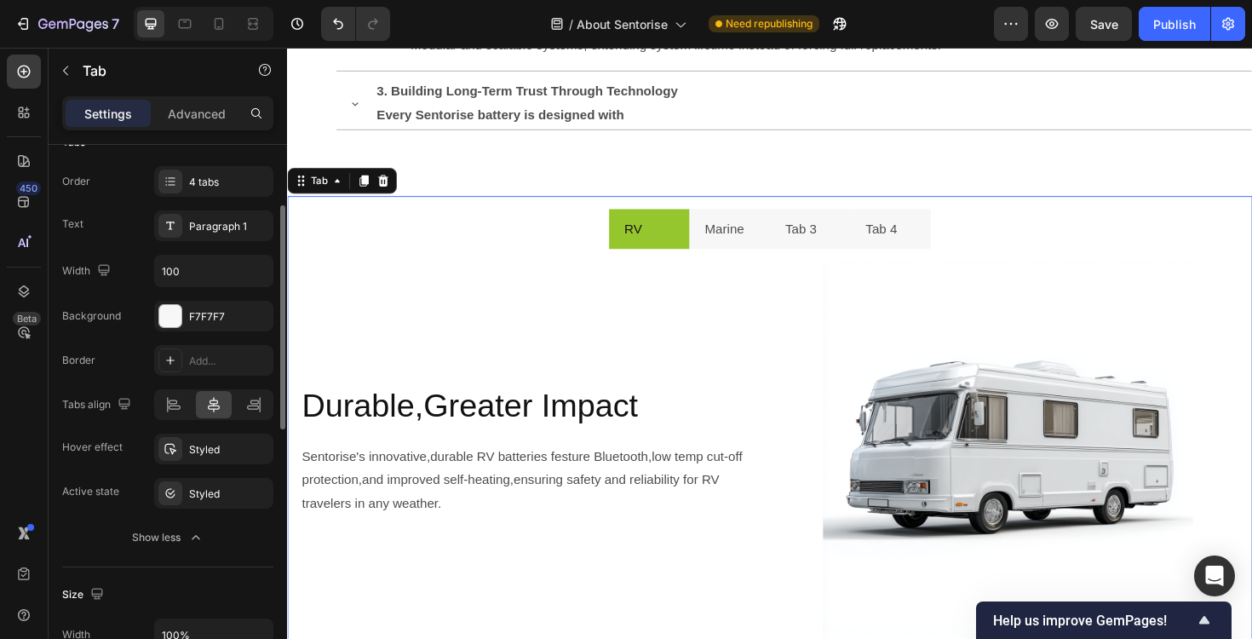
scroll to position [149, 0]
click at [198, 267] on input "100" at bounding box center [214, 271] width 118 height 31
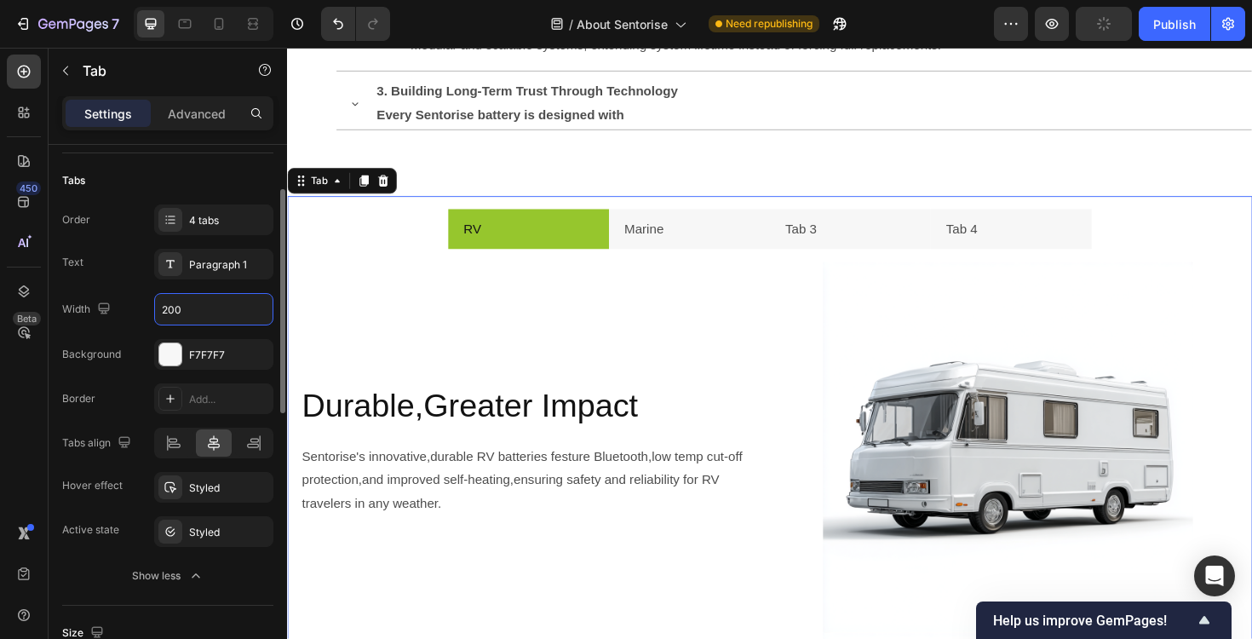
scroll to position [111, 0]
type input "200"
click at [199, 149] on div "Layout Top" at bounding box center [167, 94] width 211 height 120
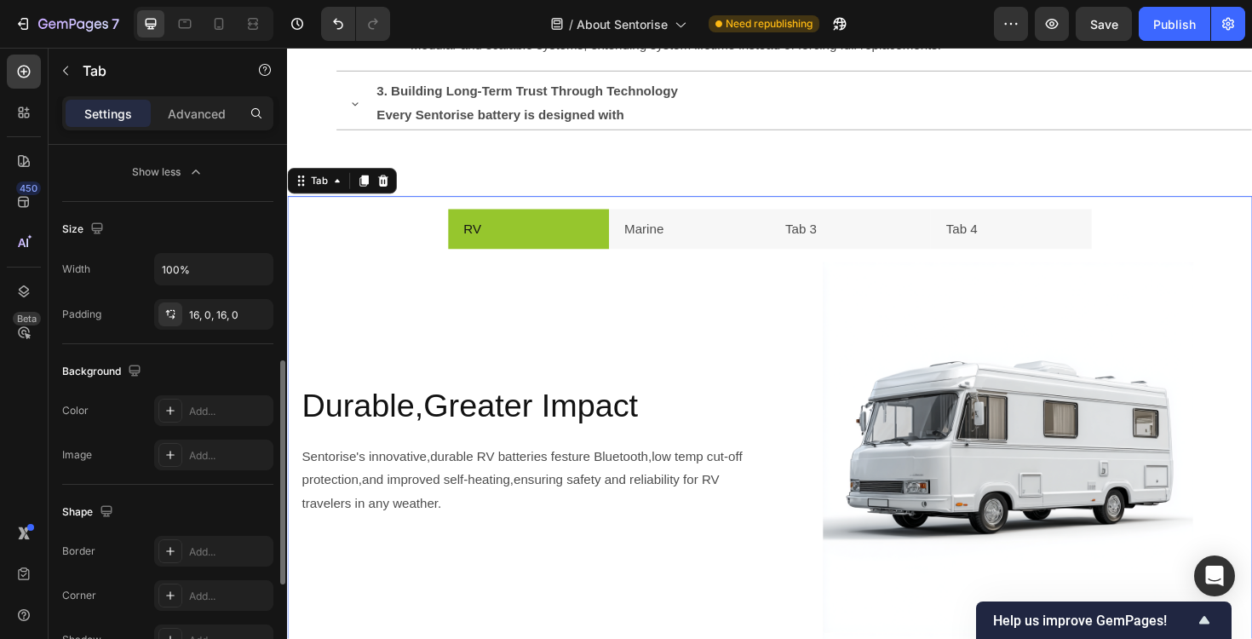
scroll to position [517, 0]
click at [257, 268] on icon "button" at bounding box center [257, 268] width 7 height 4
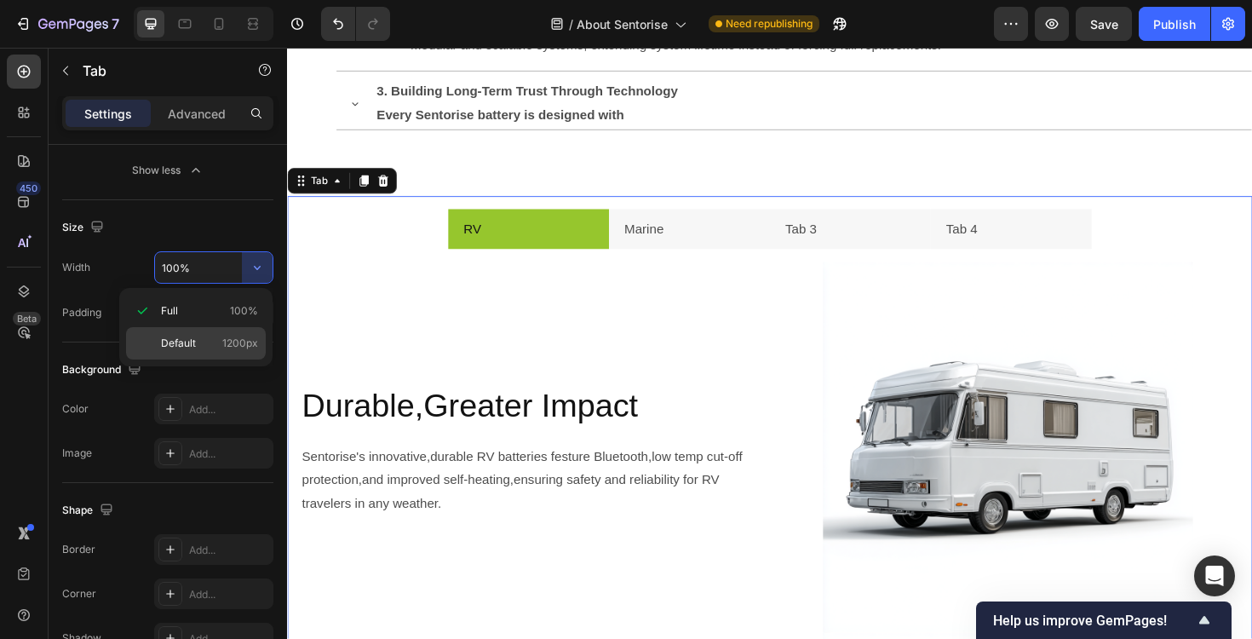
click at [243, 347] on span "1200px" at bounding box center [240, 343] width 36 height 15
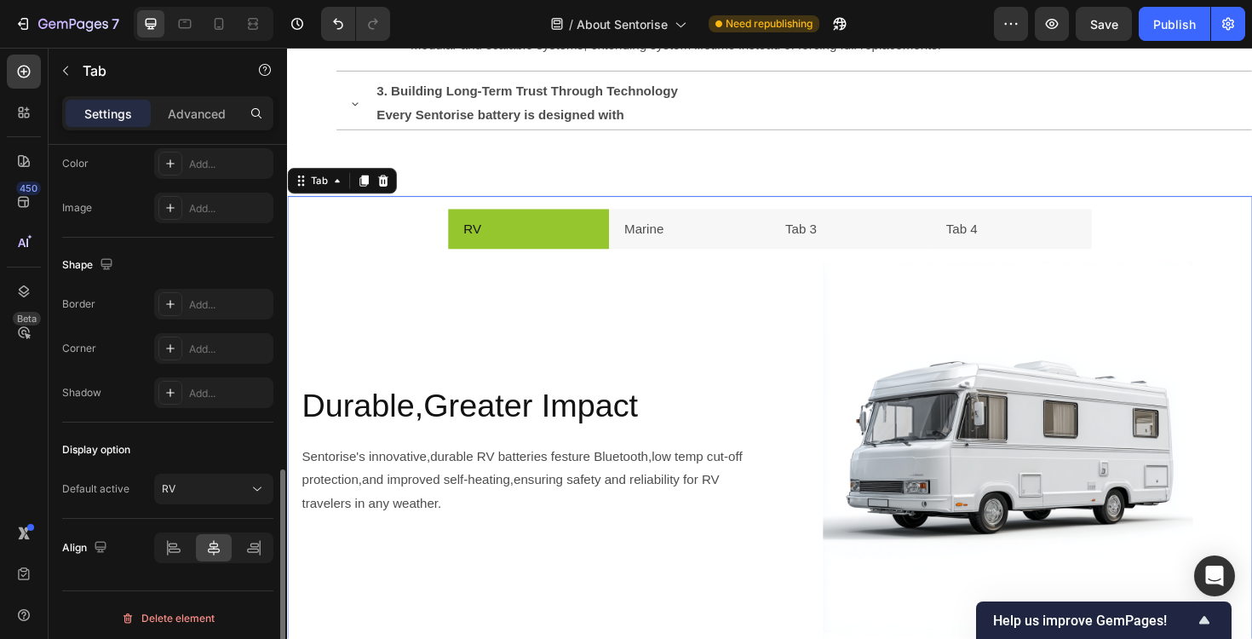
scroll to position [768, 0]
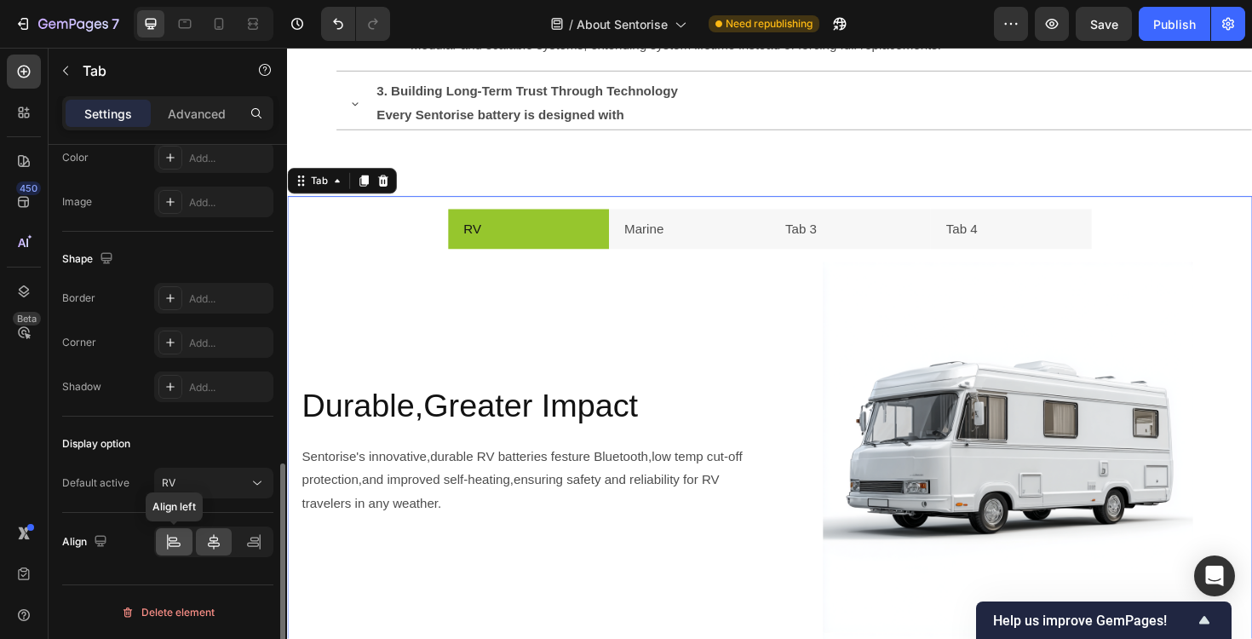
click at [181, 551] on div at bounding box center [174, 541] width 37 height 27
click at [216, 552] on div at bounding box center [214, 541] width 37 height 27
click at [576, 232] on li "RV" at bounding box center [542, 240] width 170 height 43
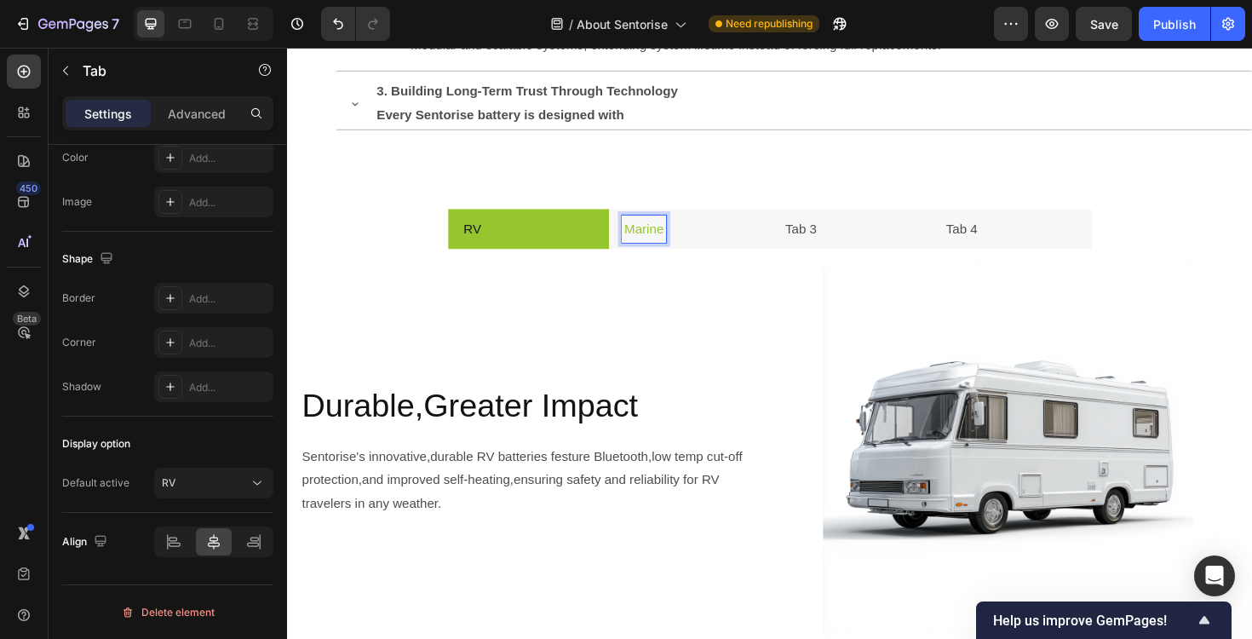
click at [563, 231] on li "RV" at bounding box center [542, 240] width 170 height 43
click at [711, 231] on li "Marine" at bounding box center [713, 240] width 170 height 43
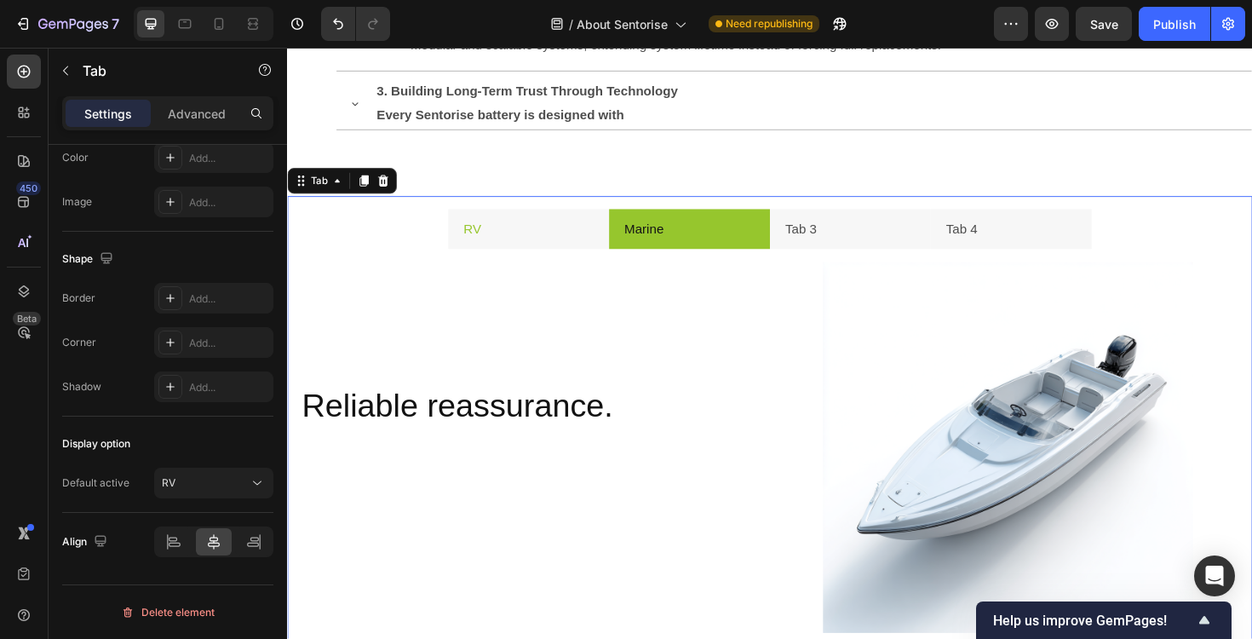
click at [555, 249] on li "RV" at bounding box center [542, 240] width 170 height 43
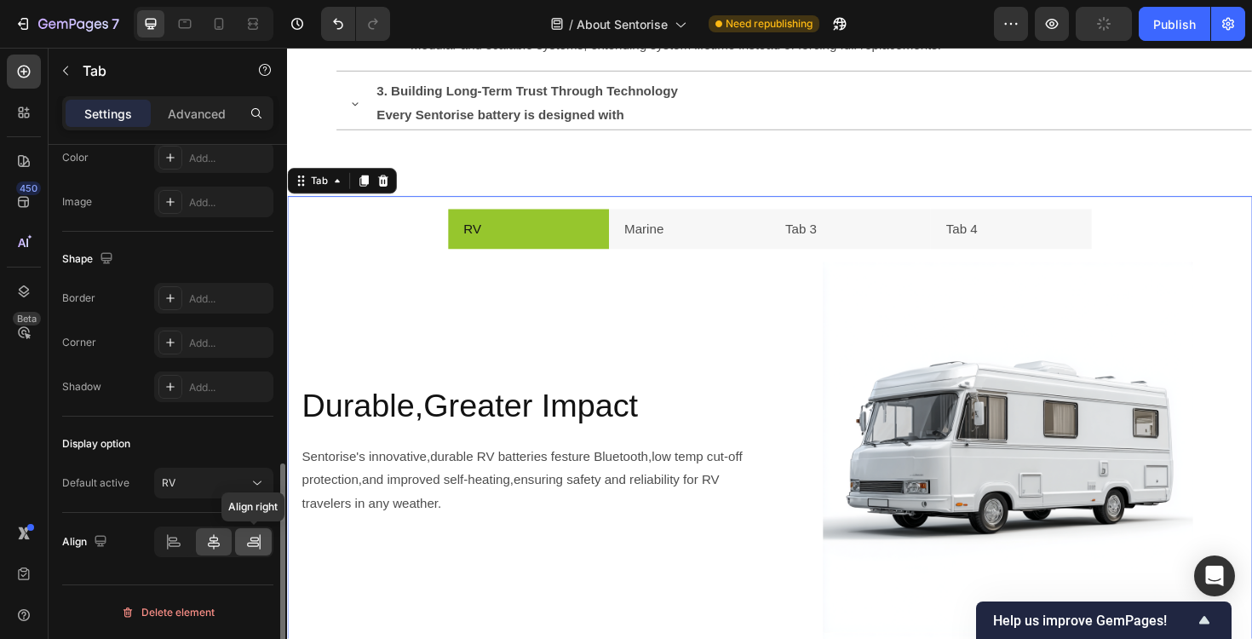
click at [267, 549] on div at bounding box center [253, 541] width 37 height 27
click at [215, 543] on icon at bounding box center [213, 541] width 17 height 17
click at [171, 547] on icon at bounding box center [173, 541] width 17 height 17
click at [212, 546] on icon at bounding box center [214, 541] width 12 height 15
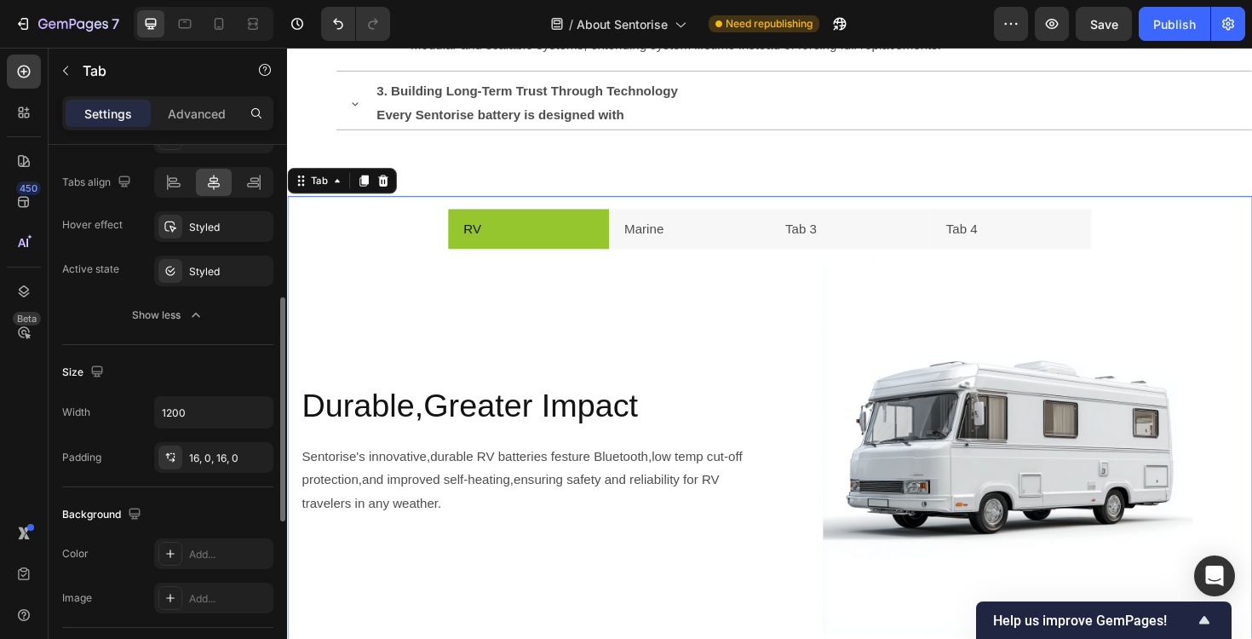
scroll to position [371, 0]
click at [201, 403] on input "1200" at bounding box center [214, 413] width 118 height 31
click at [254, 410] on icon "button" at bounding box center [257, 413] width 17 height 17
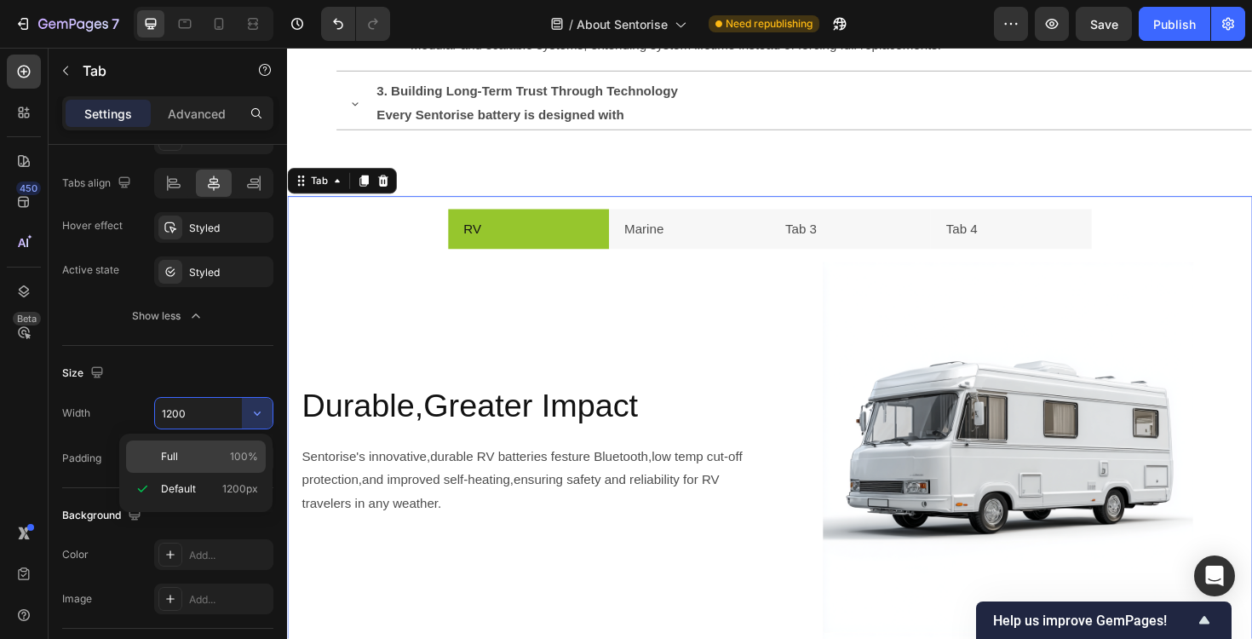
click at [237, 460] on span "100%" at bounding box center [244, 456] width 28 height 15
type input "100%"
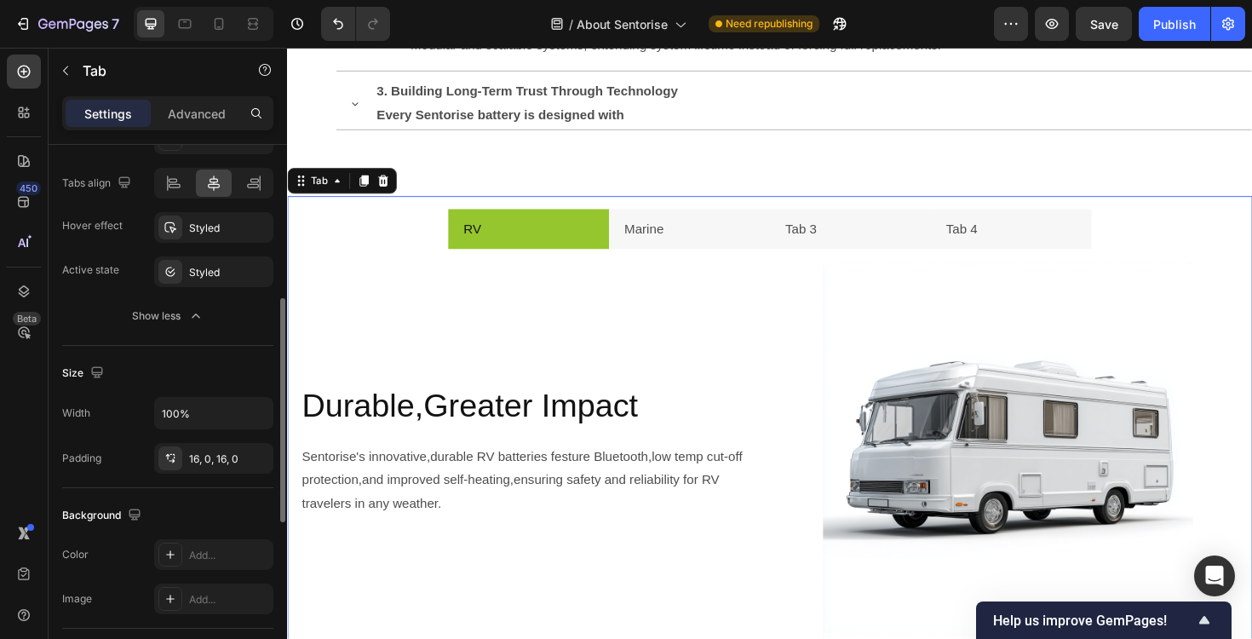
click at [205, 354] on div "Size Width 100% Padding 16, 0, 16, 0" at bounding box center [167, 417] width 211 height 142
click at [227, 464] on div "16, 0, 16, 0" at bounding box center [213, 458] width 49 height 15
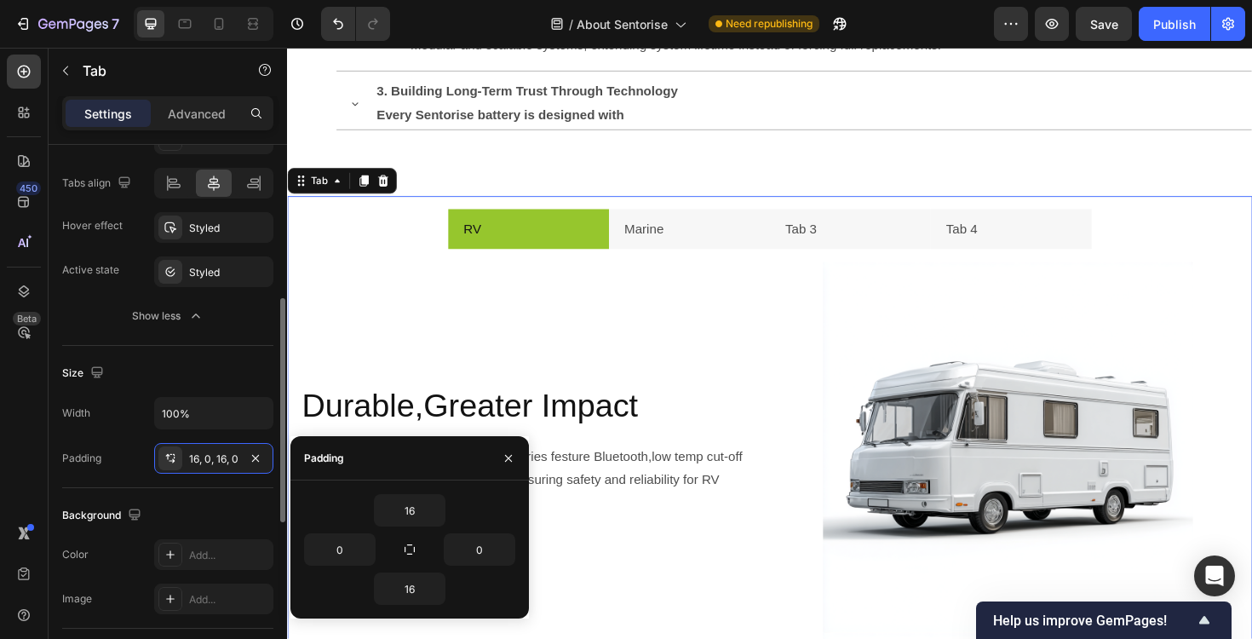
click at [210, 365] on div "Size" at bounding box center [167, 372] width 211 height 27
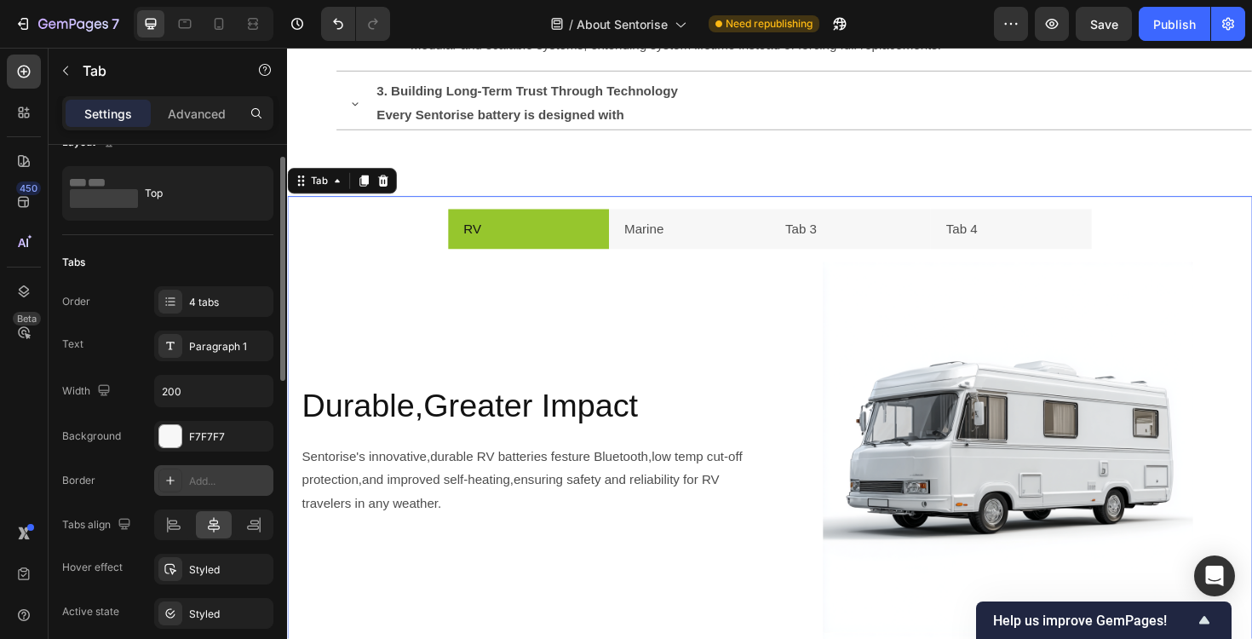
scroll to position [0, 0]
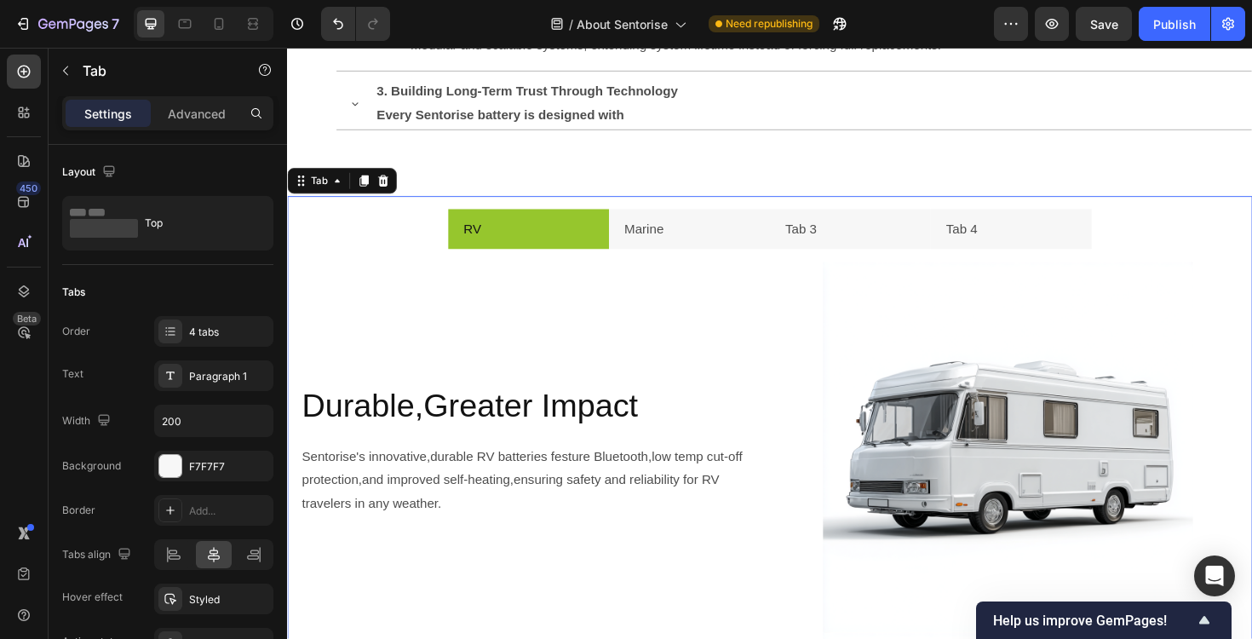
click at [530, 247] on li "RV" at bounding box center [542, 240] width 170 height 43
click at [529, 251] on li "RV" at bounding box center [542, 240] width 170 height 43
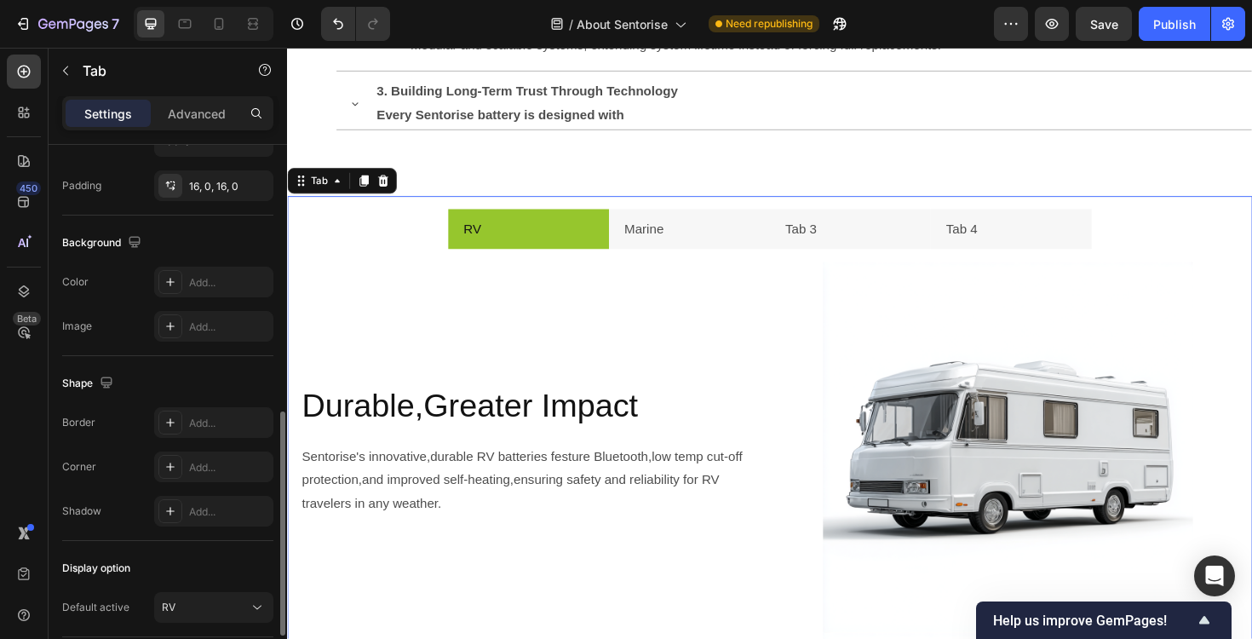
scroll to position [768, 0]
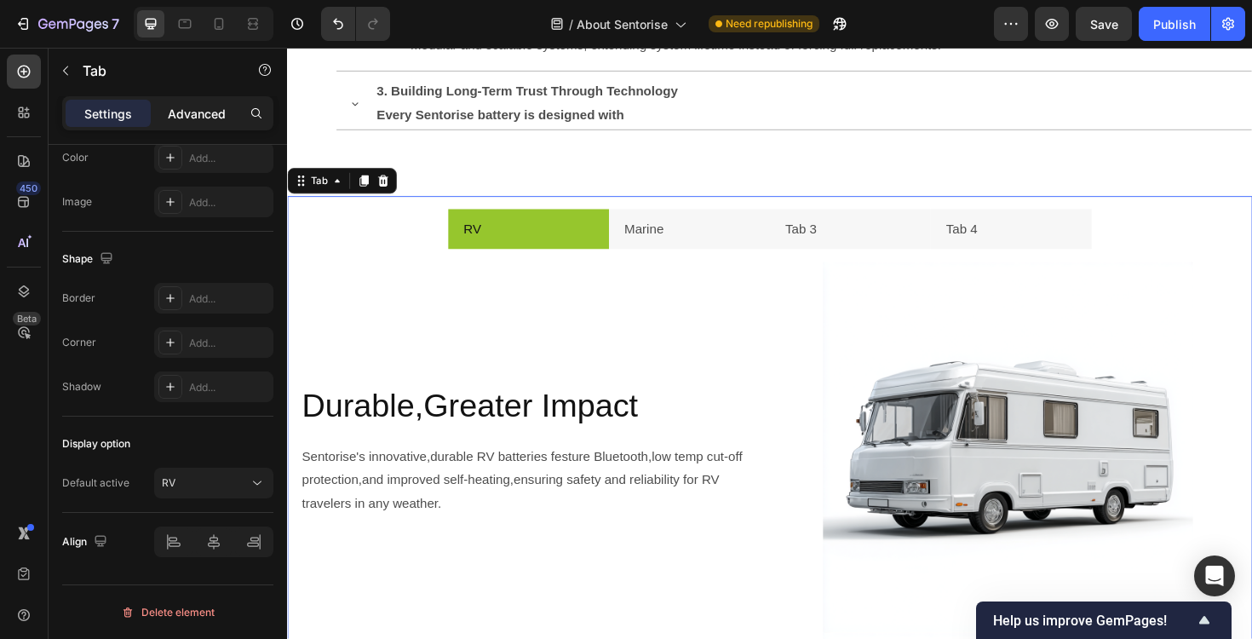
click at [190, 105] on p "Advanced" at bounding box center [197, 114] width 58 height 18
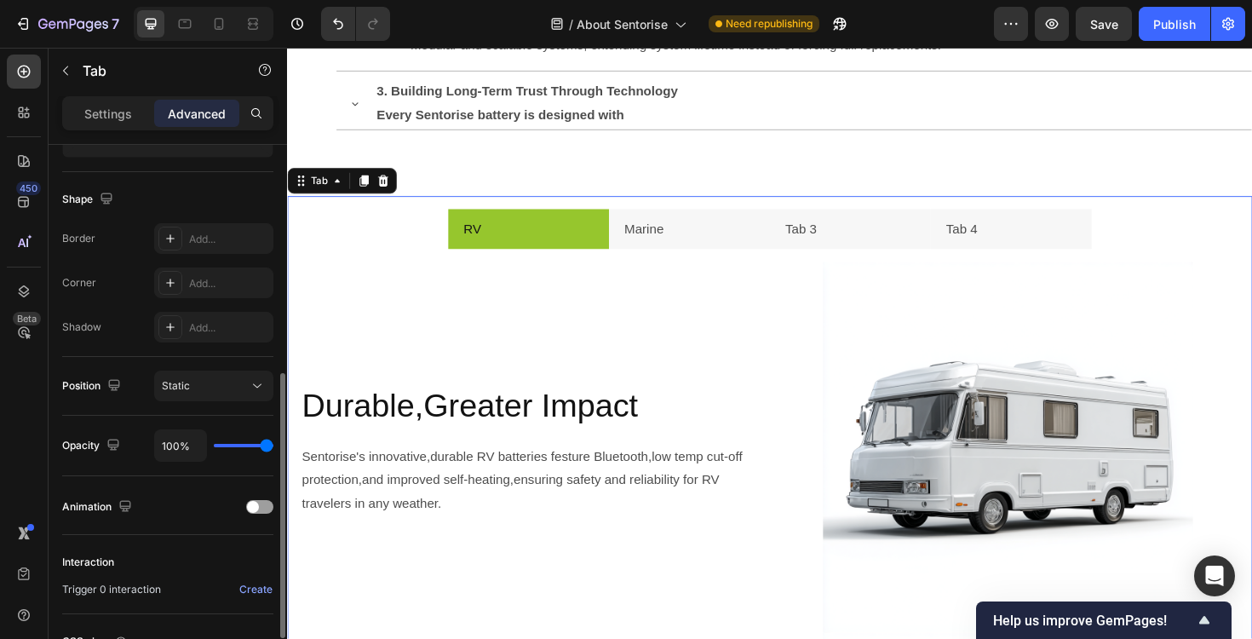
scroll to position [568, 0]
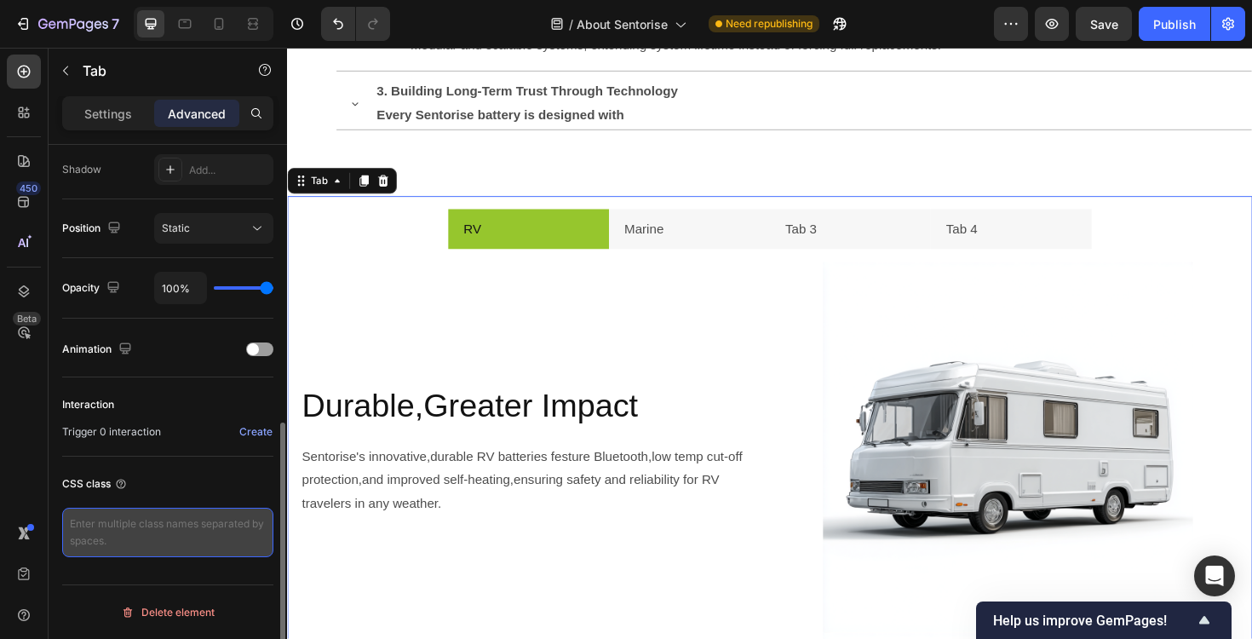
click at [160, 526] on textarea at bounding box center [167, 532] width 211 height 49
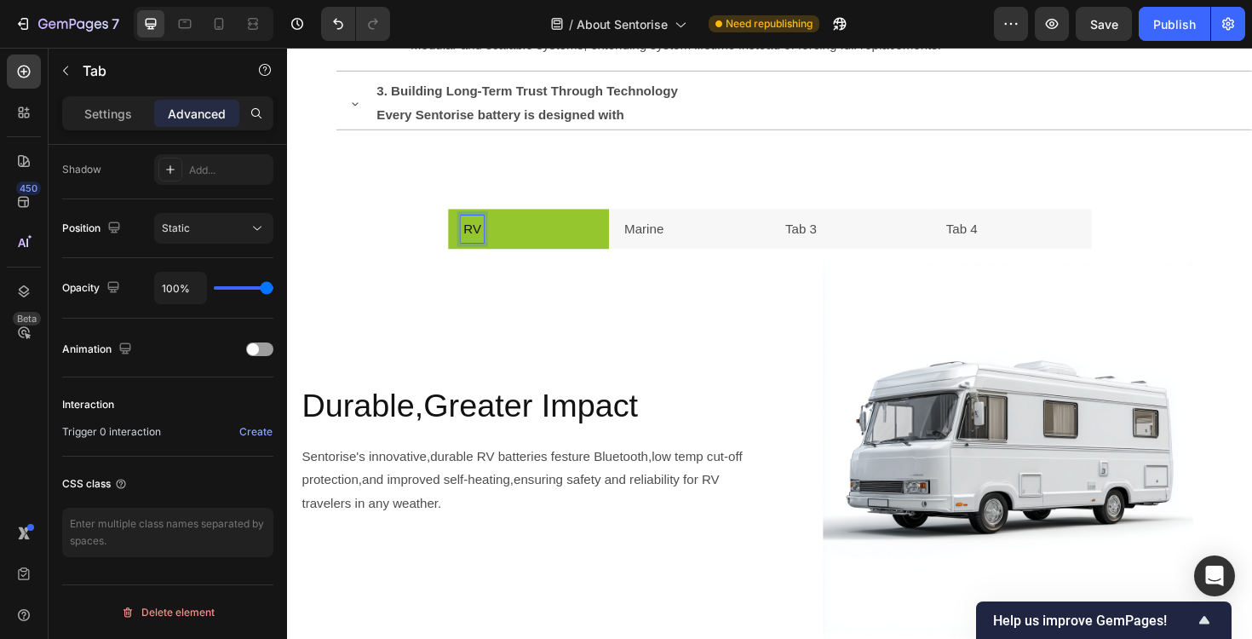
click at [683, 241] on p "Marine" at bounding box center [665, 240] width 42 height 25
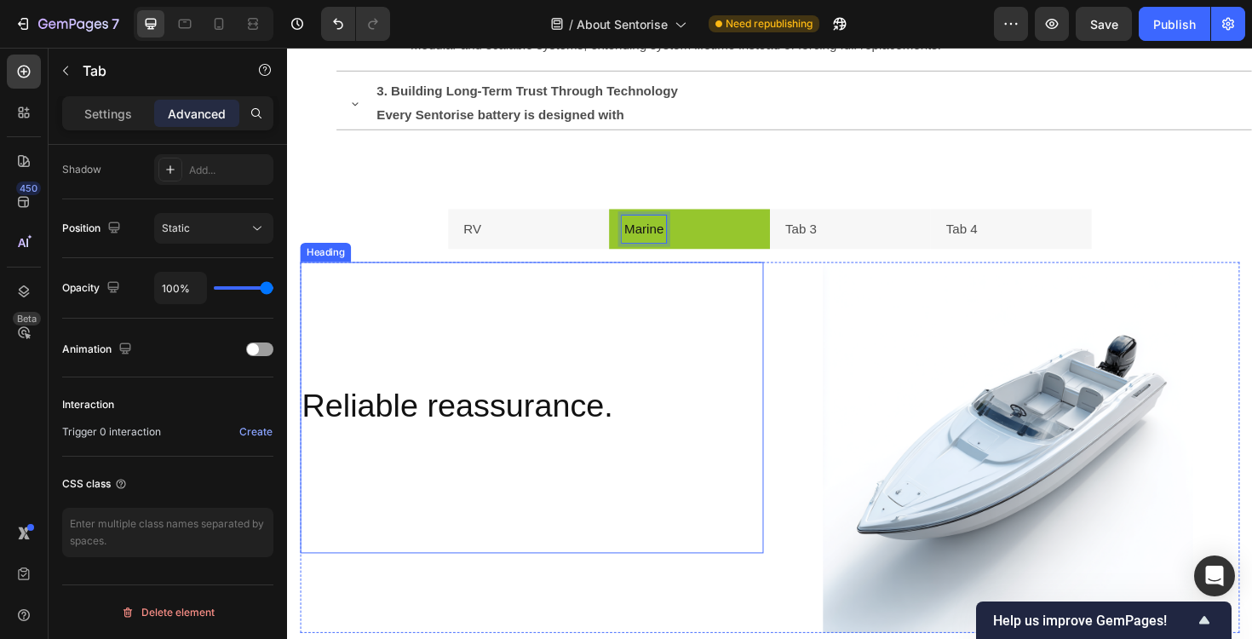
click at [509, 433] on h2 "Reliable reassurance." at bounding box center [546, 493] width 491 height 181
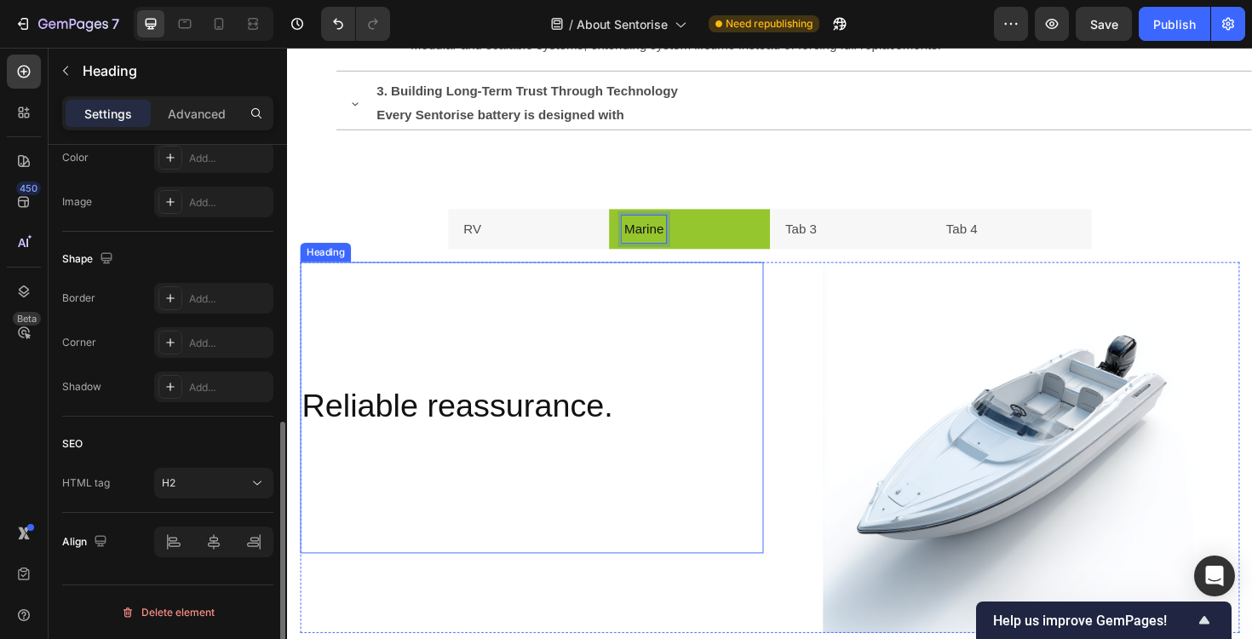
scroll to position [0, 0]
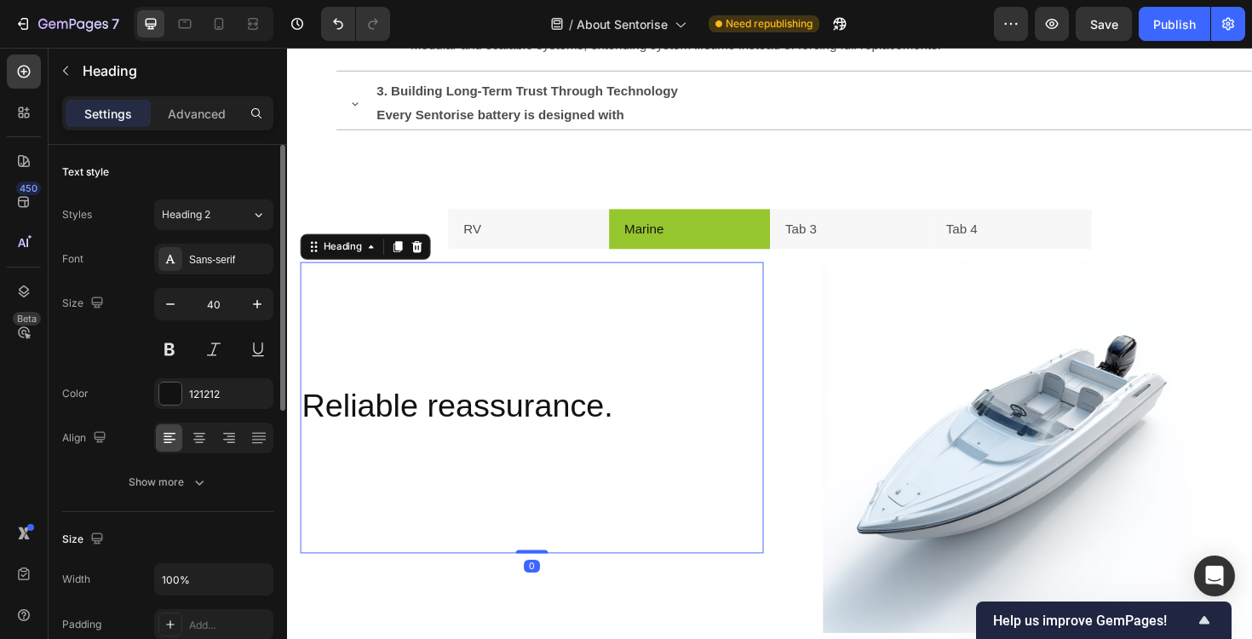
click at [501, 461] on h2 "Reliable reassurance." at bounding box center [546, 493] width 491 height 181
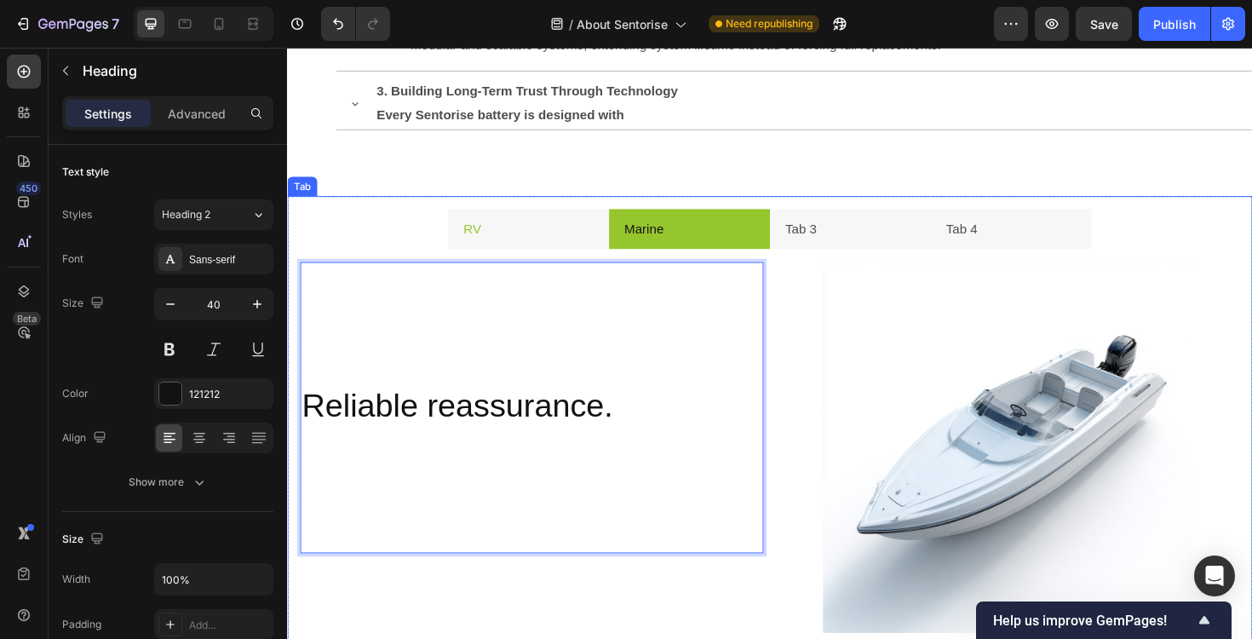
click at [520, 220] on li "RV" at bounding box center [542, 240] width 170 height 43
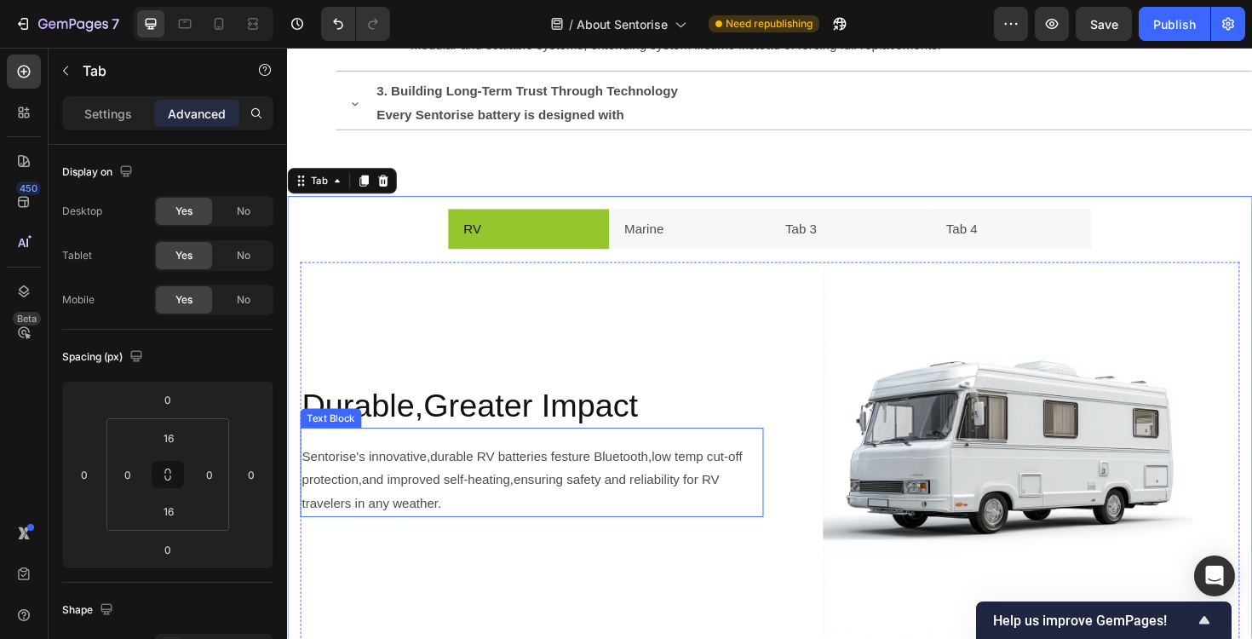
click at [509, 489] on span "Sentorise's innovative,durable RV batteries festure Bluetooth,low temp cut-off …" at bounding box center [537, 506] width 470 height 64
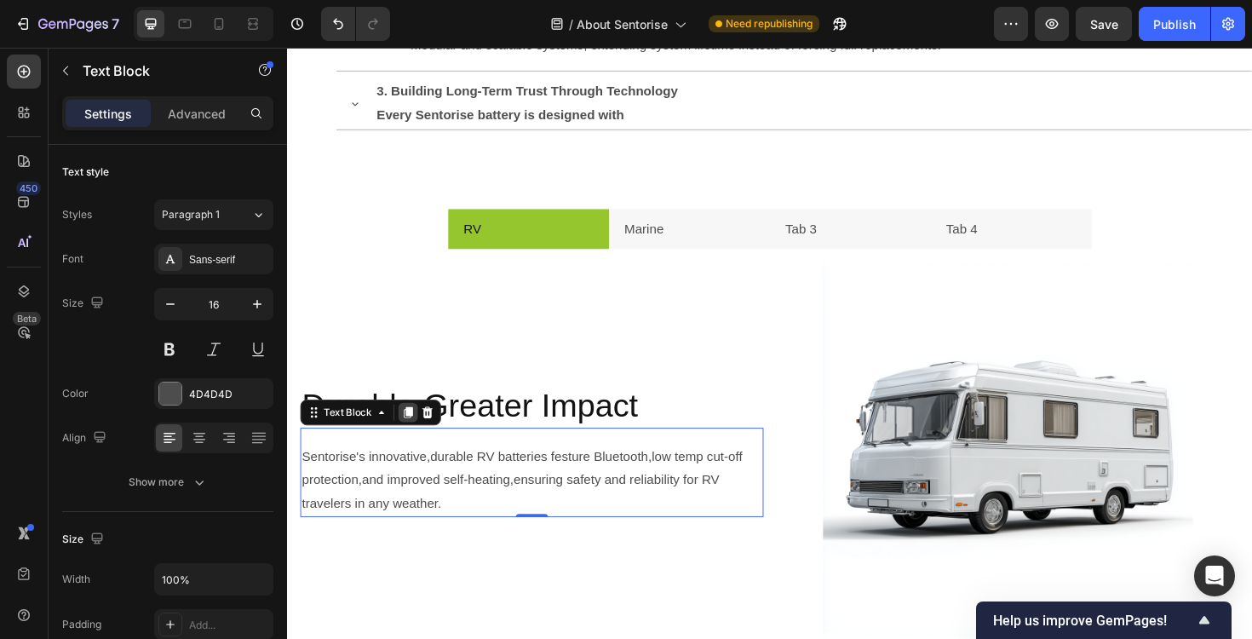
click at [416, 439] on icon at bounding box center [415, 435] width 9 height 12
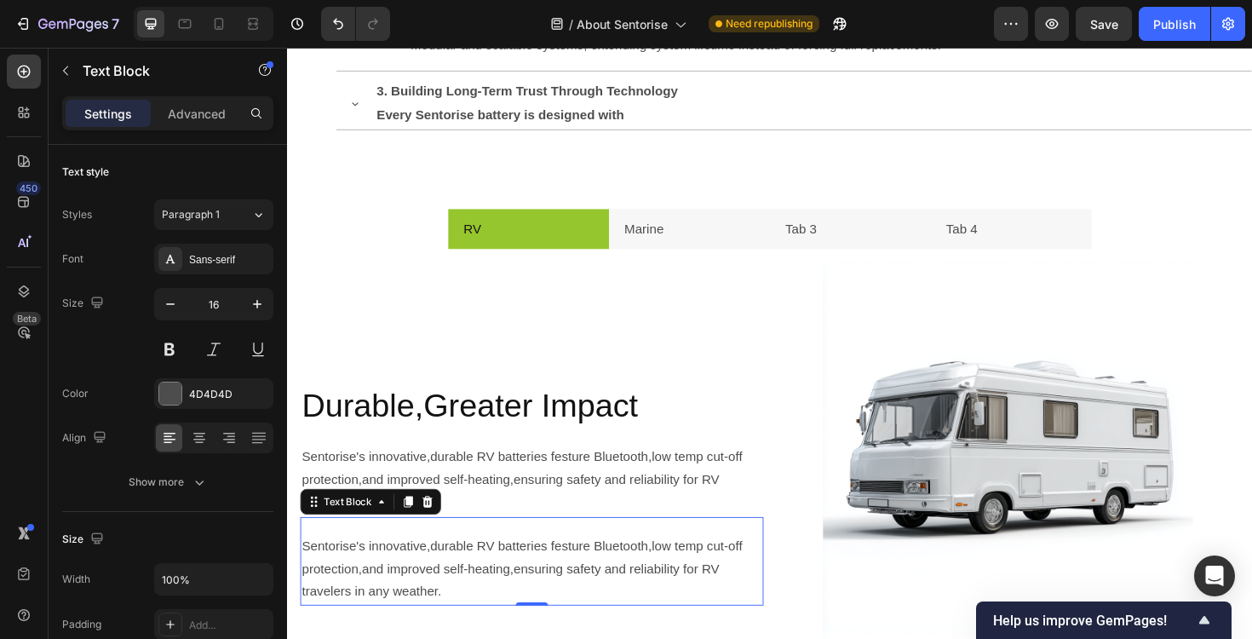
click at [561, 560] on div "Sentorise's innovative,durable RV batteries festure Bluetooth,low temp cut-off …" at bounding box center [546, 592] width 491 height 94
click at [700, 244] on li "Marine" at bounding box center [713, 240] width 170 height 43
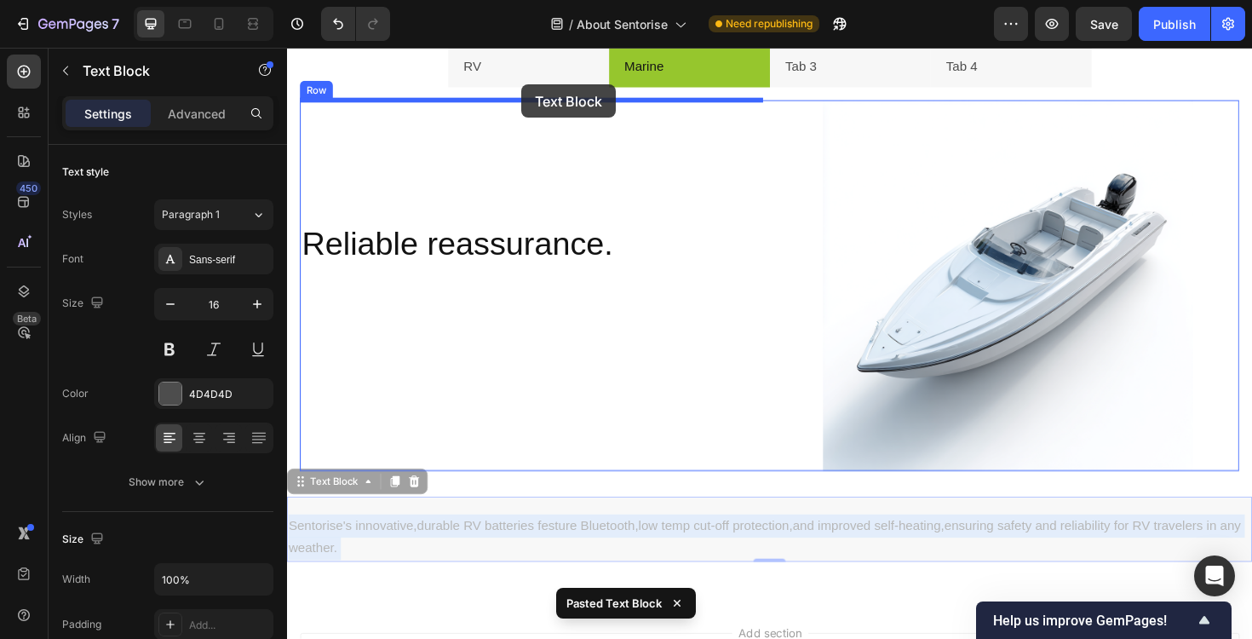
scroll to position [2130, 0]
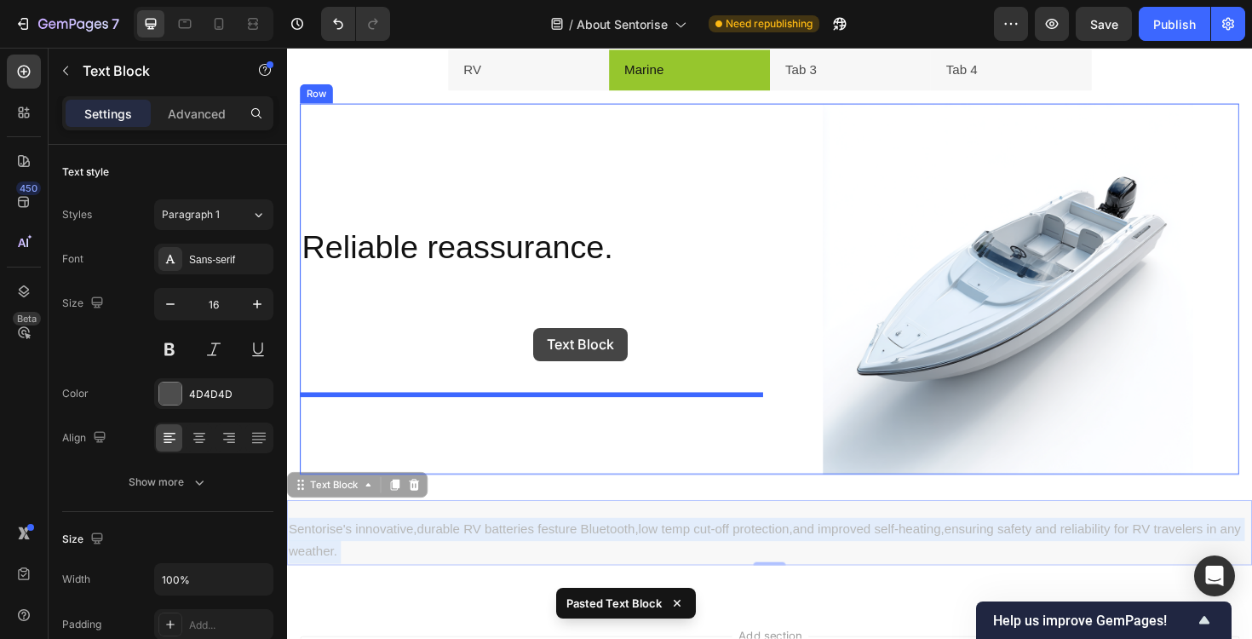
drag, startPoint x: 537, startPoint y: 336, endPoint x: 548, endPoint y: 344, distance: 14.0
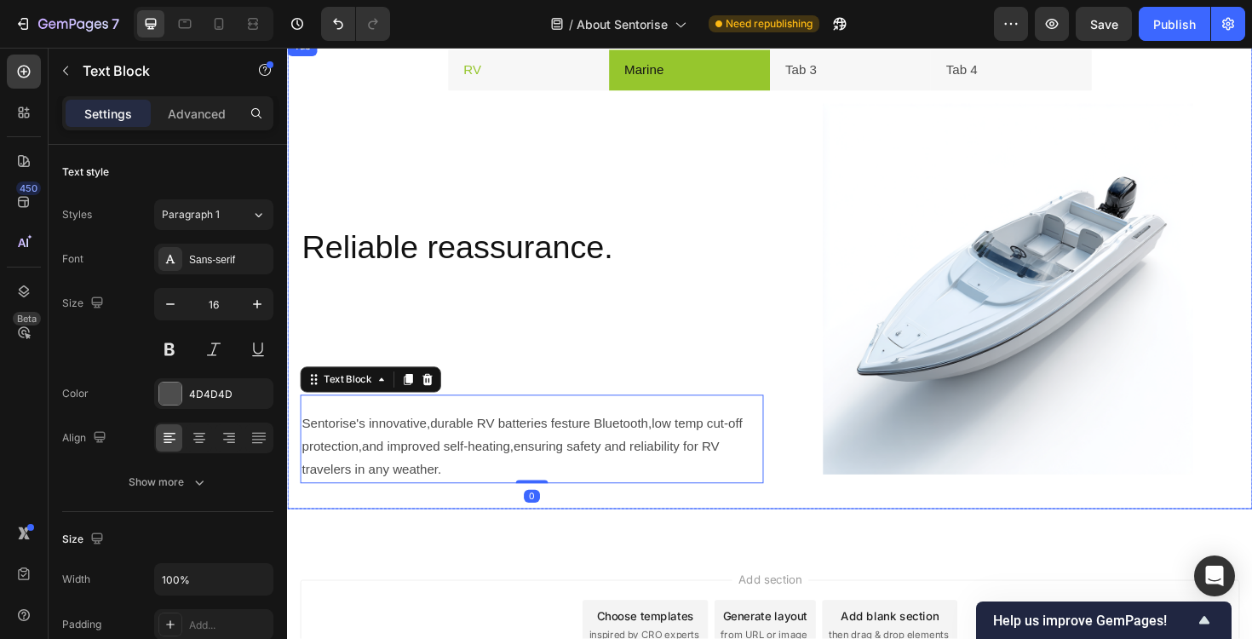
click at [555, 78] on li "RV" at bounding box center [542, 71] width 170 height 43
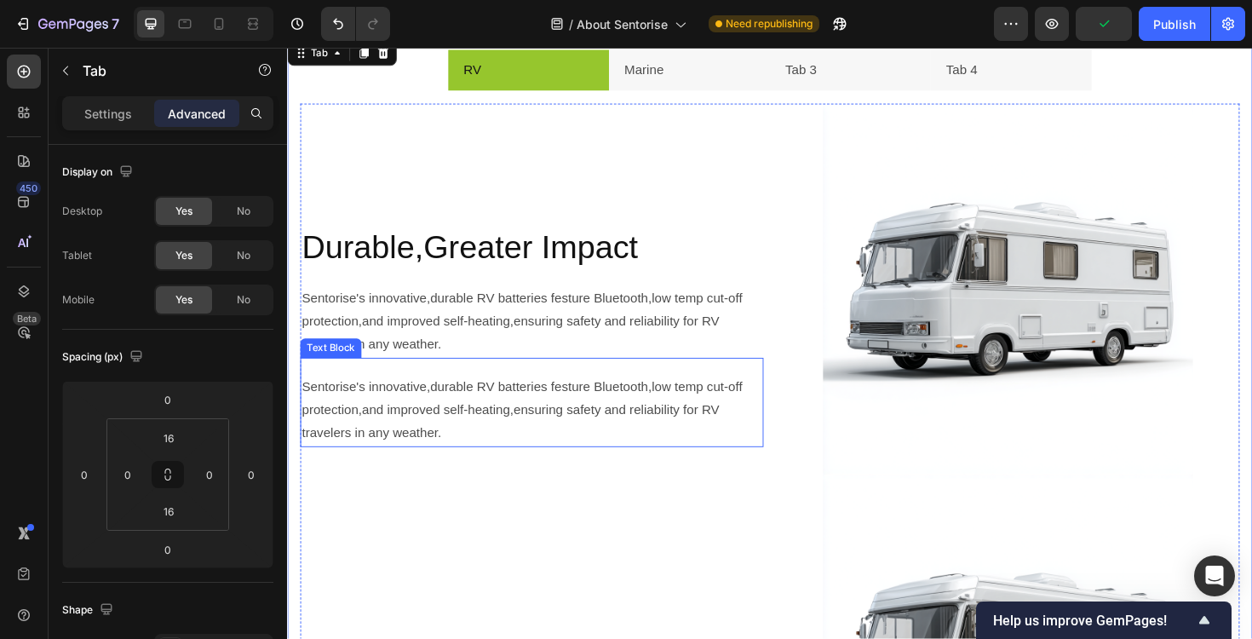
click at [548, 396] on p "Sentorise's innovative,durable RV batteries festure Bluetooth,low temp cut-off …" at bounding box center [545, 431] width 487 height 73
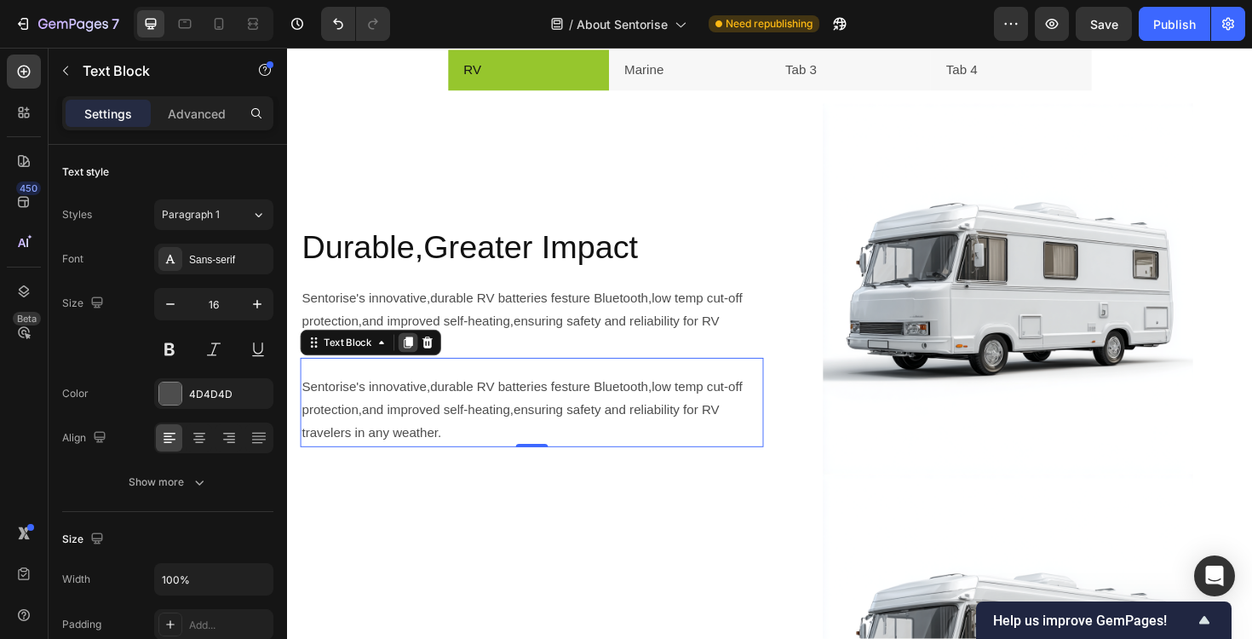
click at [411, 359] on icon at bounding box center [415, 360] width 9 height 12
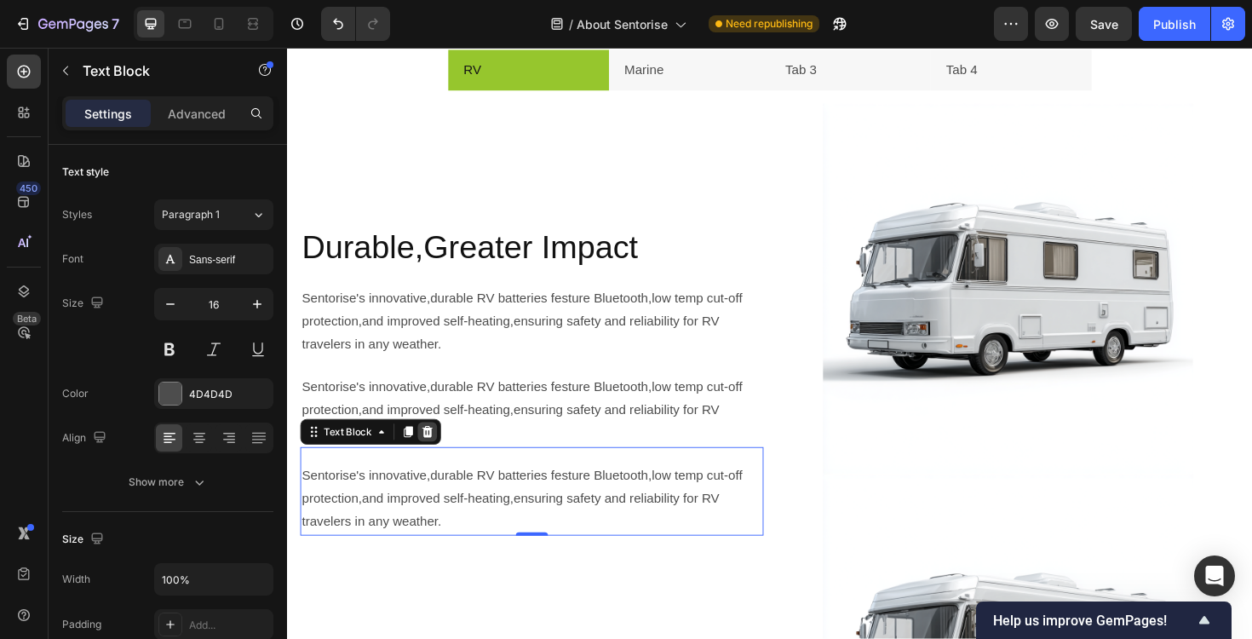
click at [430, 456] on icon at bounding box center [435, 455] width 11 height 12
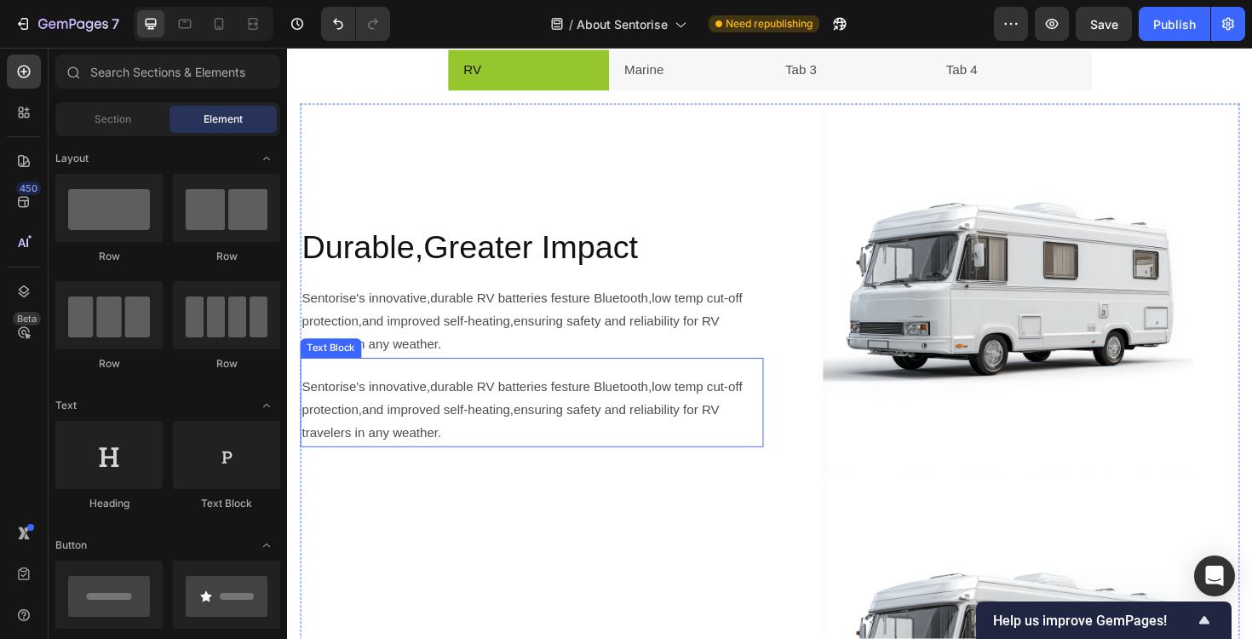
click at [465, 425] on span "Sentorise's innovative,durable RV batteries festure Bluetooth,low temp cut-off …" at bounding box center [537, 432] width 470 height 64
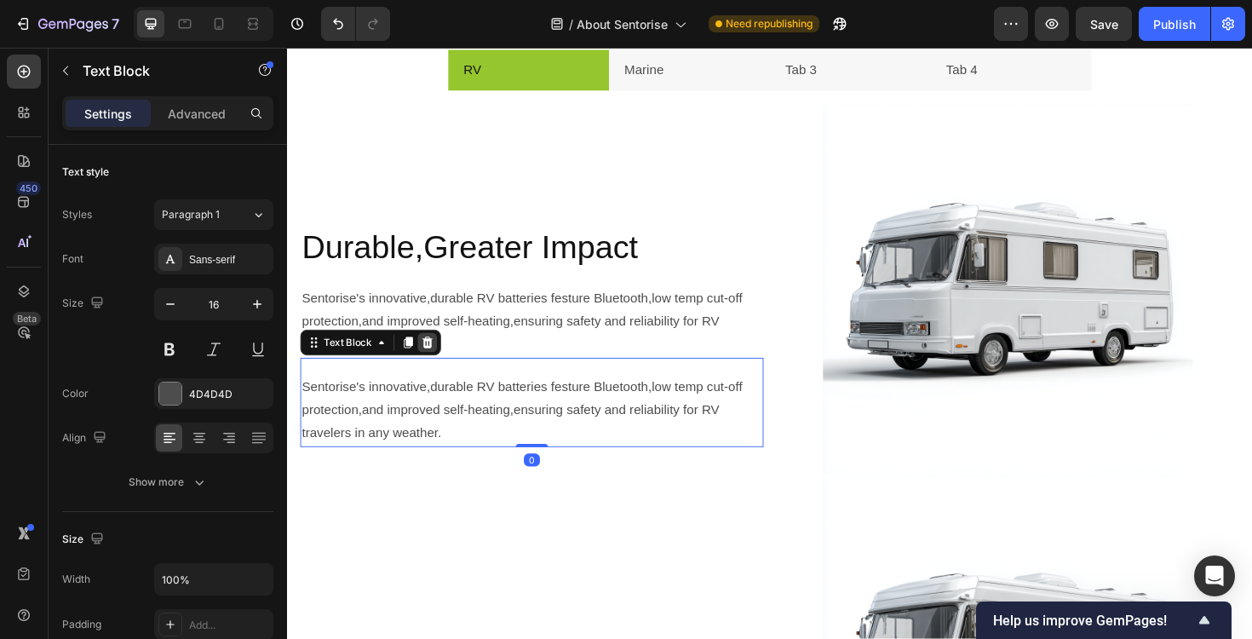
click at [437, 359] on icon at bounding box center [435, 361] width 14 height 14
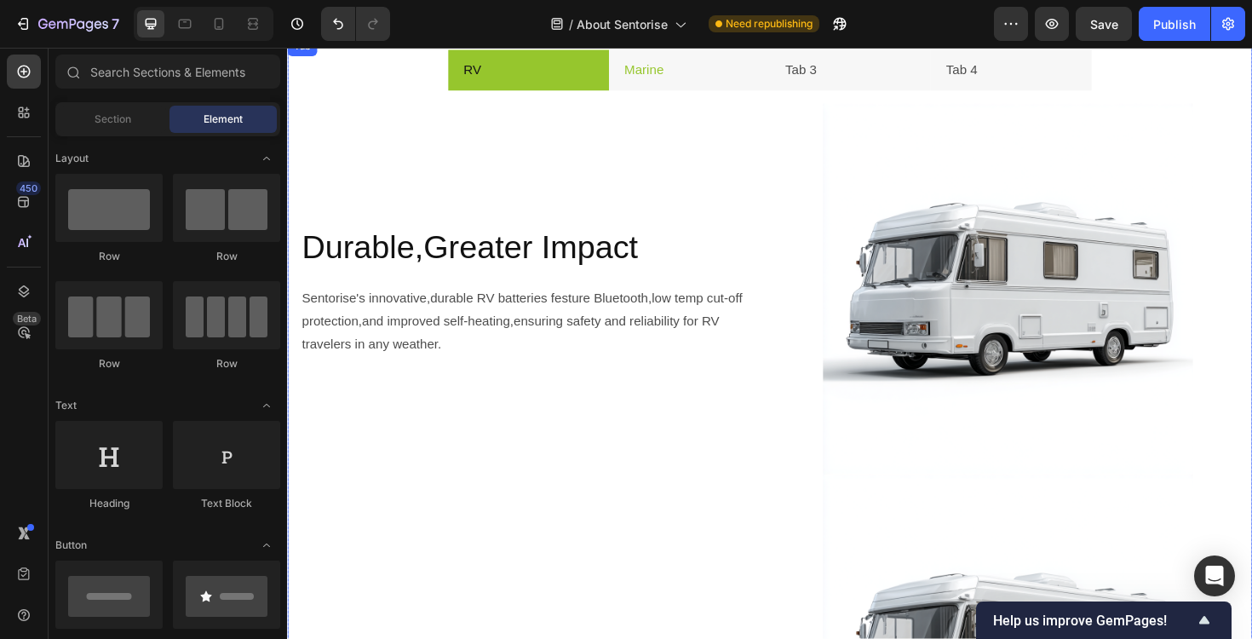
click at [709, 81] on li "Marine" at bounding box center [713, 71] width 170 height 43
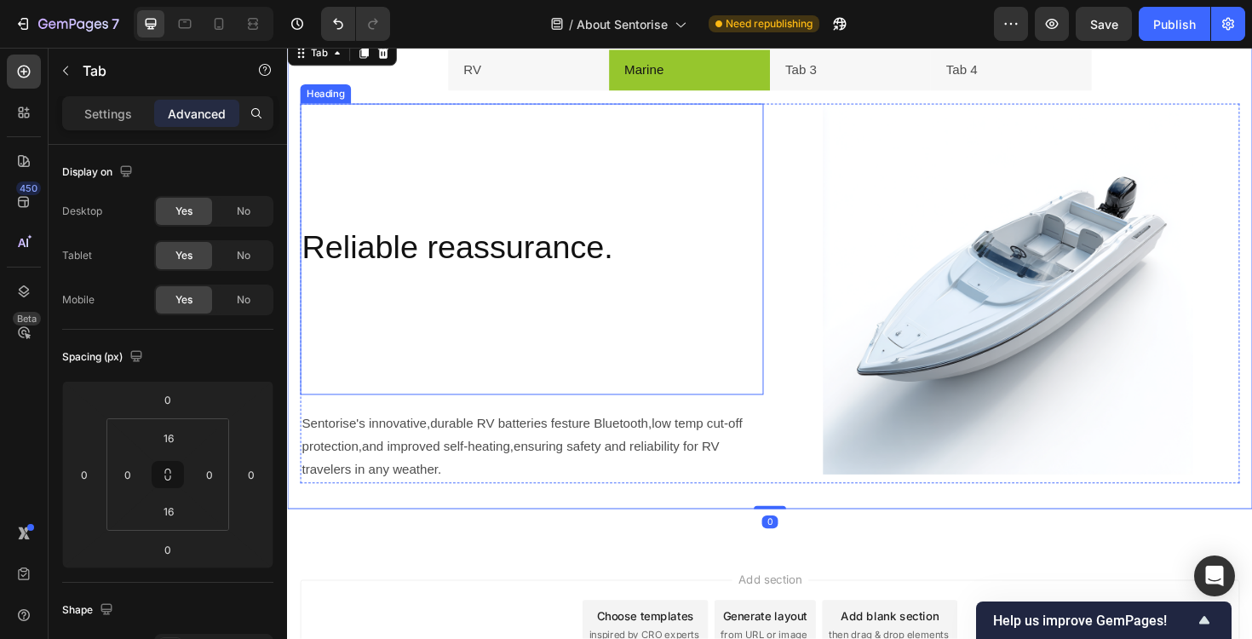
click at [581, 351] on p "Reliable reassurance." at bounding box center [545, 325] width 487 height 177
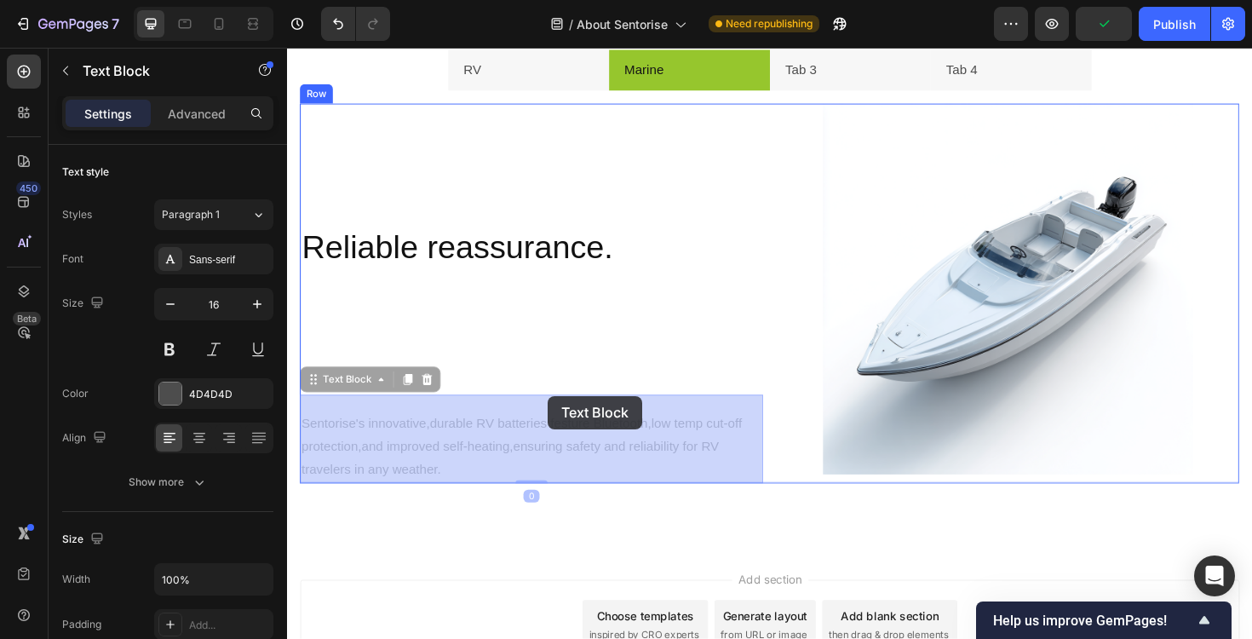
drag, startPoint x: 561, startPoint y: 464, endPoint x: 563, endPoint y: 417, distance: 47.7
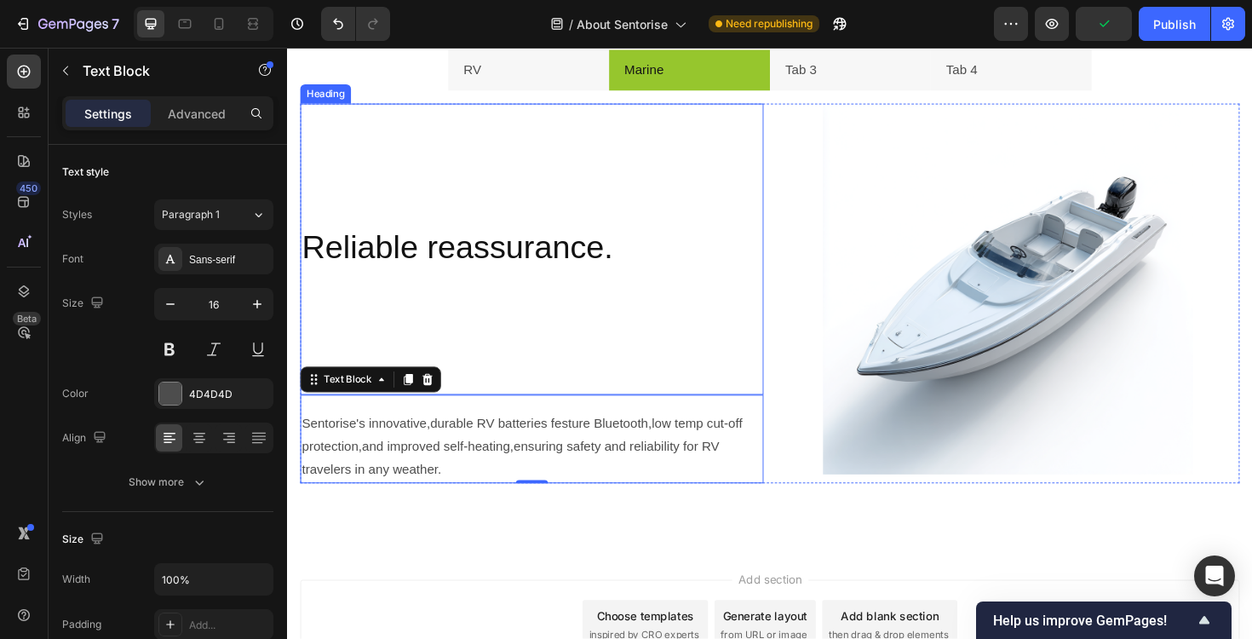
click at [601, 337] on p "Reliable reassurance." at bounding box center [545, 325] width 487 height 177
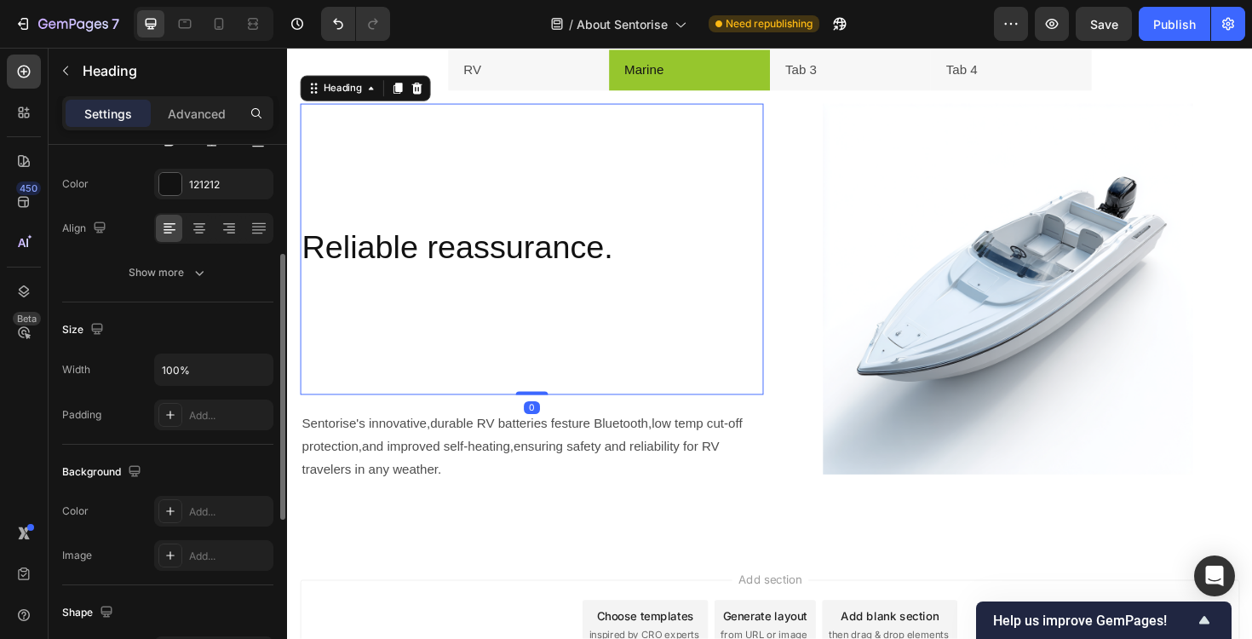
scroll to position [214, 0]
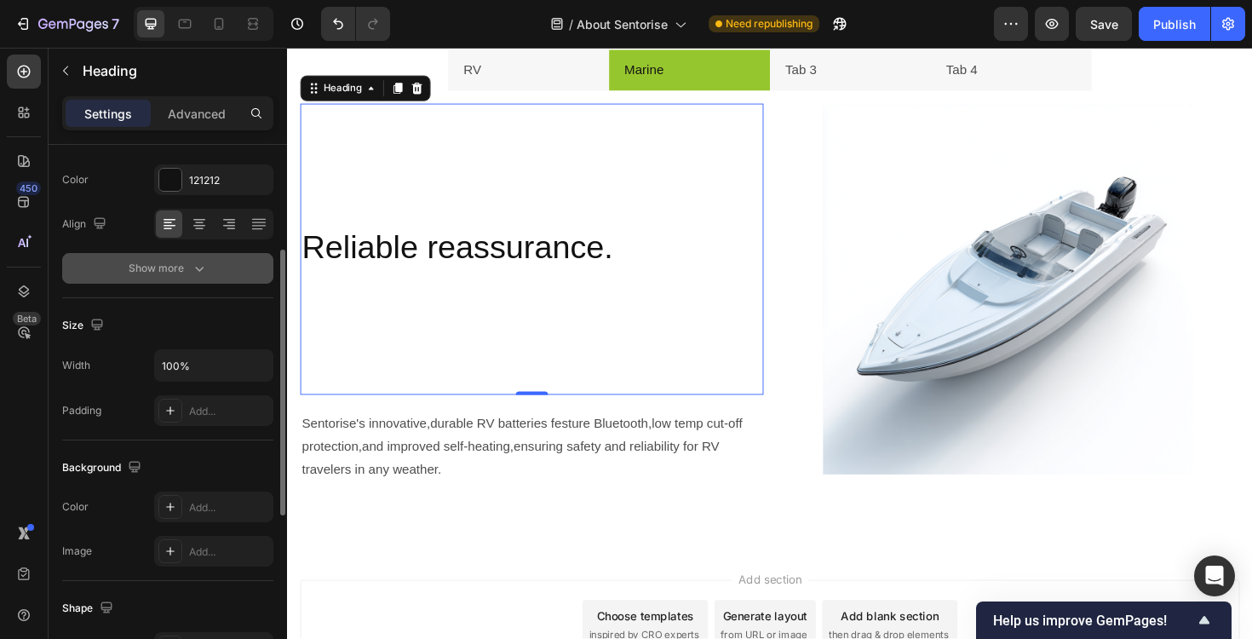
click at [194, 256] on button "Show more" at bounding box center [167, 268] width 211 height 31
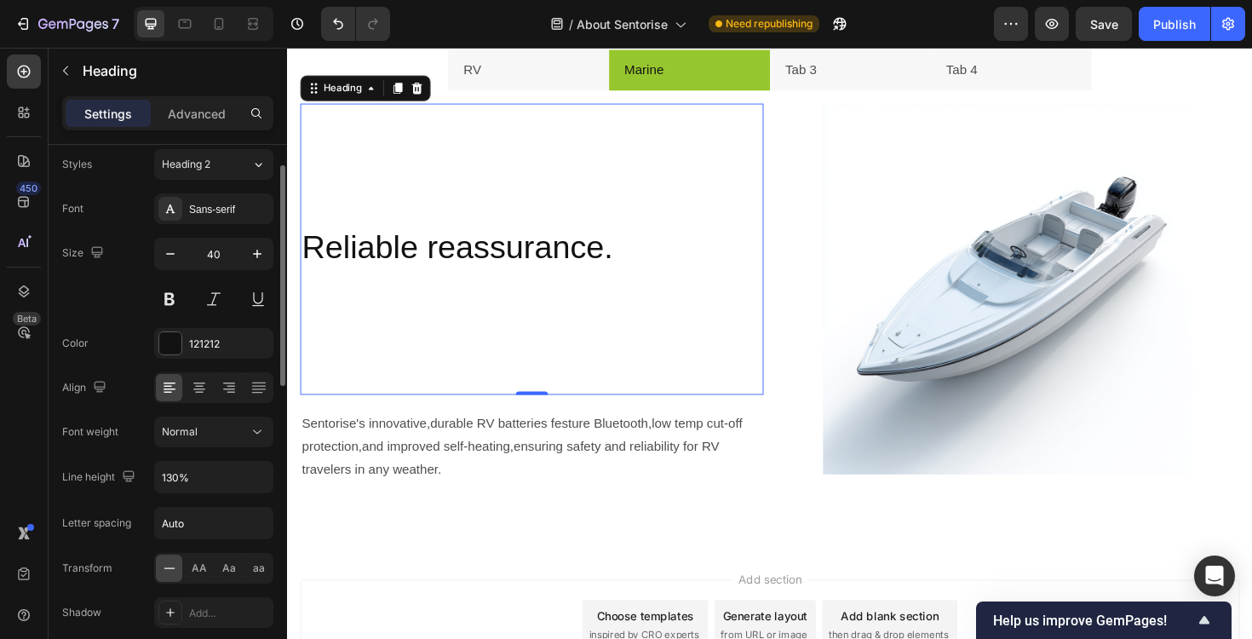
scroll to position [0, 0]
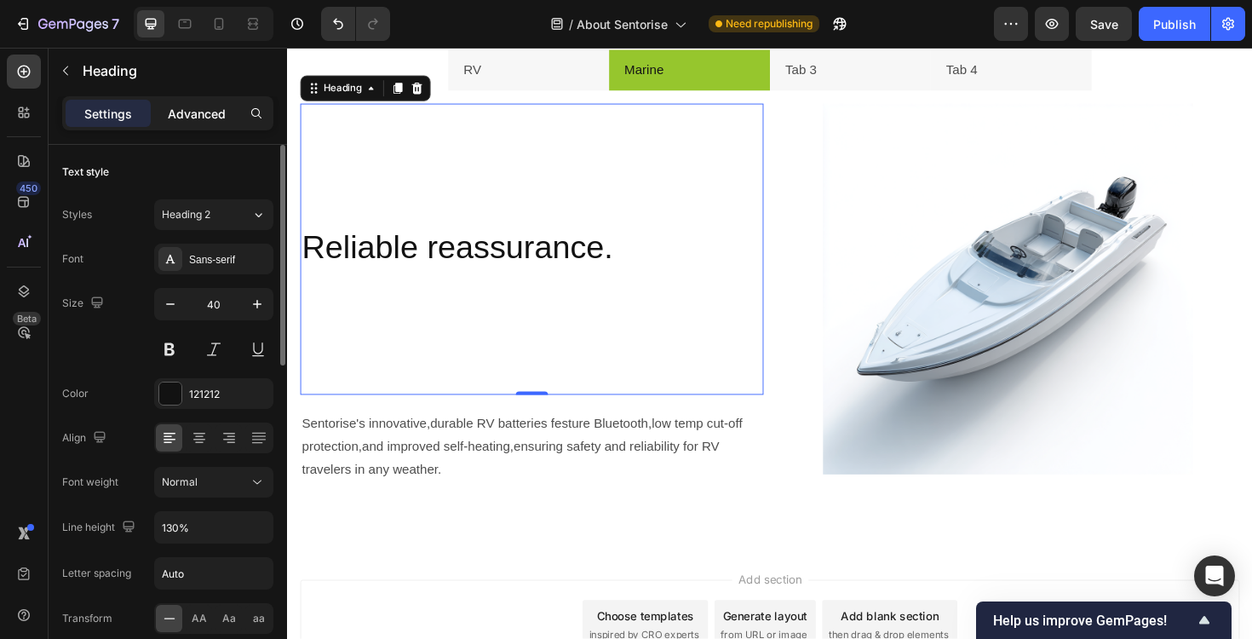
click at [198, 124] on div "Advanced" at bounding box center [196, 113] width 85 height 27
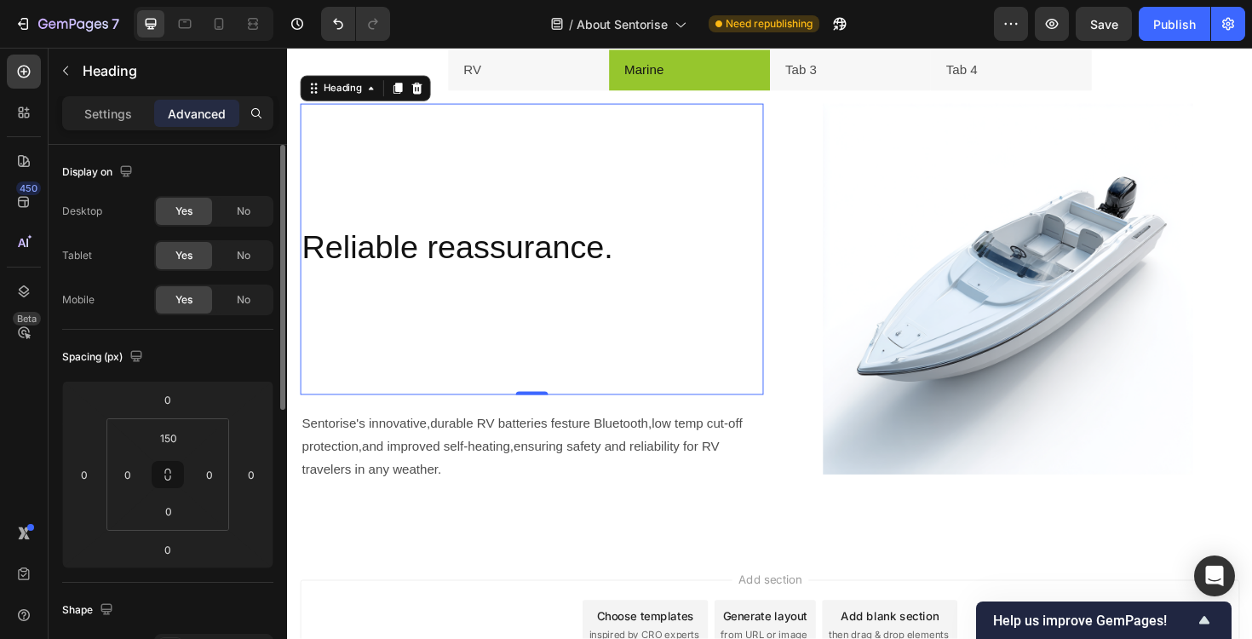
scroll to position [55, 0]
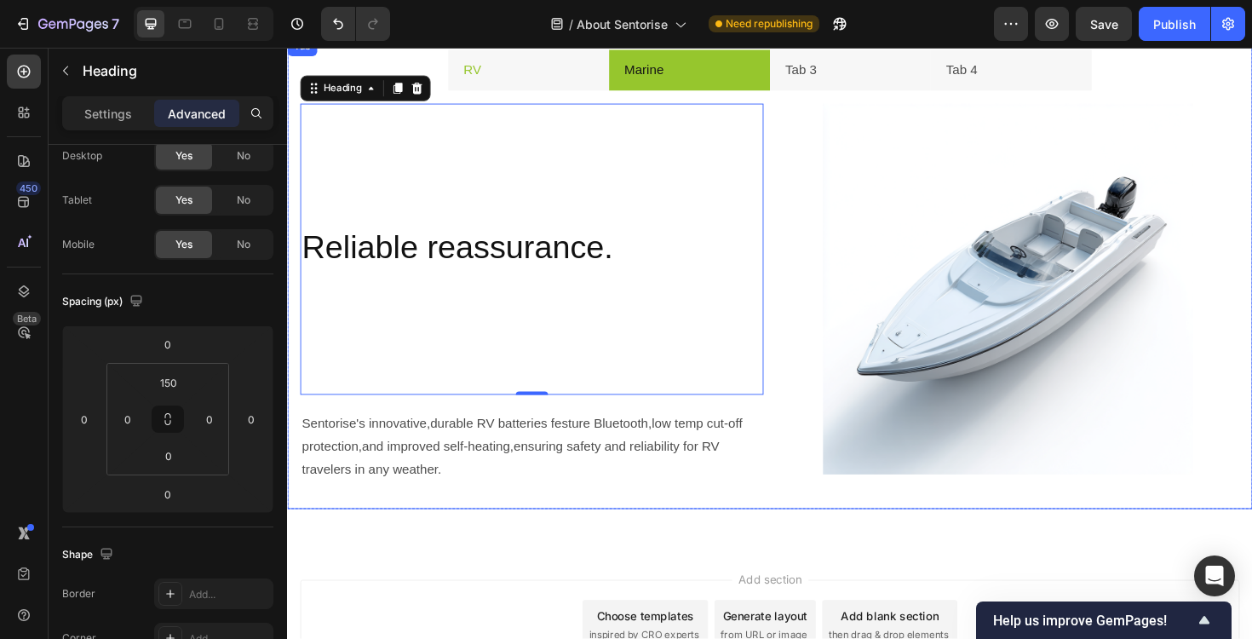
click at [514, 69] on li "RV" at bounding box center [542, 71] width 170 height 43
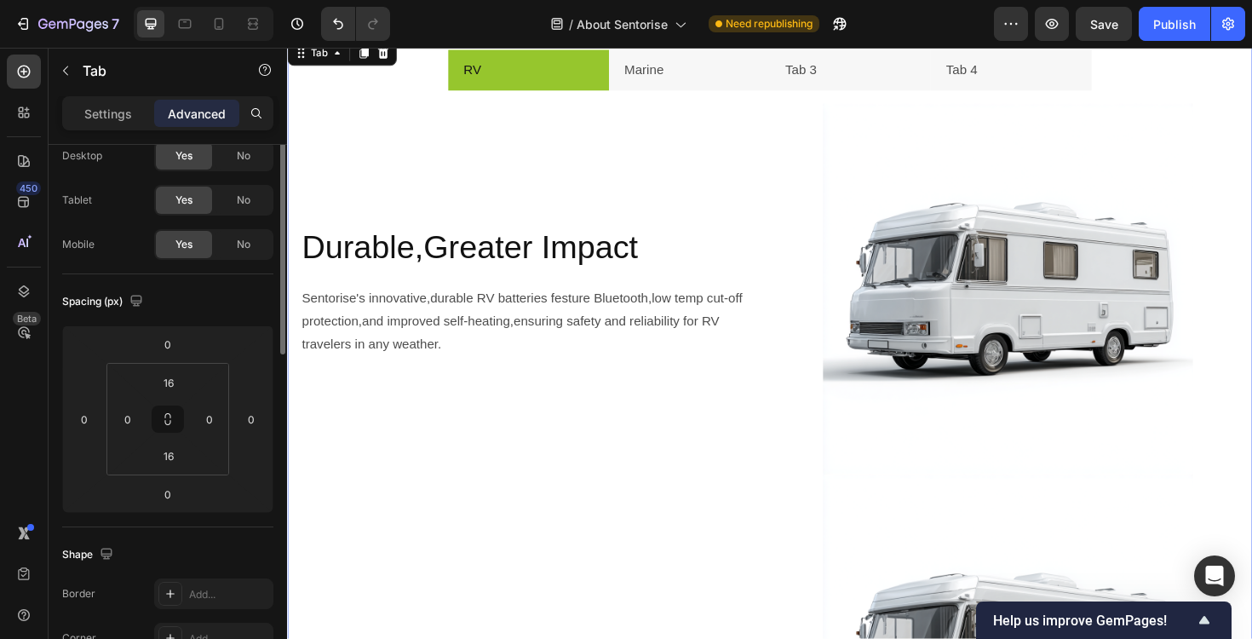
scroll to position [0, 0]
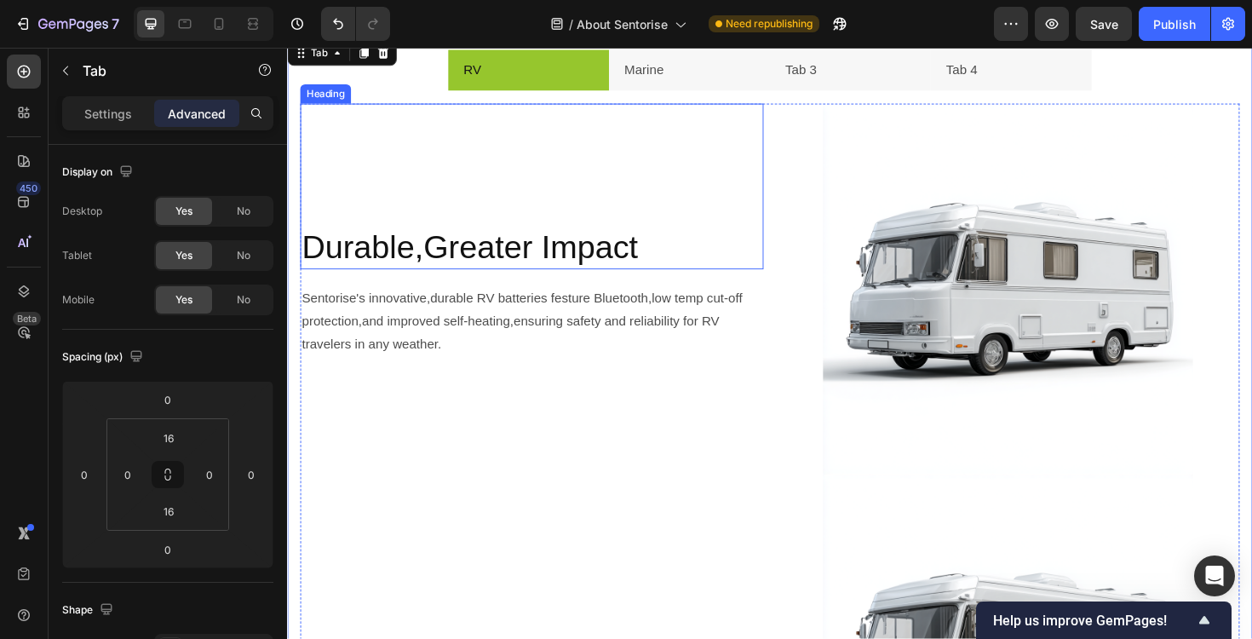
click at [488, 223] on div "Durable,Greater Impact Heading" at bounding box center [546, 194] width 491 height 175
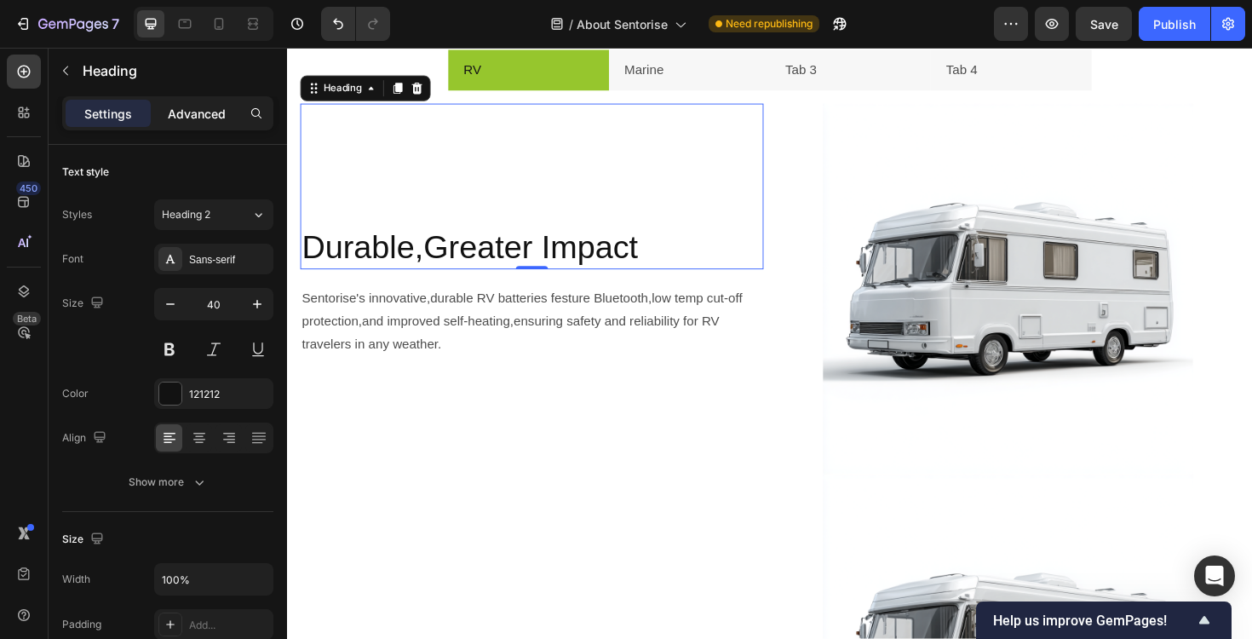
click at [203, 124] on div "Advanced" at bounding box center [196, 113] width 85 height 27
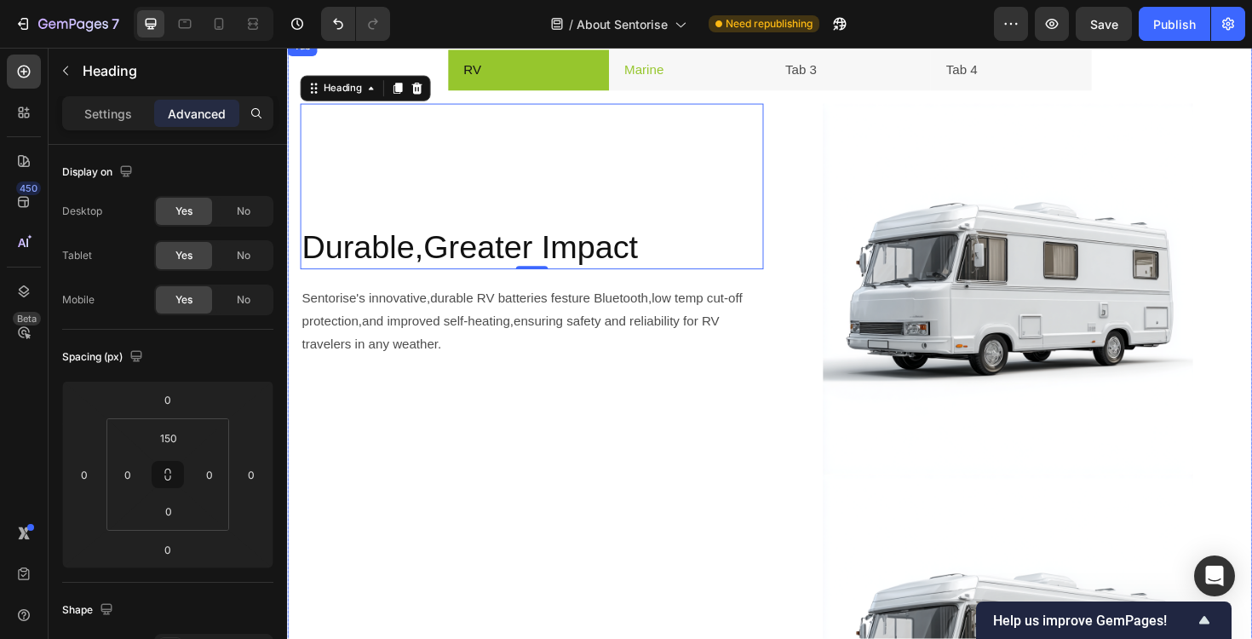
click at [698, 73] on li "Marine" at bounding box center [713, 71] width 170 height 43
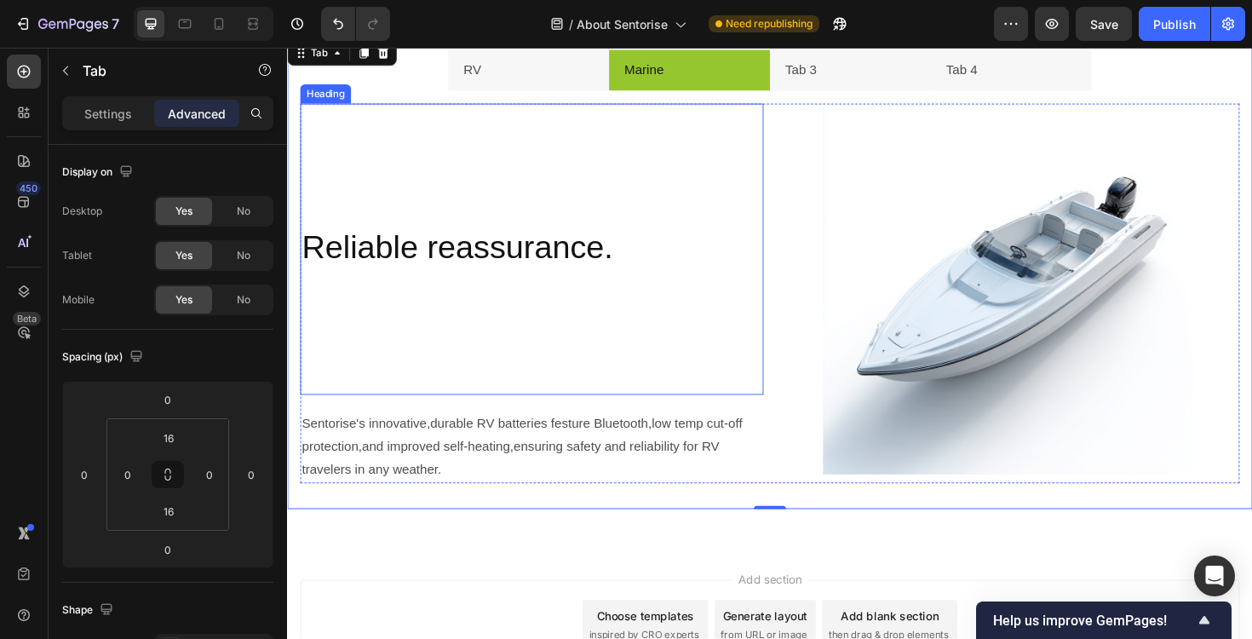
click at [453, 277] on p "Reliable reassurance." at bounding box center [545, 325] width 487 height 177
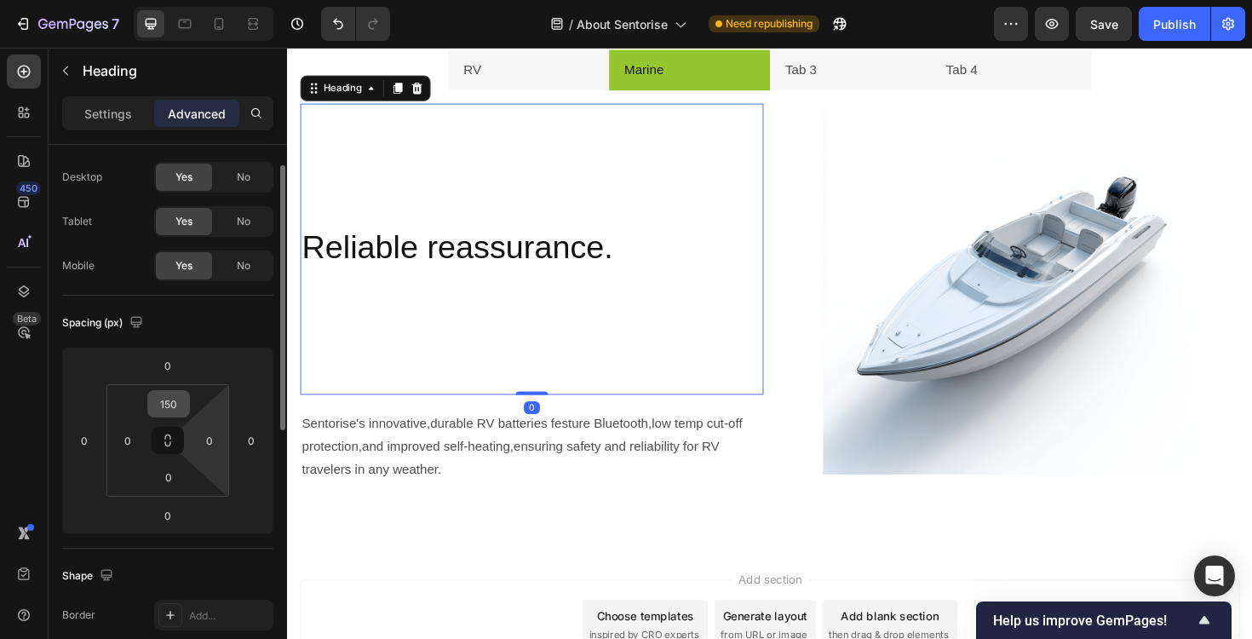
scroll to position [37, 0]
click at [161, 474] on input "0" at bounding box center [169, 475] width 34 height 26
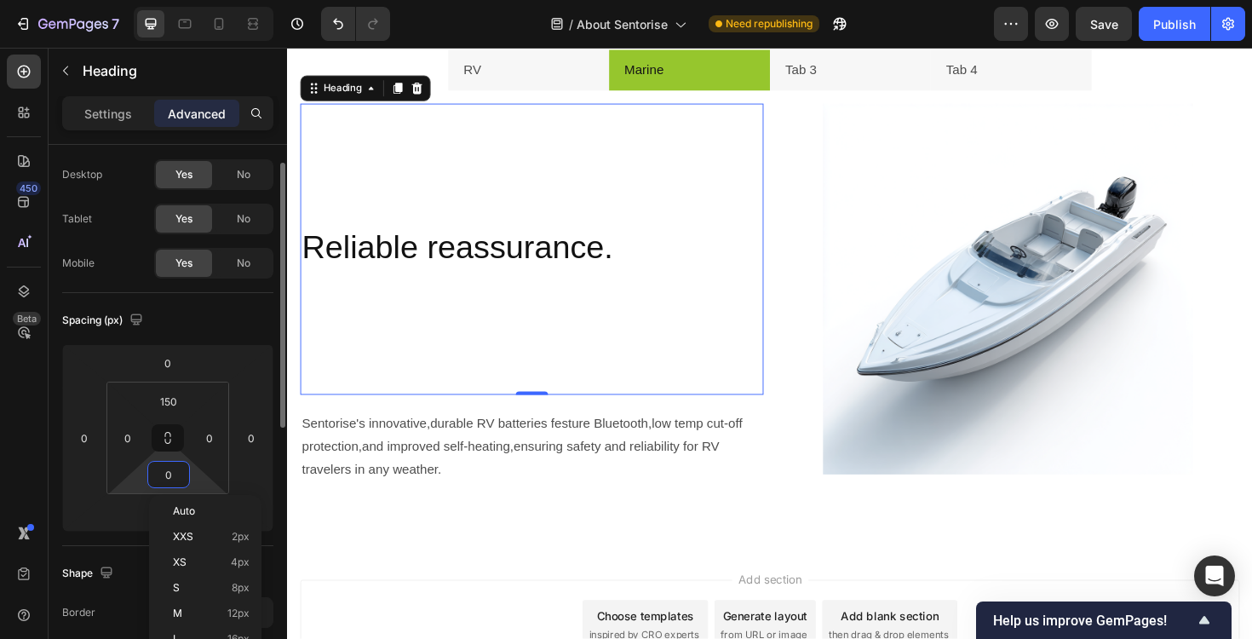
click at [198, 336] on div "Spacing (px) 0 0 0 0 150 0 0 0" at bounding box center [167, 419] width 211 height 253
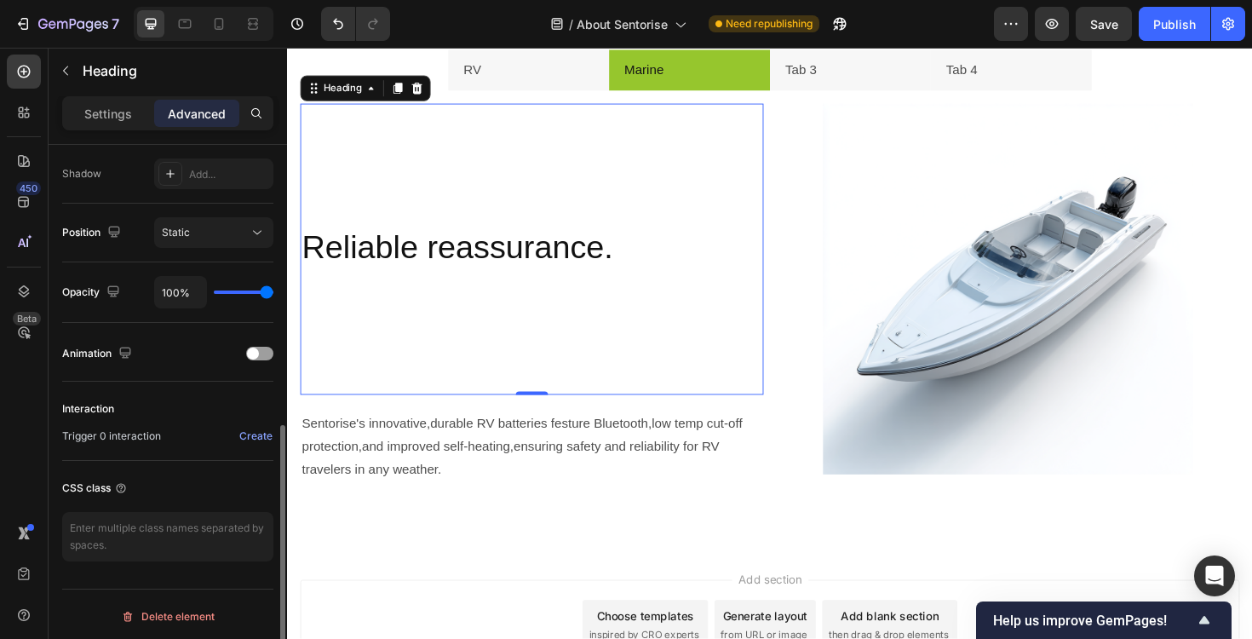
scroll to position [568, 0]
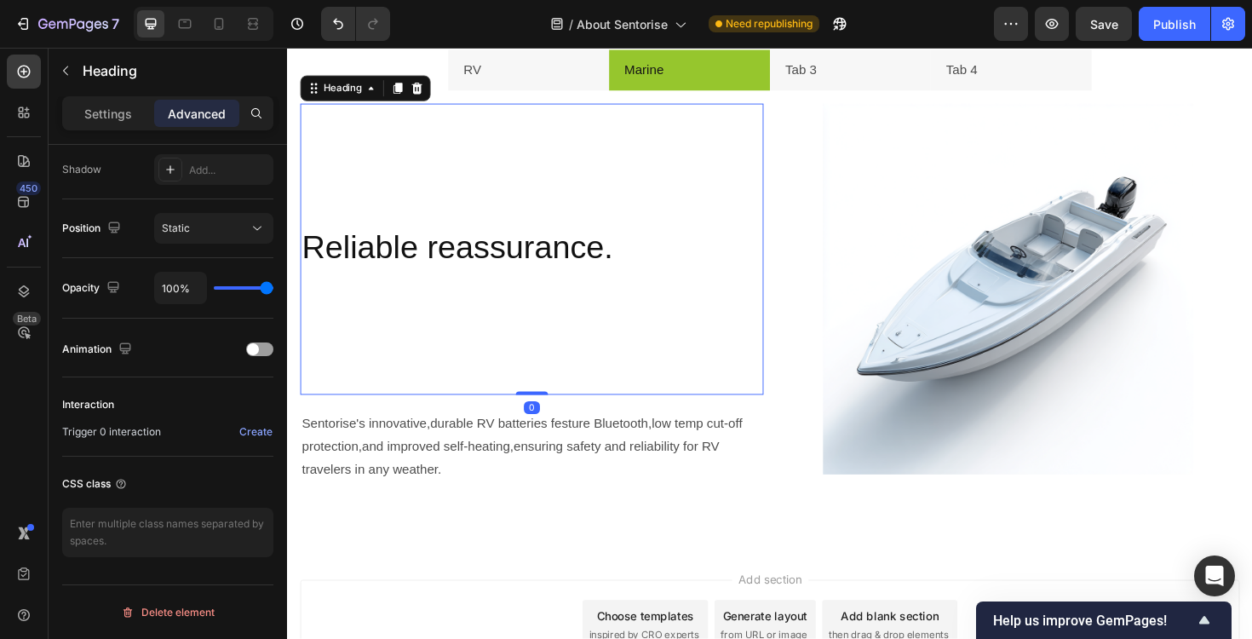
drag, startPoint x: 533, startPoint y: 412, endPoint x: 558, endPoint y: 296, distance: 119.3
click at [558, 296] on div "Reliable reassurance. Heading 0" at bounding box center [546, 261] width 491 height 308
click at [97, 117] on p "Settings" at bounding box center [108, 114] width 48 height 18
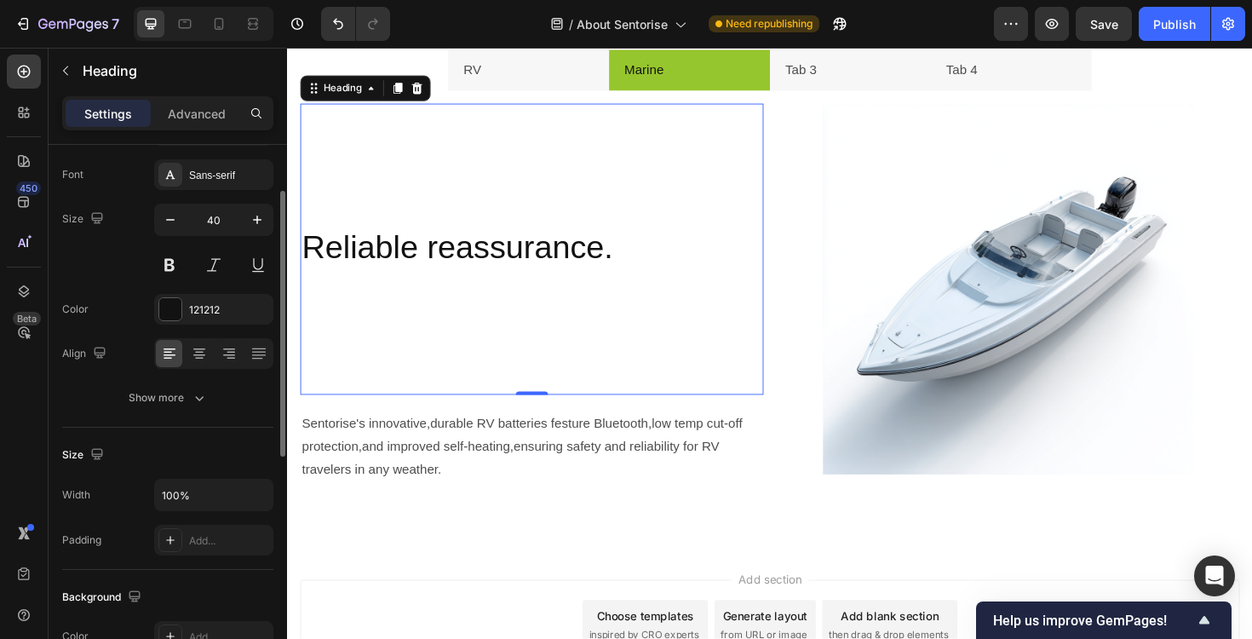
scroll to position [83, 0]
click at [177, 409] on button "Show more" at bounding box center [167, 398] width 211 height 31
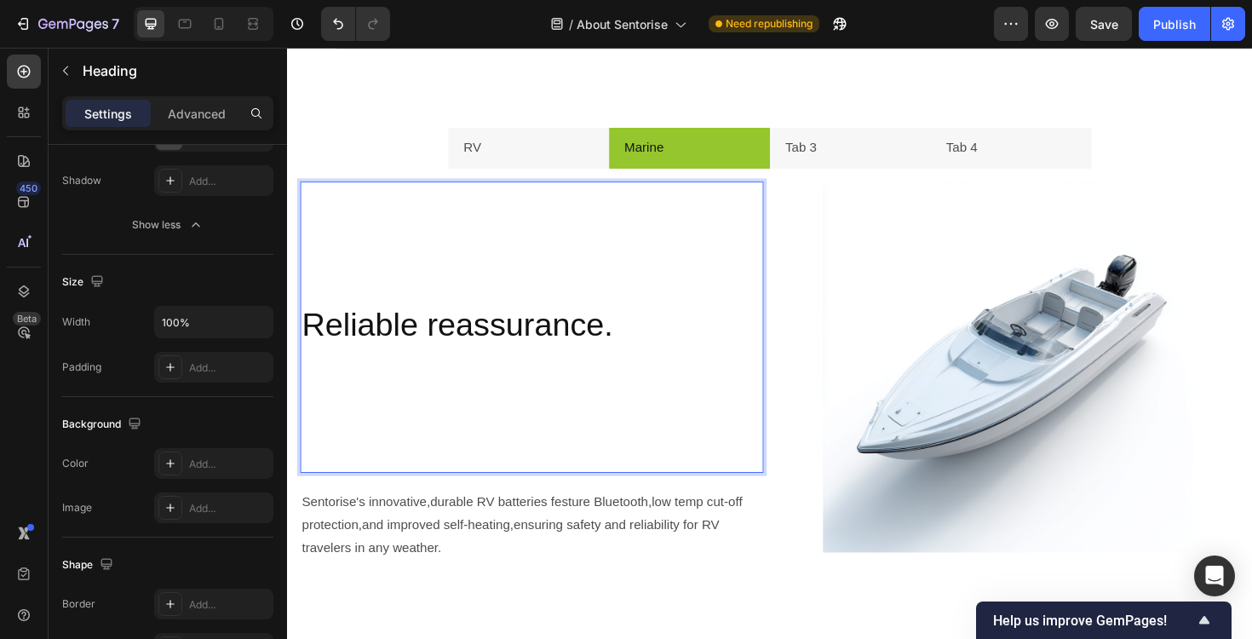
scroll to position [2046, 0]
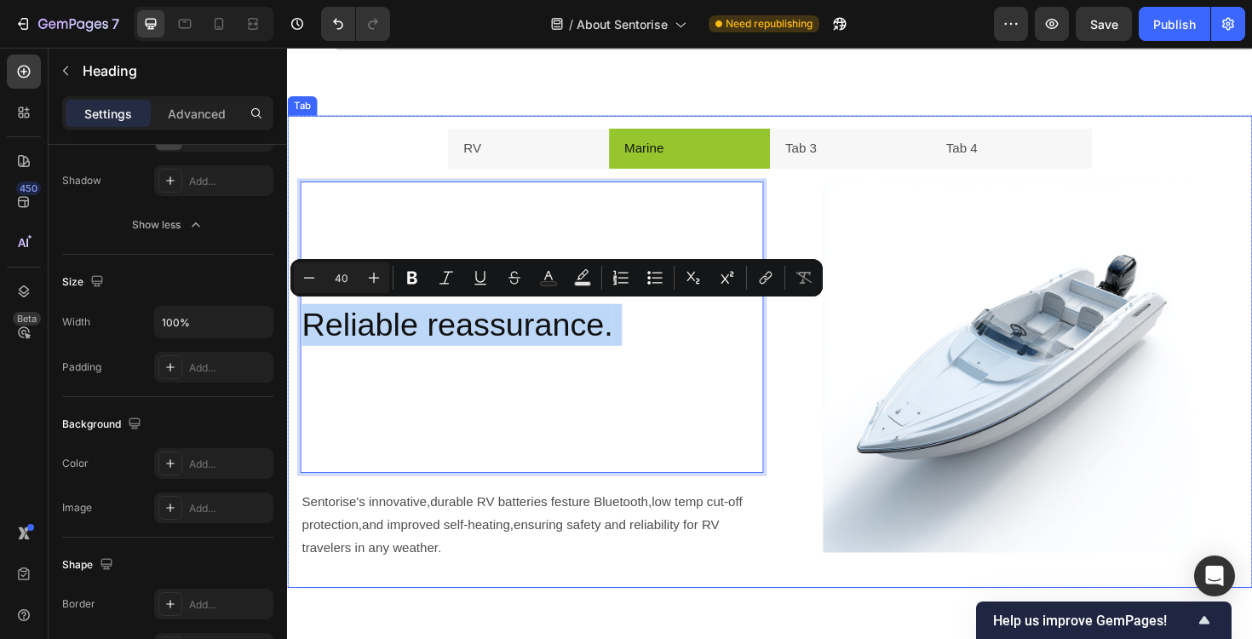
drag, startPoint x: 578, startPoint y: 377, endPoint x: 660, endPoint y: 182, distance: 210.7
click at [660, 182] on div "Durable,Greater Impact Heading Sentorise's innovative,durable RV batteries fest…" at bounding box center [798, 390] width 1022 height 429
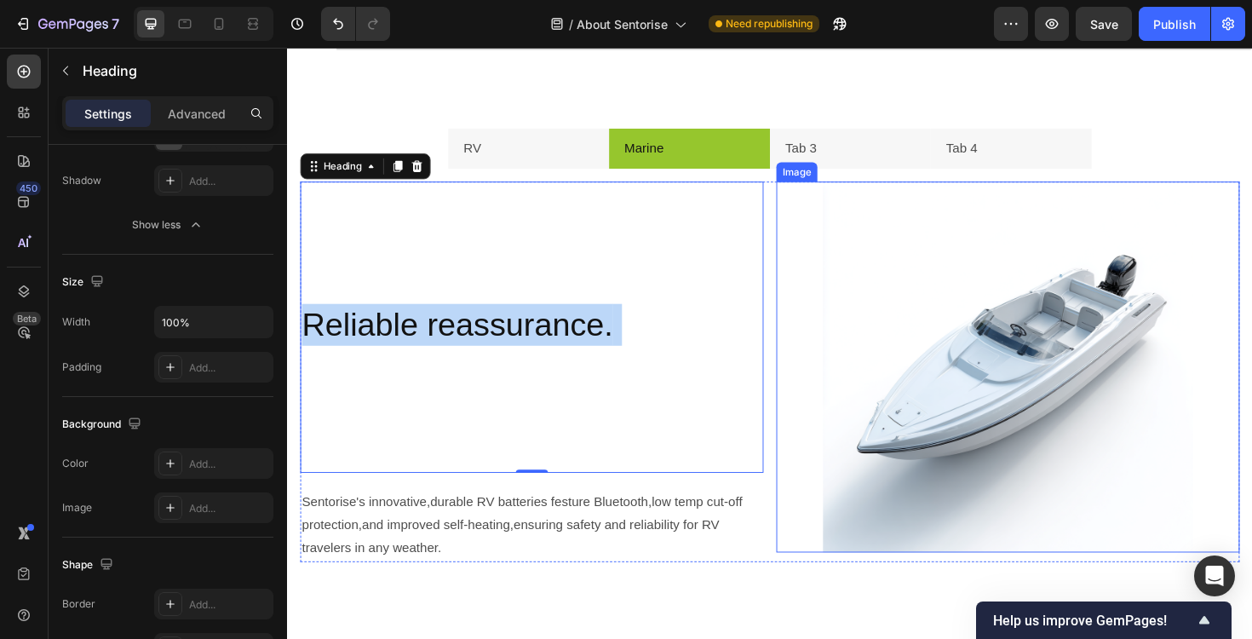
drag, startPoint x: 615, startPoint y: 201, endPoint x: 888, endPoint y: 233, distance: 274.4
click at [888, 233] on div "Reliable reassurance. Heading 0 Sentorise's innovative,durable RV batteries fes…" at bounding box center [798, 391] width 995 height 402
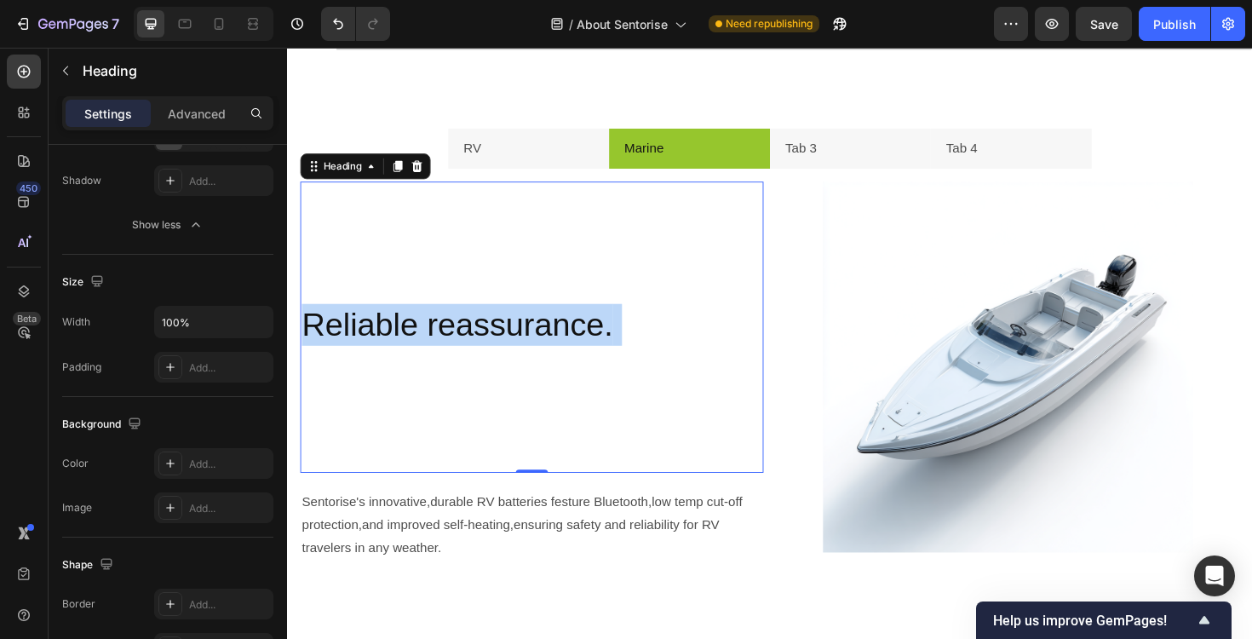
click at [677, 359] on p "Reliable reassurance." at bounding box center [545, 407] width 487 height 177
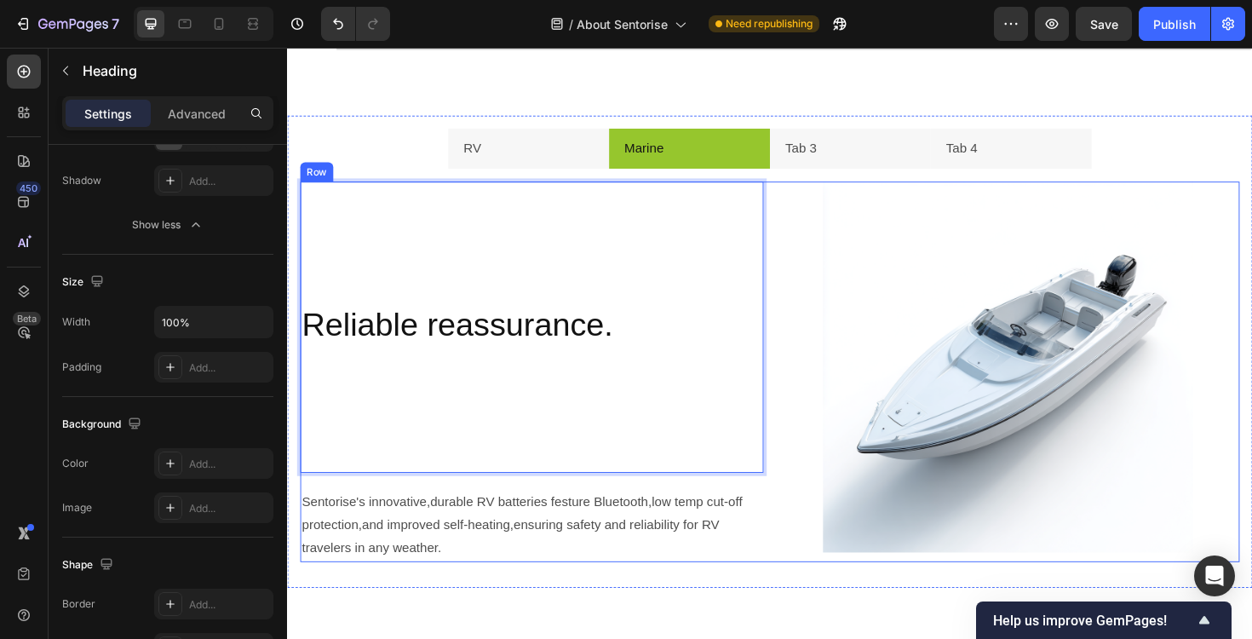
click at [793, 530] on div "Reliable reassurance. Heading 0 Sentorise's innovative,durable RV batteries fes…" at bounding box center [798, 391] width 995 height 402
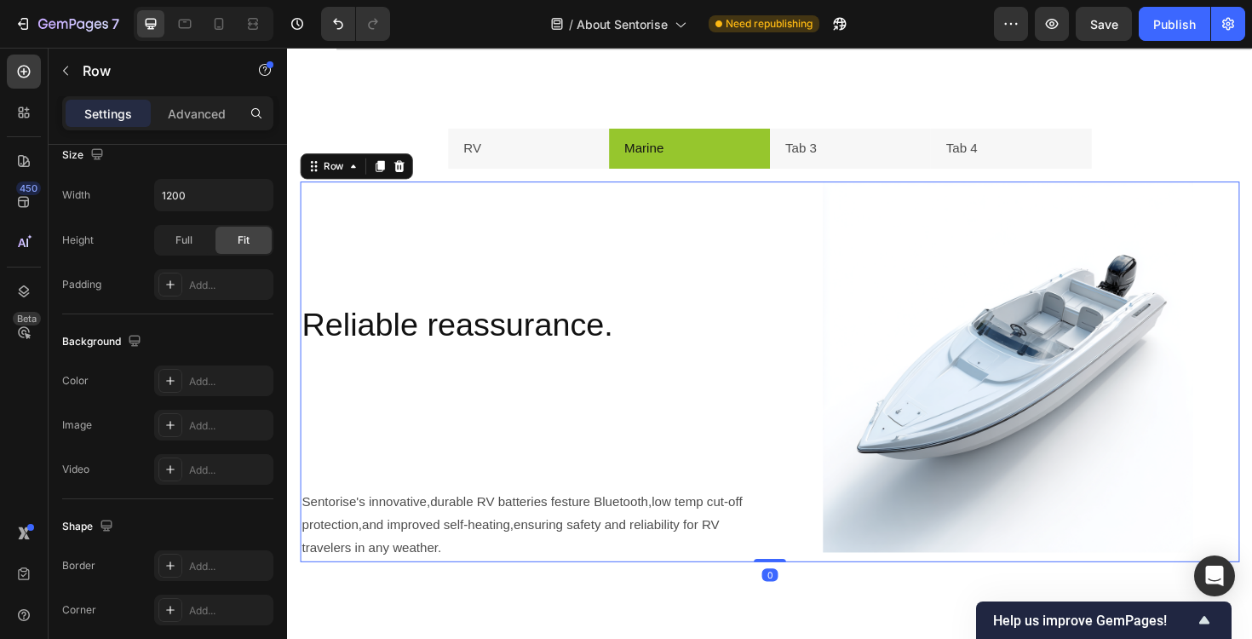
scroll to position [0, 0]
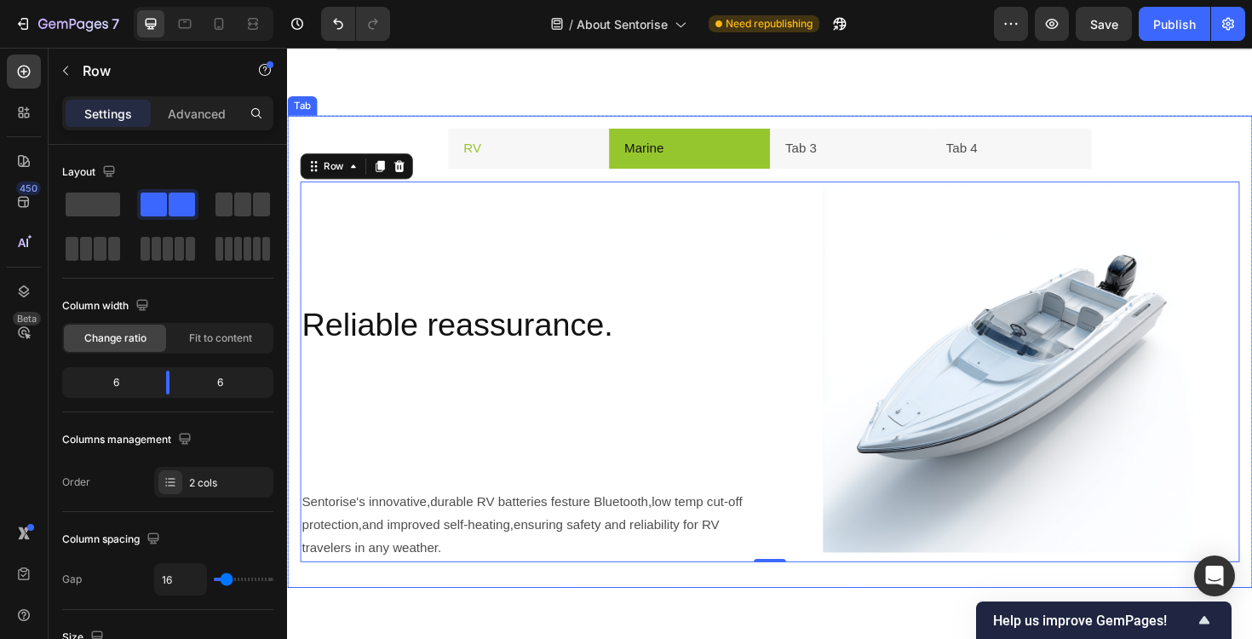
click at [492, 134] on li "RV" at bounding box center [542, 155] width 170 height 43
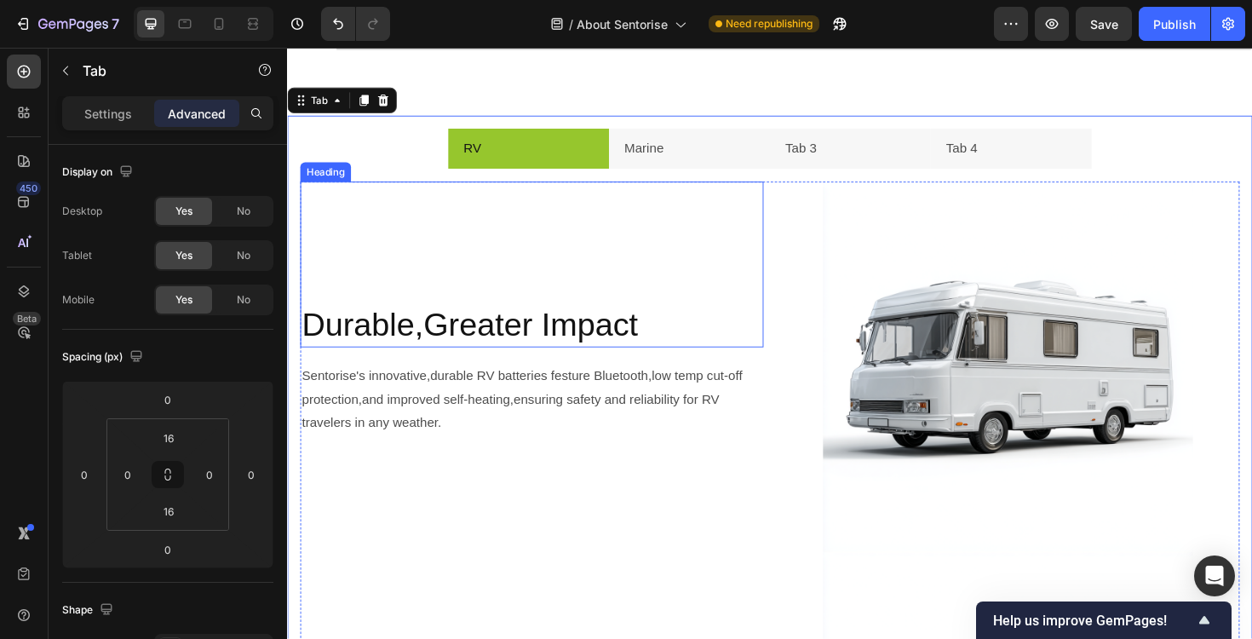
click at [485, 326] on p "Durable,Greater Impact" at bounding box center [545, 341] width 487 height 44
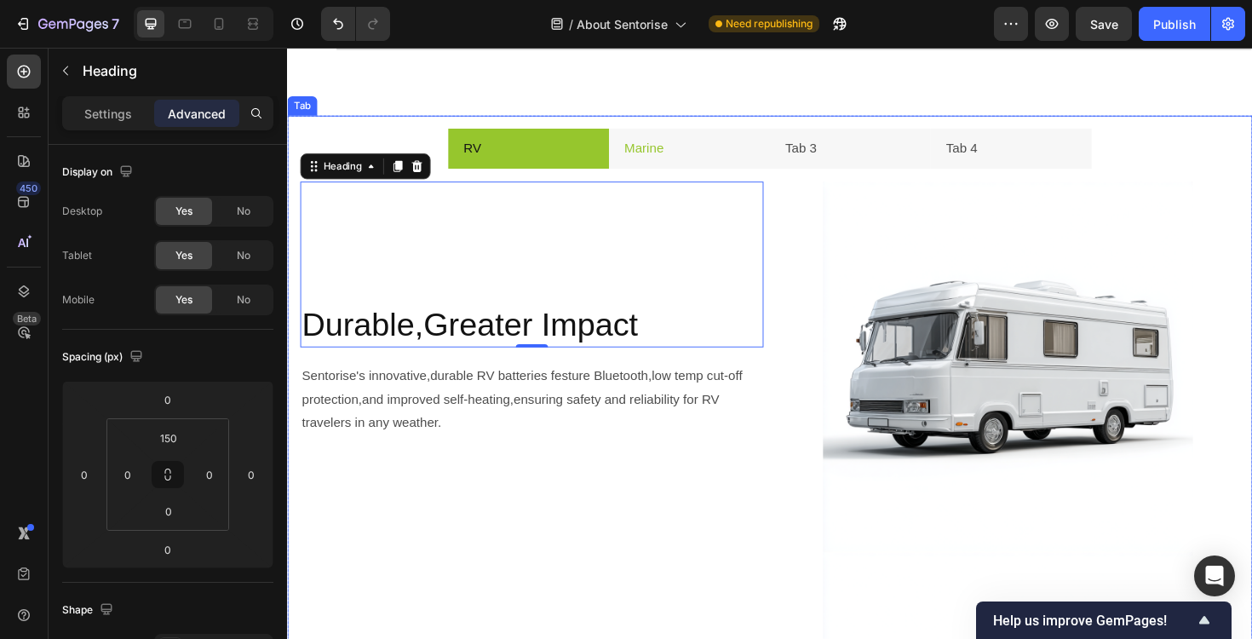
click at [705, 151] on li "Marine" at bounding box center [713, 155] width 170 height 43
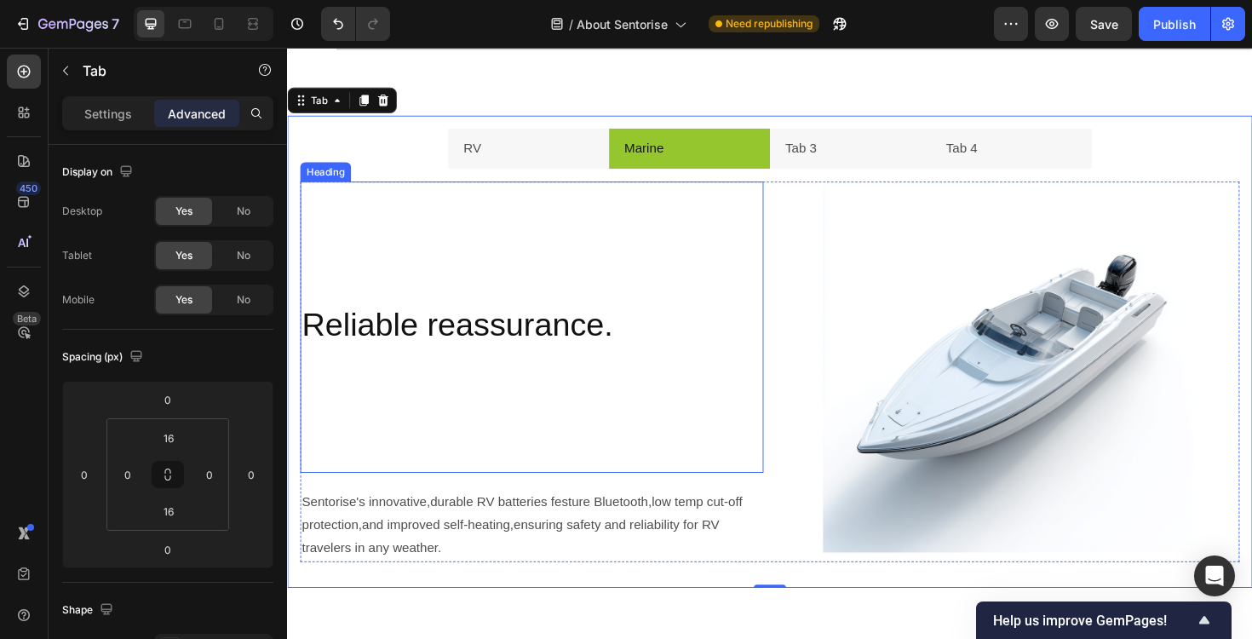
click at [711, 309] on div "Reliable reassurance. Heading" at bounding box center [546, 344] width 491 height 308
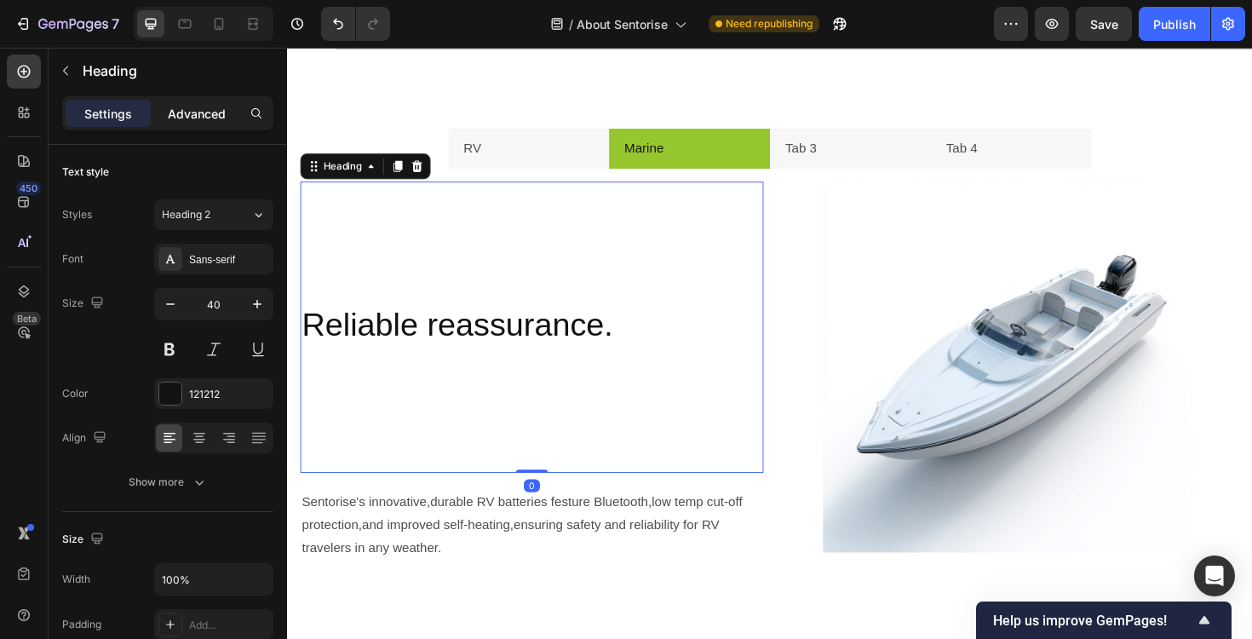
click at [179, 118] on p "Advanced" at bounding box center [197, 114] width 58 height 18
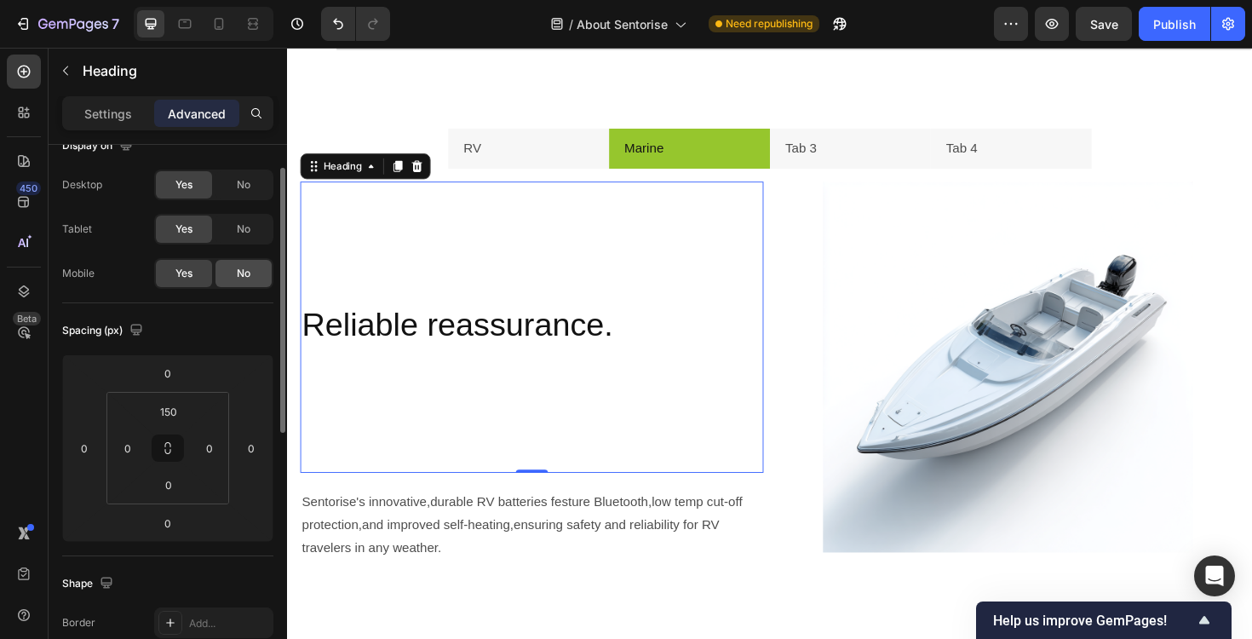
scroll to position [33, 0]
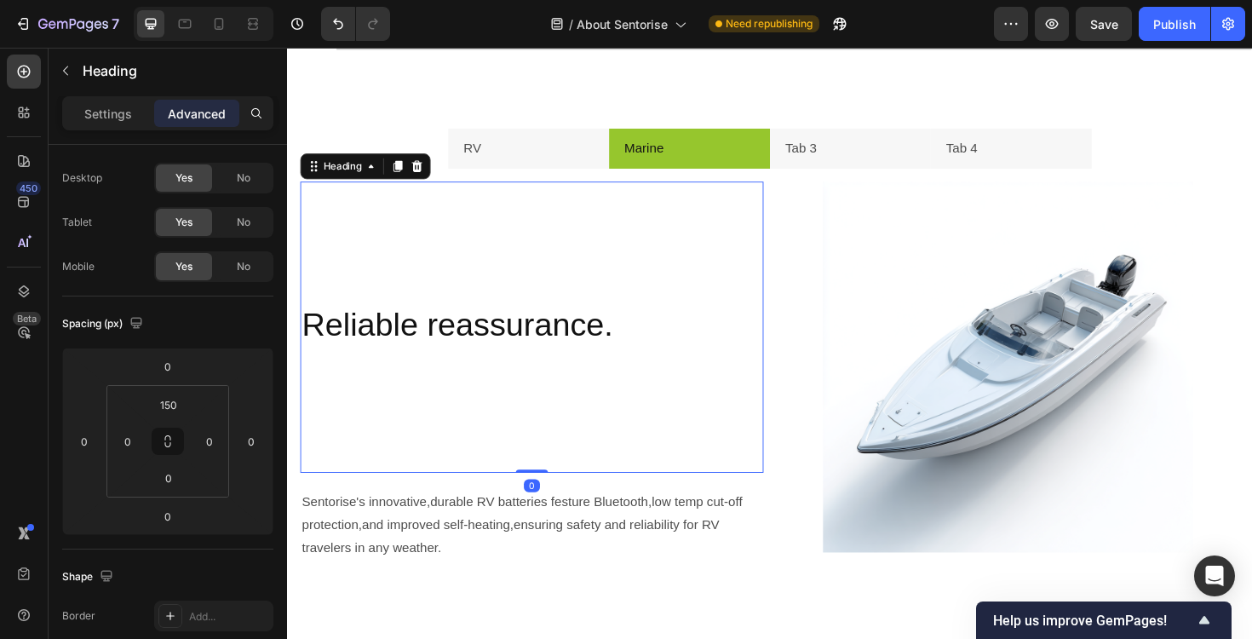
drag, startPoint x: 536, startPoint y: 493, endPoint x: 559, endPoint y: 378, distance: 117.3
click at [559, 378] on div "Reliable reassurance. Heading 0" at bounding box center [546, 344] width 491 height 308
click at [97, 118] on p "Settings" at bounding box center [108, 114] width 48 height 18
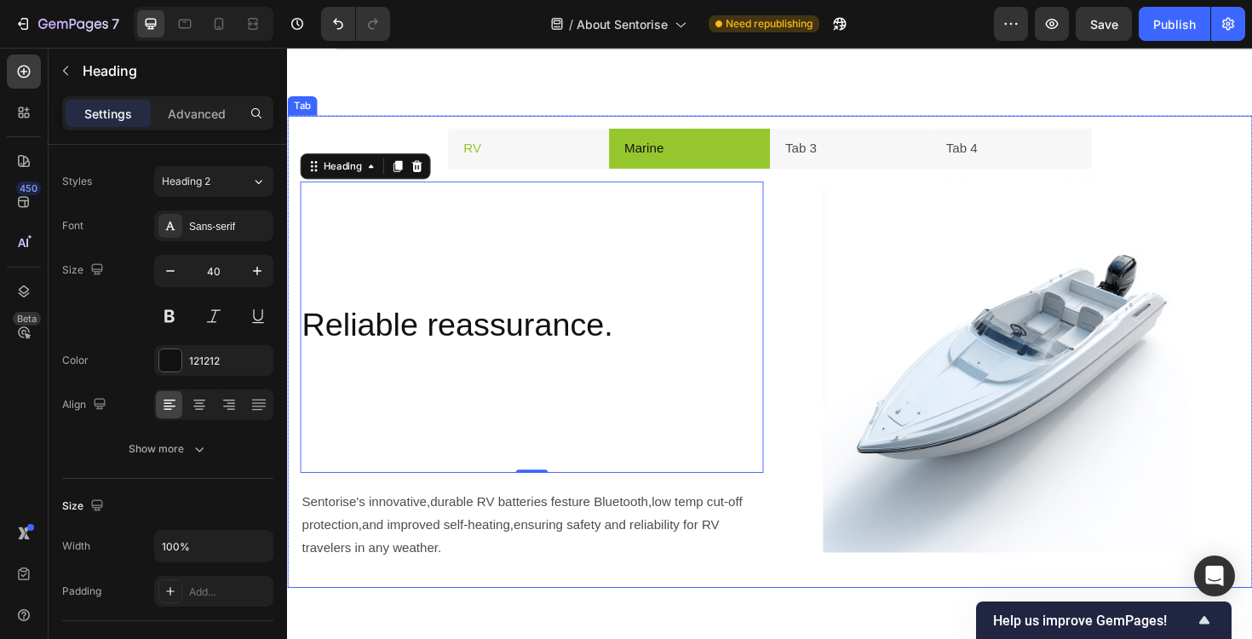
click at [498, 155] on li "RV" at bounding box center [542, 155] width 170 height 43
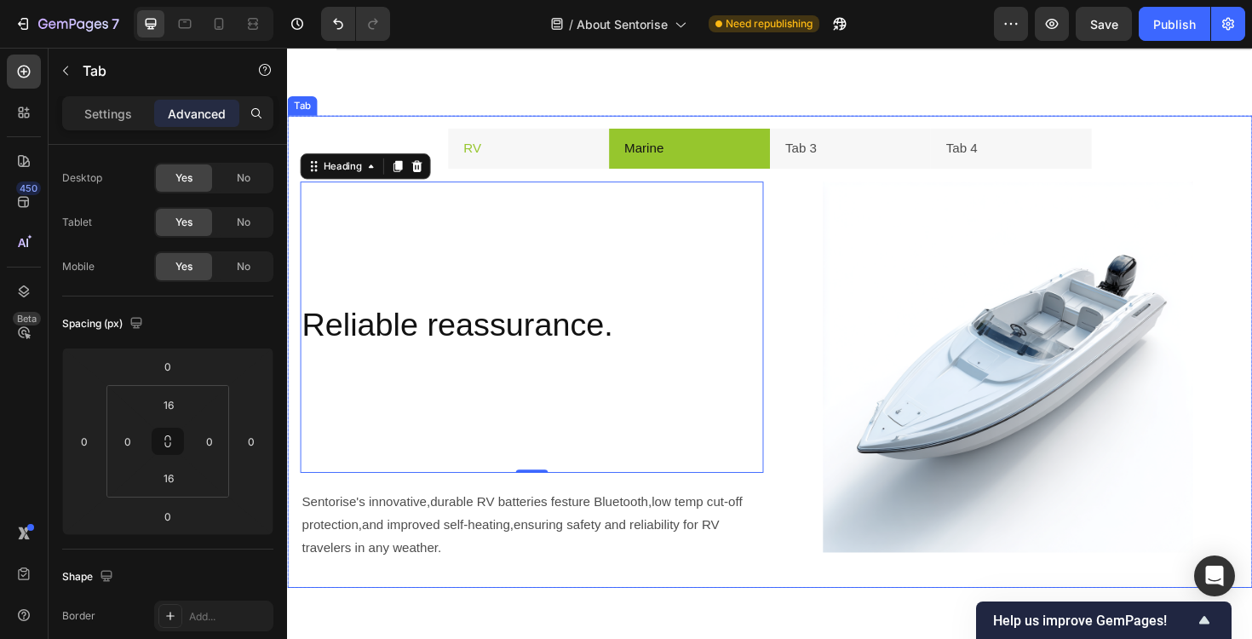
scroll to position [0, 0]
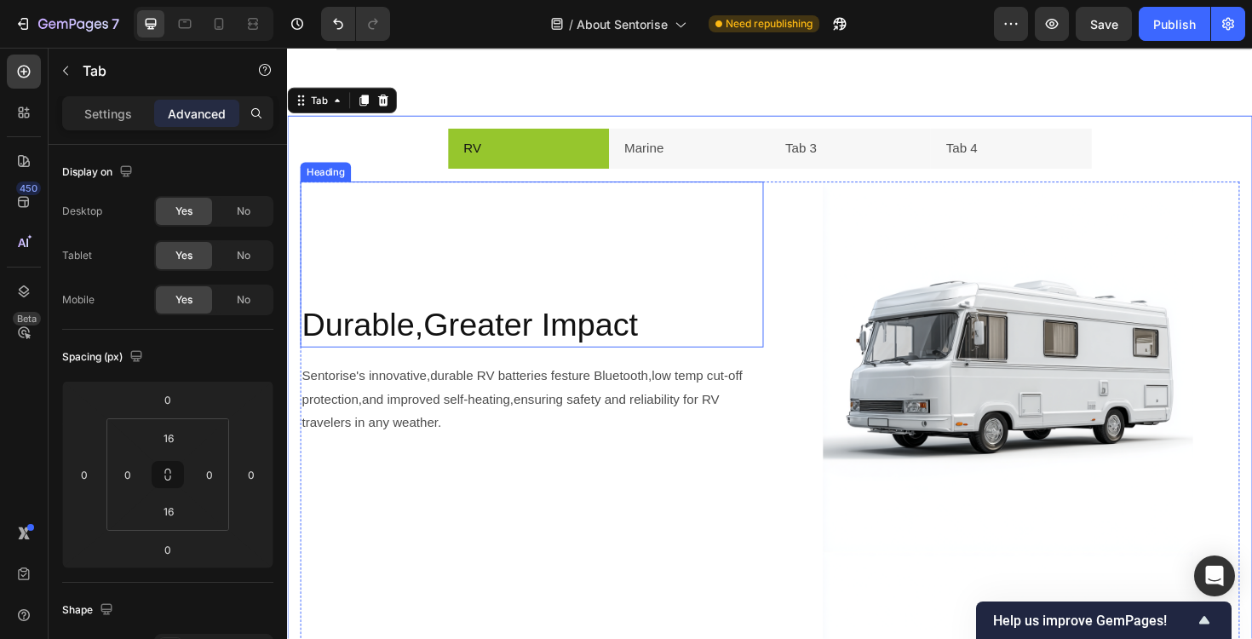
click at [500, 331] on p "Durable,Greater Impact" at bounding box center [545, 341] width 487 height 44
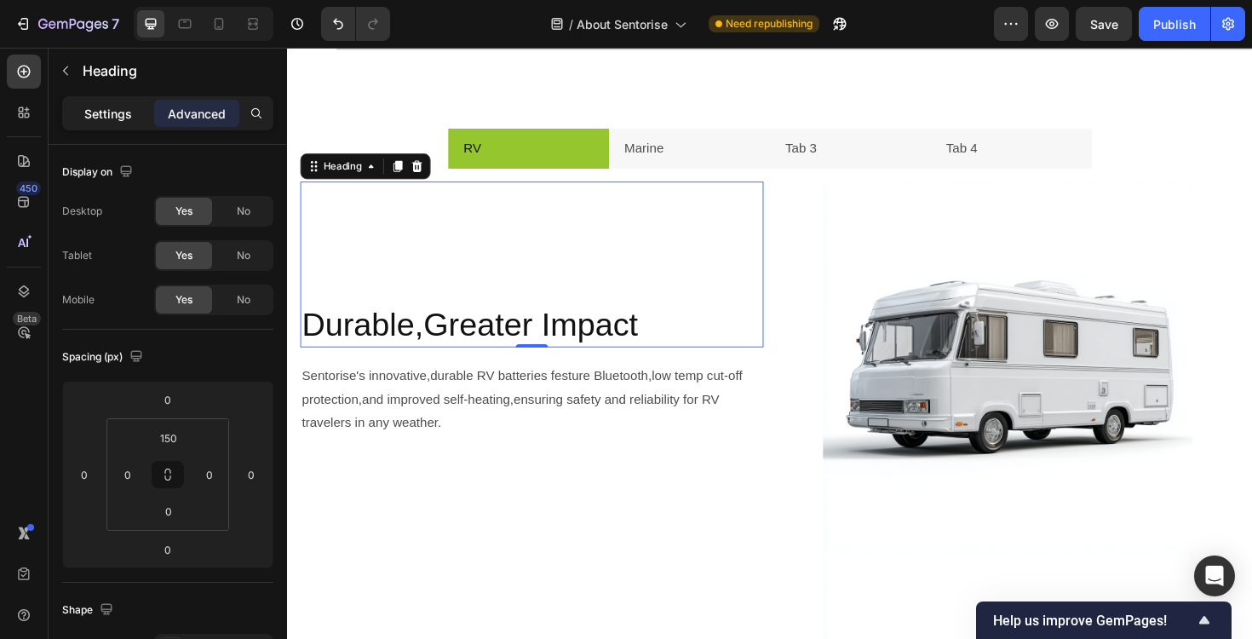
click at [101, 118] on p "Settings" at bounding box center [108, 114] width 48 height 18
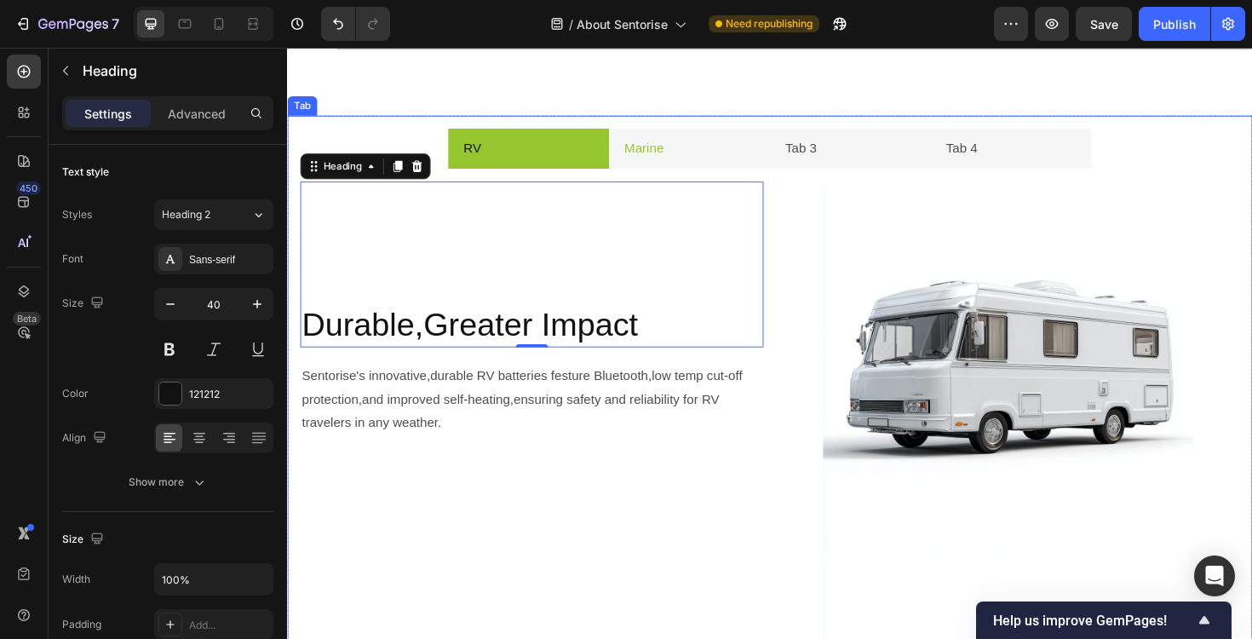
click at [659, 167] on div "Marine" at bounding box center [664, 156] width 47 height 30
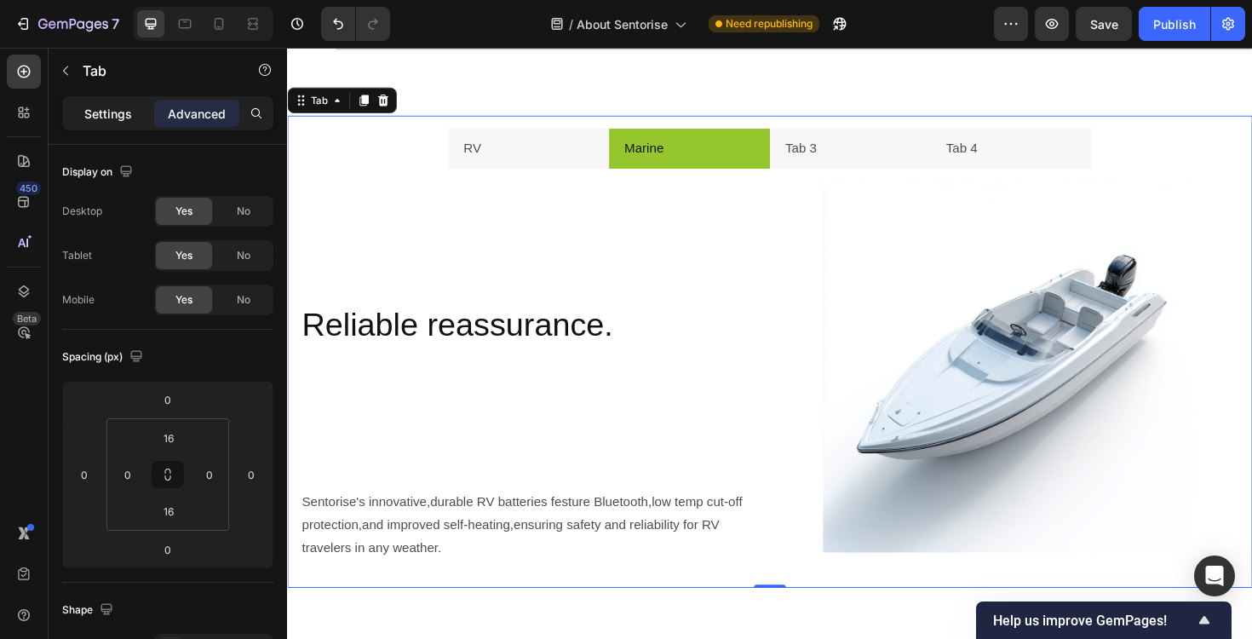
click at [115, 126] on div "Settings" at bounding box center [108, 113] width 85 height 27
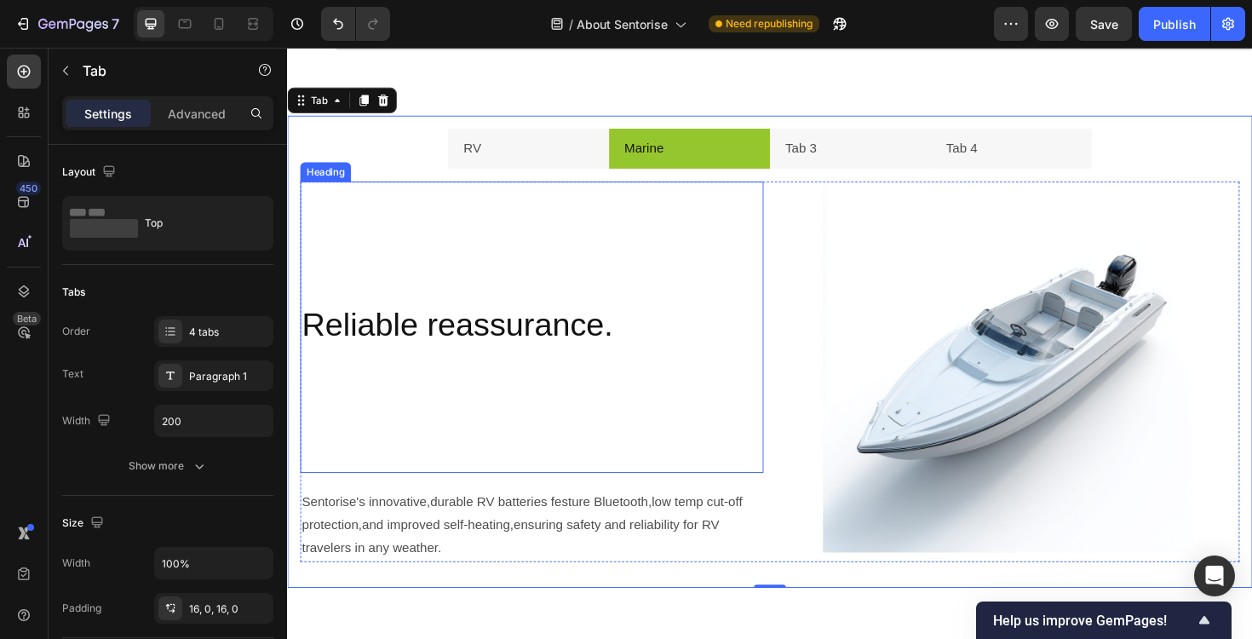
click at [555, 243] on div "Reliable reassurance. Heading" at bounding box center [546, 344] width 491 height 308
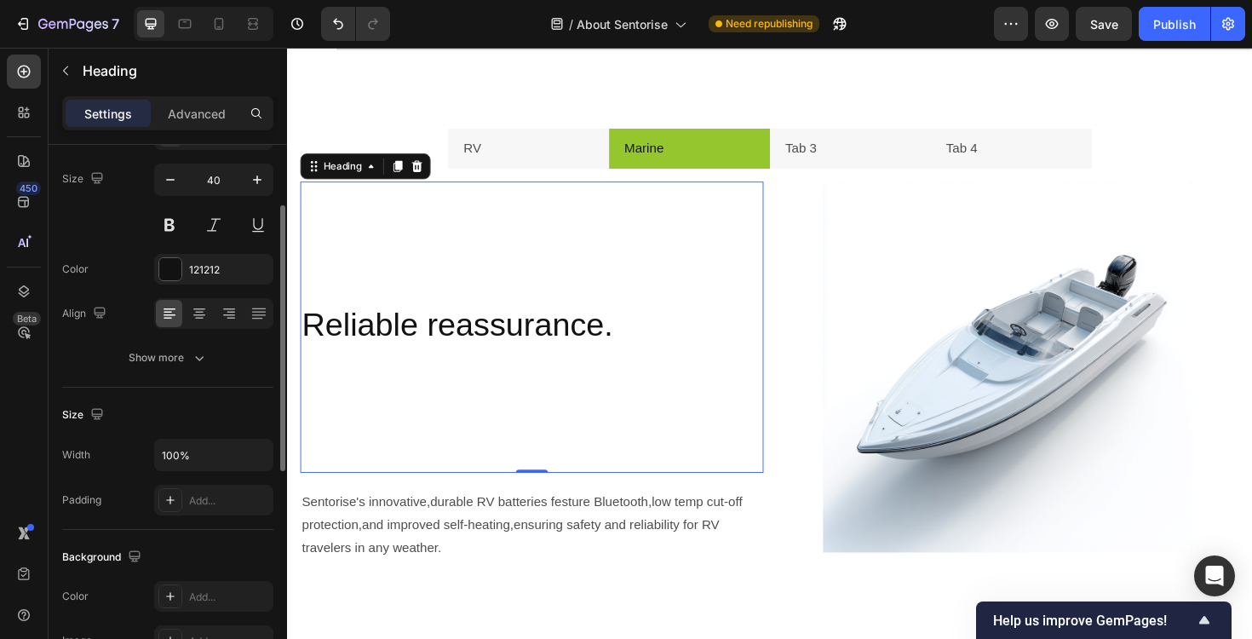
scroll to position [127, 0]
click at [170, 349] on div "Show more" at bounding box center [168, 355] width 79 height 17
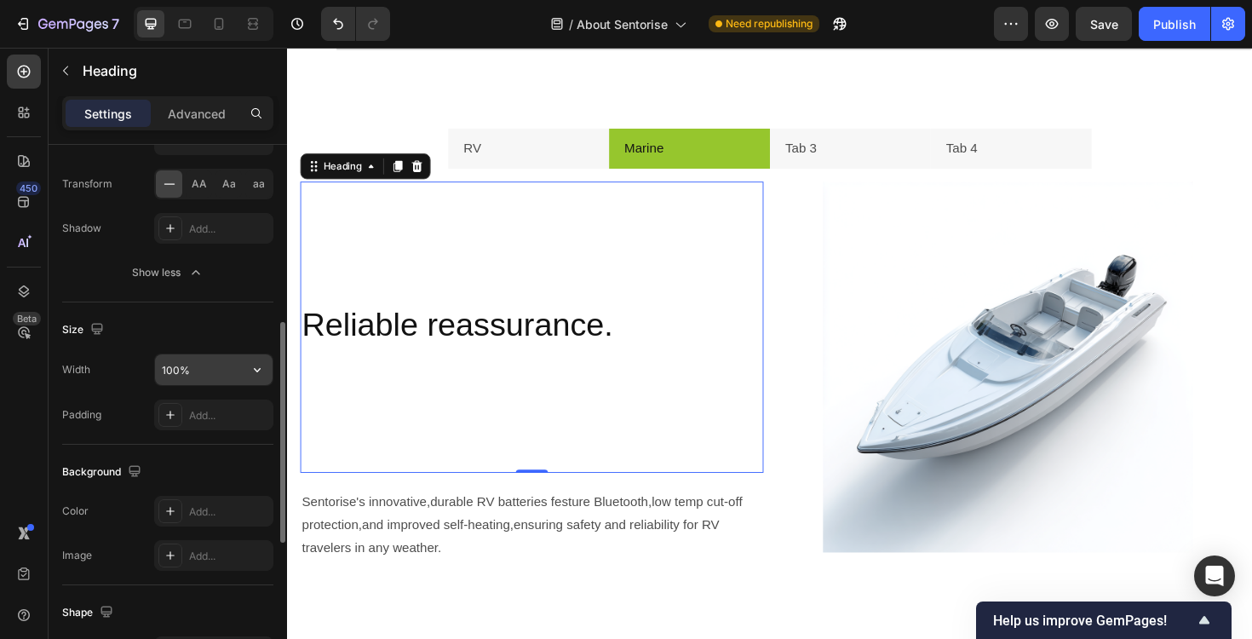
scroll to position [462, 0]
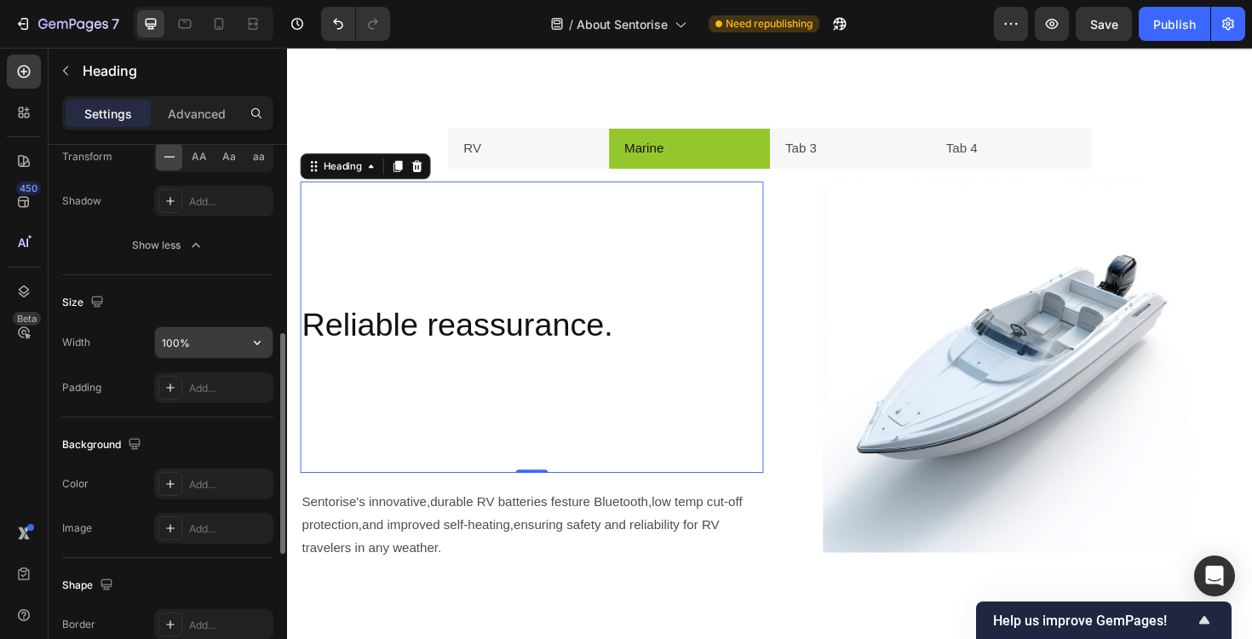
click at [231, 342] on input "100%" at bounding box center [214, 342] width 118 height 31
click at [255, 344] on icon "button" at bounding box center [257, 342] width 17 height 17
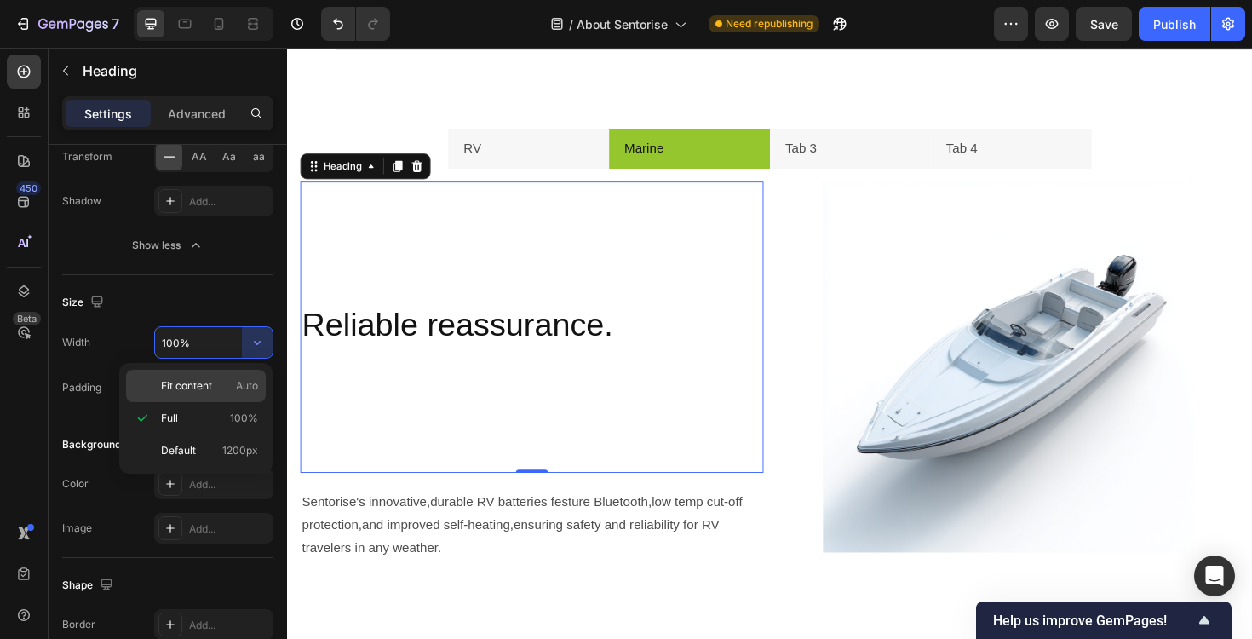
click at [225, 378] on p "Fit content Auto" at bounding box center [209, 385] width 97 height 15
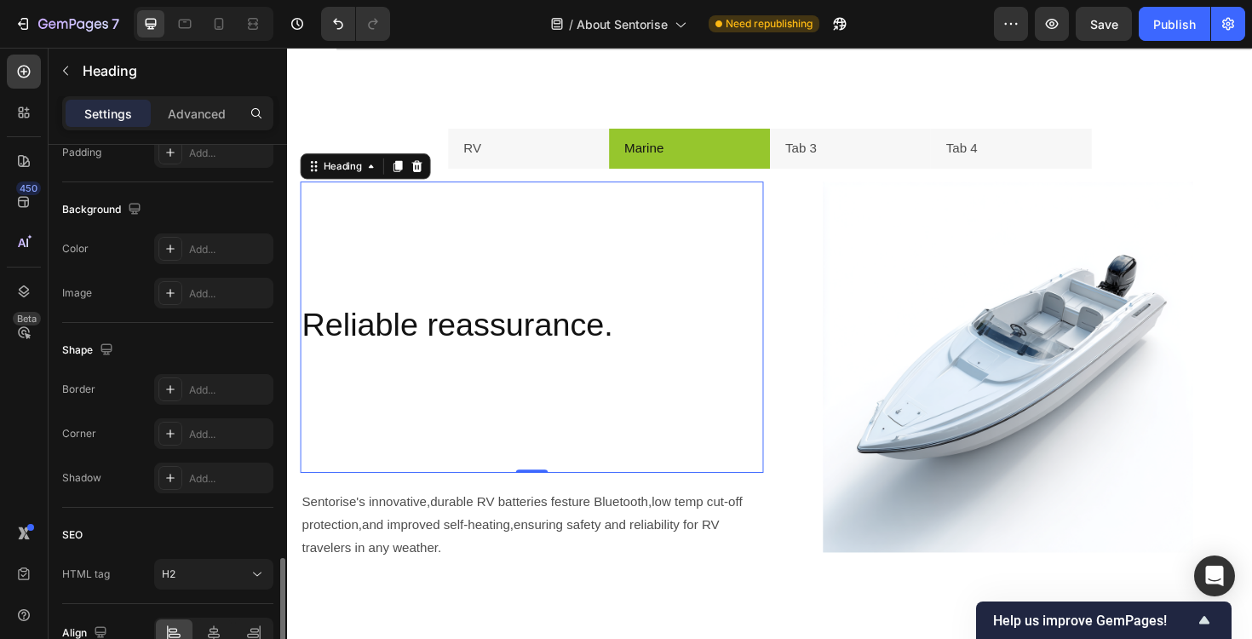
scroll to position [788, 0]
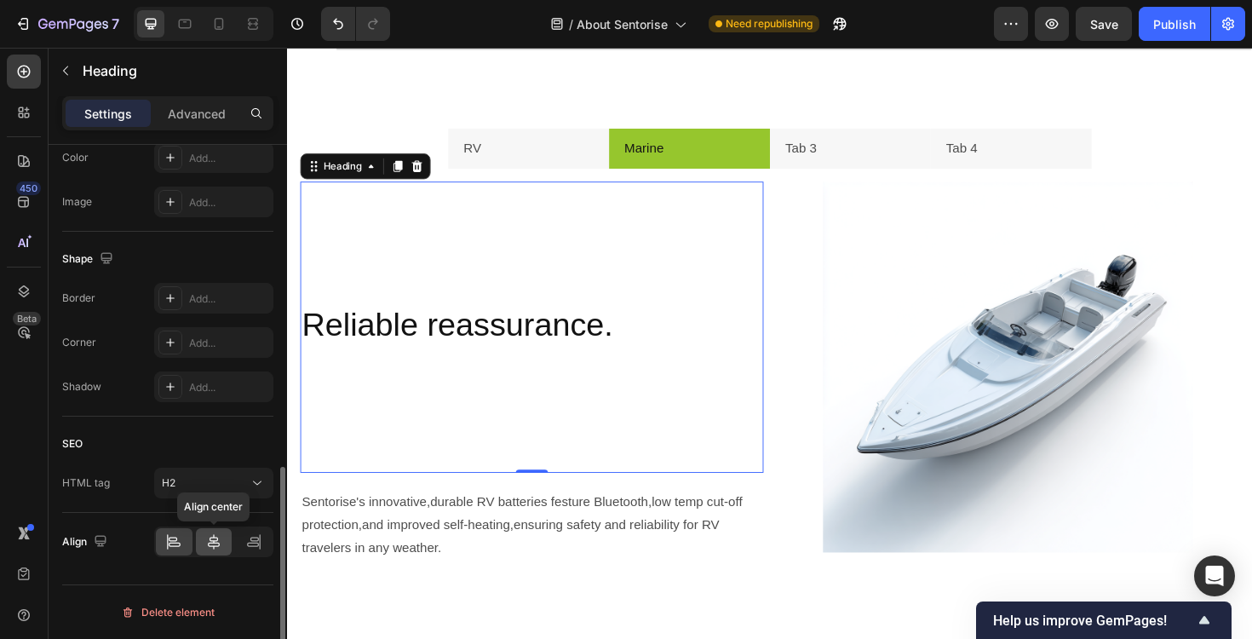
click at [209, 546] on icon at bounding box center [214, 541] width 12 height 15
click at [184, 546] on div at bounding box center [174, 541] width 37 height 27
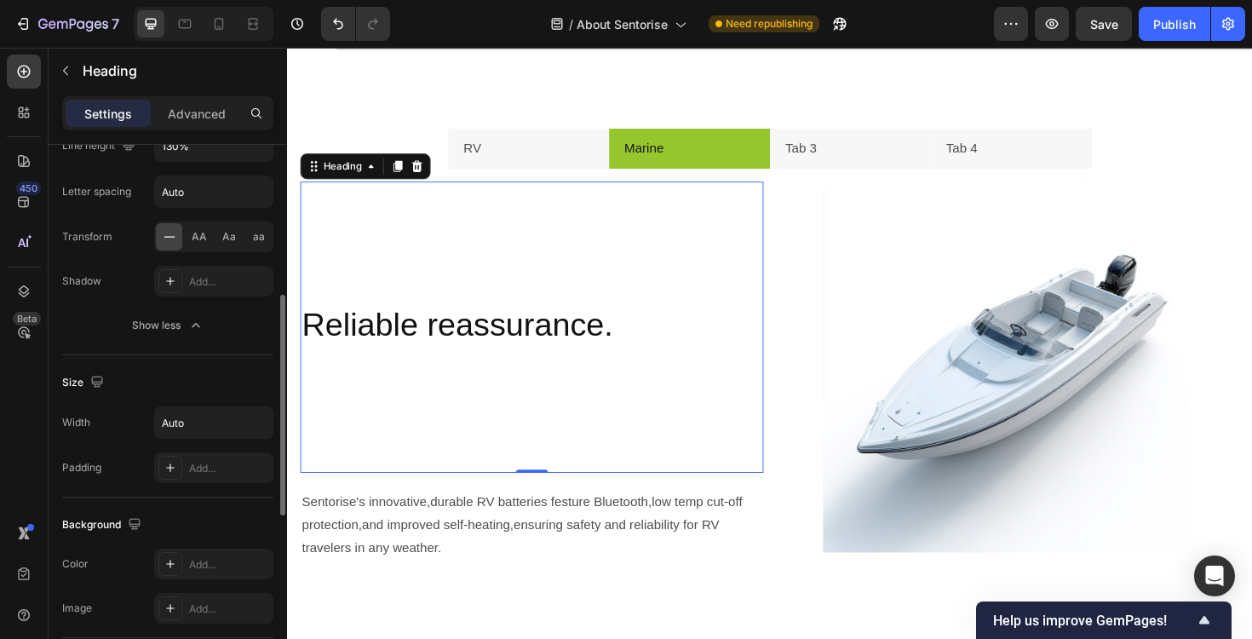
scroll to position [385, 0]
click at [196, 421] on input "Auto" at bounding box center [214, 419] width 118 height 31
click at [254, 416] on icon "button" at bounding box center [257, 419] width 17 height 17
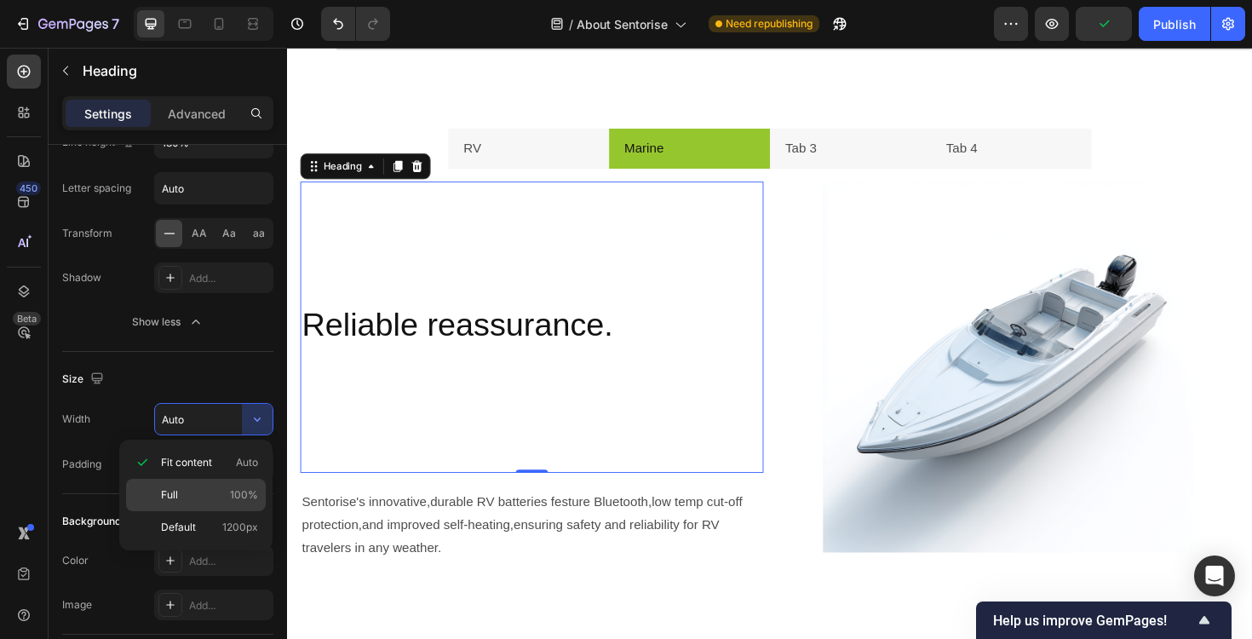
click at [233, 492] on span "100%" at bounding box center [244, 494] width 28 height 15
type input "100%"
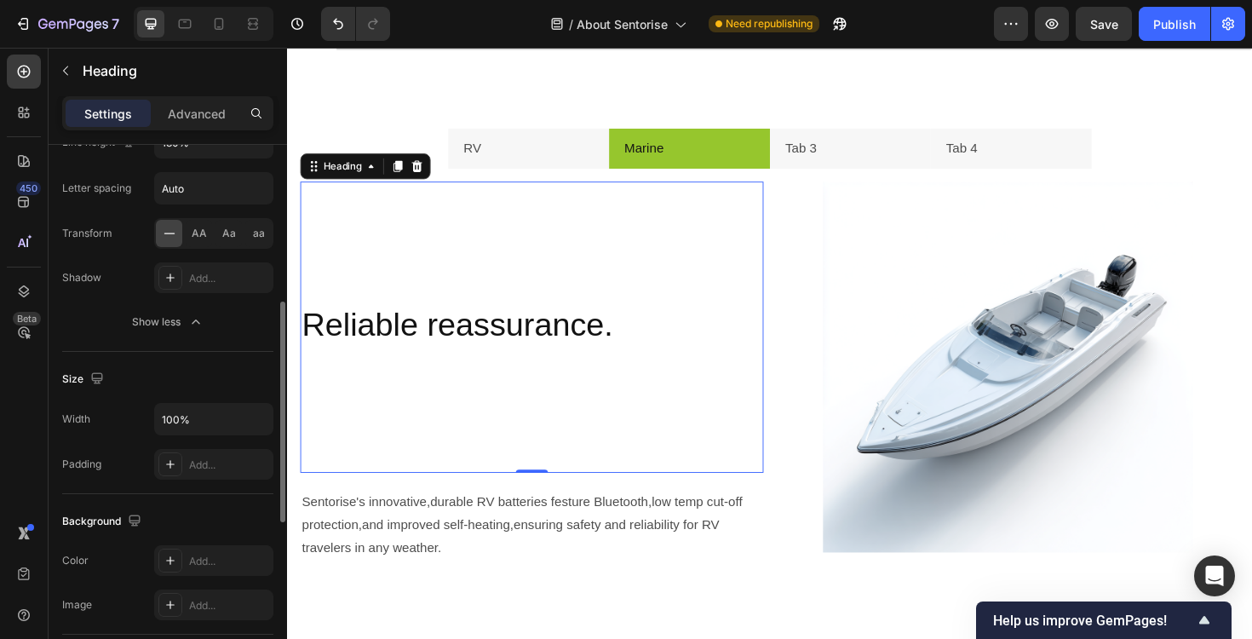
click at [210, 381] on div "Size" at bounding box center [167, 378] width 211 height 27
